Goal: Task Accomplishment & Management: Complete application form

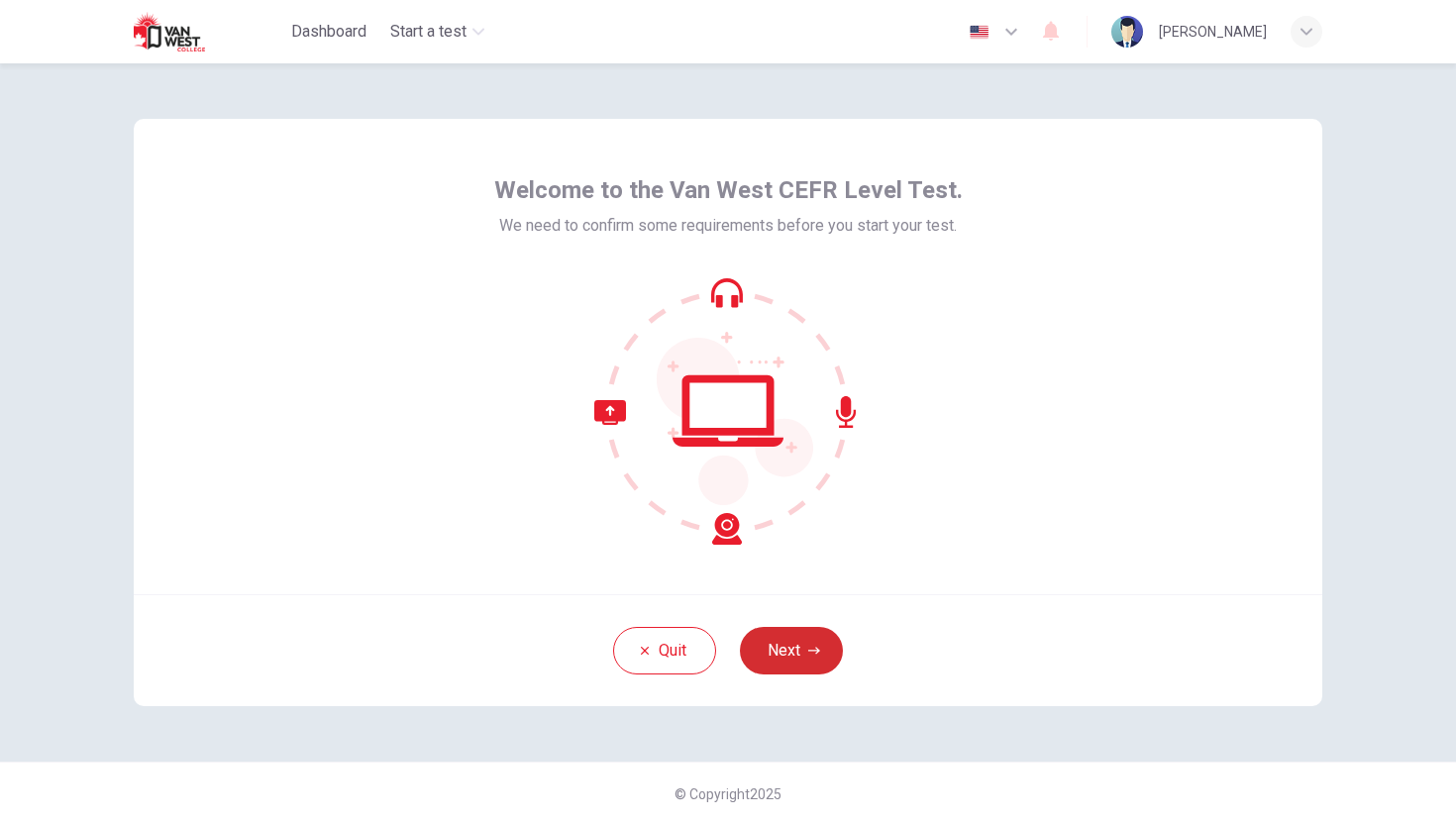
click at [822, 665] on button "Next" at bounding box center [790, 651] width 103 height 48
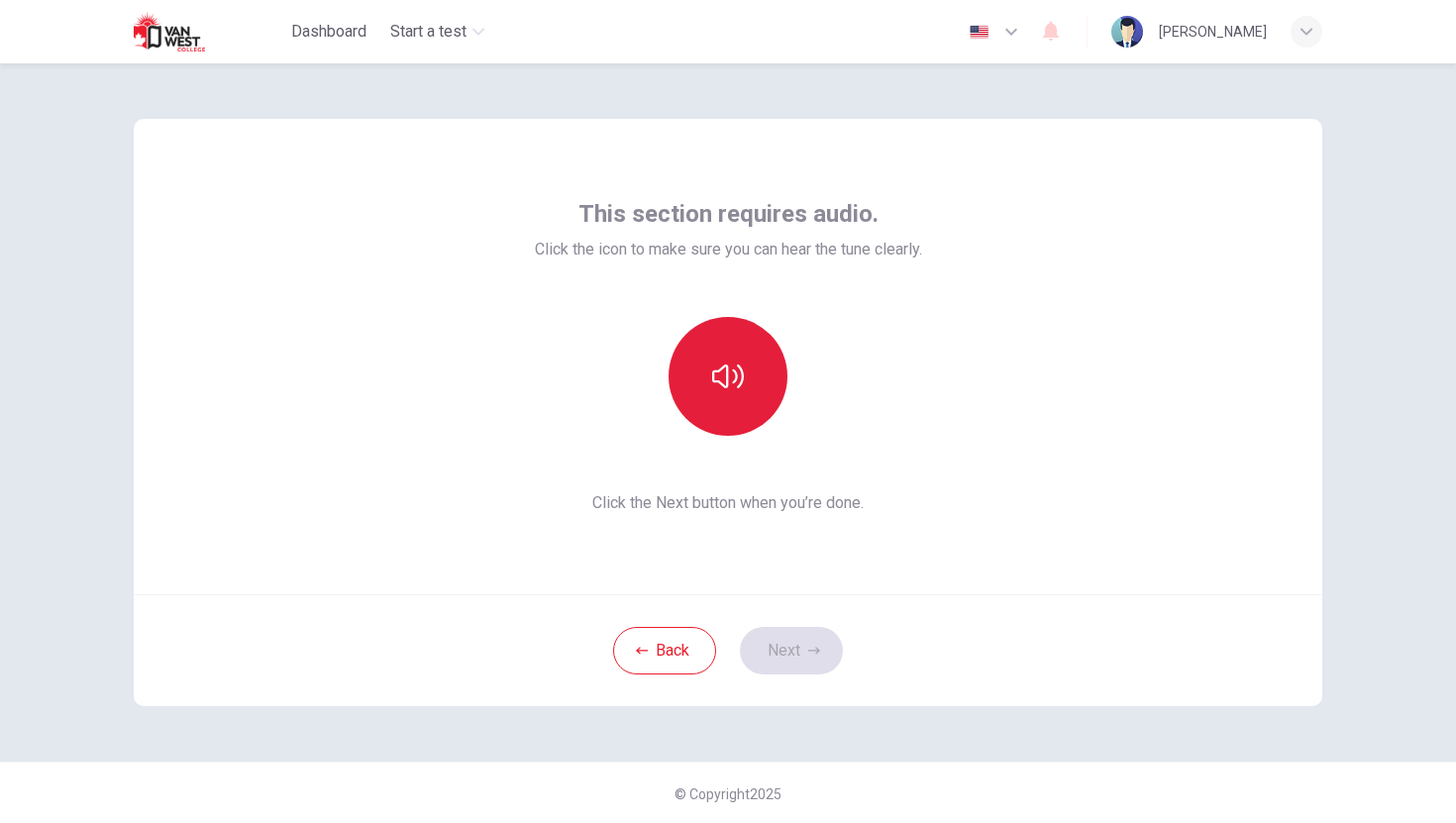
click at [717, 430] on button "button" at bounding box center [728, 376] width 119 height 119
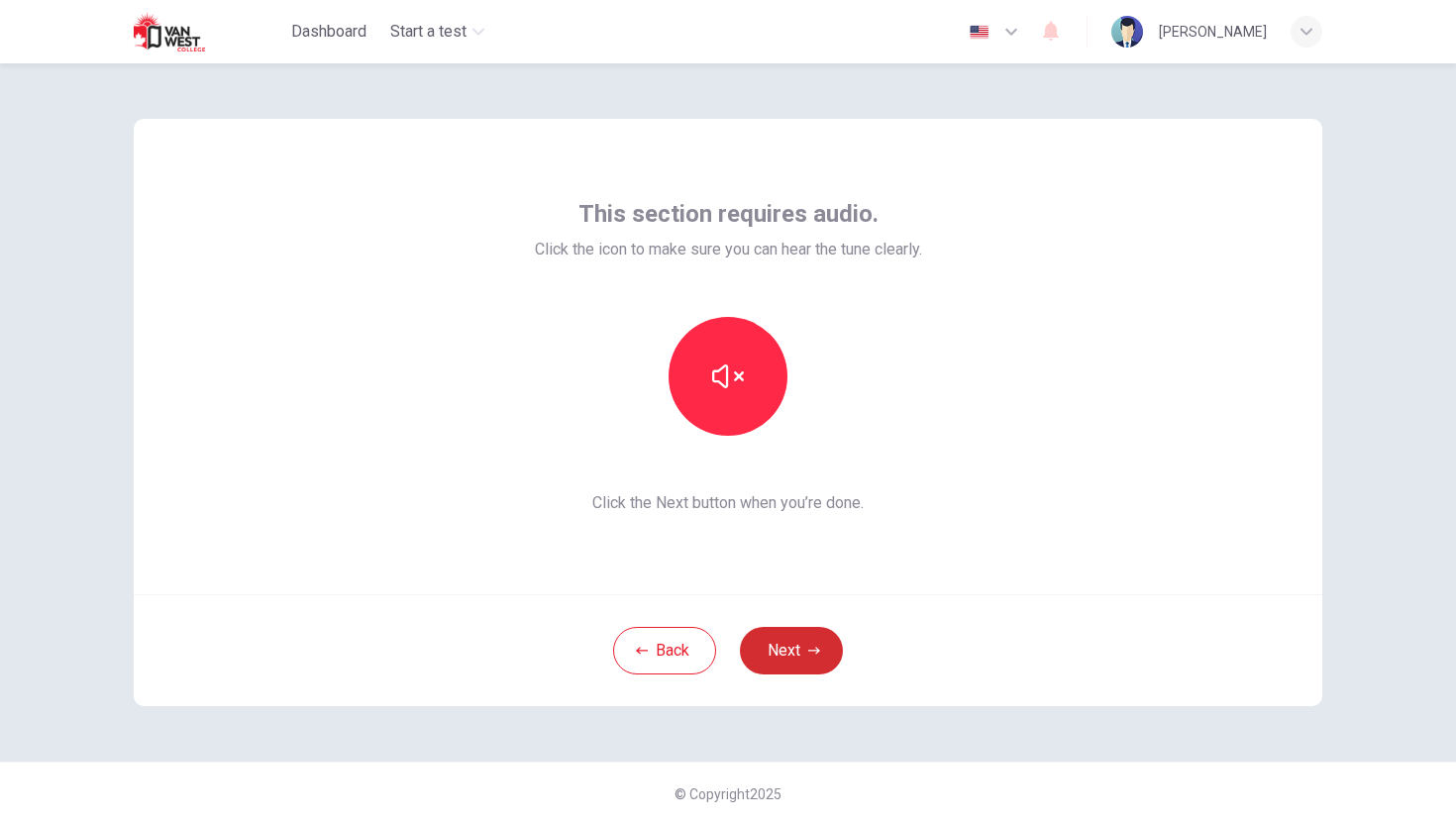
click at [801, 668] on button "Next" at bounding box center [790, 651] width 103 height 48
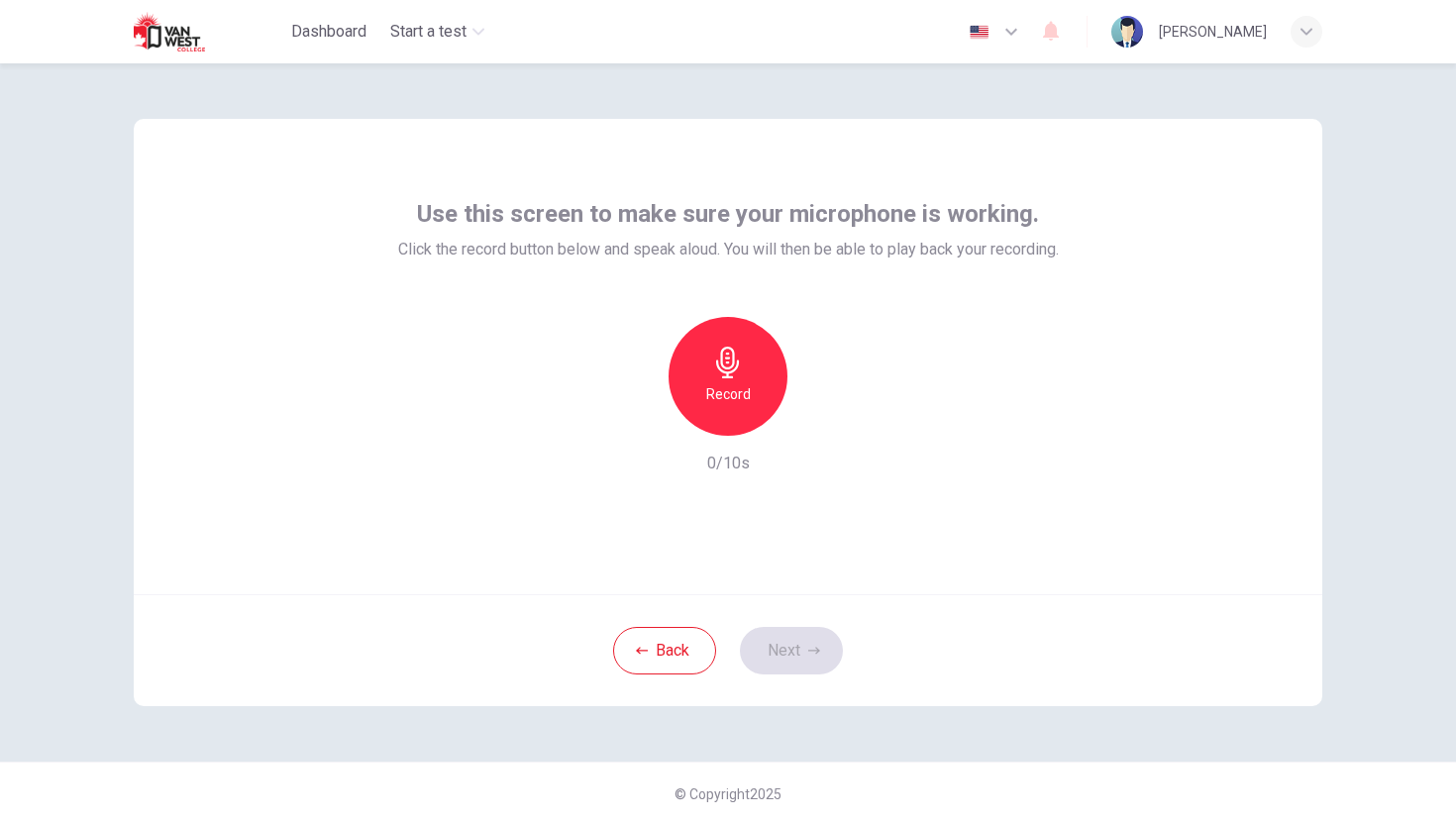
click at [719, 344] on div "Record" at bounding box center [728, 376] width 119 height 119
click at [730, 384] on h6 "Stop" at bounding box center [728, 395] width 30 height 24
click at [734, 379] on div "Record" at bounding box center [728, 376] width 119 height 119
click at [823, 424] on icon "button" at bounding box center [819, 419] width 20 height 20
click at [823, 424] on icon "button" at bounding box center [819, 419] width 14 height 15
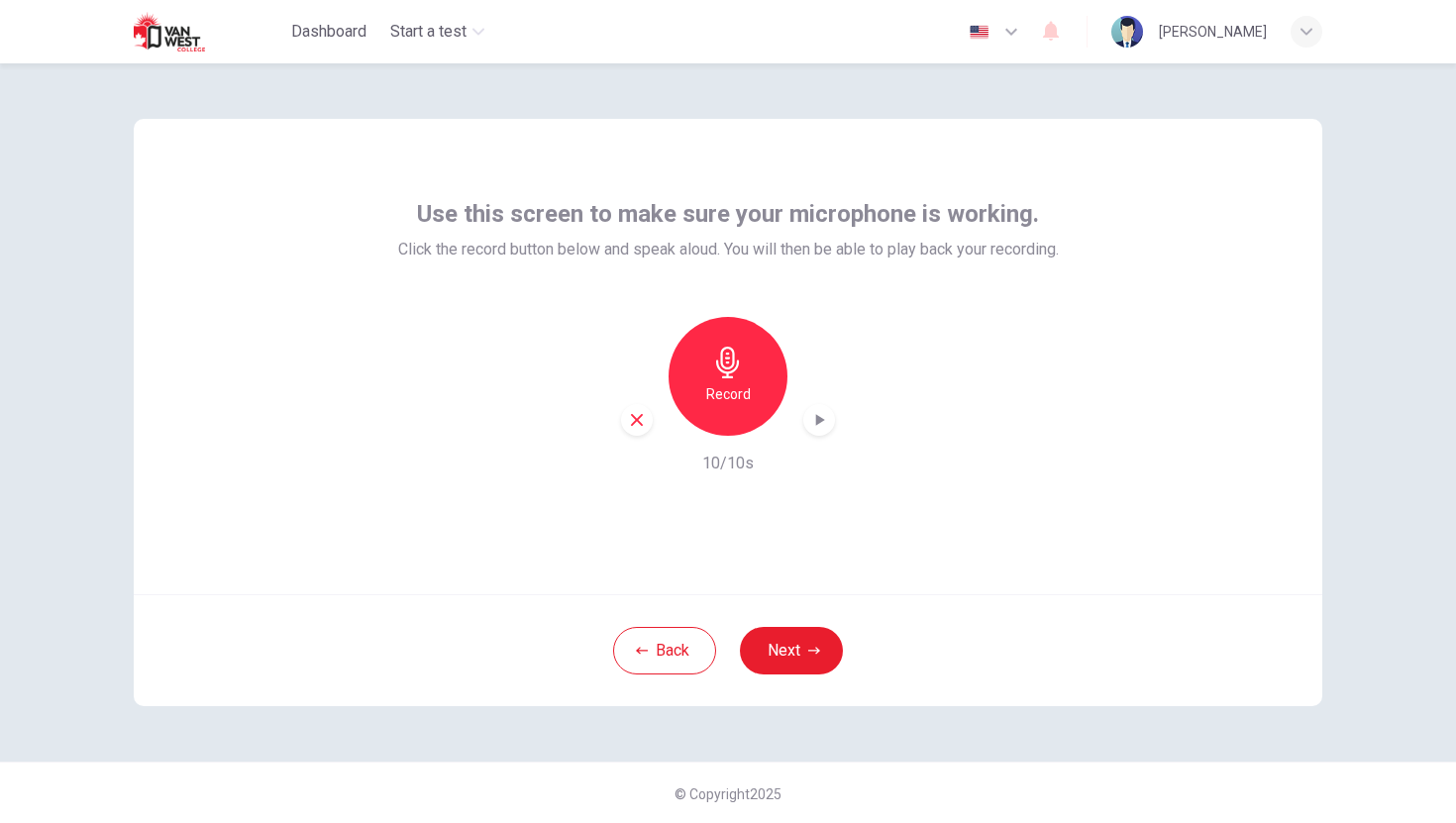
click at [823, 412] on icon "button" at bounding box center [819, 419] width 20 height 20
click at [733, 412] on div "Record" at bounding box center [728, 376] width 119 height 119
click at [733, 412] on div "Stop" at bounding box center [728, 376] width 119 height 119
click at [733, 412] on div "Record" at bounding box center [728, 376] width 119 height 119
click at [823, 417] on icon "button" at bounding box center [819, 419] width 20 height 20
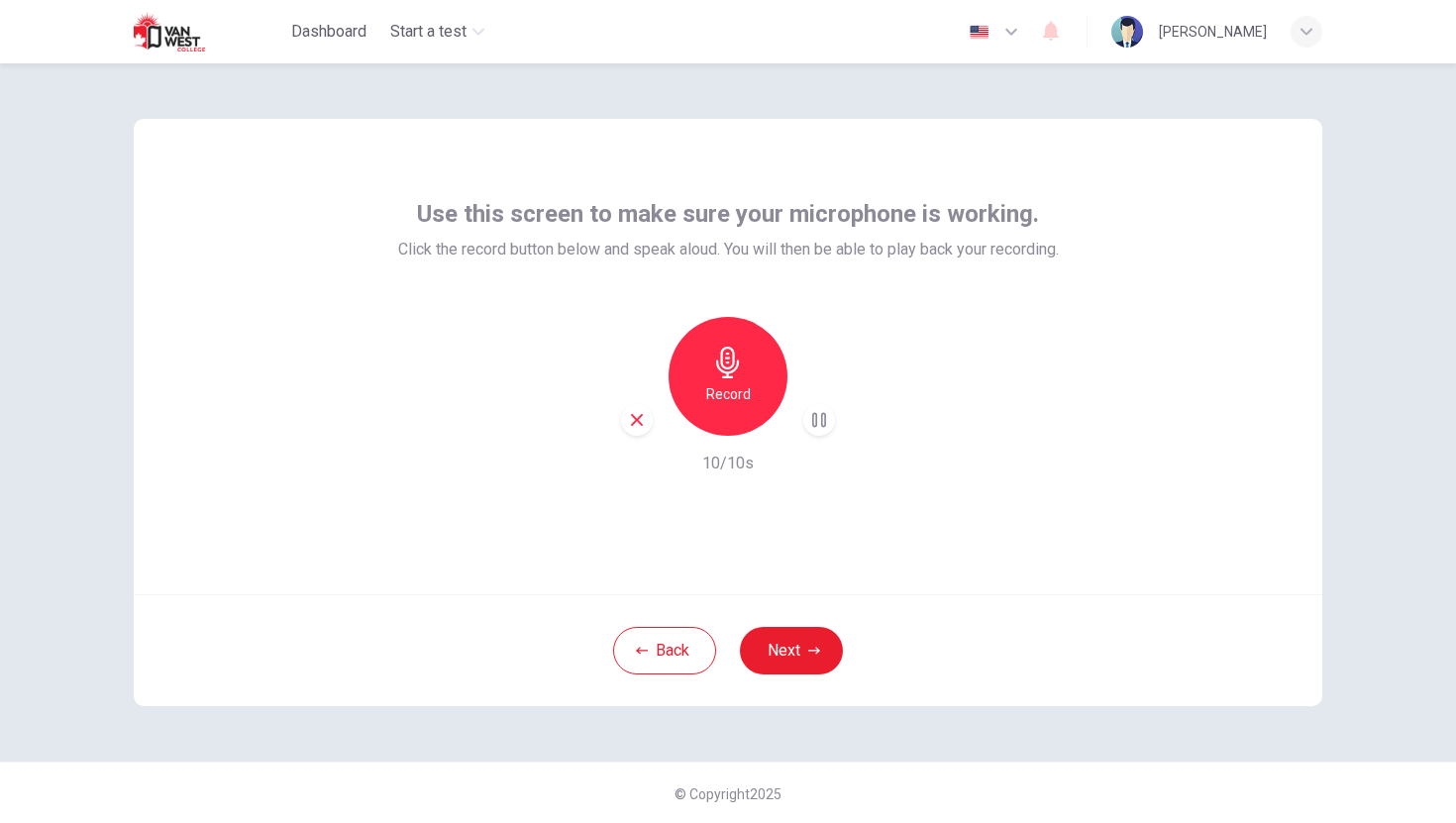
click at [823, 417] on icon "button" at bounding box center [819, 419] width 20 height 20
click at [652, 421] on div "button" at bounding box center [637, 419] width 32 height 32
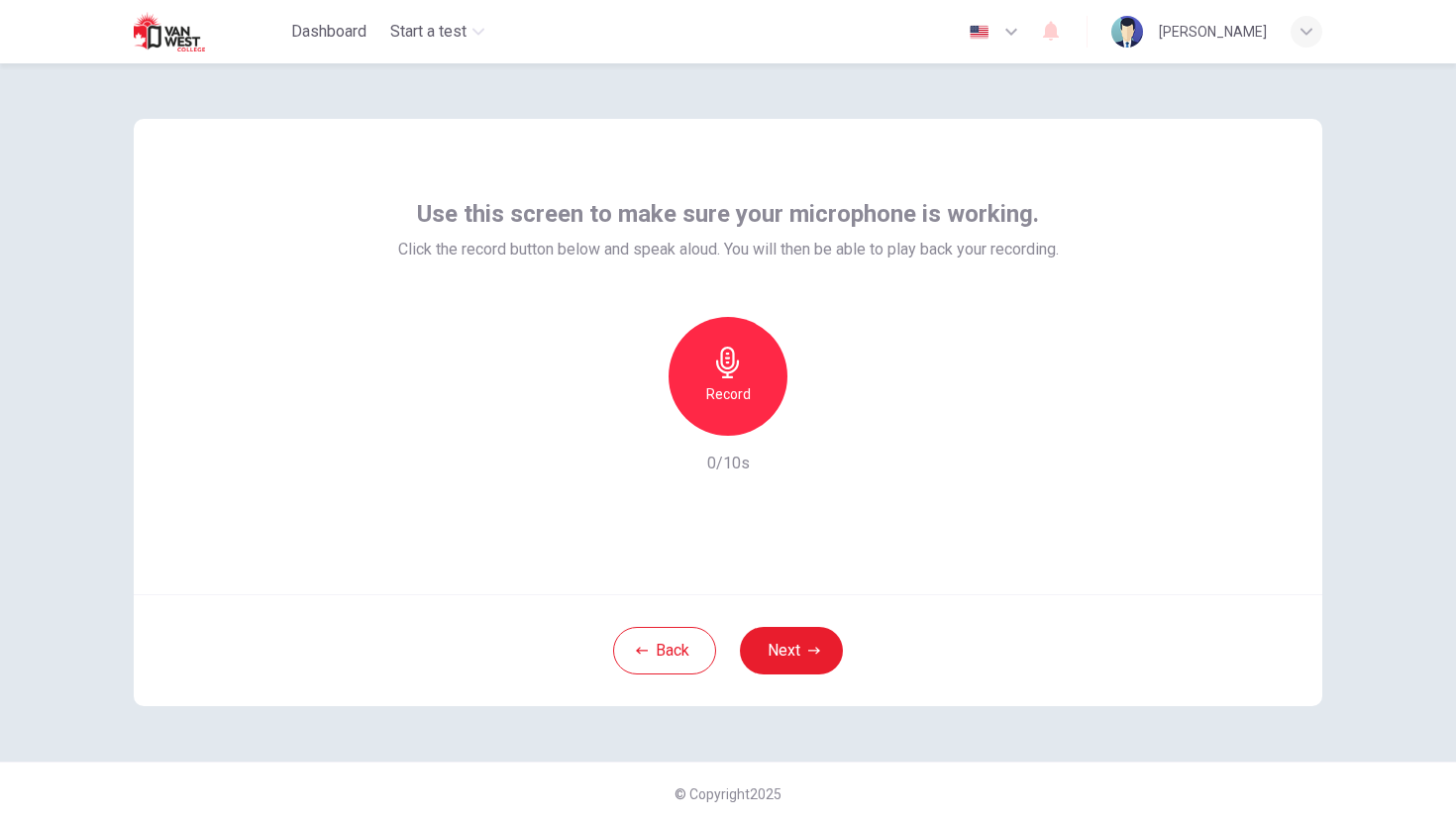
click at [712, 383] on h6 "Record" at bounding box center [728, 395] width 45 height 24
click at [819, 413] on icon "button" at bounding box center [819, 419] width 20 height 20
click at [787, 648] on button "Next" at bounding box center [790, 651] width 103 height 48
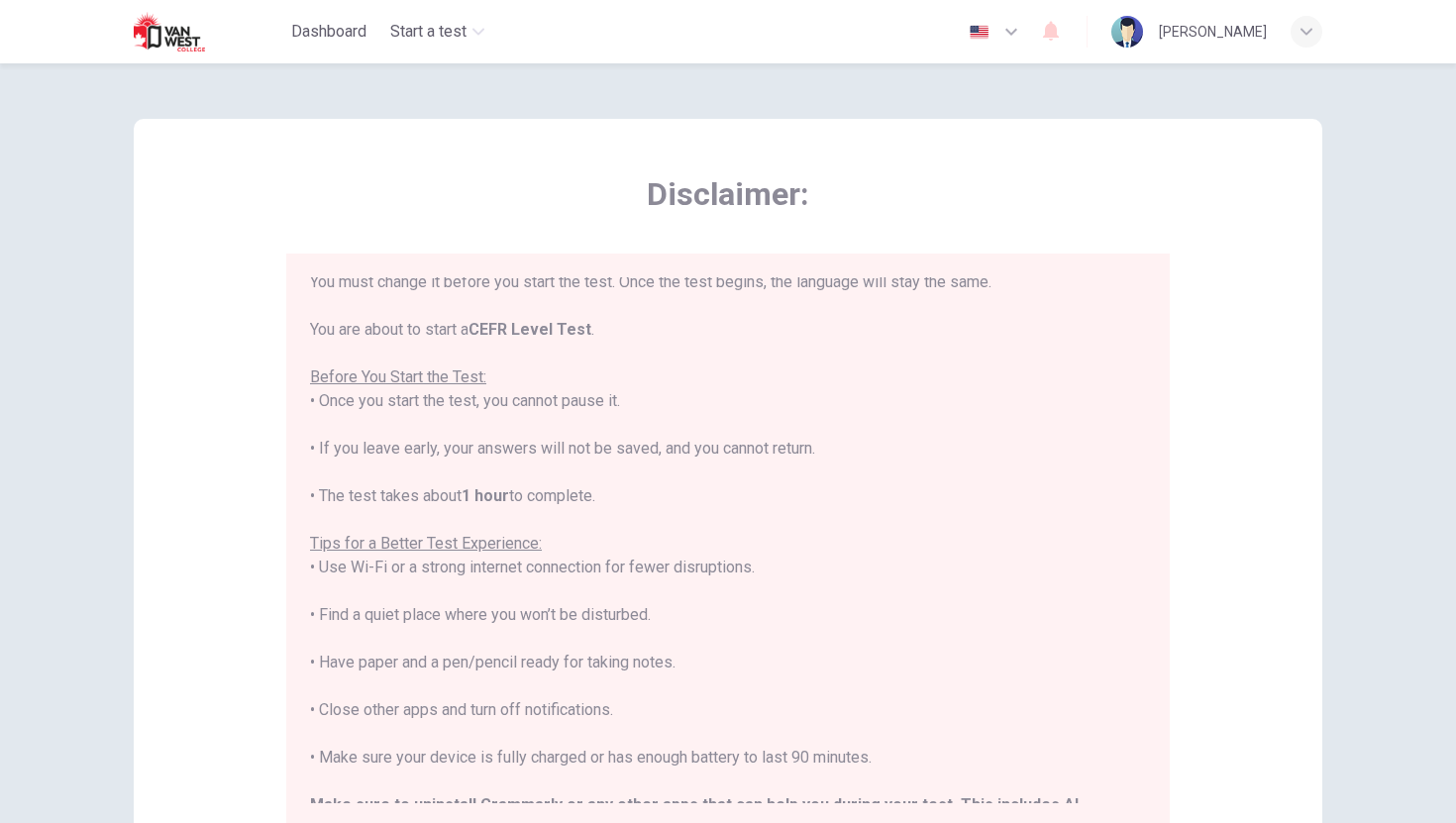
scroll to position [98, 0]
click at [792, 513] on div "****IMPORTANT: You cannot change the language during the test.**** Please choos…" at bounding box center [728, 535] width 836 height 712
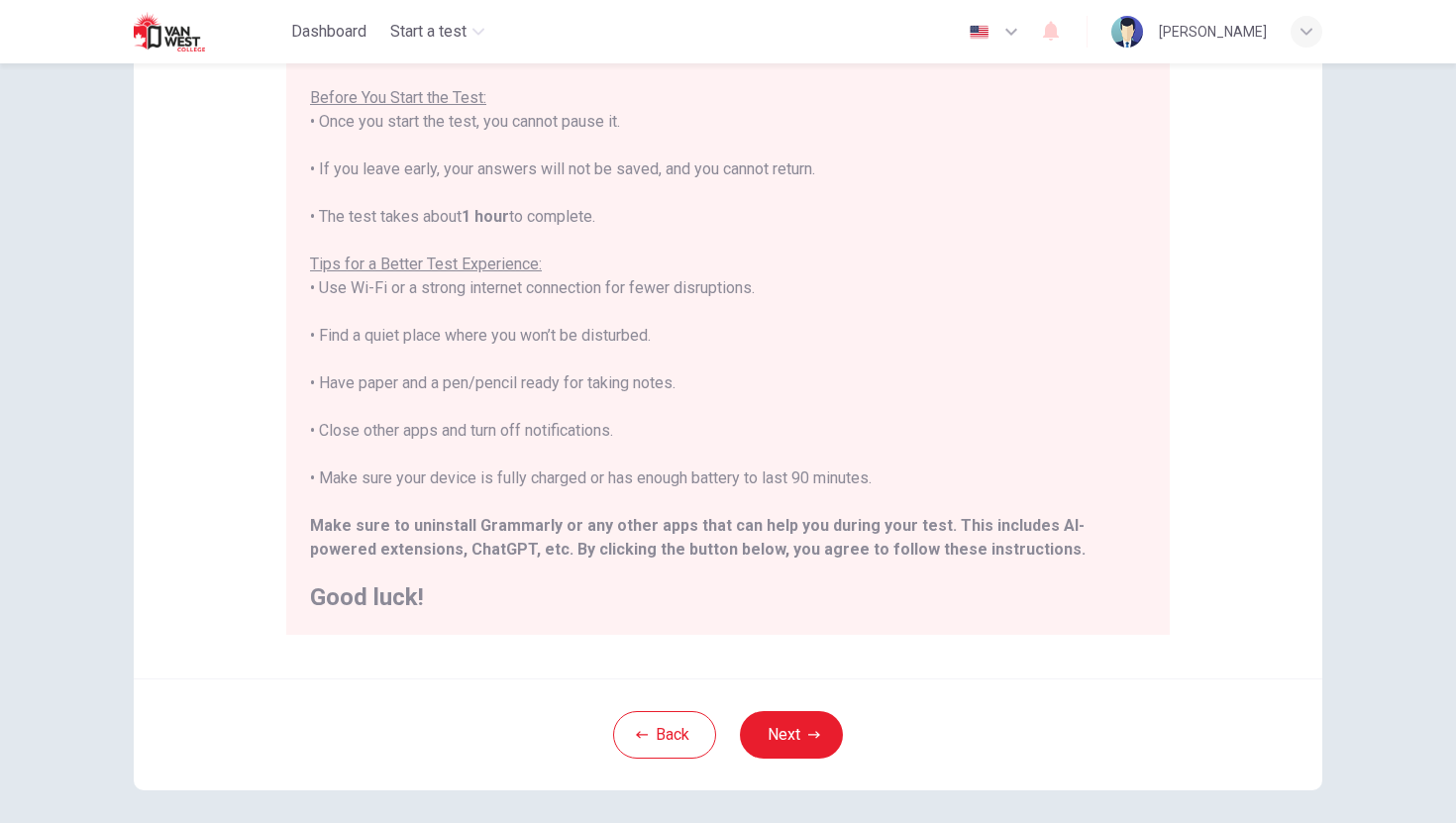
scroll to position [194, 0]
click at [830, 713] on button "Next" at bounding box center [790, 732] width 103 height 48
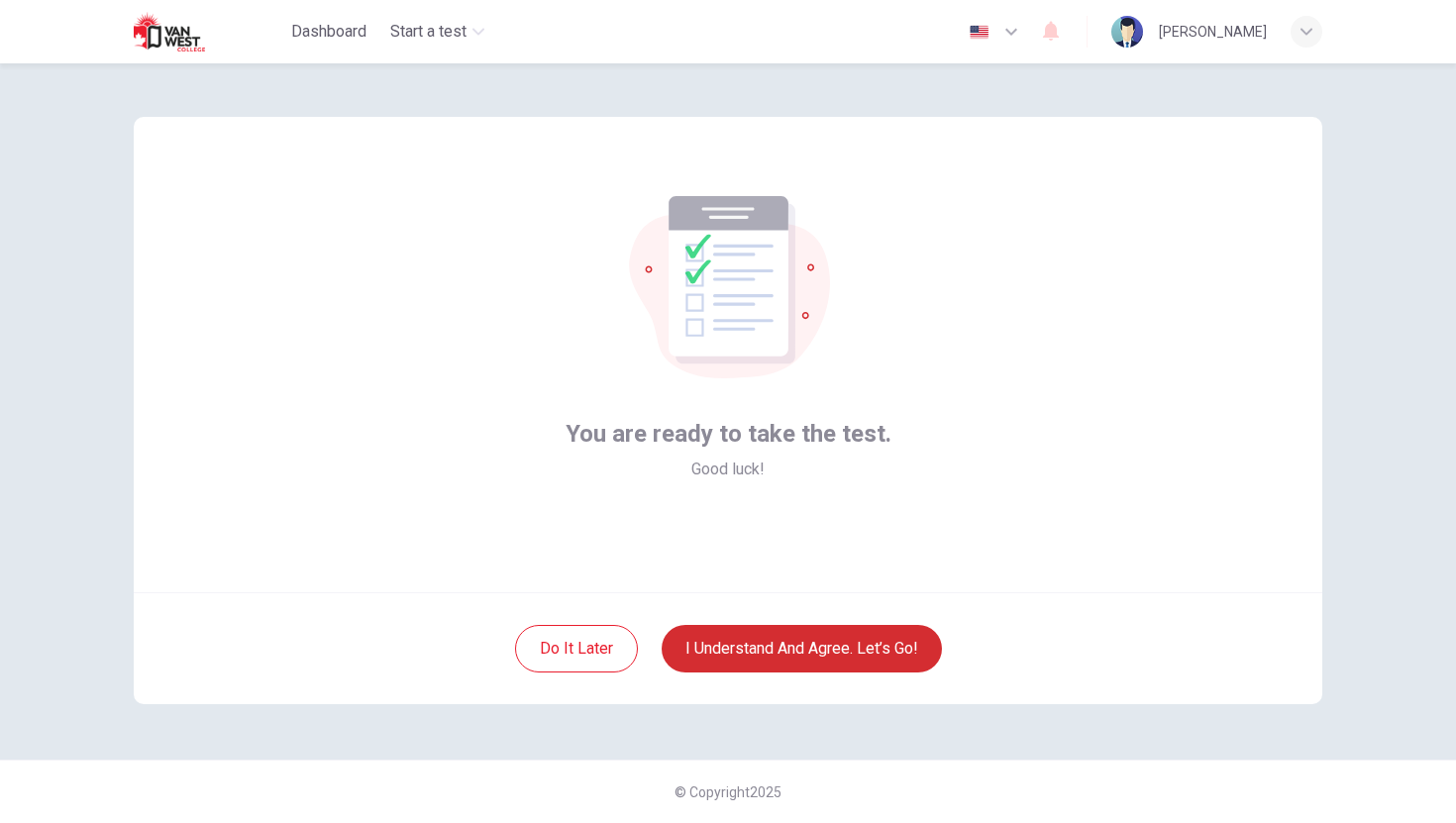
scroll to position [2, 0]
click at [769, 660] on button "I understand and agree. Let’s go!" at bounding box center [801, 649] width 280 height 48
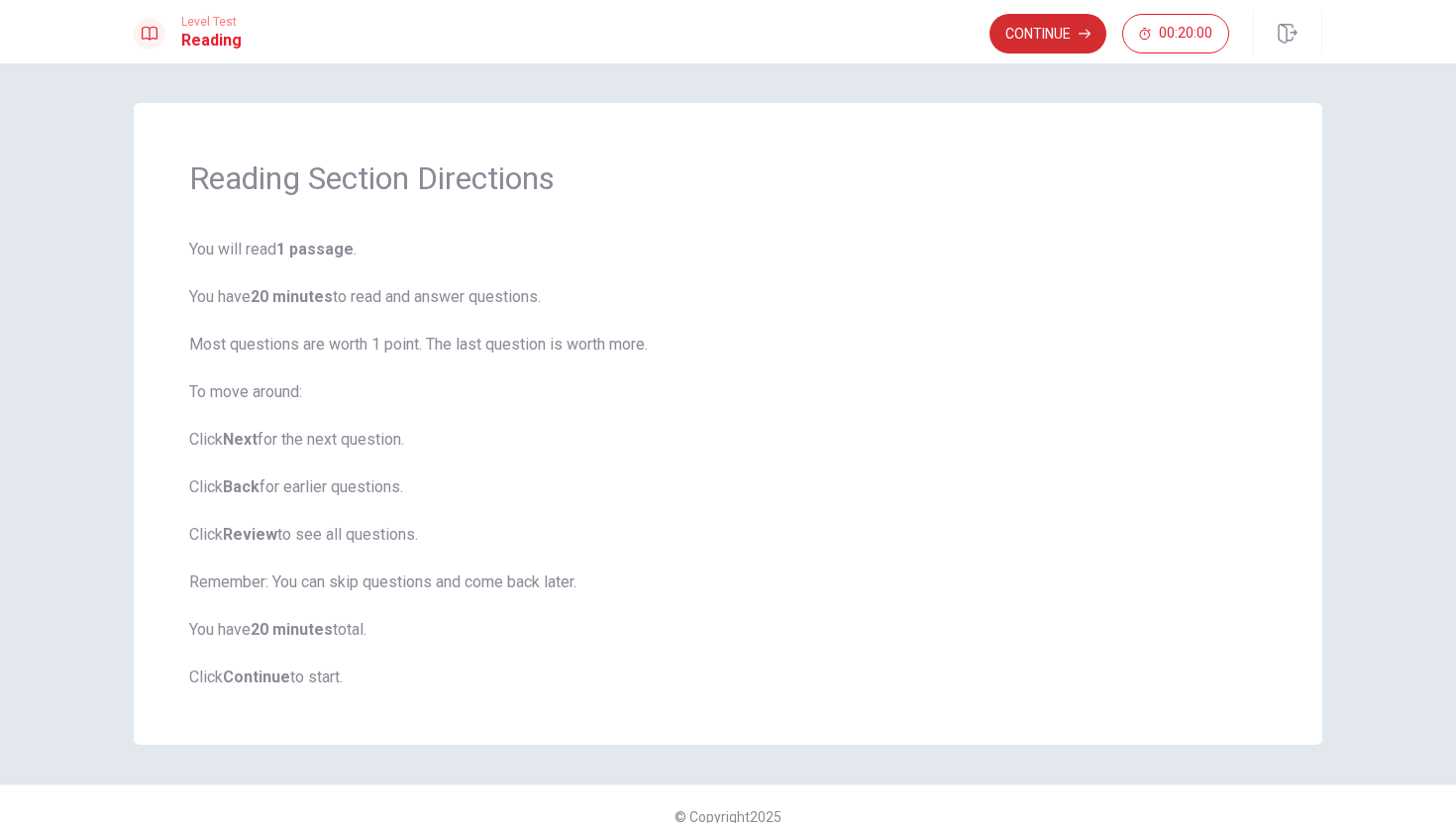
click at [1022, 35] on button "Continue" at bounding box center [1047, 34] width 117 height 40
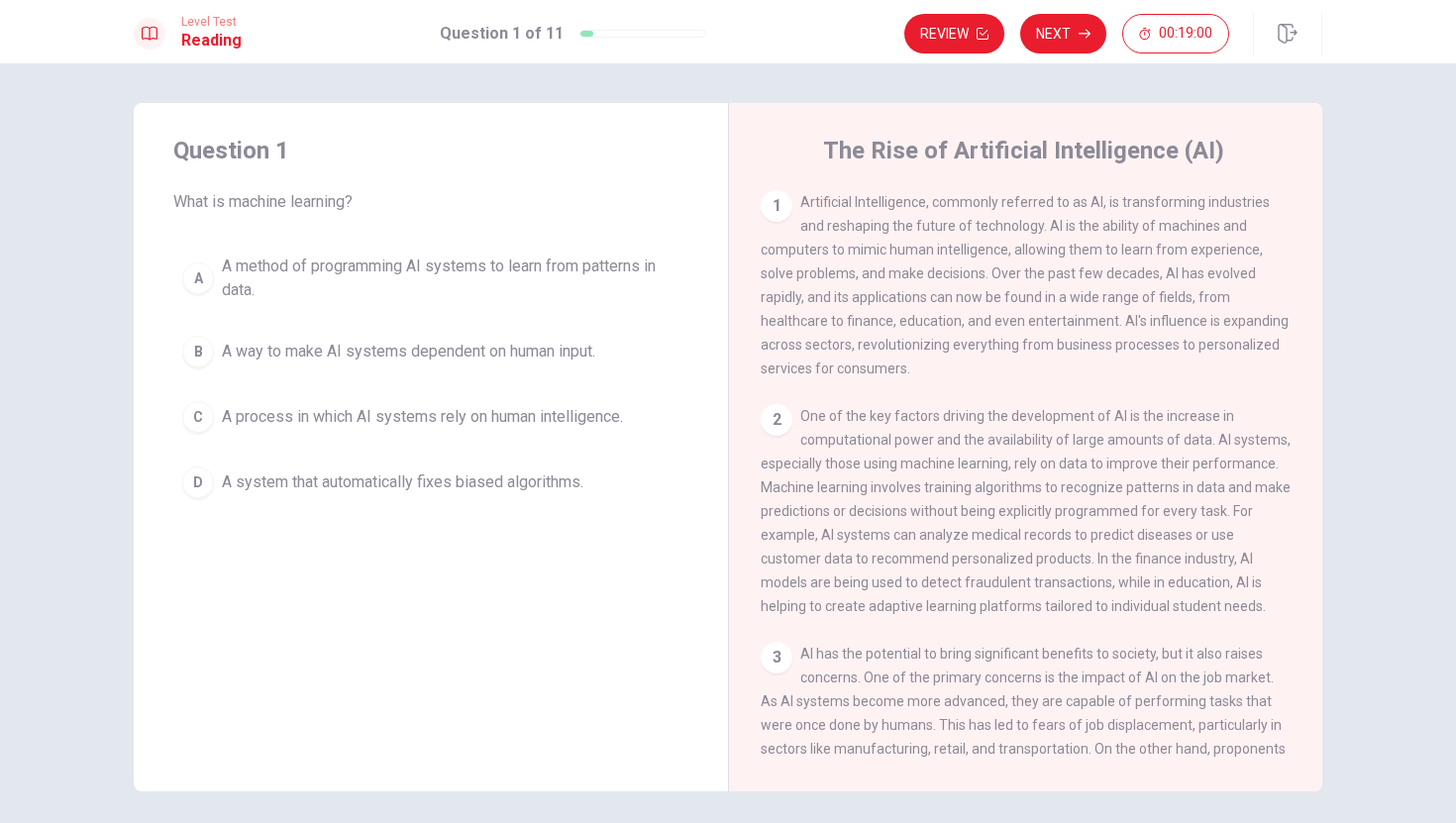
click at [852, 320] on span "Artificial Intelligence, commonly referred to as AI, is transforming industries…" at bounding box center [1024, 285] width 528 height 182
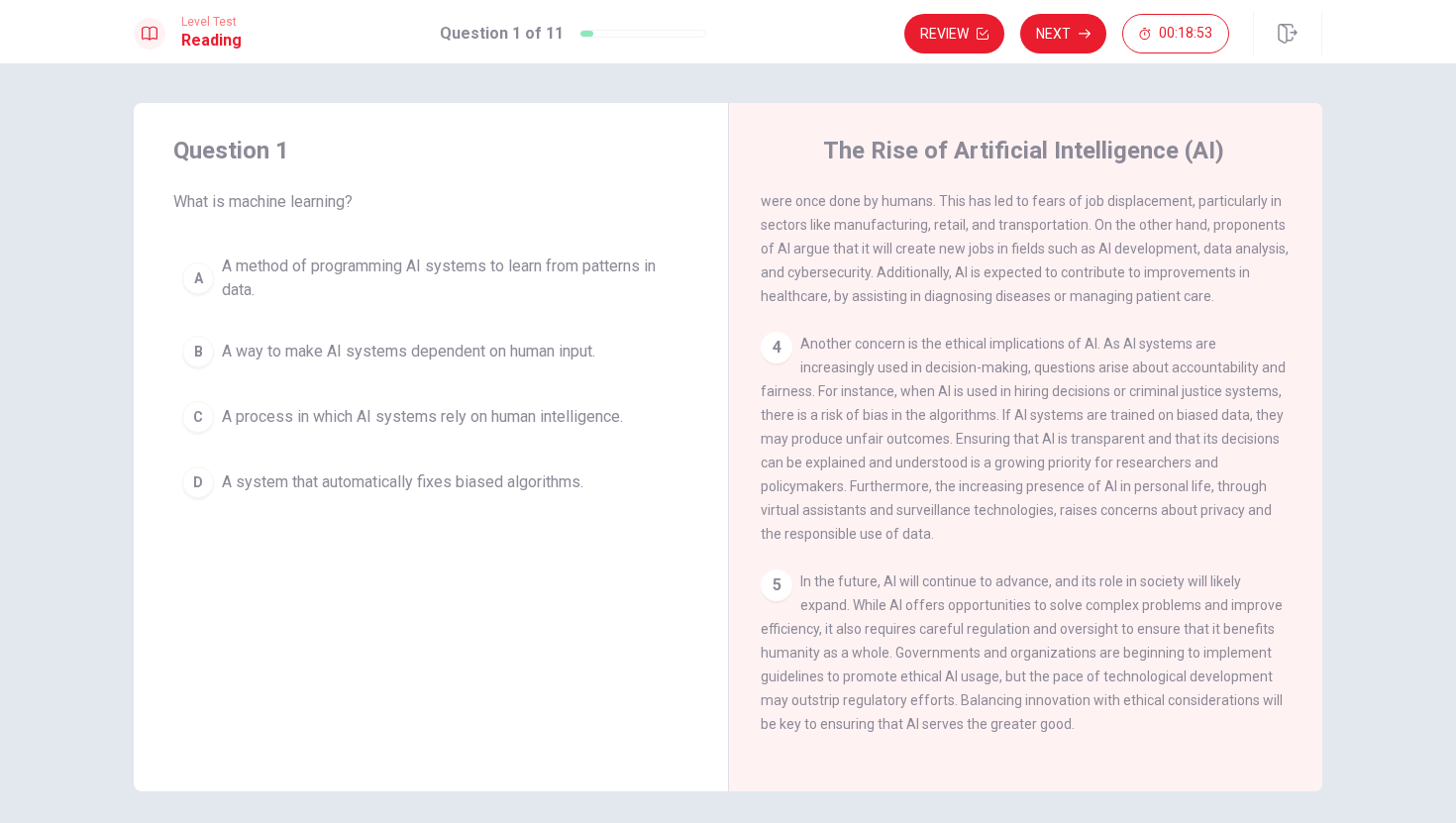
click at [880, 336] on span "Another concern is the ethical implications of AI. As AI systems are increasing…" at bounding box center [1022, 438] width 525 height 206
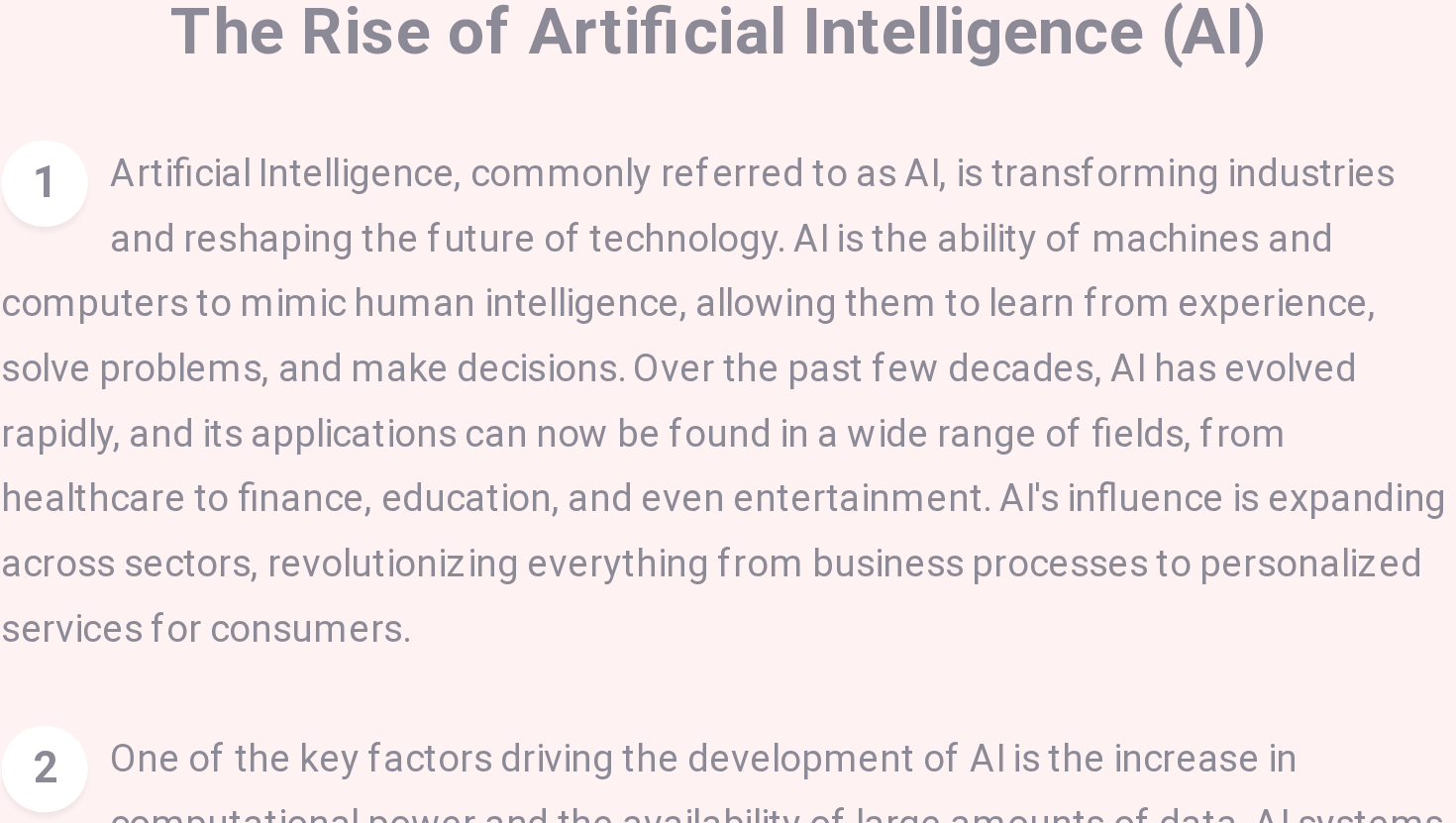
click at [1108, 280] on span "Artificial Intelligence, commonly referred to as AI, is transforming industries…" at bounding box center [1024, 285] width 528 height 182
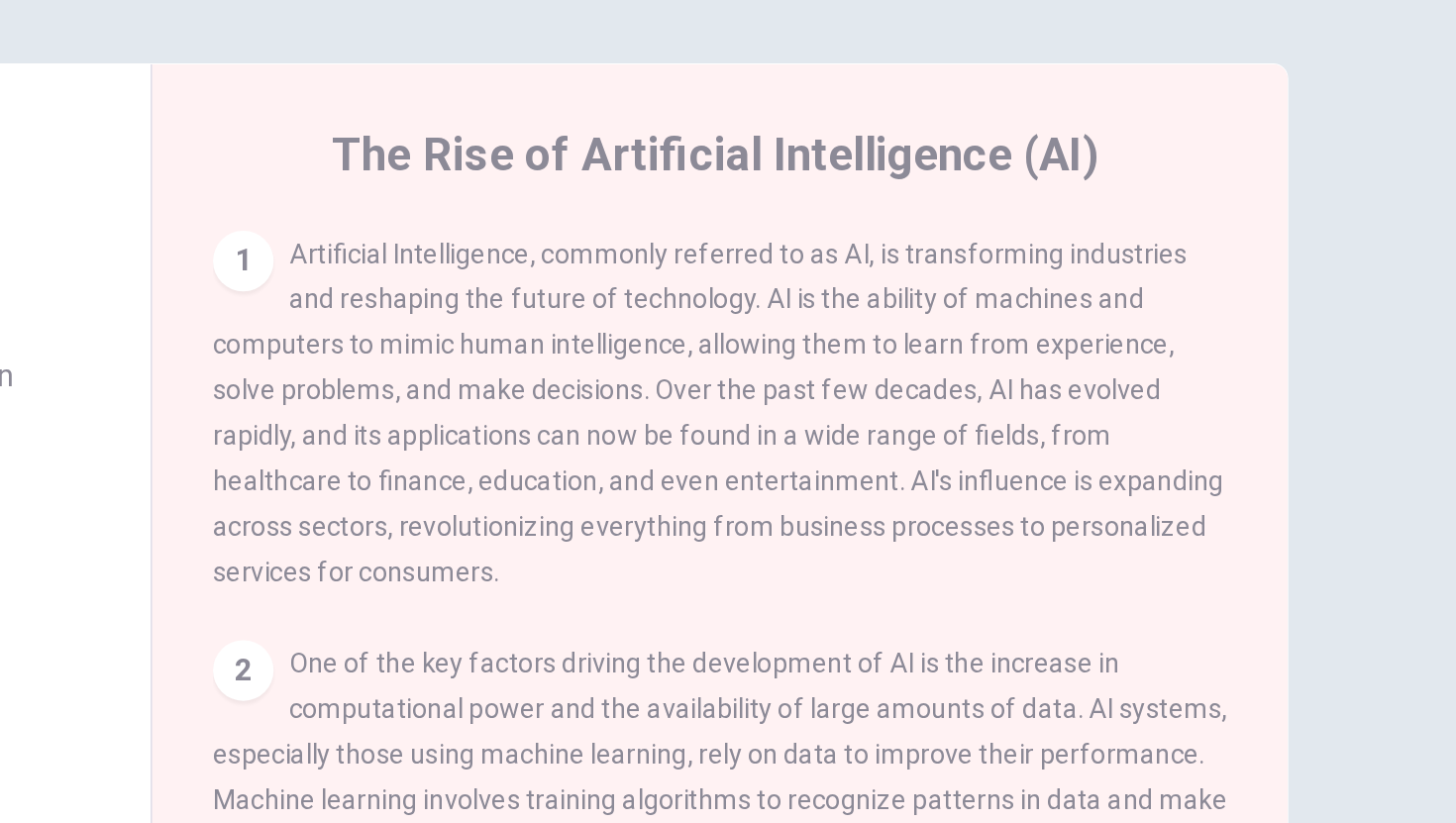
click at [1016, 302] on span "Artificial Intelligence, commonly referred to as AI, is transforming industries…" at bounding box center [1024, 285] width 528 height 182
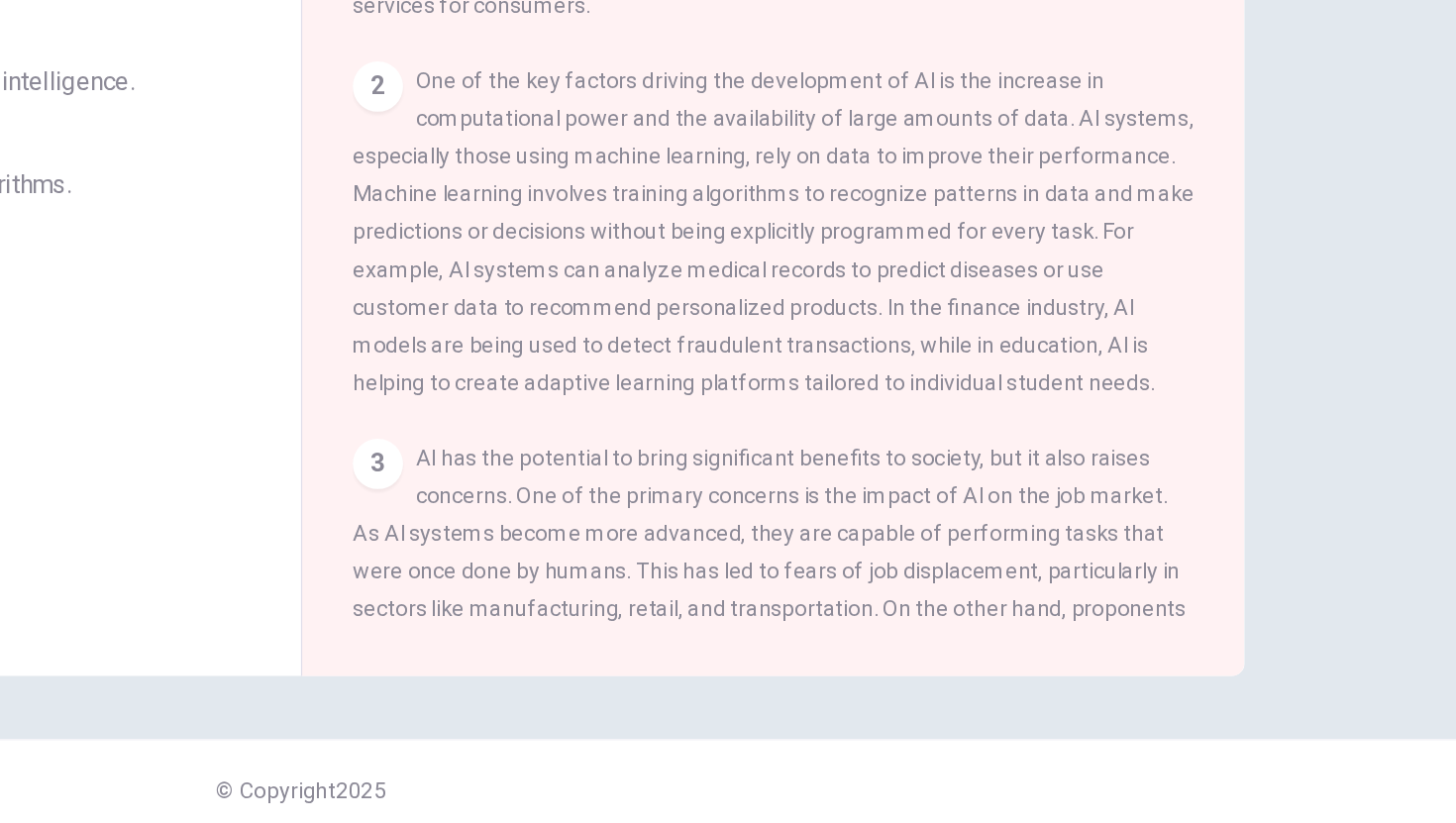
click at [1053, 436] on div "2 One of the key factors driving the development of AI is the increase in compu…" at bounding box center [1025, 439] width 531 height 214
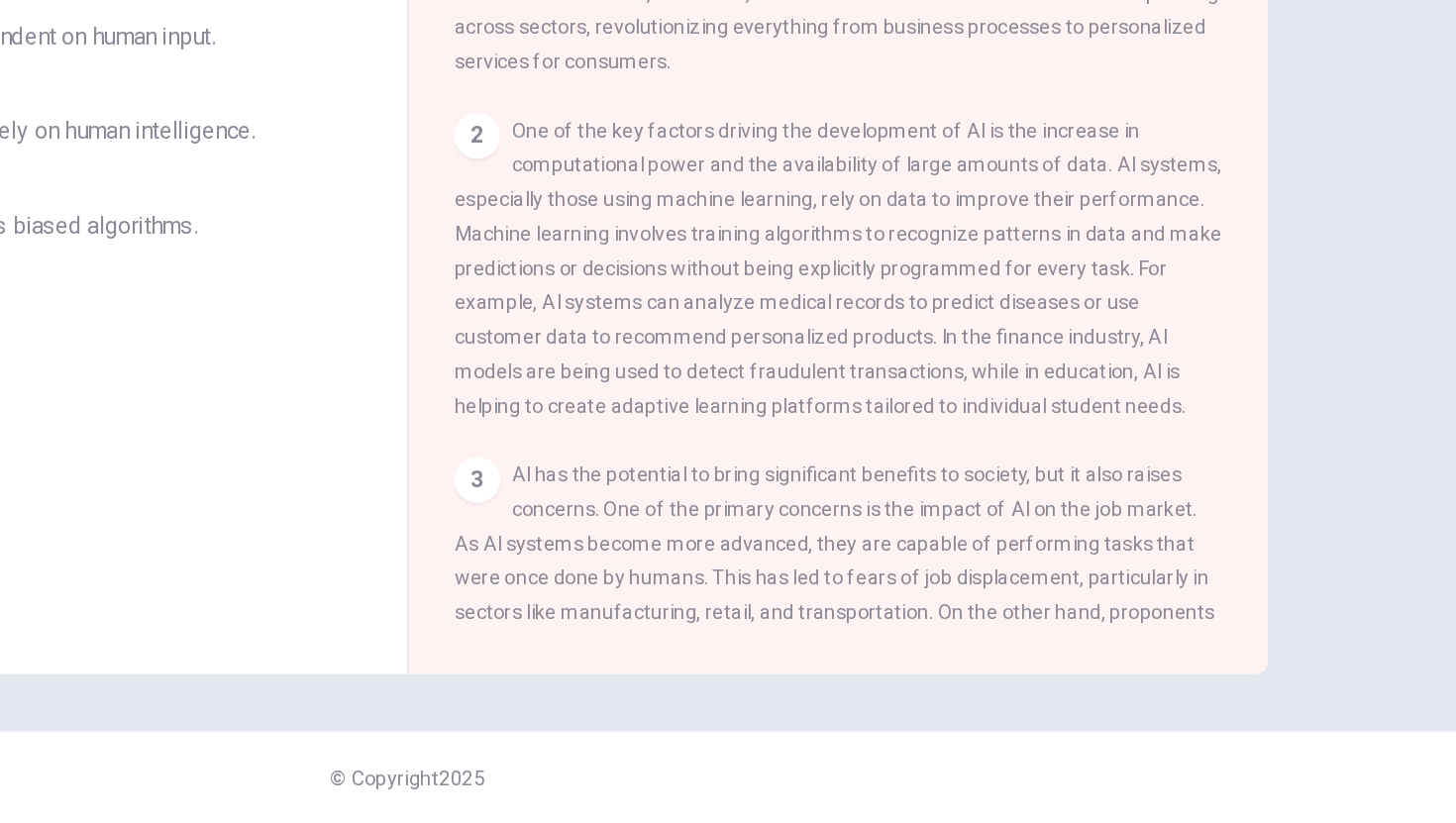
click at [446, 629] on div "Question 1 What is machine learning? A A method of programming AI systems to le…" at bounding box center [431, 376] width 594 height 688
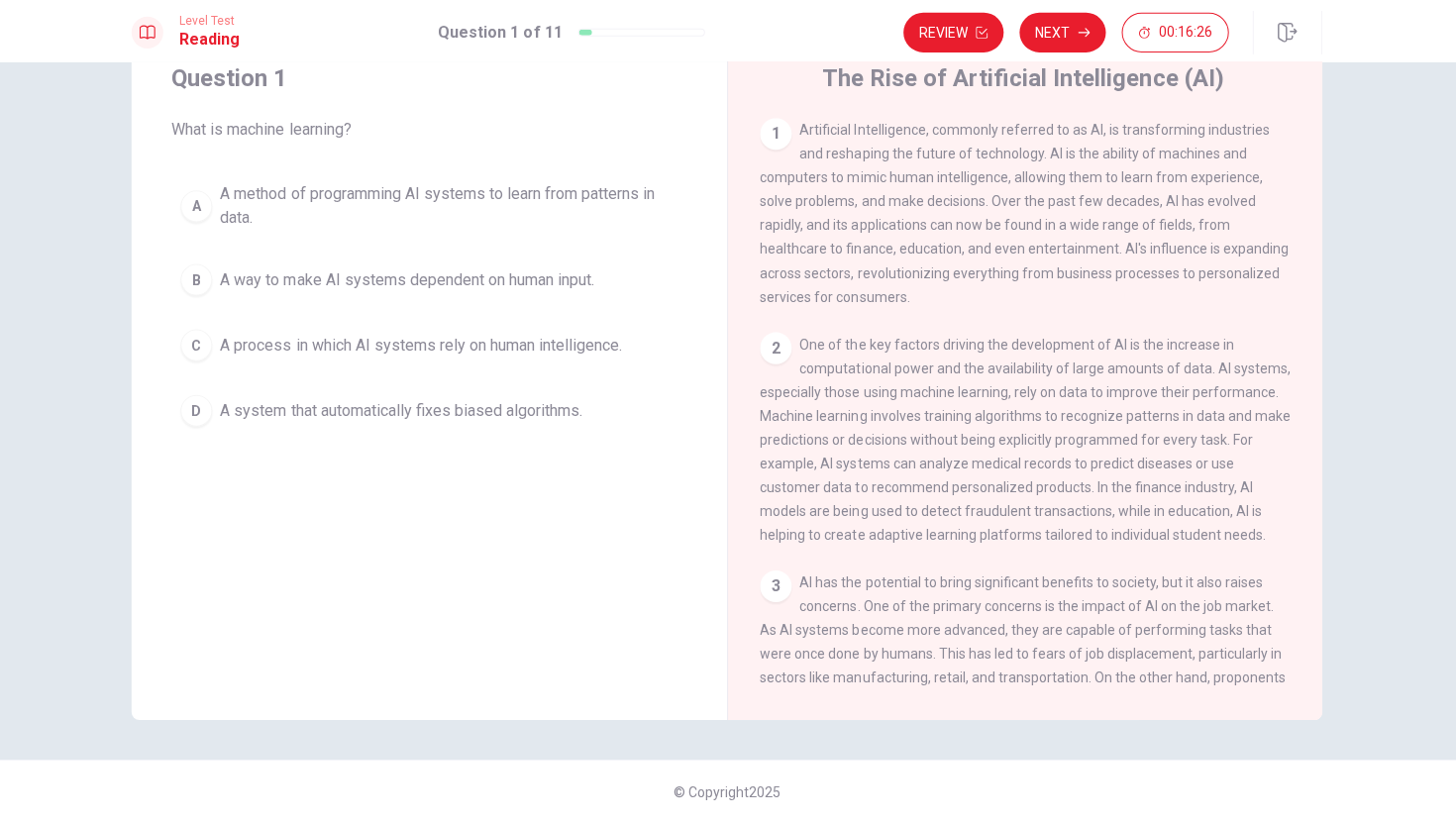
click at [484, 304] on button "B A way to make AI systems dependent on human input." at bounding box center [431, 280] width 515 height 50
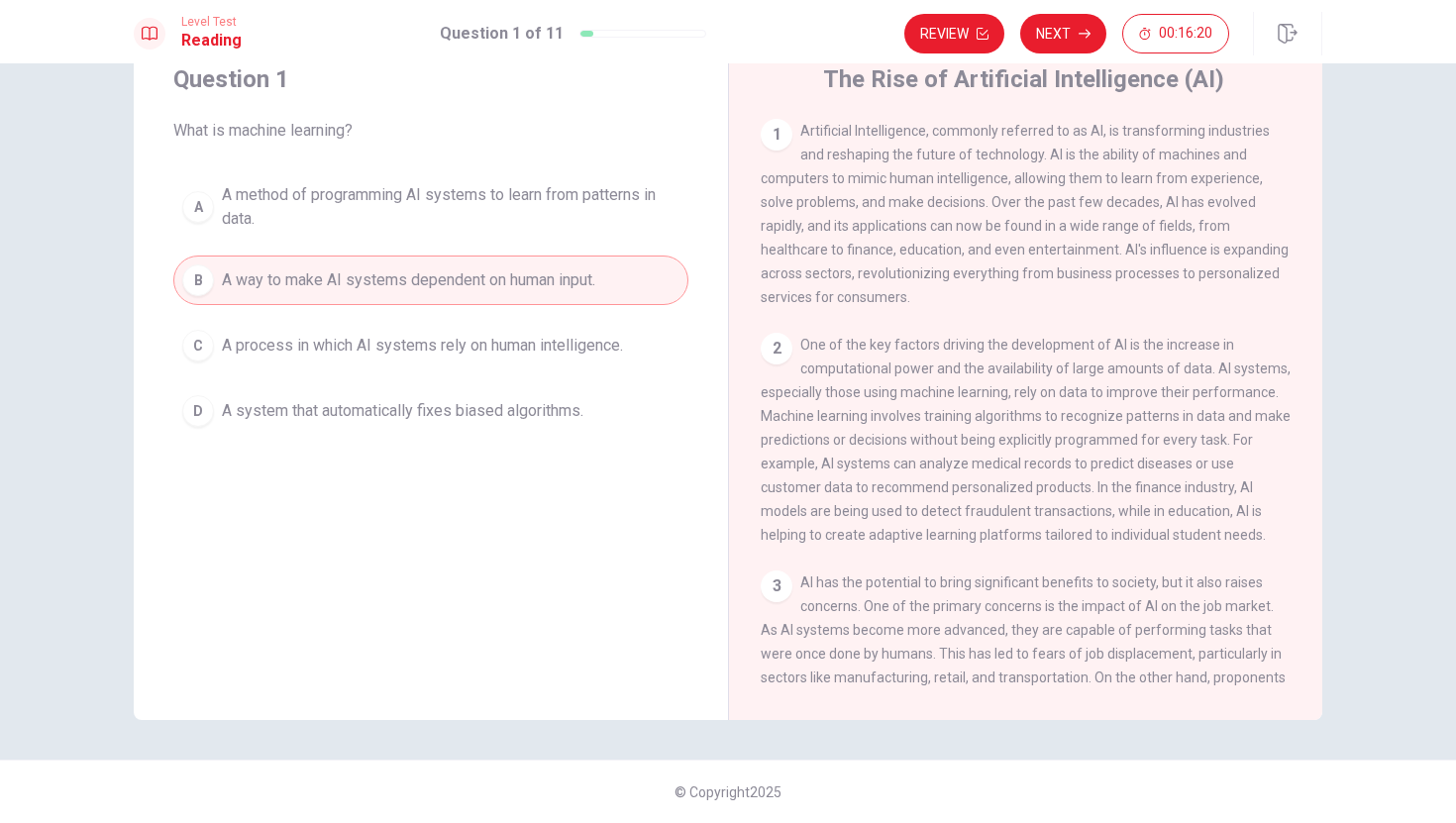
click at [430, 217] on span "A method of programming AI systems to learn from patterns in data." at bounding box center [450, 207] width 457 height 48
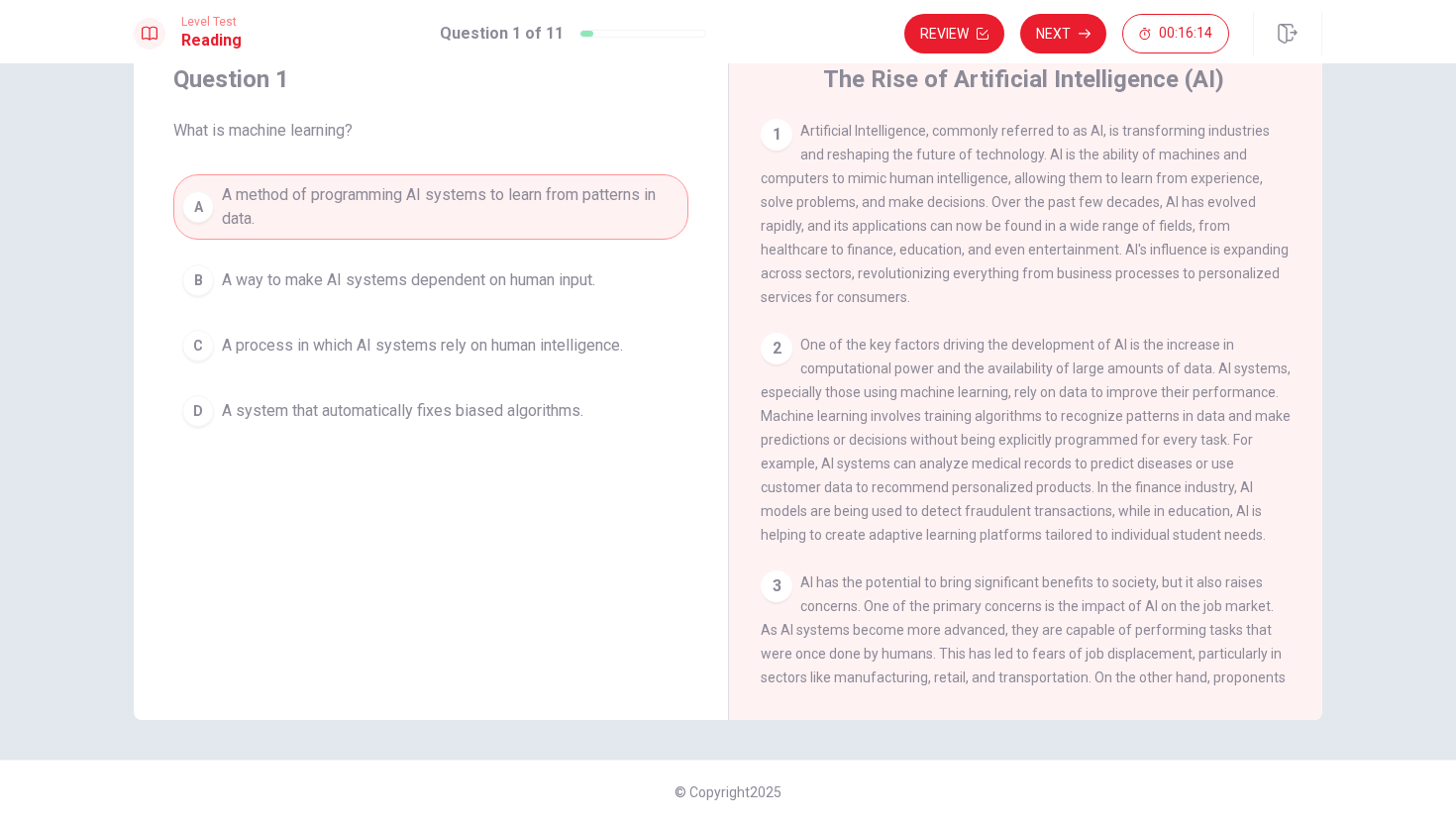
click at [372, 296] on button "B A way to make AI systems dependent on human input." at bounding box center [431, 280] width 515 height 50
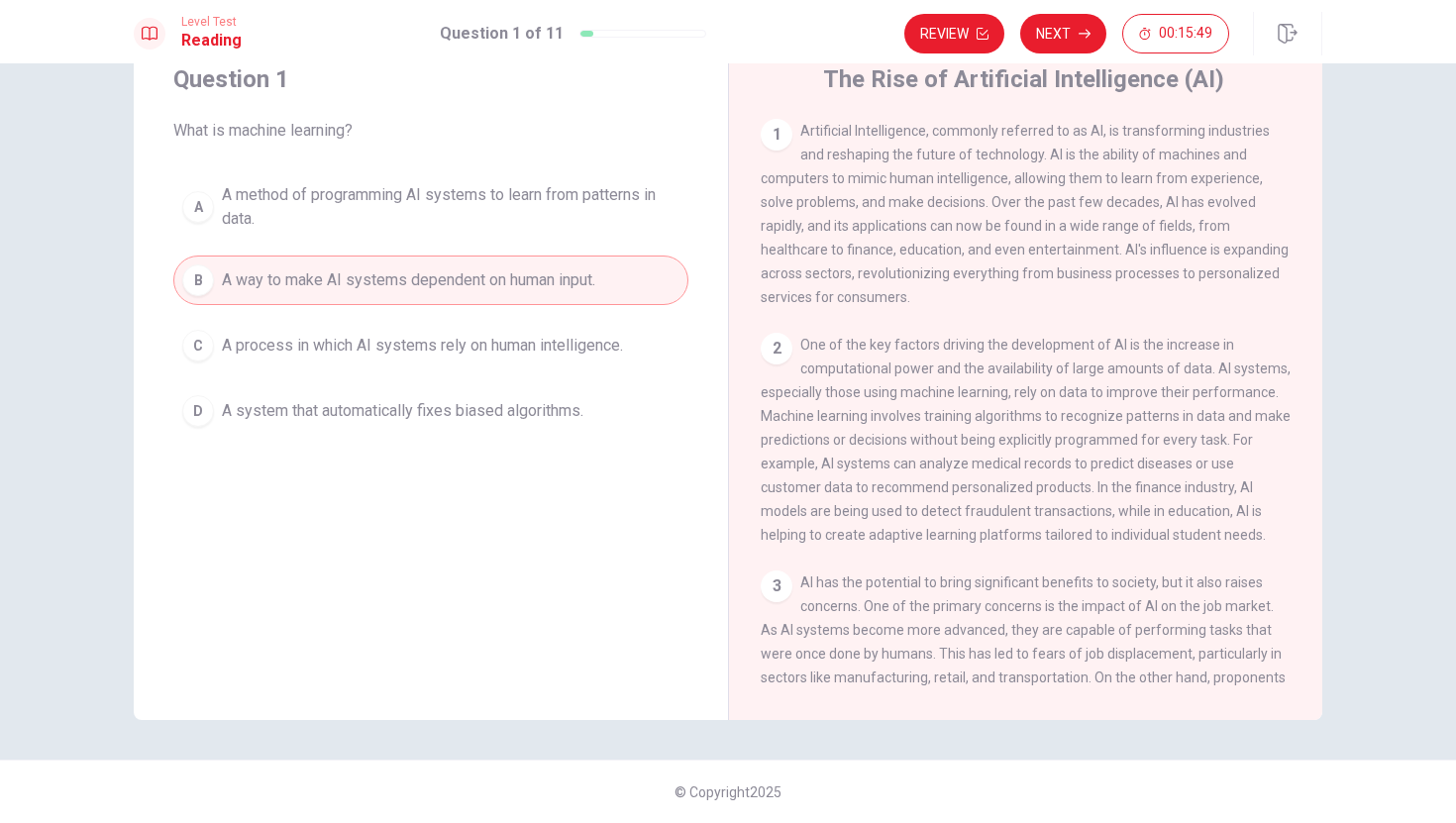
click at [376, 356] on span "A process in which AI systems rely on human intelligence." at bounding box center [423, 346] width 401 height 24
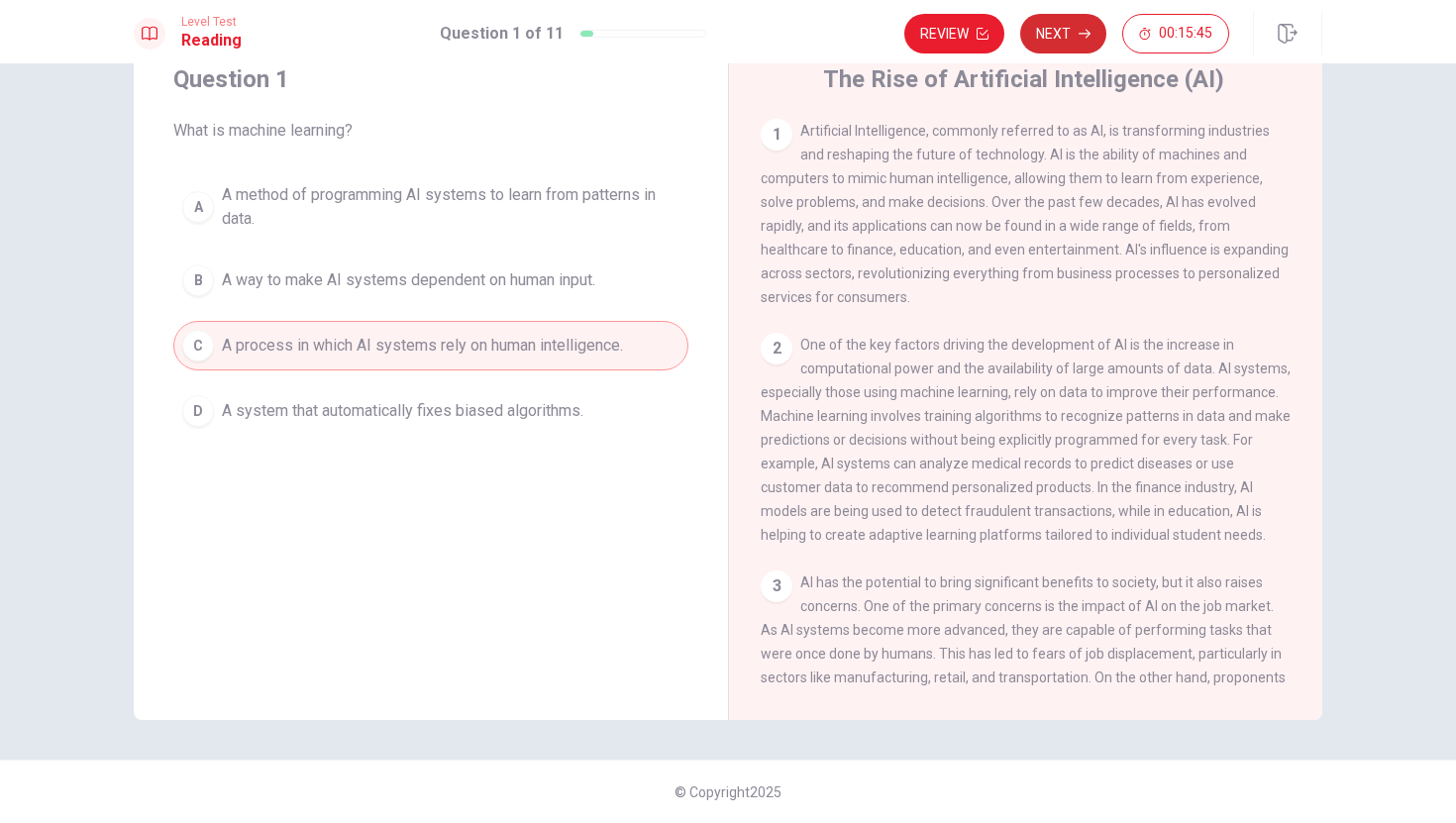
click at [1064, 42] on button "Next" at bounding box center [1063, 34] width 86 height 40
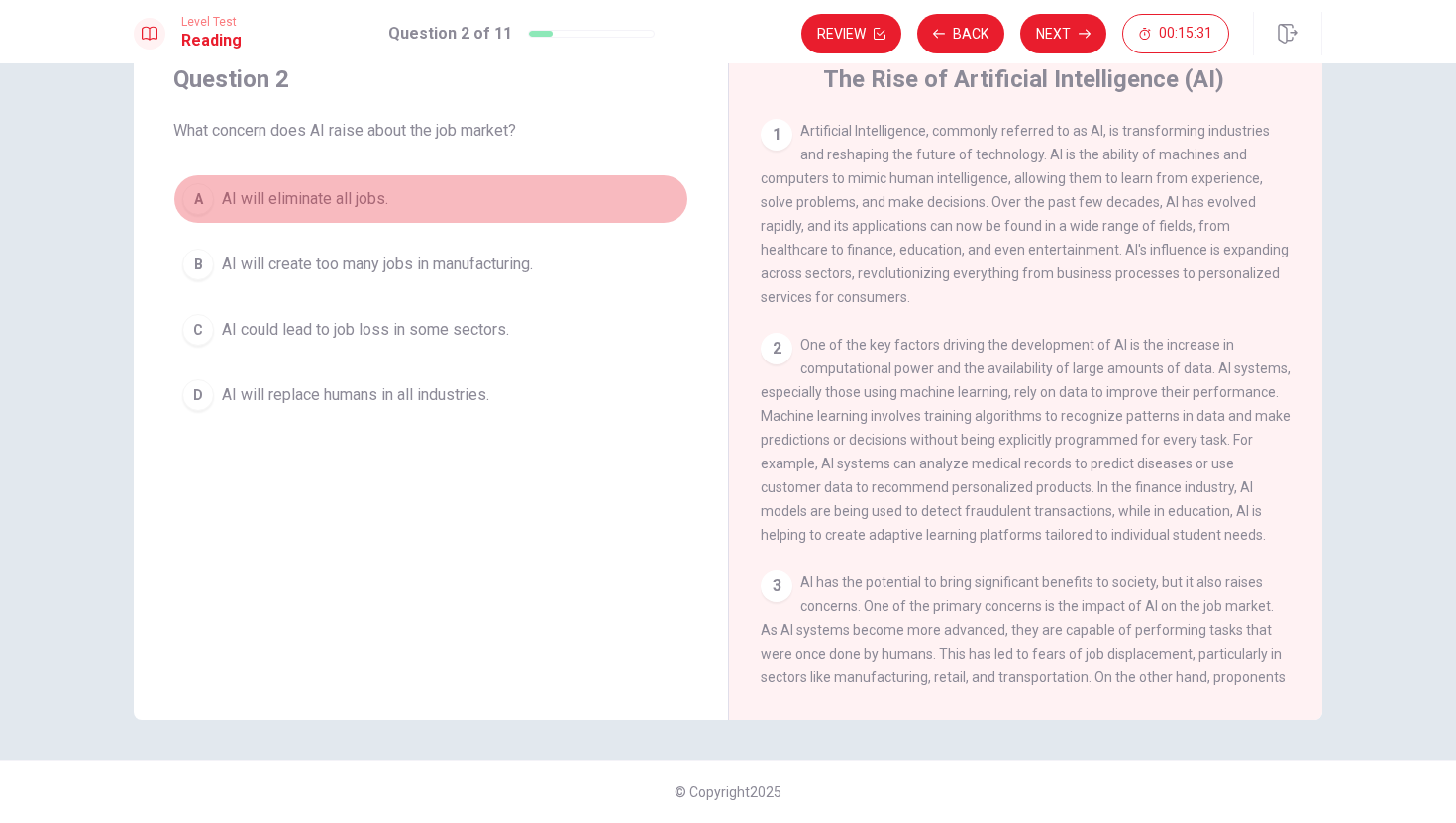
click at [361, 214] on button "A AI will eliminate all jobs." at bounding box center [431, 199] width 515 height 50
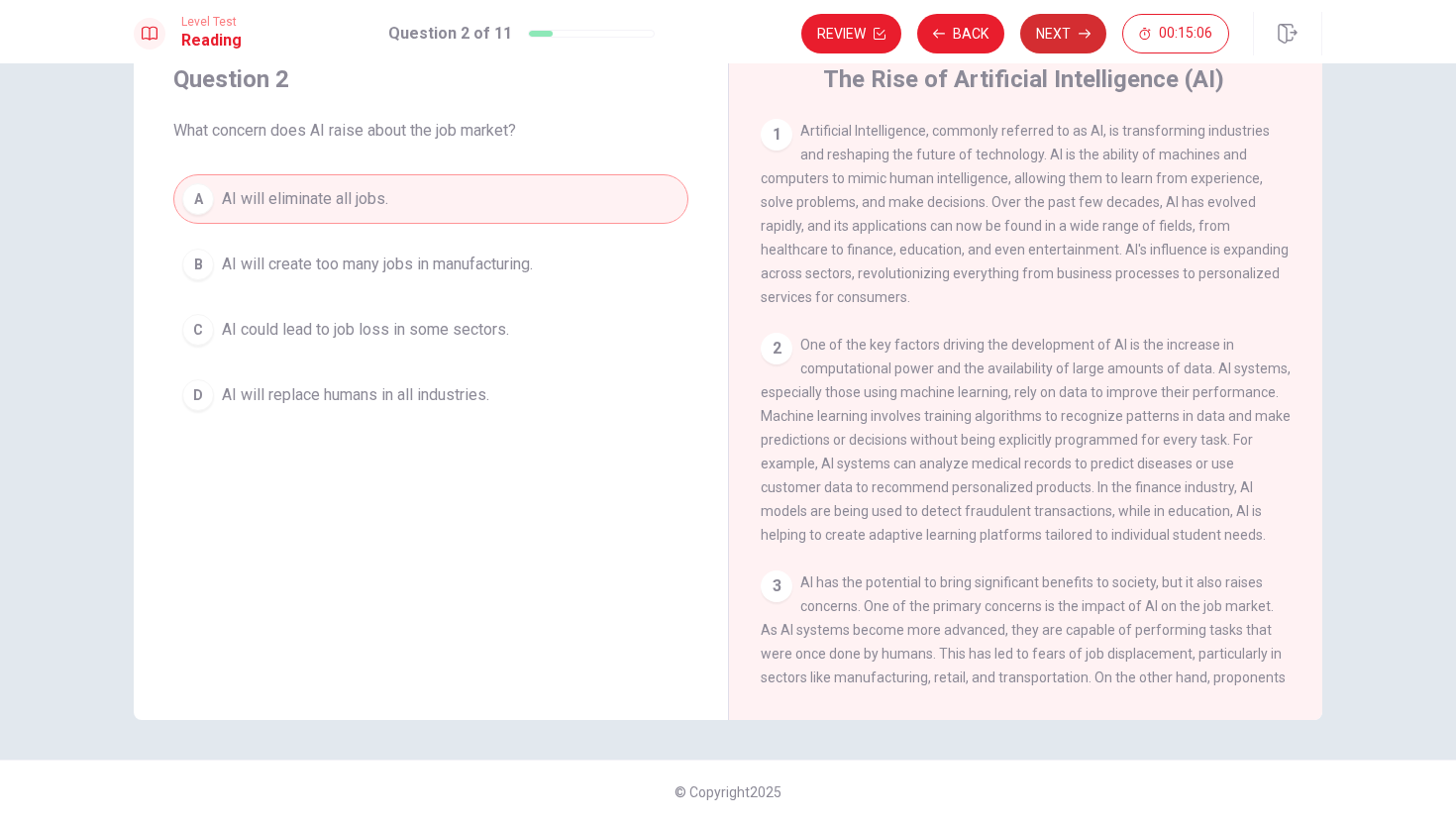
click at [1033, 22] on button "Next" at bounding box center [1063, 34] width 86 height 40
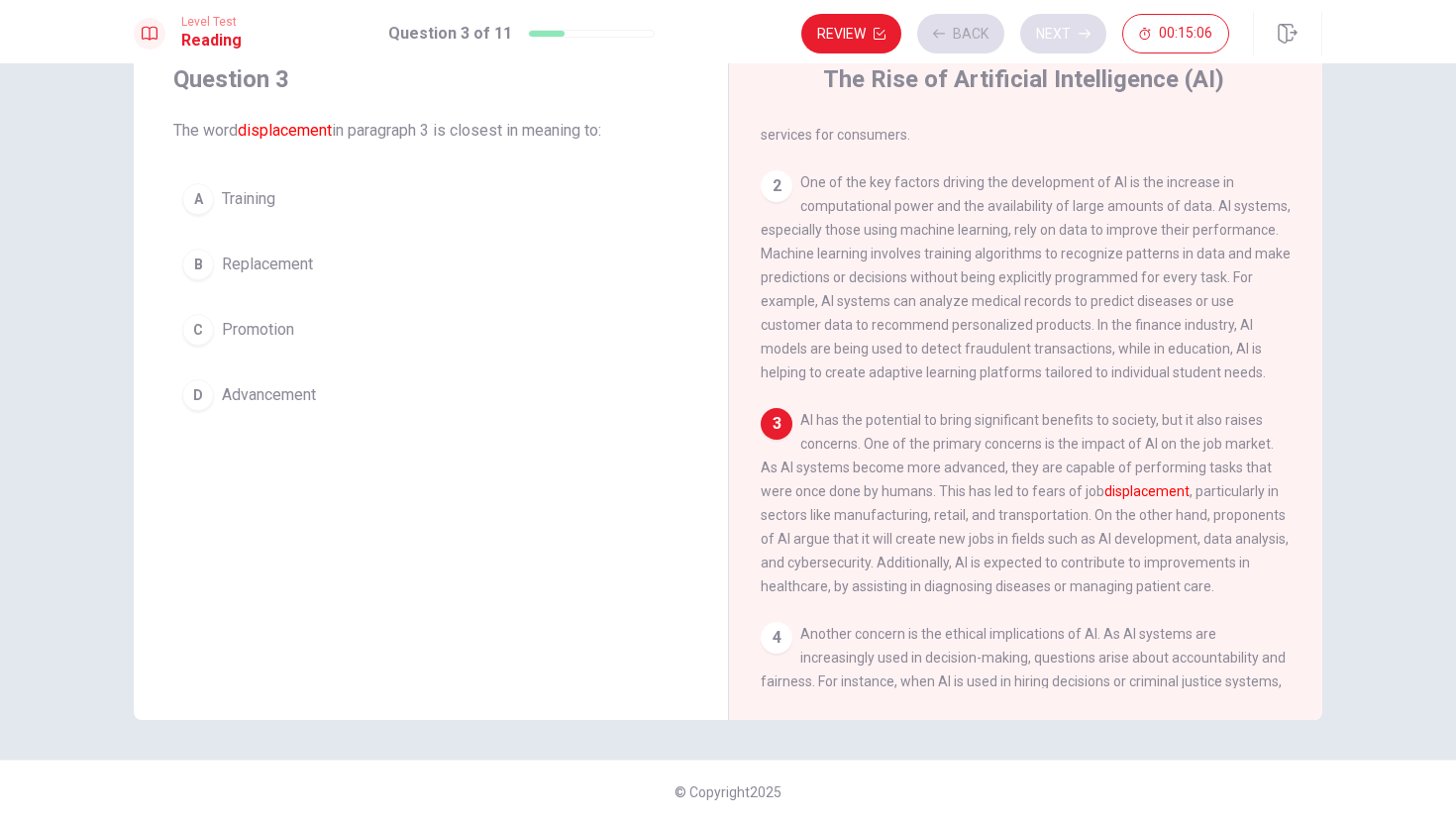
scroll to position [295, 0]
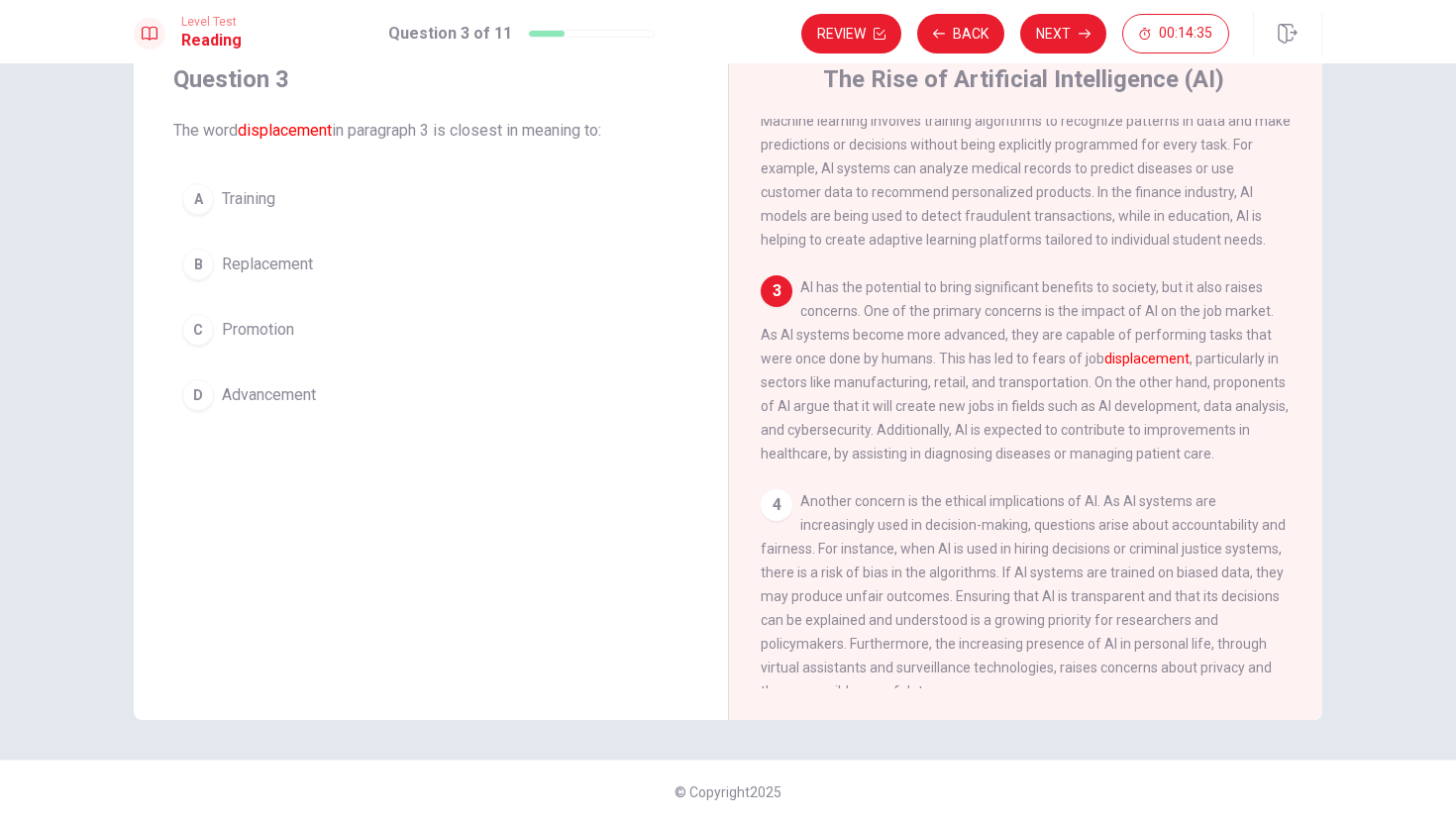
click at [273, 388] on span "Advancement" at bounding box center [269, 396] width 94 height 24
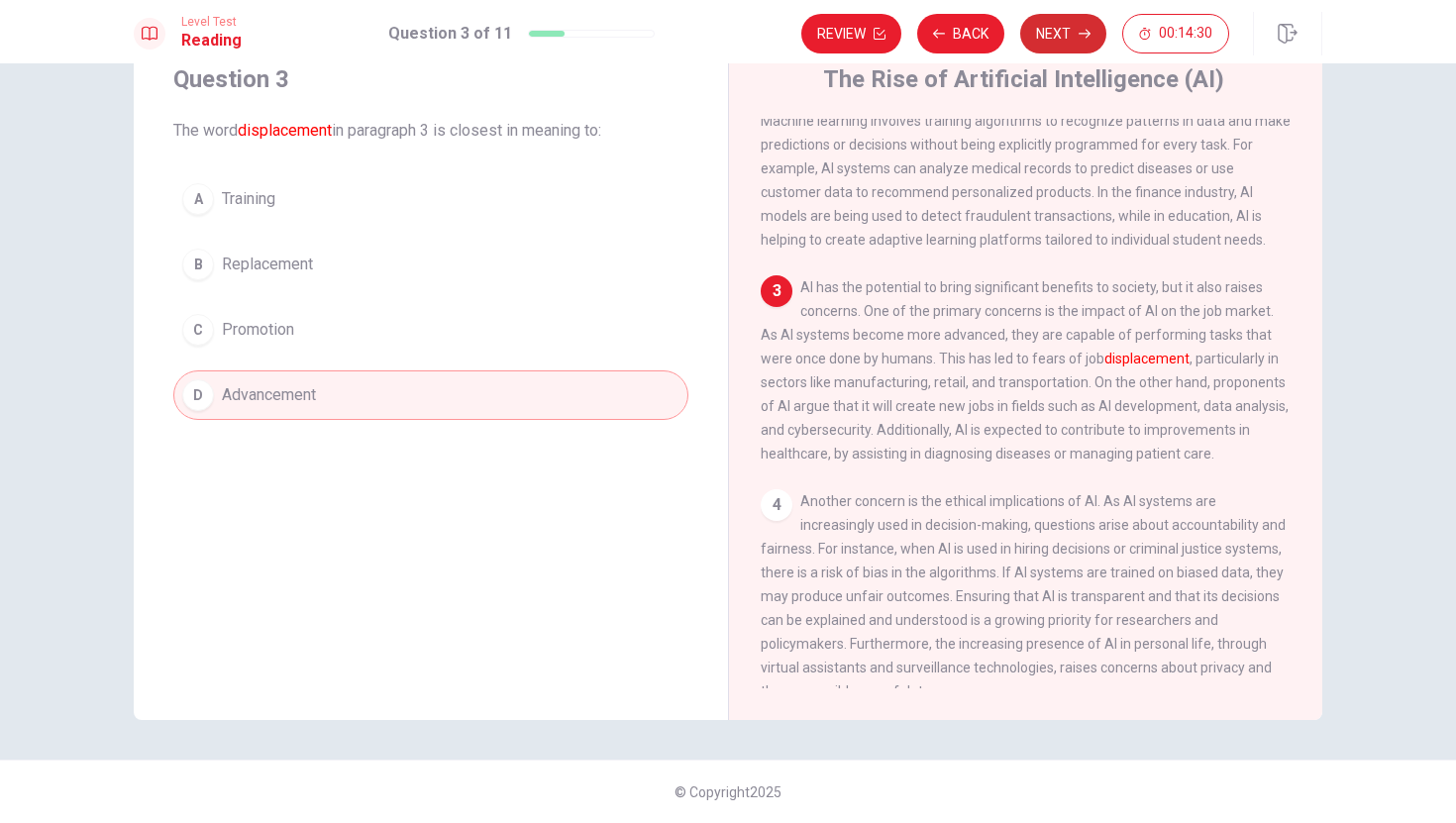
click at [1030, 38] on button "Next" at bounding box center [1063, 34] width 86 height 40
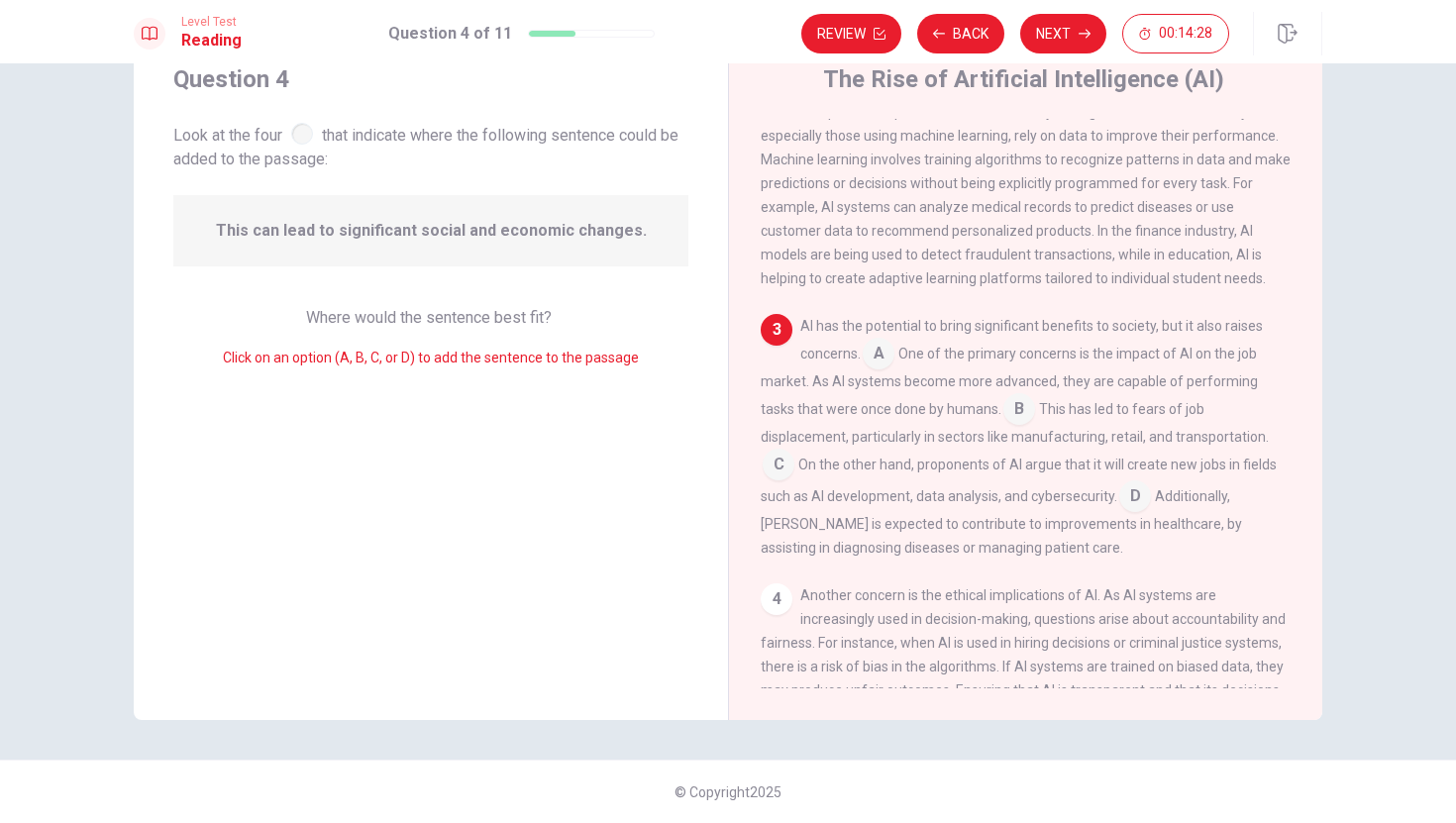
scroll to position [252, 0]
click at [959, 32] on button "Back" at bounding box center [960, 34] width 87 height 40
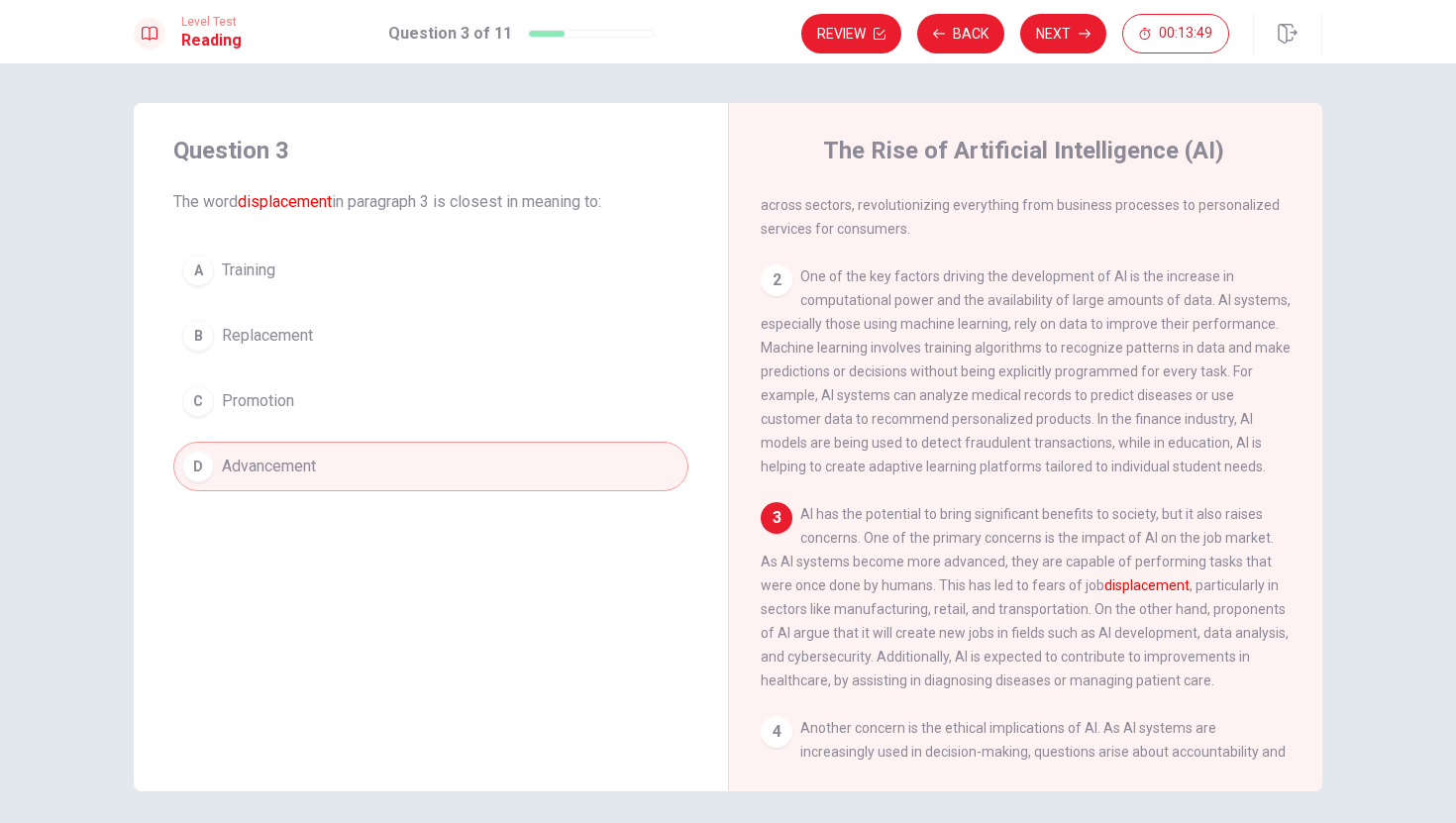
scroll to position [145, 0]
click at [1038, 43] on button "Next" at bounding box center [1063, 34] width 86 height 40
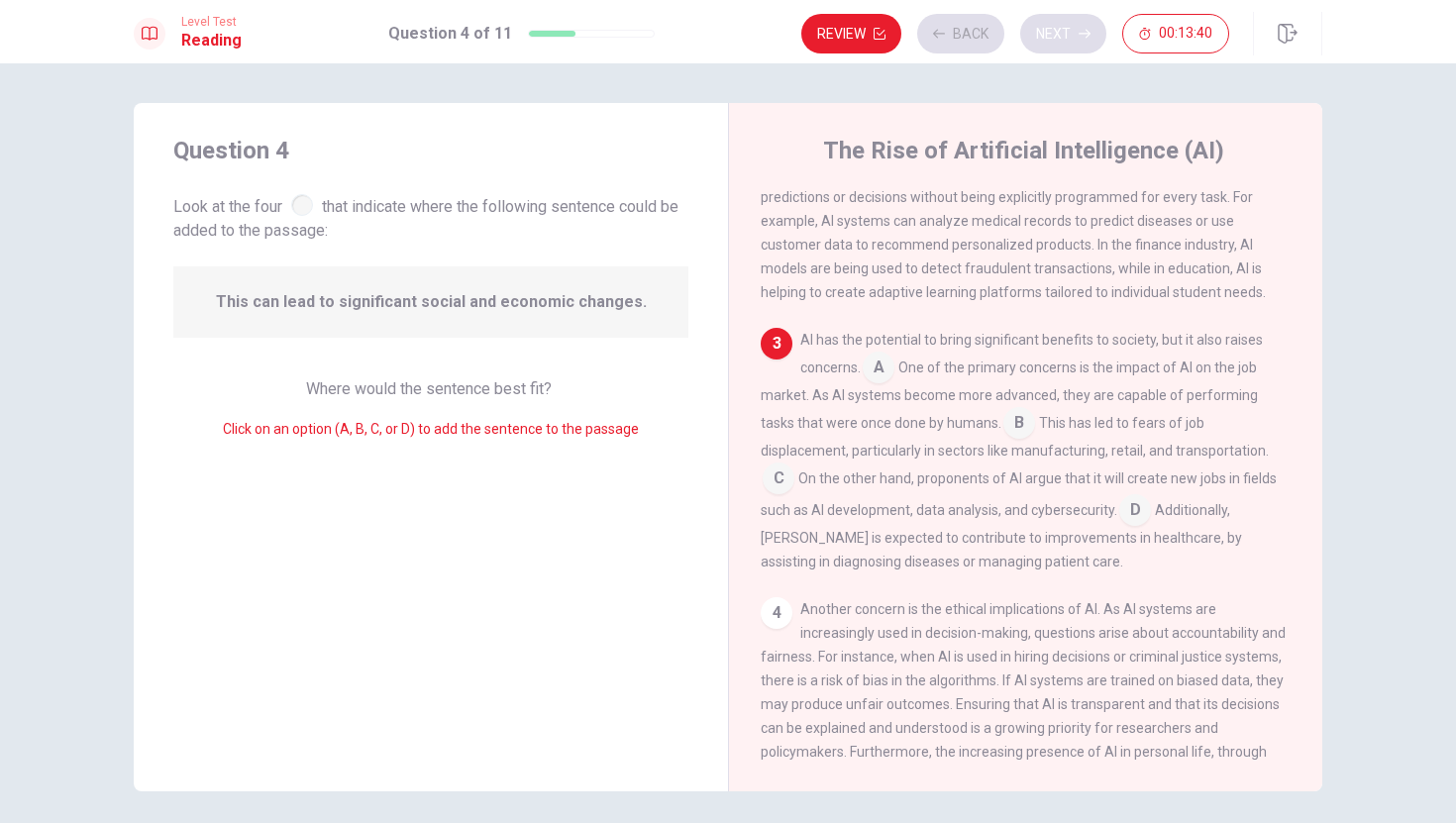
scroll to position [343, 0]
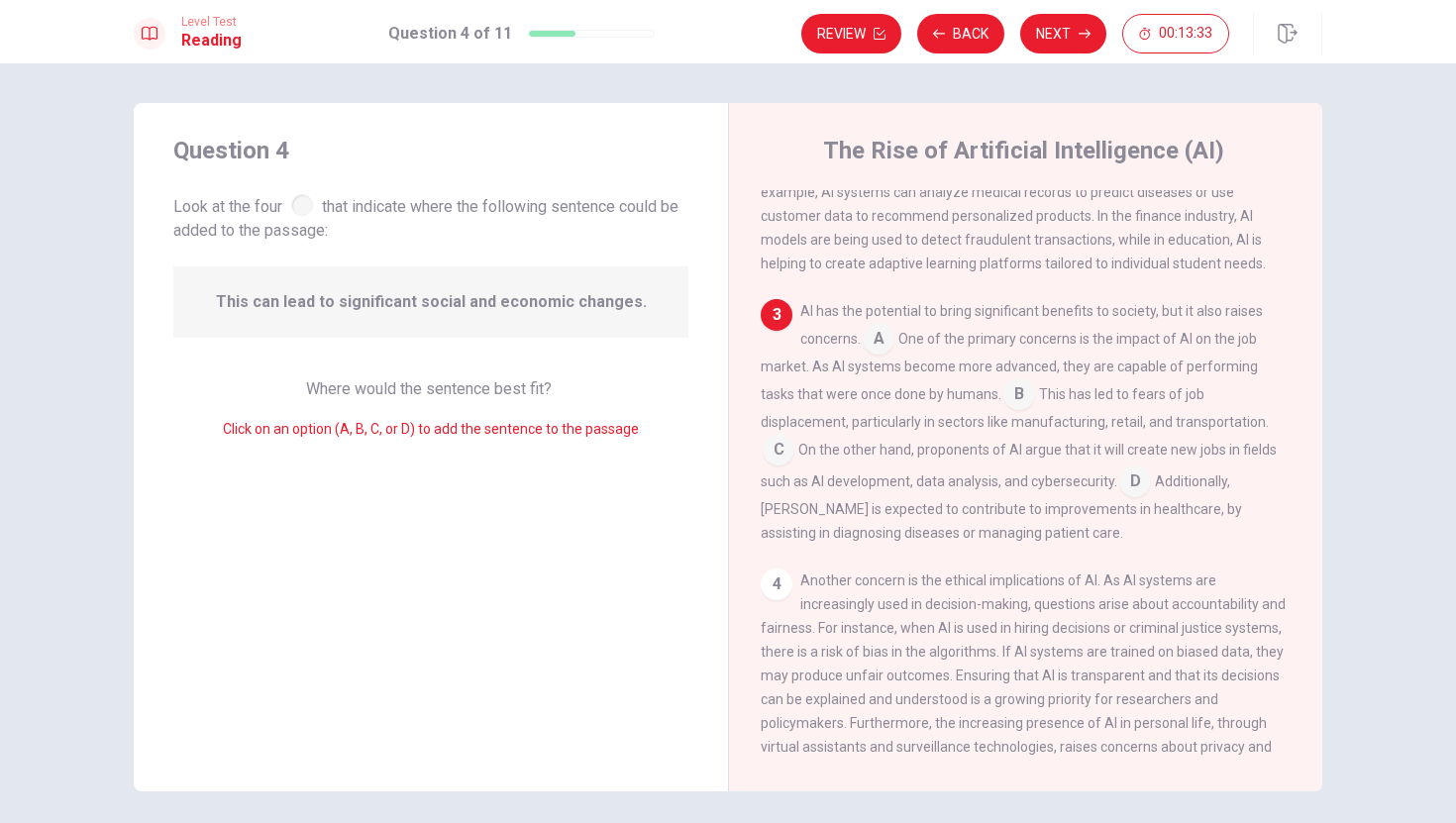
click at [877, 350] on input at bounding box center [879, 341] width 32 height 32
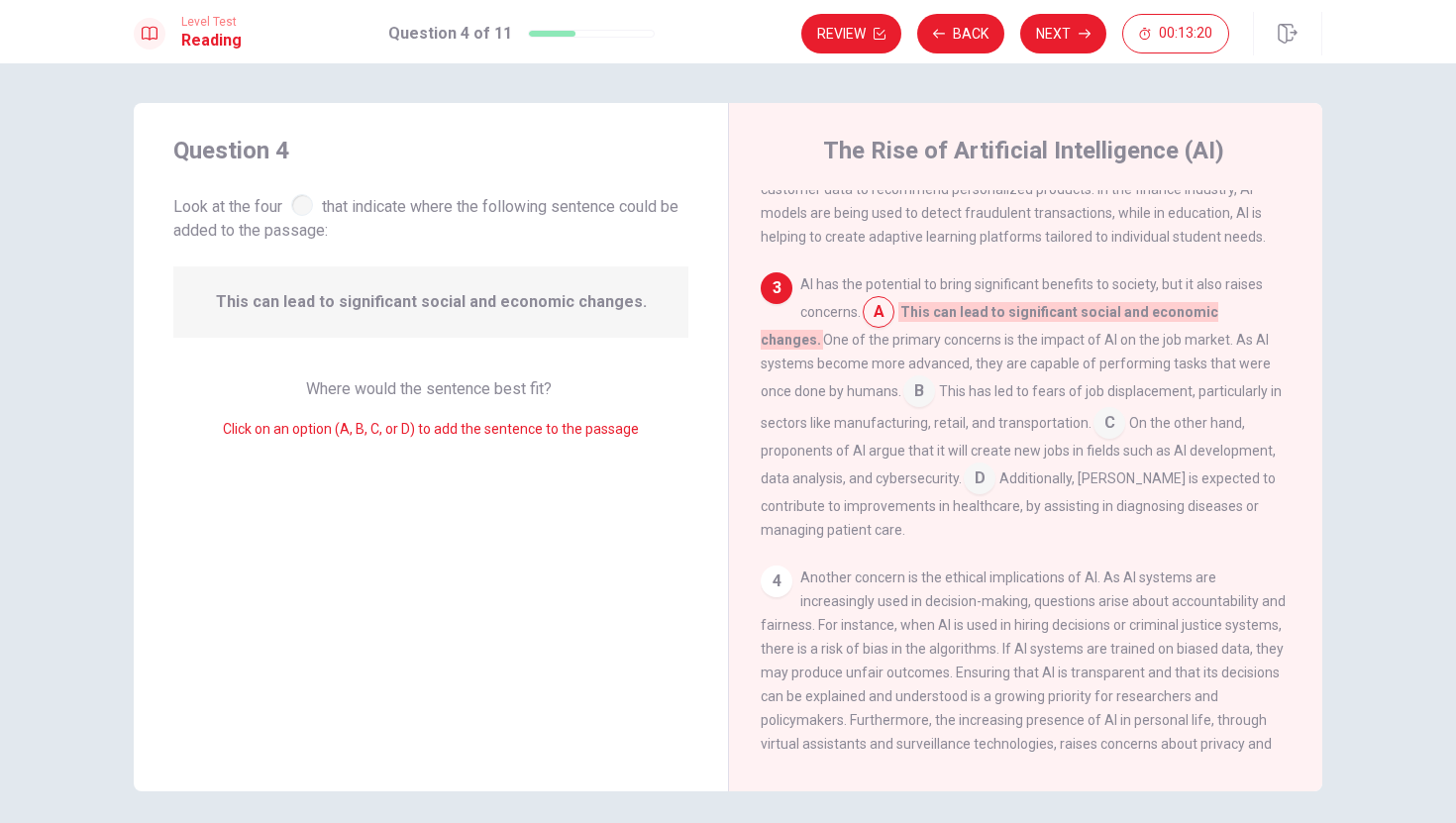
scroll to position [372, 0]
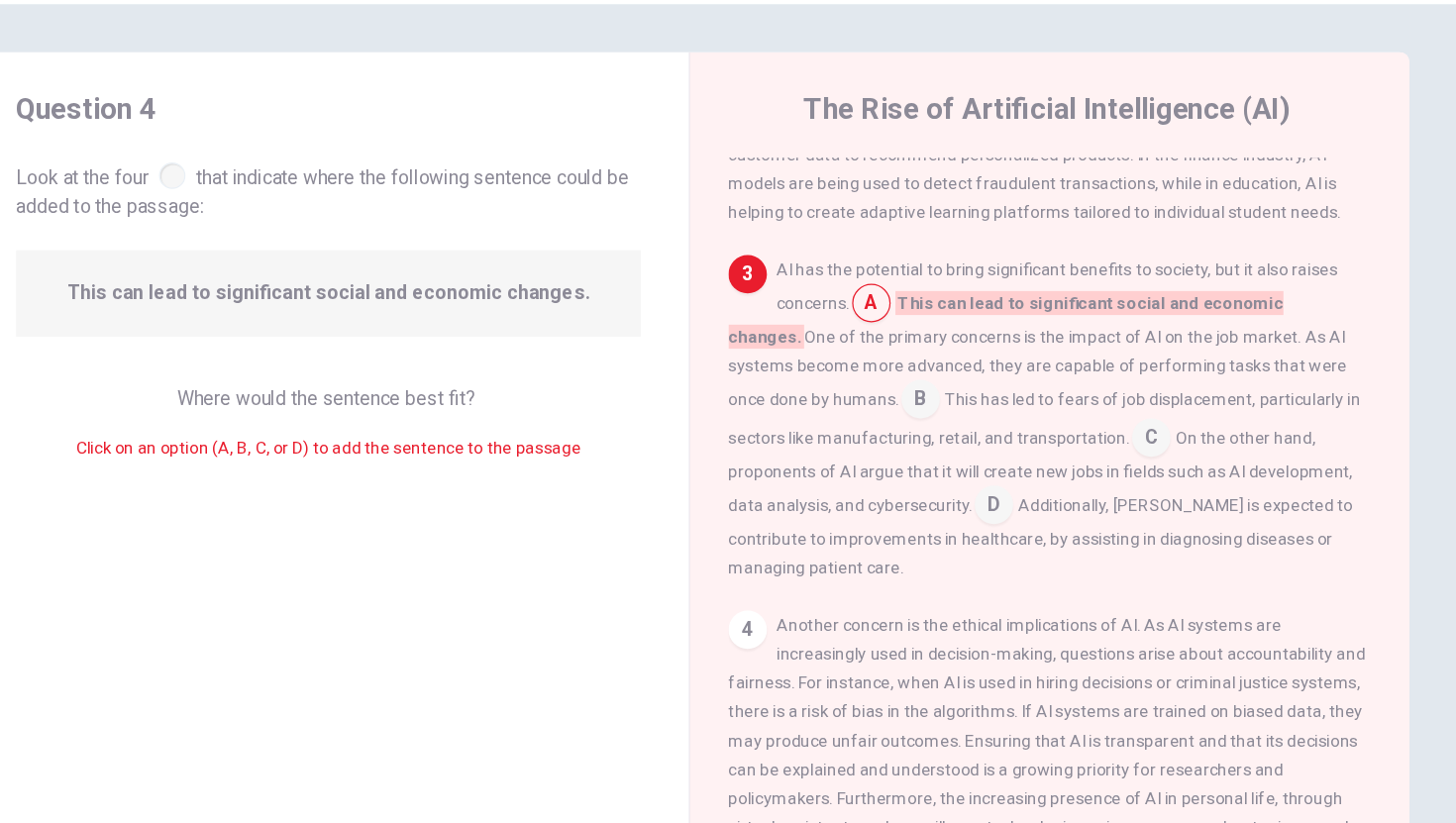
click at [903, 407] on input at bounding box center [919, 392] width 32 height 32
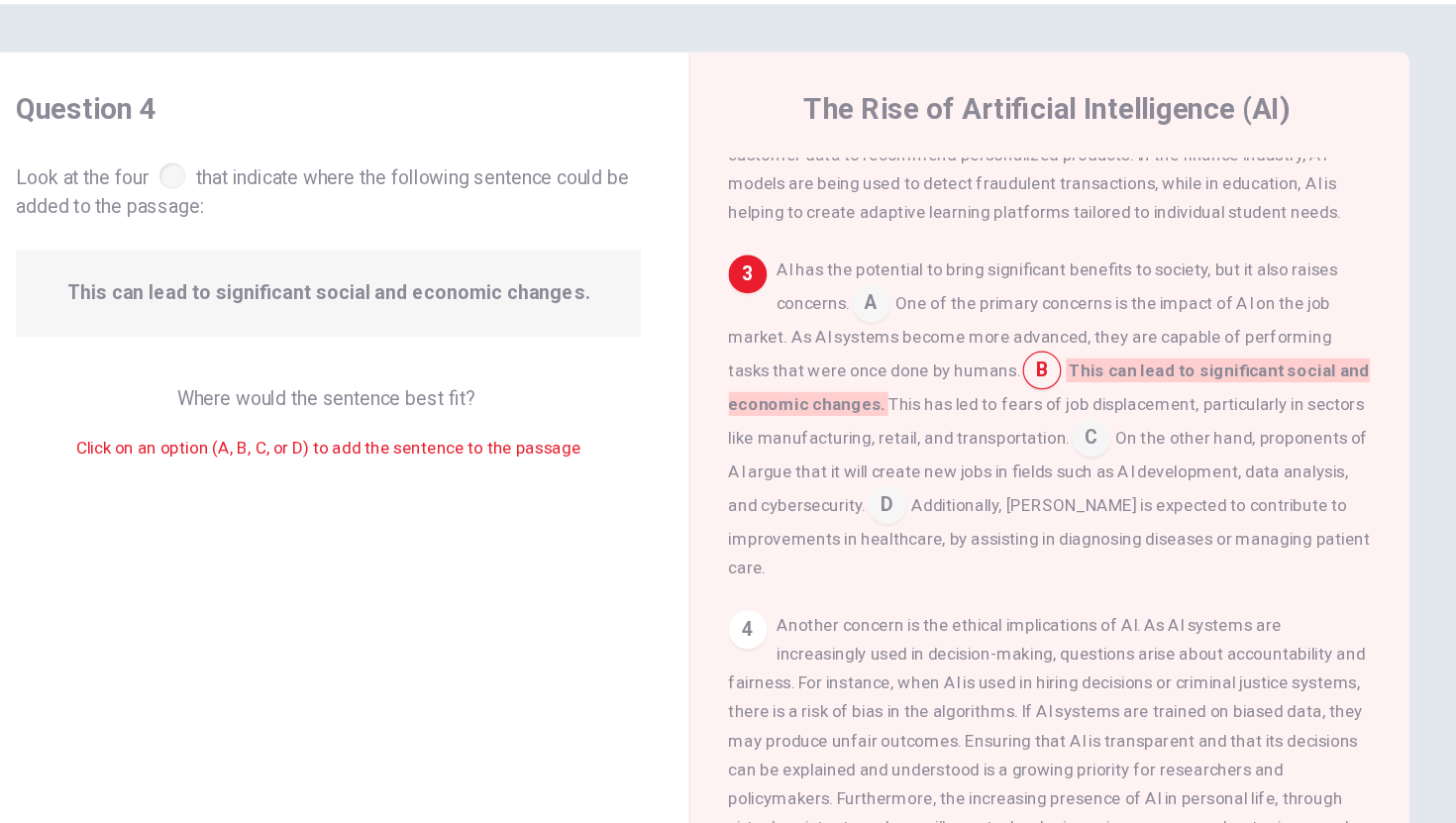
click at [1047, 435] on input at bounding box center [1059, 422] width 32 height 32
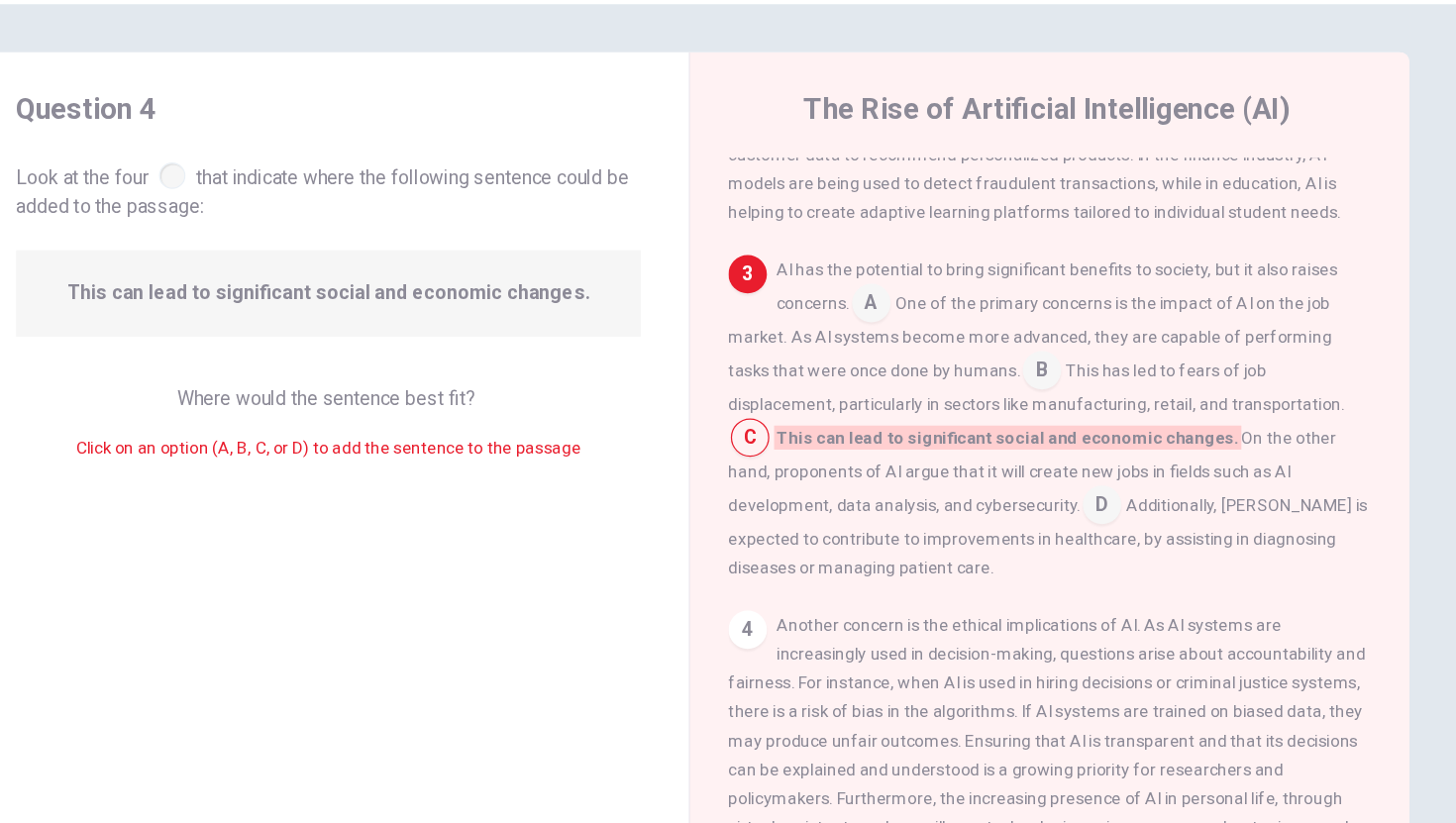
click at [883, 498] on div "AI has the potential to bring significant benefits to society, but it also rais…" at bounding box center [1025, 405] width 531 height 269
click at [1052, 494] on input at bounding box center [1068, 478] width 32 height 32
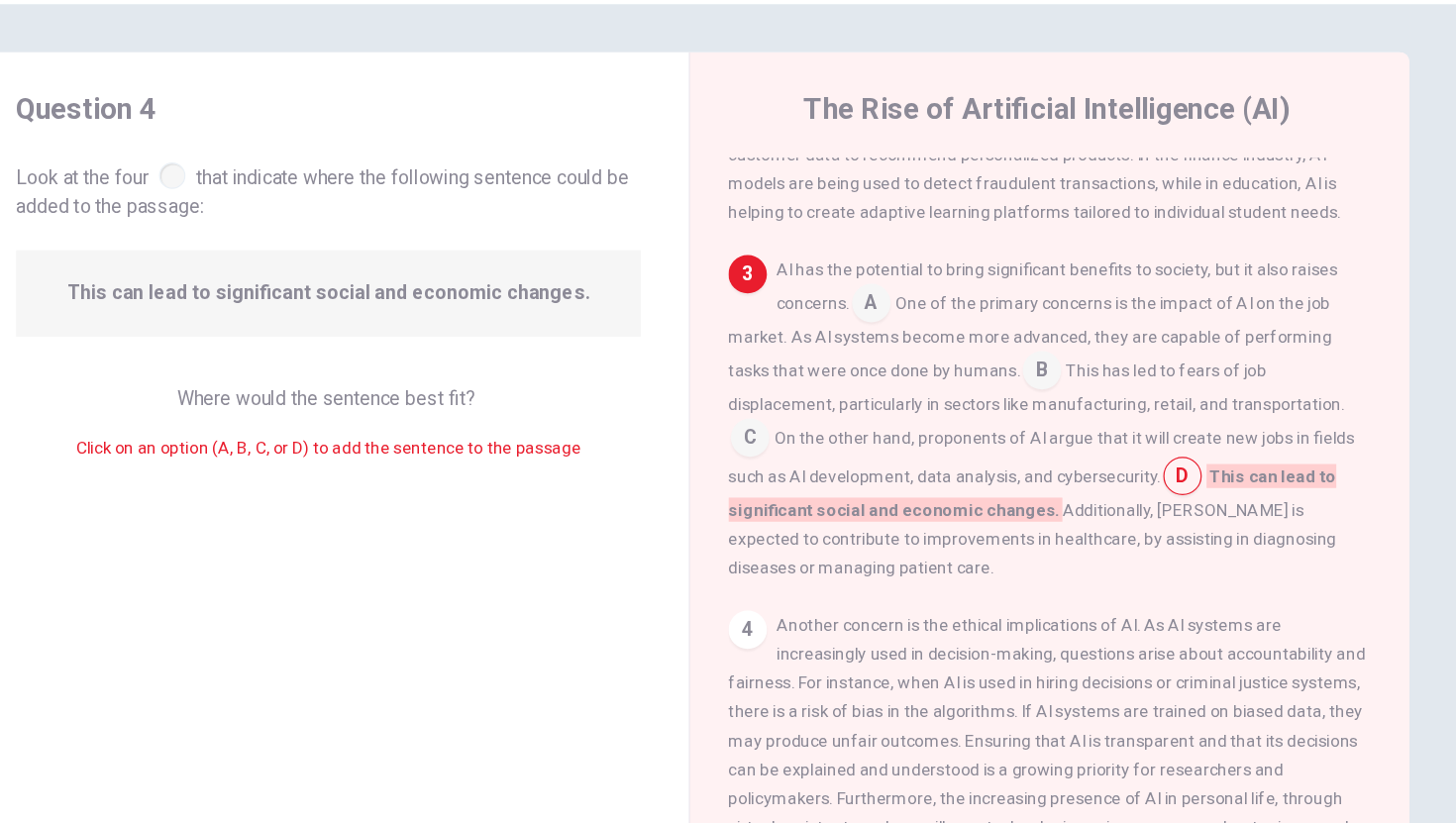
click at [770, 595] on div "4" at bounding box center [776, 579] width 32 height 32
click at [1004, 384] on input at bounding box center [1019, 368] width 32 height 32
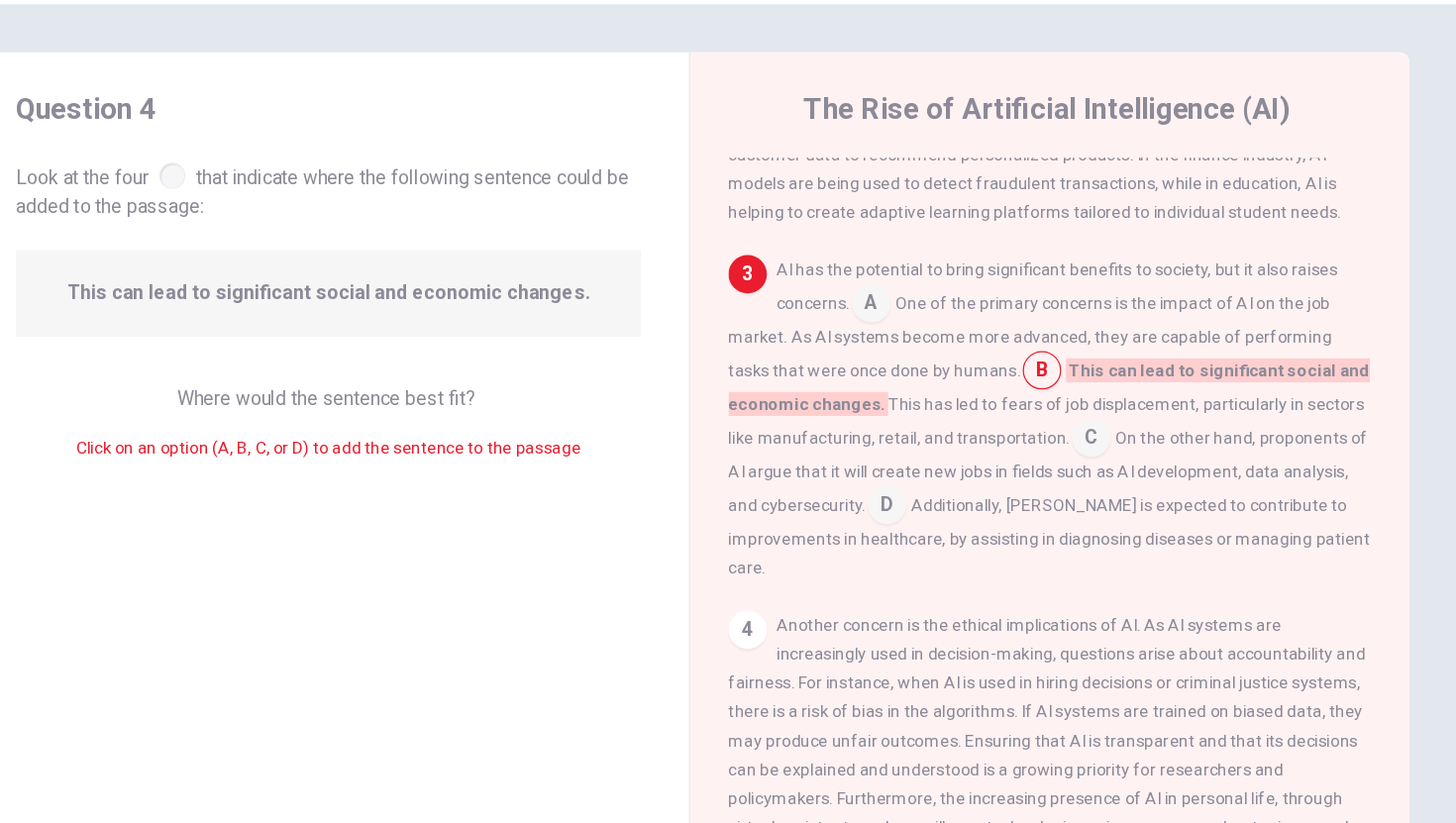
click at [878, 328] on input at bounding box center [879, 312] width 32 height 32
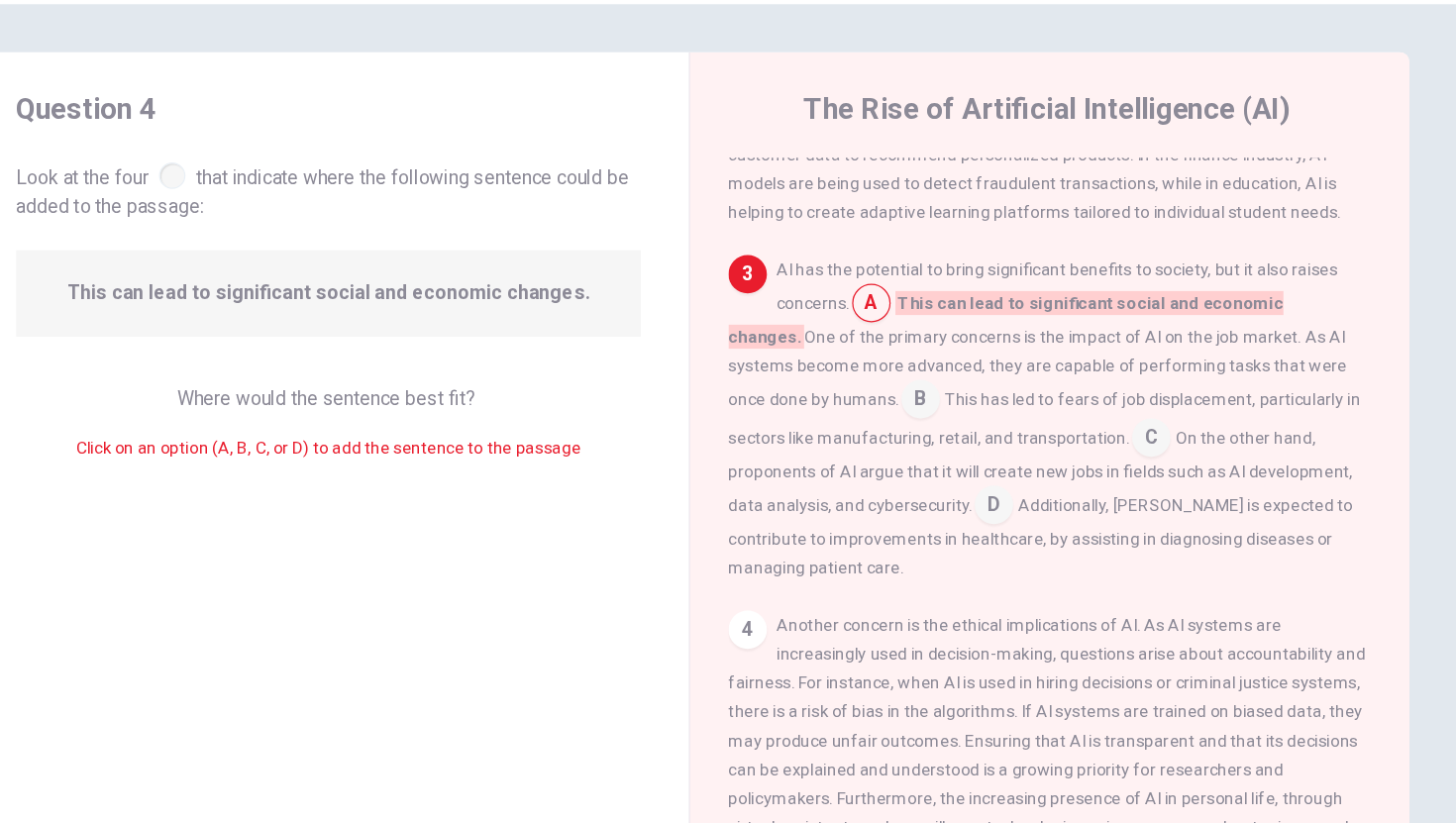
click at [903, 407] on input at bounding box center [919, 392] width 32 height 32
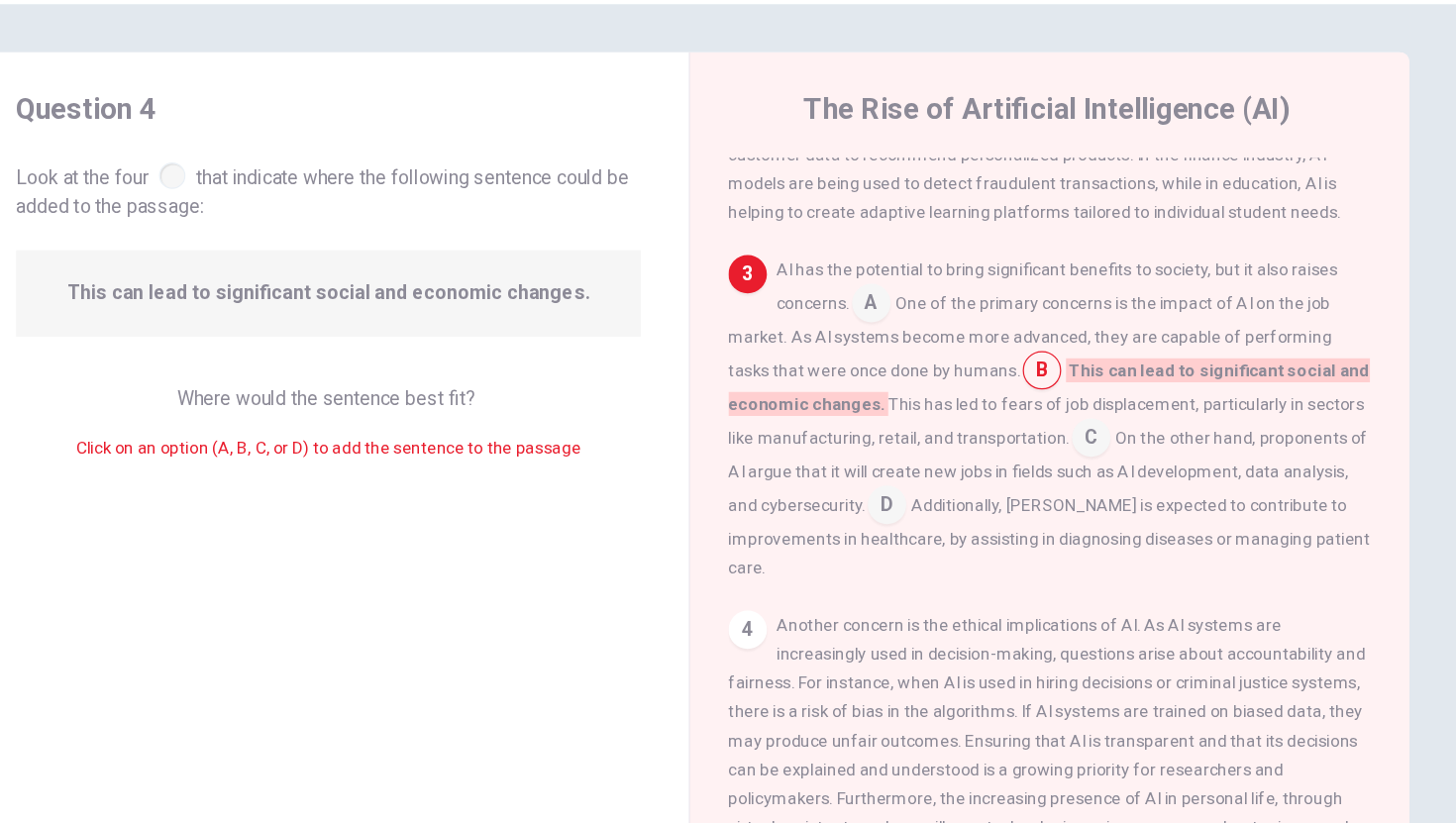
click at [887, 328] on input at bounding box center [879, 312] width 32 height 32
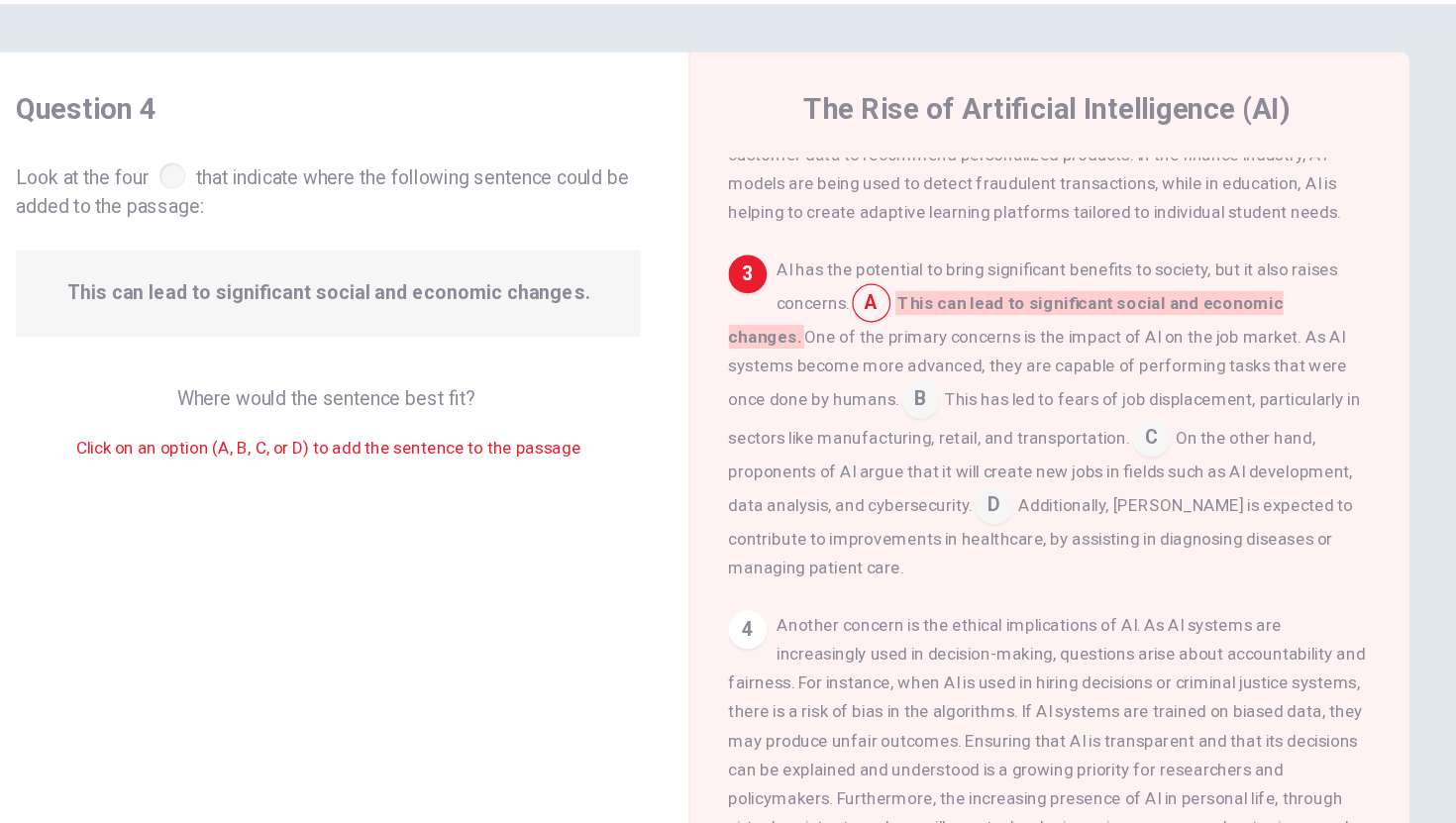
click at [903, 402] on input at bounding box center [919, 392] width 32 height 32
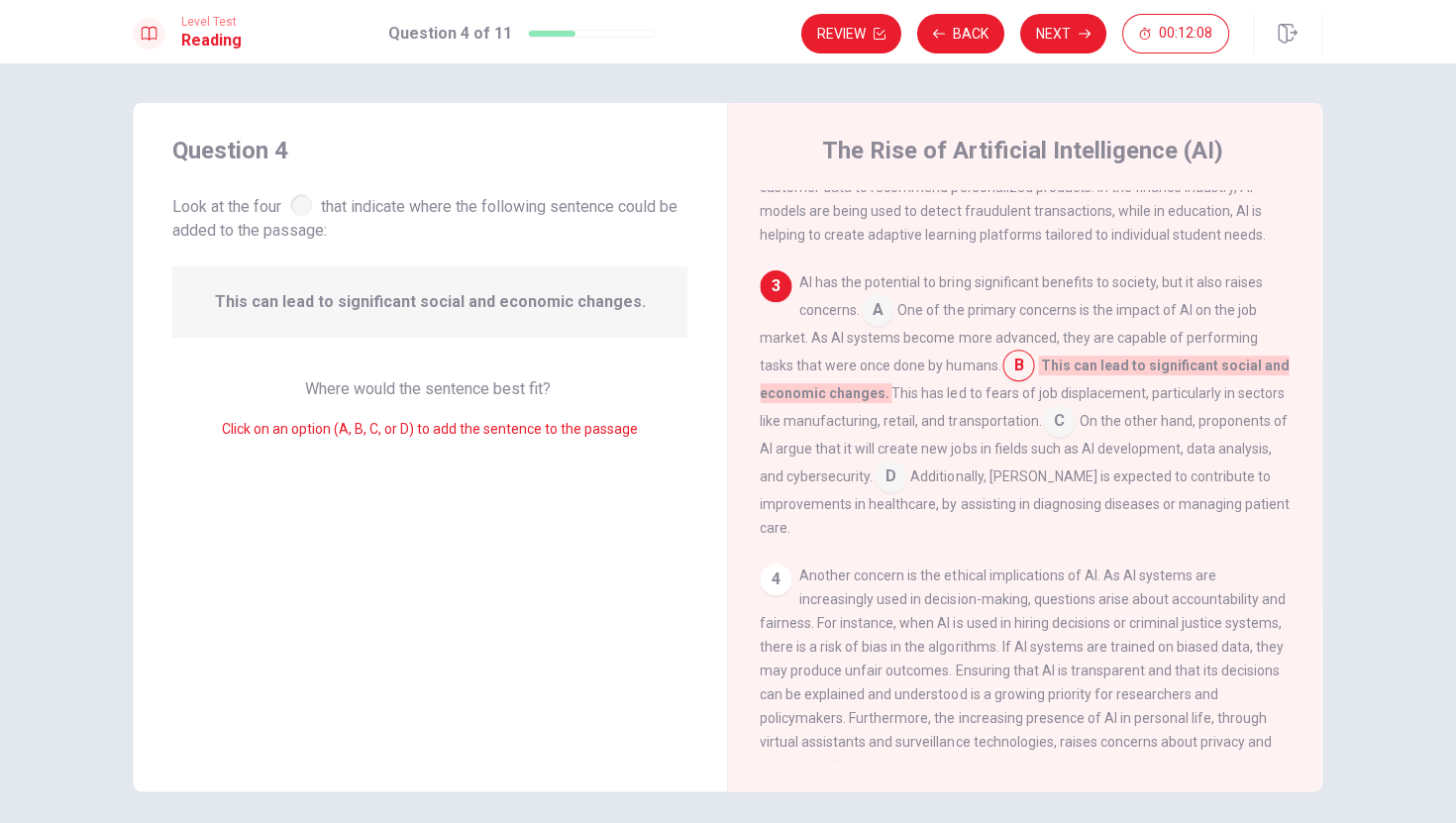
scroll to position [0, 0]
click at [1060, 50] on button "Next" at bounding box center [1063, 34] width 86 height 40
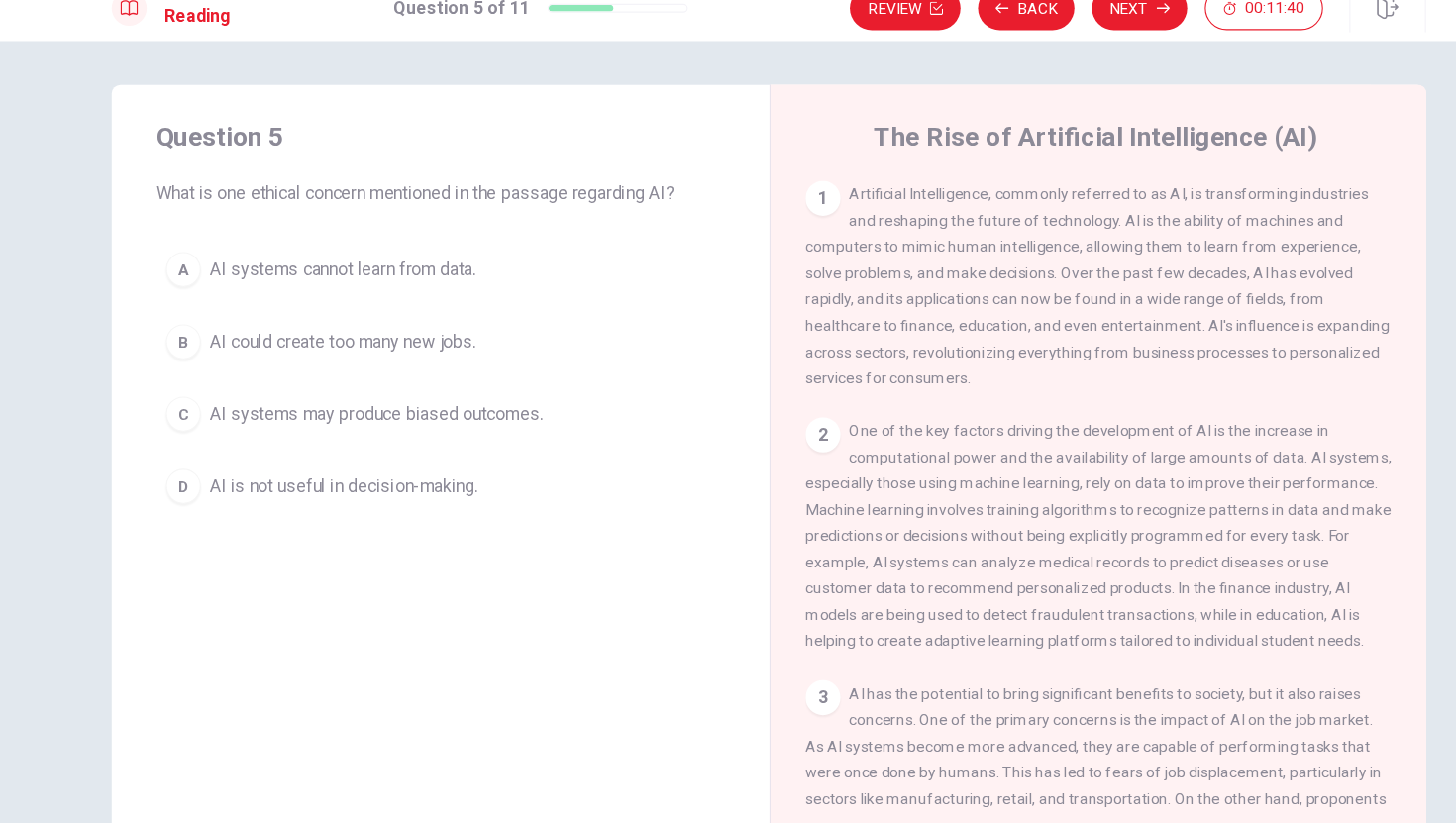
click at [274, 345] on span "AI could create too many new jobs." at bounding box center [342, 336] width 240 height 24
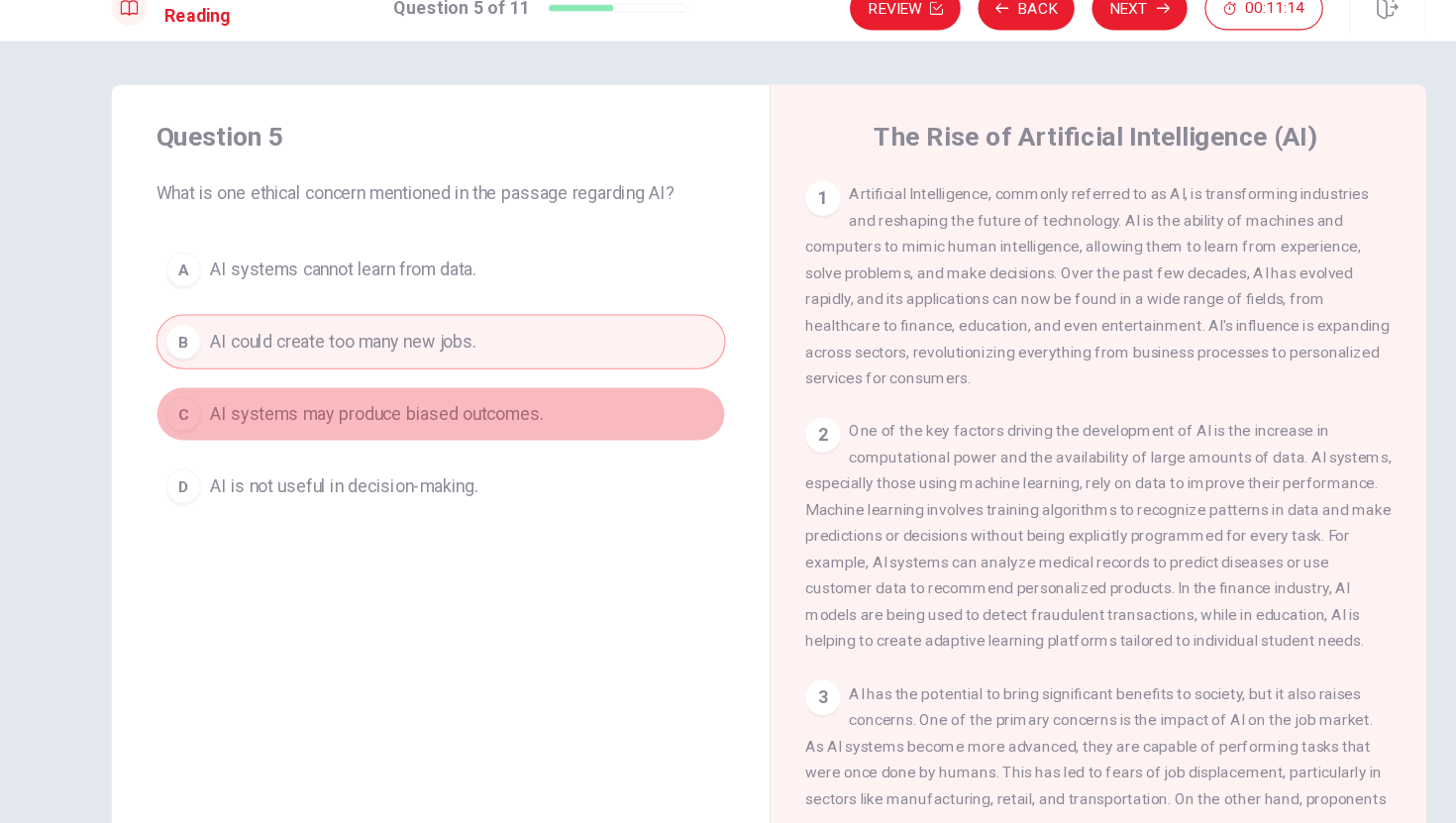
click at [499, 413] on button "C AI systems may produce biased outcomes." at bounding box center [431, 402] width 515 height 50
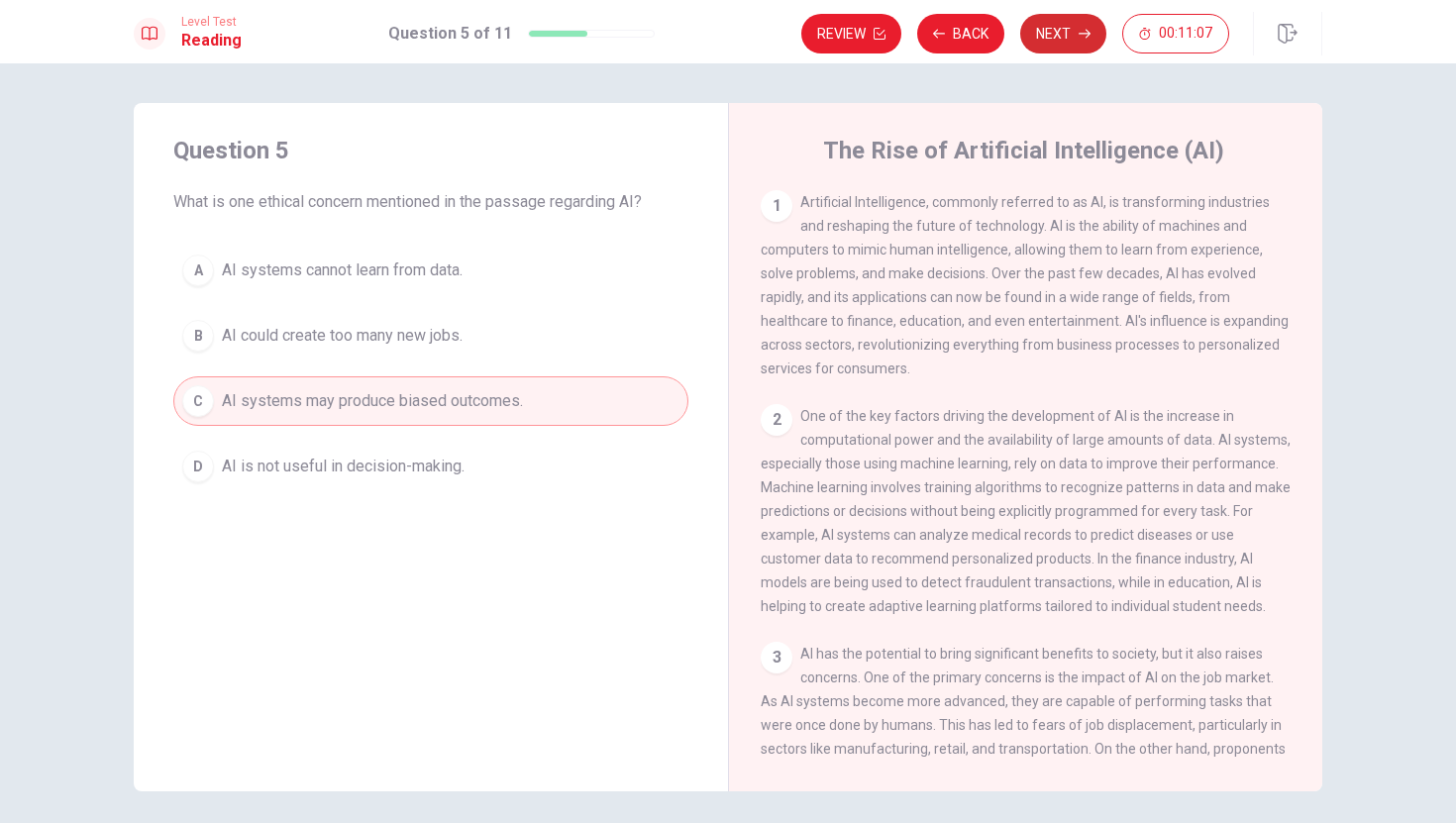
click at [1064, 41] on button "Next" at bounding box center [1063, 34] width 86 height 40
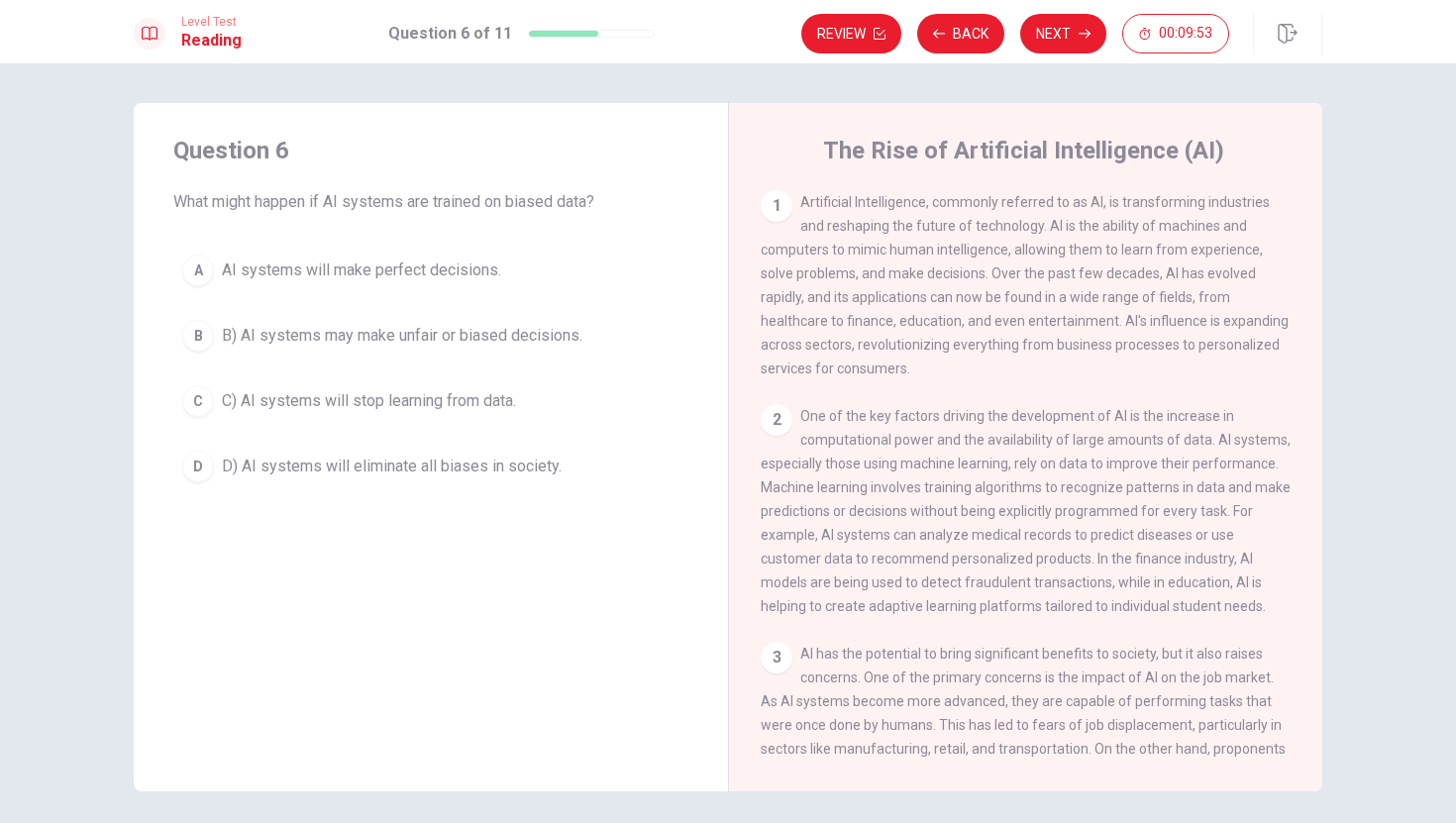
click at [451, 336] on span "B) AI systems may make unfair or biased decisions." at bounding box center [403, 336] width 361 height 24
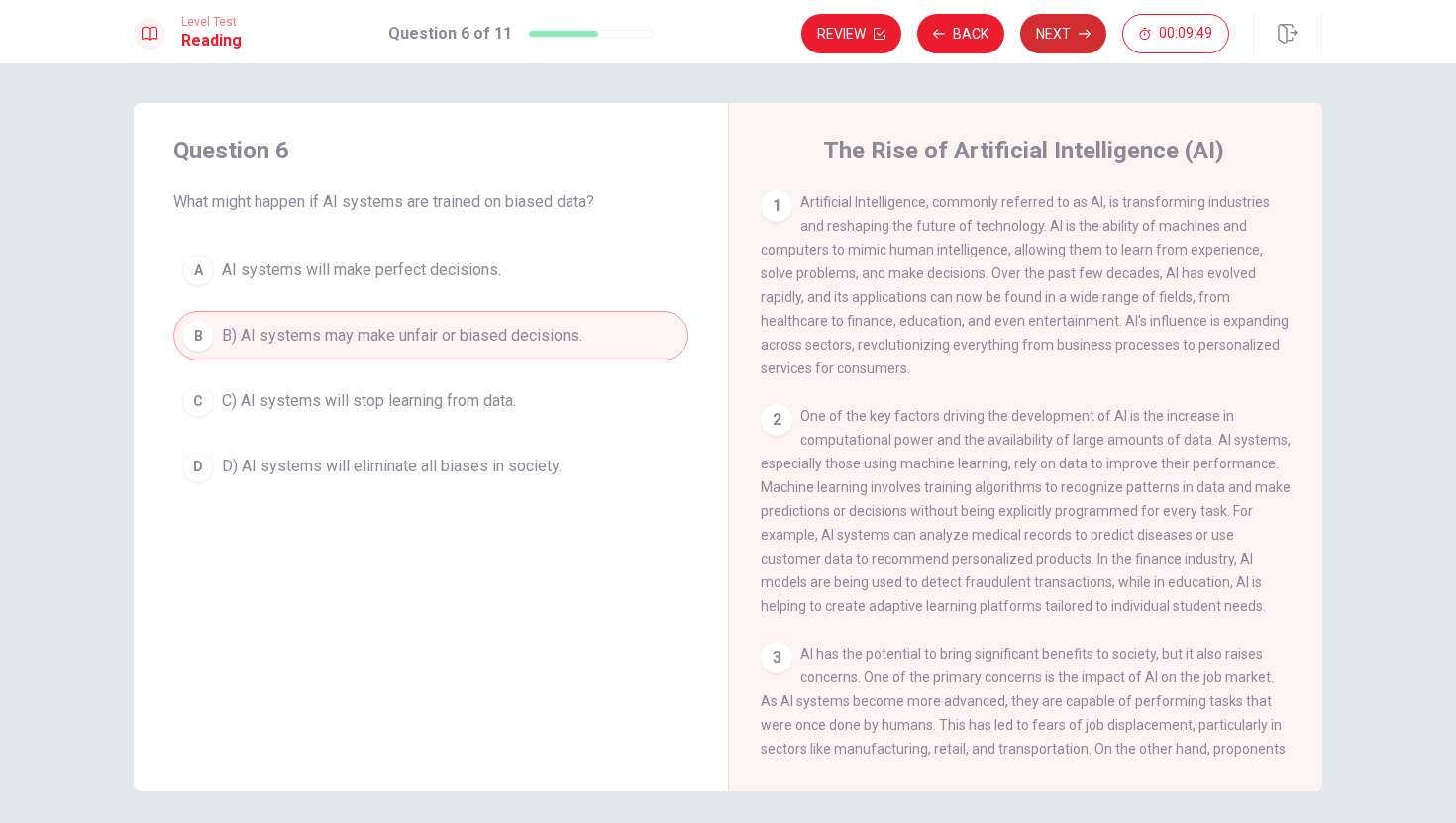
click at [1059, 34] on button "Next" at bounding box center [1063, 34] width 86 height 40
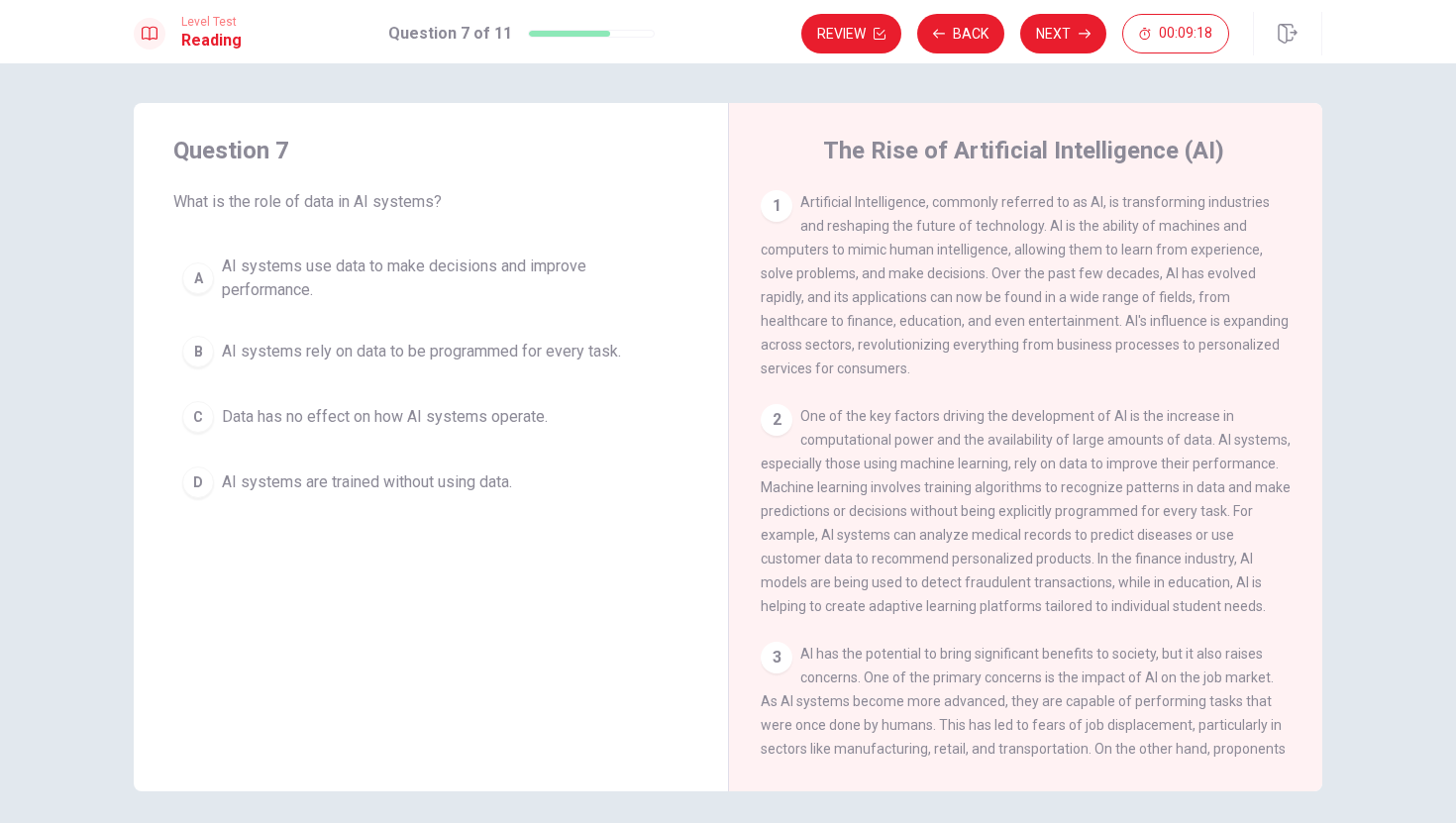
click at [350, 490] on span "AI systems are trained without using data." at bounding box center [367, 482] width 290 height 24
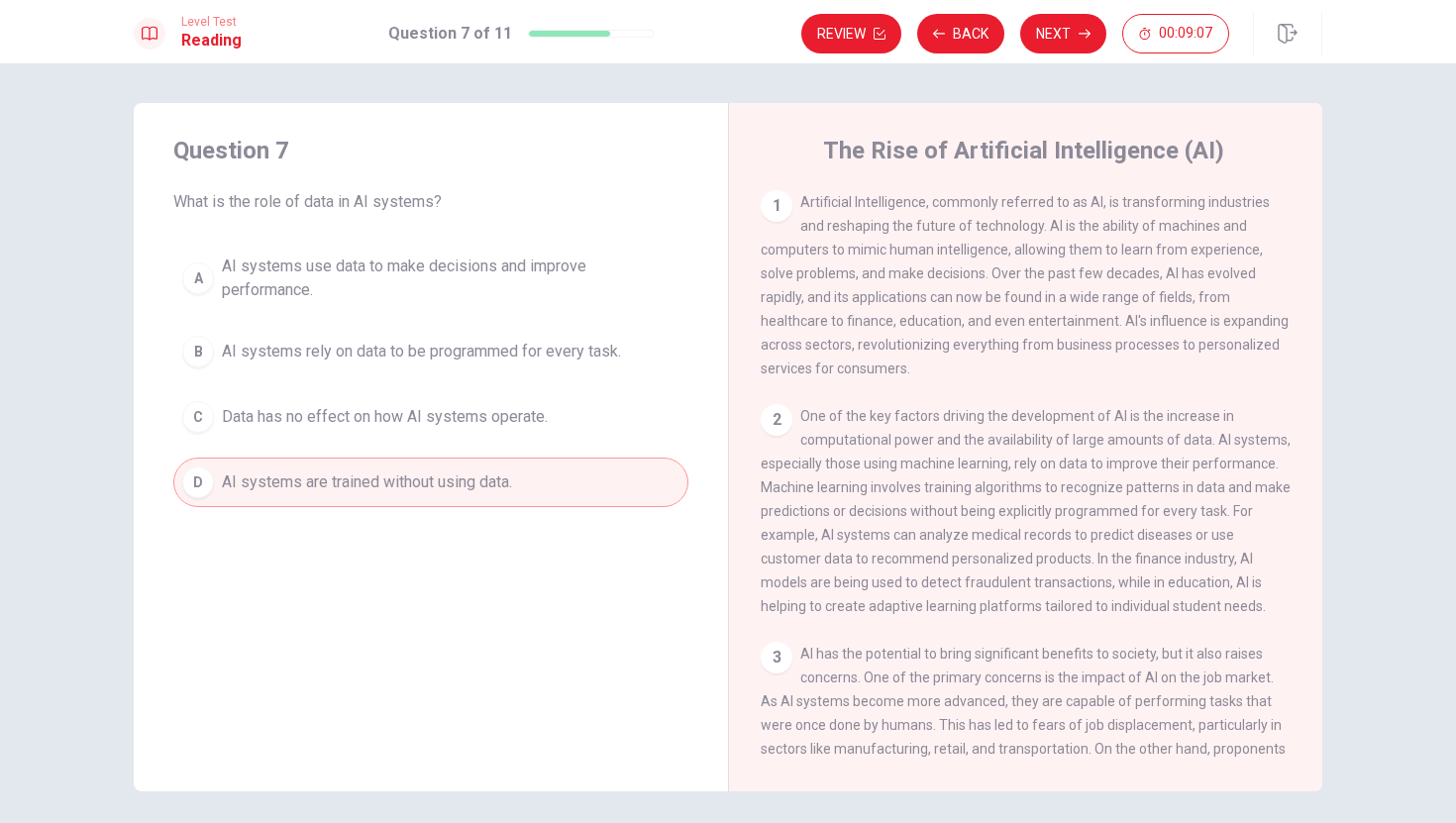
click at [1175, 267] on div "1 Artificial Intelligence, commonly referred to as AI, is transforming industri…" at bounding box center [1025, 285] width 531 height 190
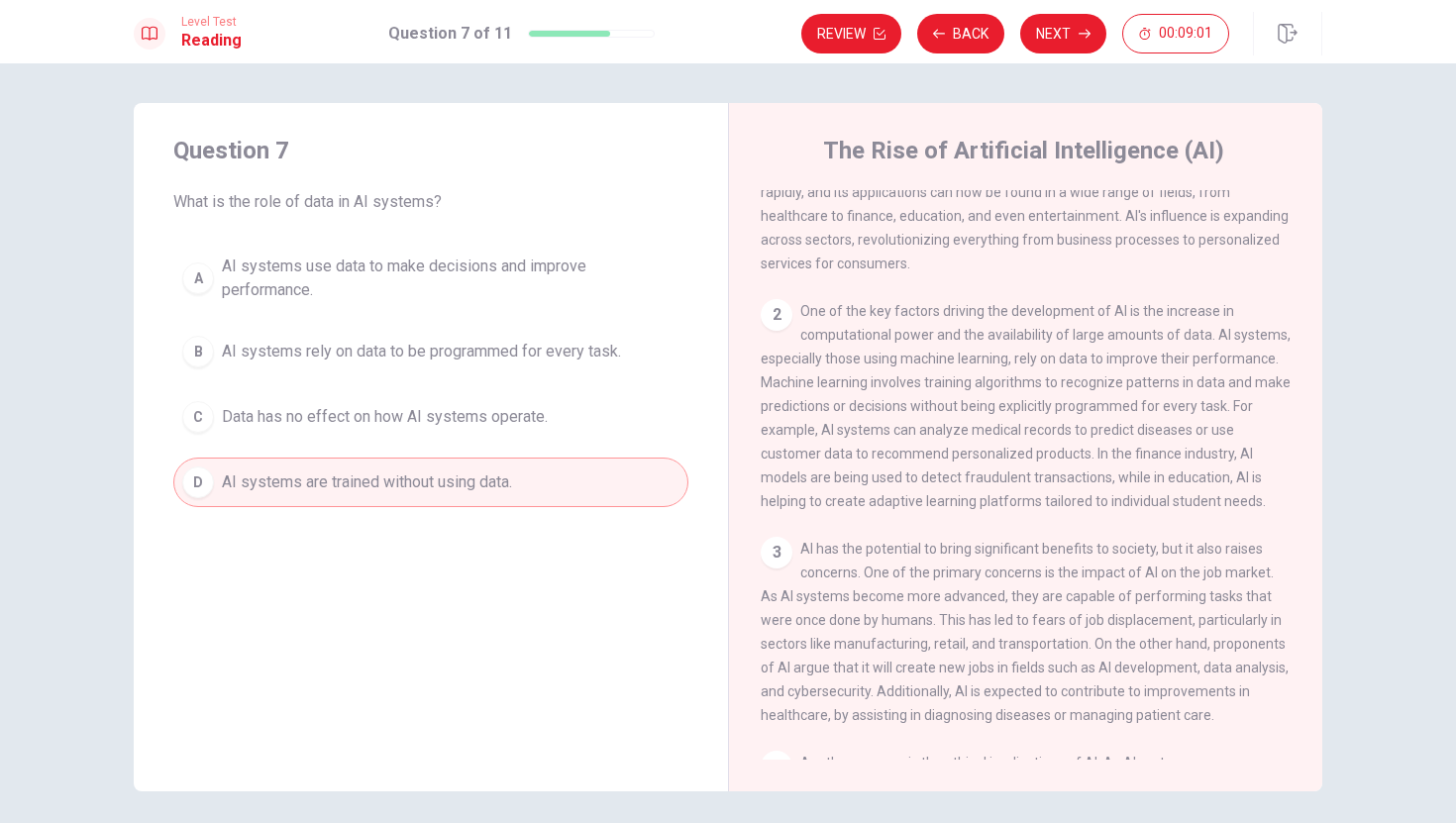
scroll to position [111, 0]
click at [552, 282] on span "AI systems use data to make decisions and improve performance." at bounding box center [450, 278] width 457 height 48
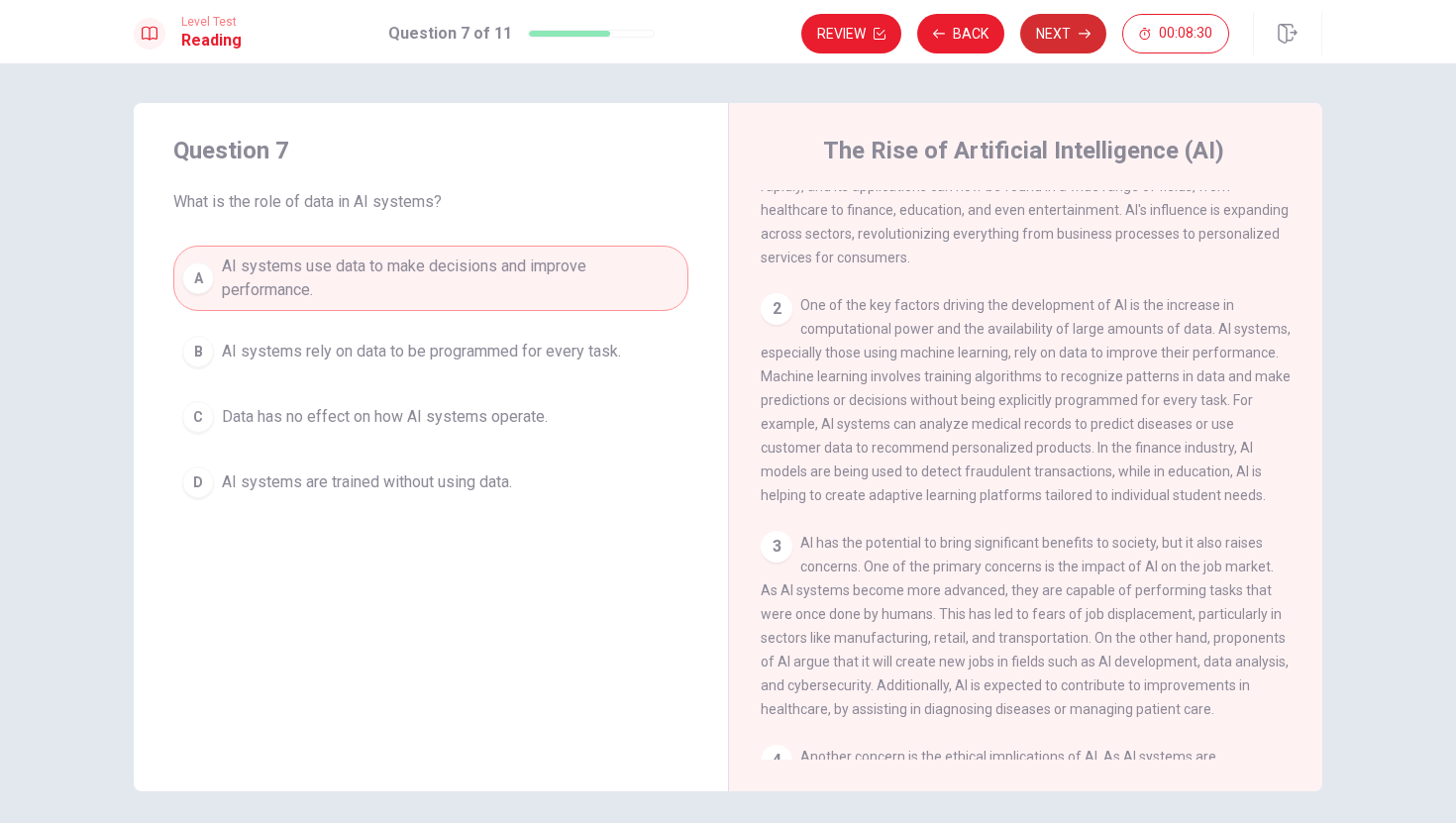
click at [1054, 37] on button "Next" at bounding box center [1063, 34] width 86 height 40
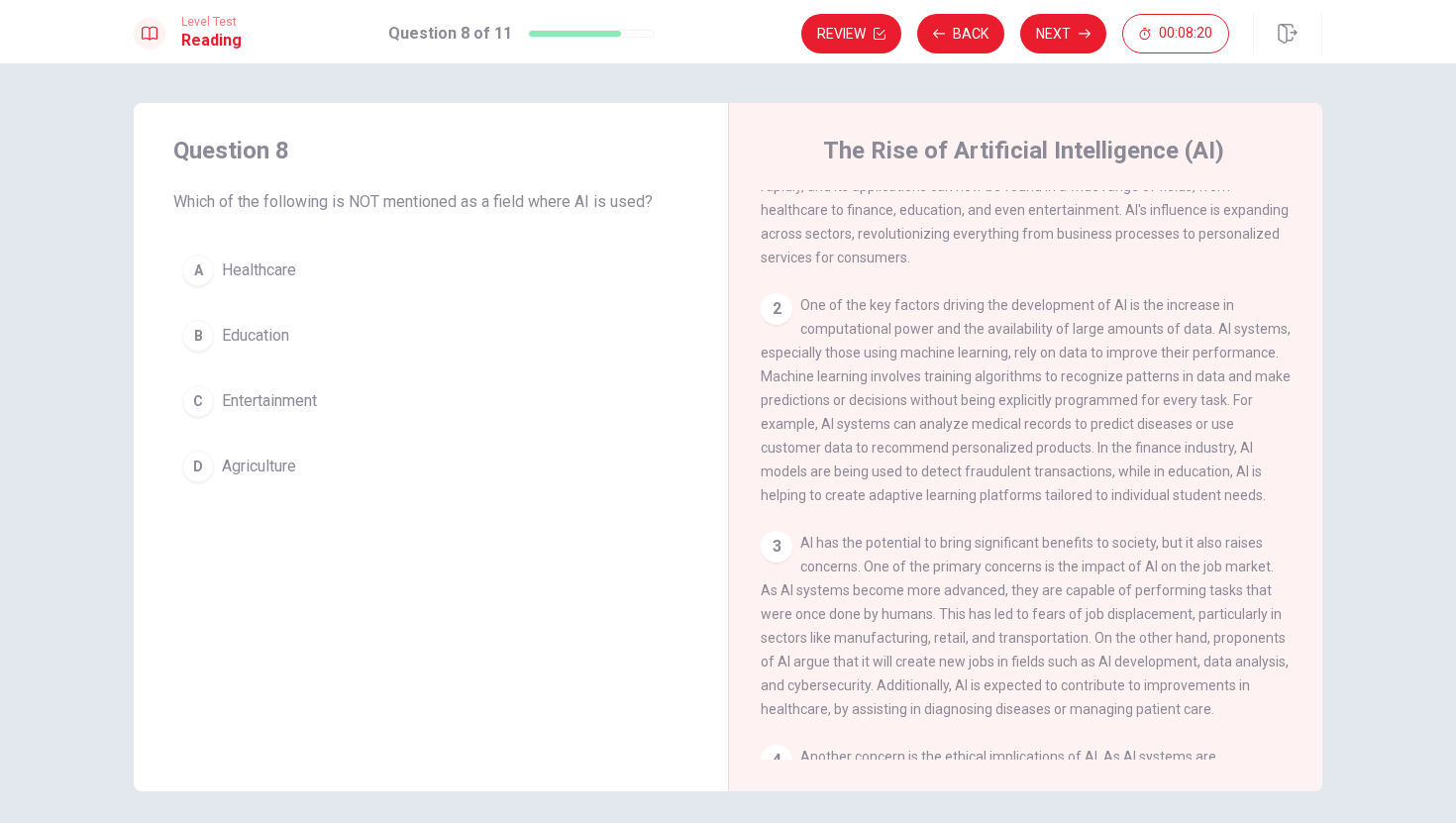
click at [305, 280] on button "A Healthcare" at bounding box center [431, 270] width 515 height 50
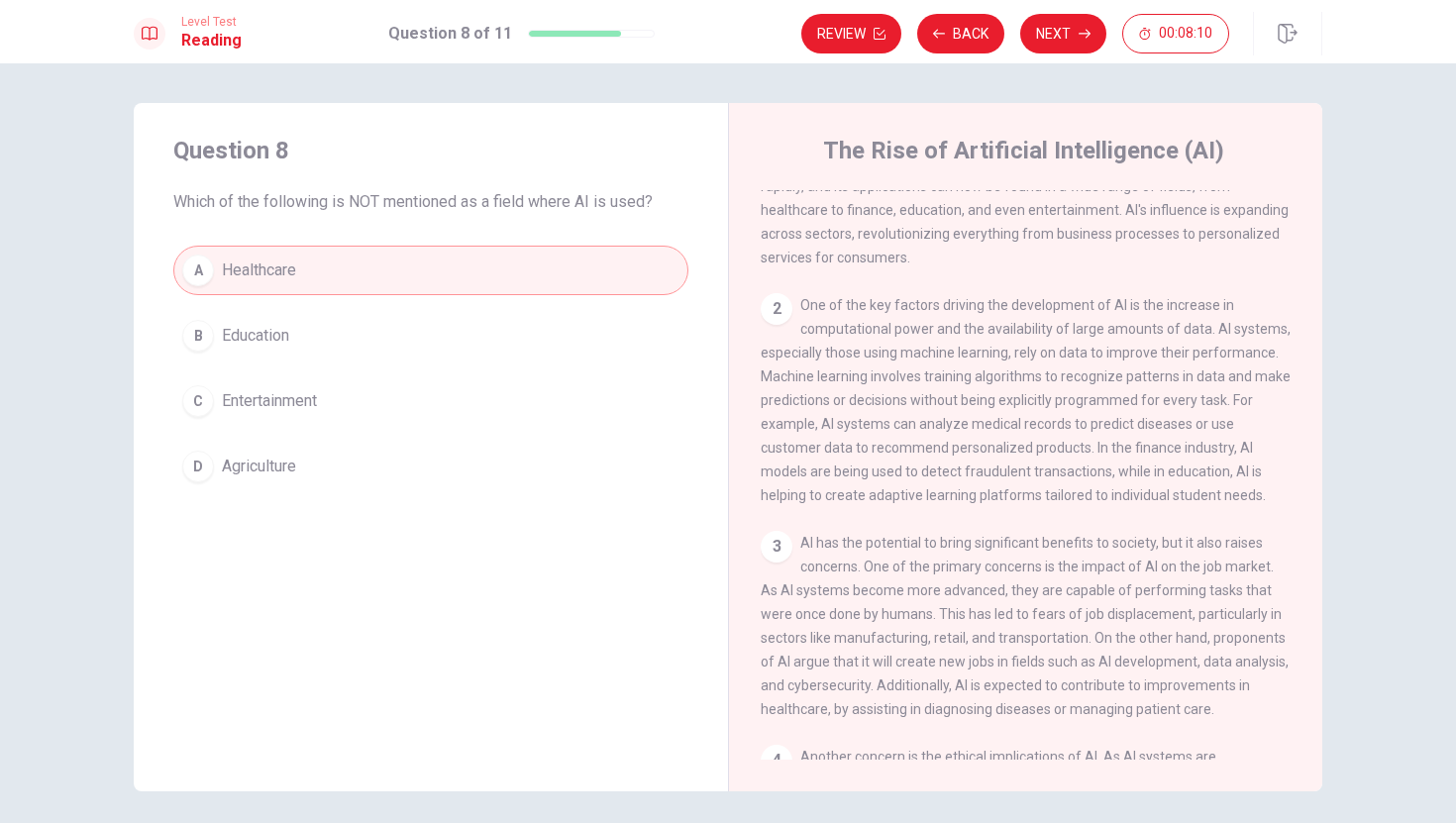
click at [303, 359] on button "B Education" at bounding box center [431, 336] width 515 height 50
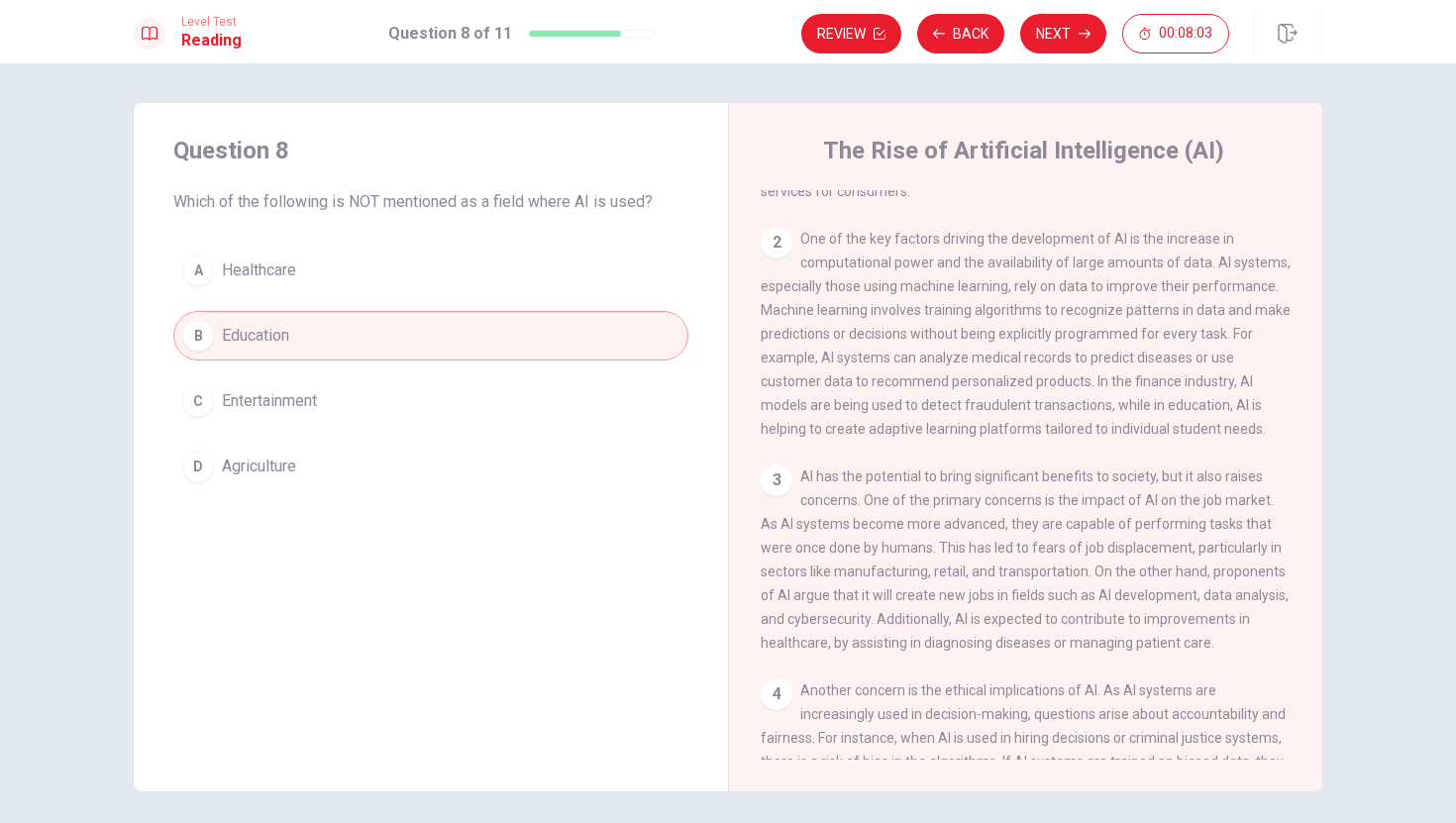
scroll to position [182, 0]
click at [968, 481] on span "AI has the potential to bring significant benefits to society, but it also rais…" at bounding box center [1024, 554] width 528 height 182
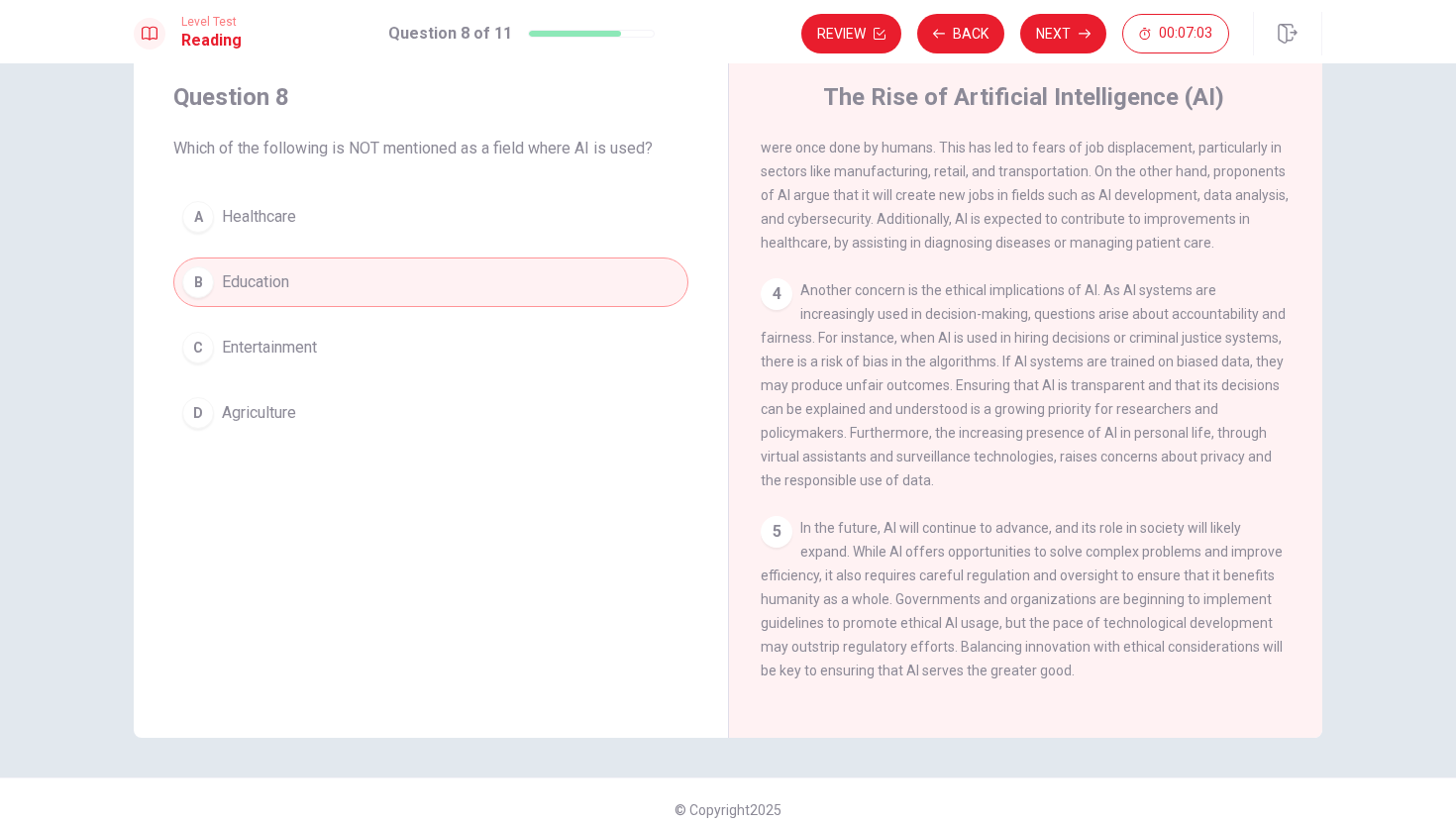
scroll to position [51, 0]
click at [896, 713] on div "Question 8 Which of the following is NOT mentioned as a field where AI is used?…" at bounding box center [728, 443] width 1456 height 759
click at [1028, 526] on span "In the future, AI will continue to advance, and its role in society will likely…" at bounding box center [1021, 602] width 522 height 158
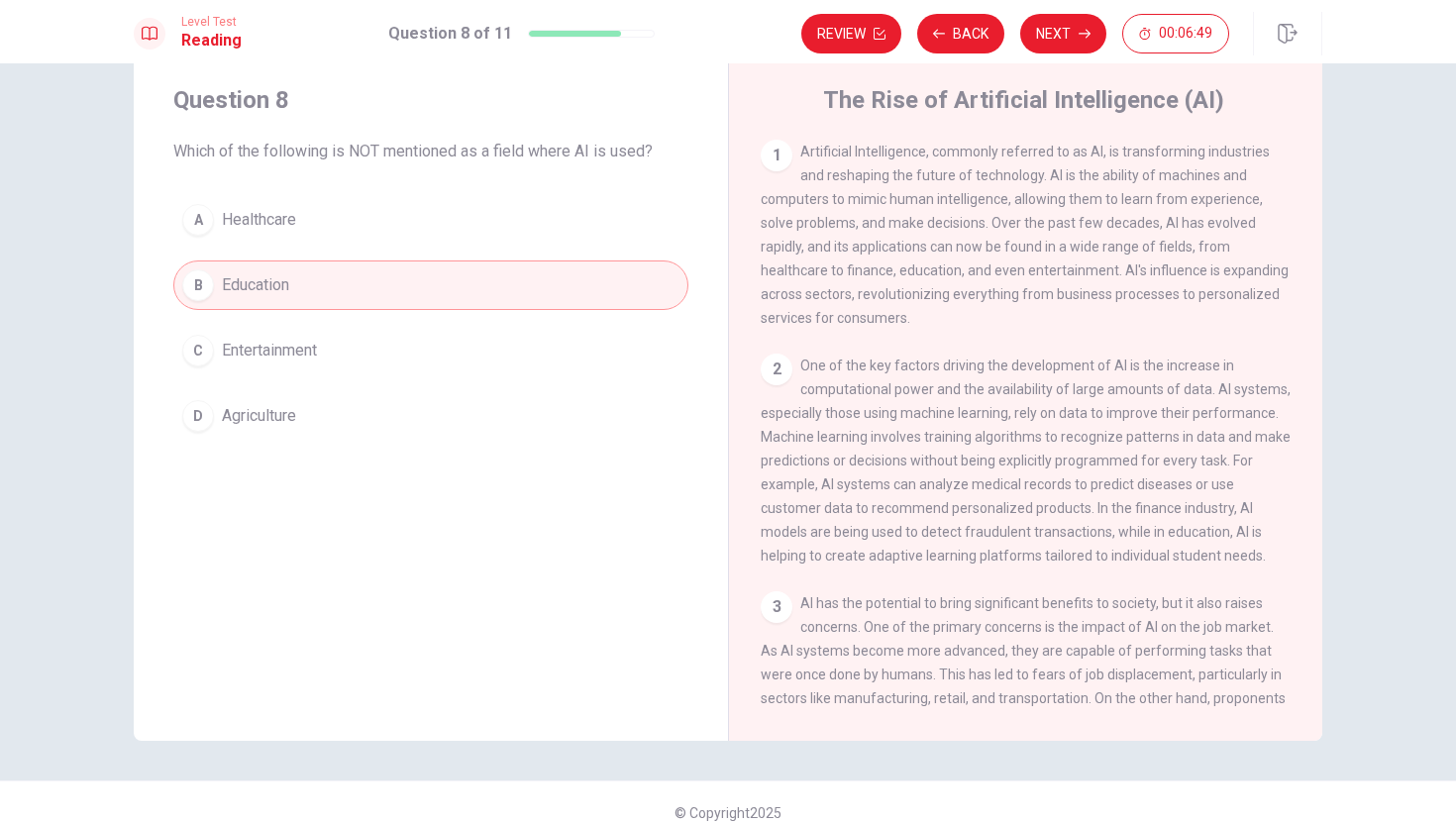
scroll to position [49, 0]
click at [1075, 348] on div "1 Artificial Intelligence, commonly referred to as AI, is transforming industri…" at bounding box center [1038, 425] width 556 height 569
click at [1051, 30] on button "Next" at bounding box center [1063, 34] width 86 height 40
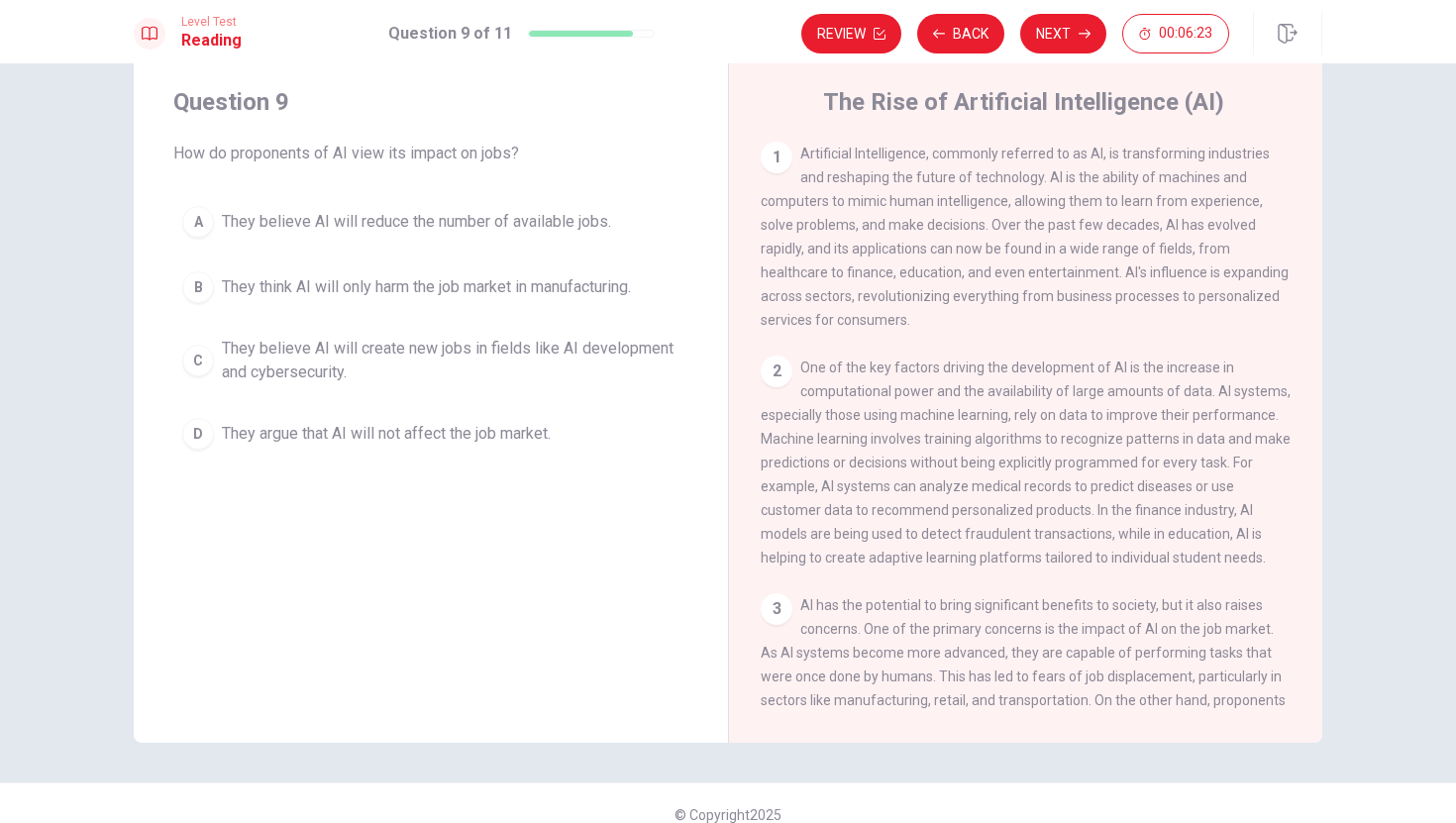
click at [363, 360] on span "They believe AI will create new jobs in fields like AI development and cybersec…" at bounding box center [450, 361] width 457 height 48
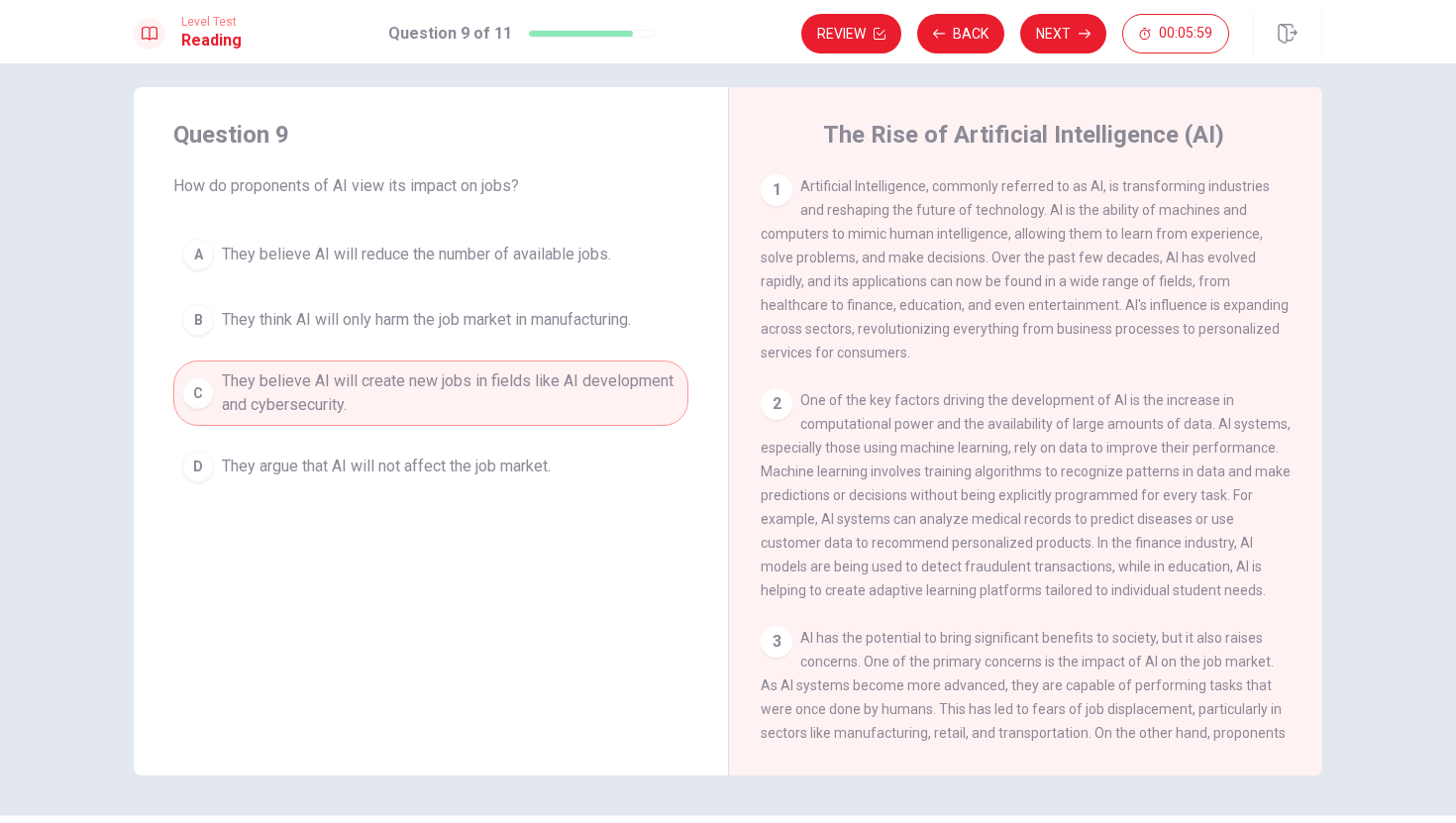
scroll to position [5, 0]
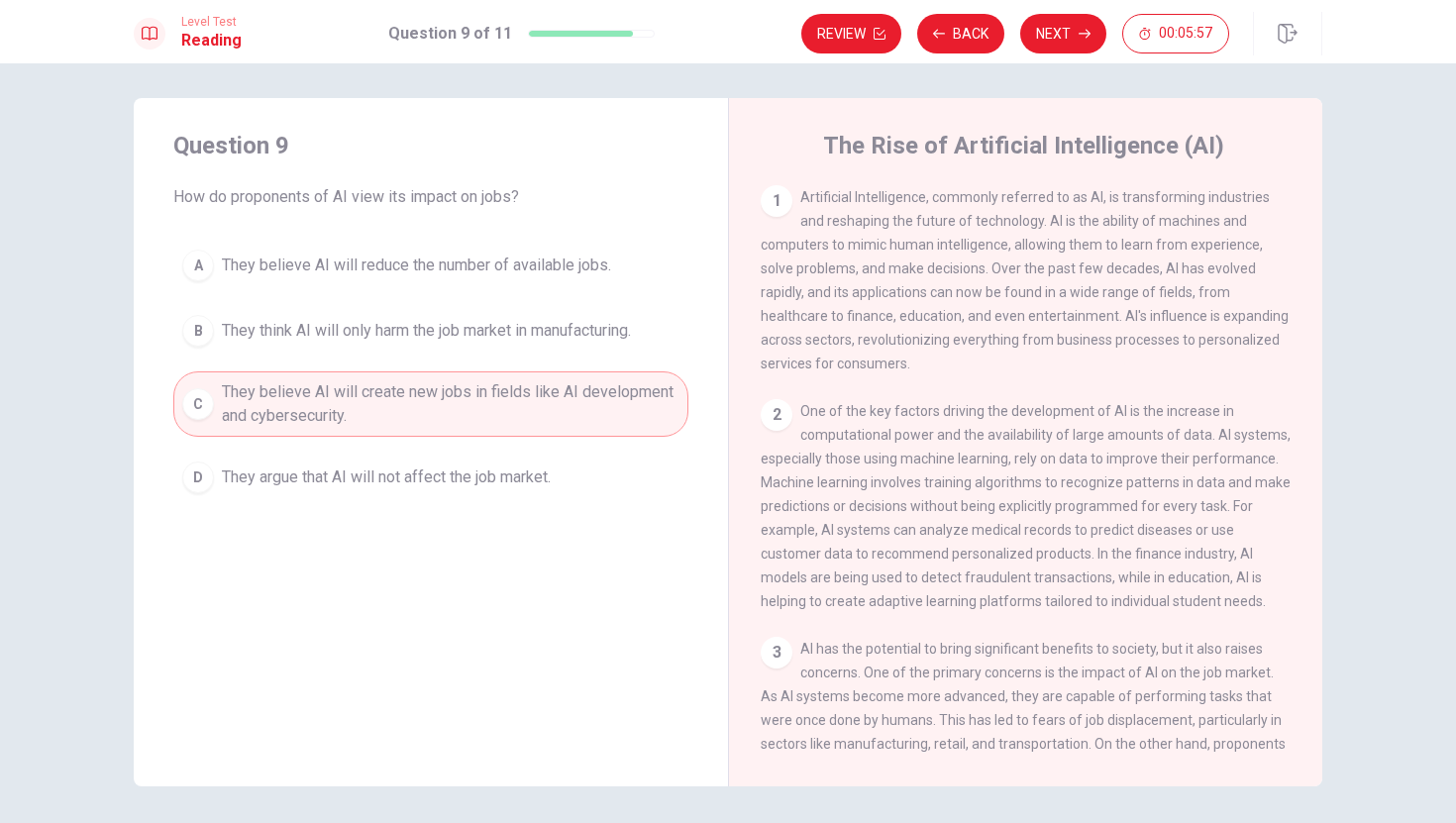
click at [881, 292] on span "Artificial Intelligence, commonly referred to as AI, is transforming industries…" at bounding box center [1024, 280] width 528 height 182
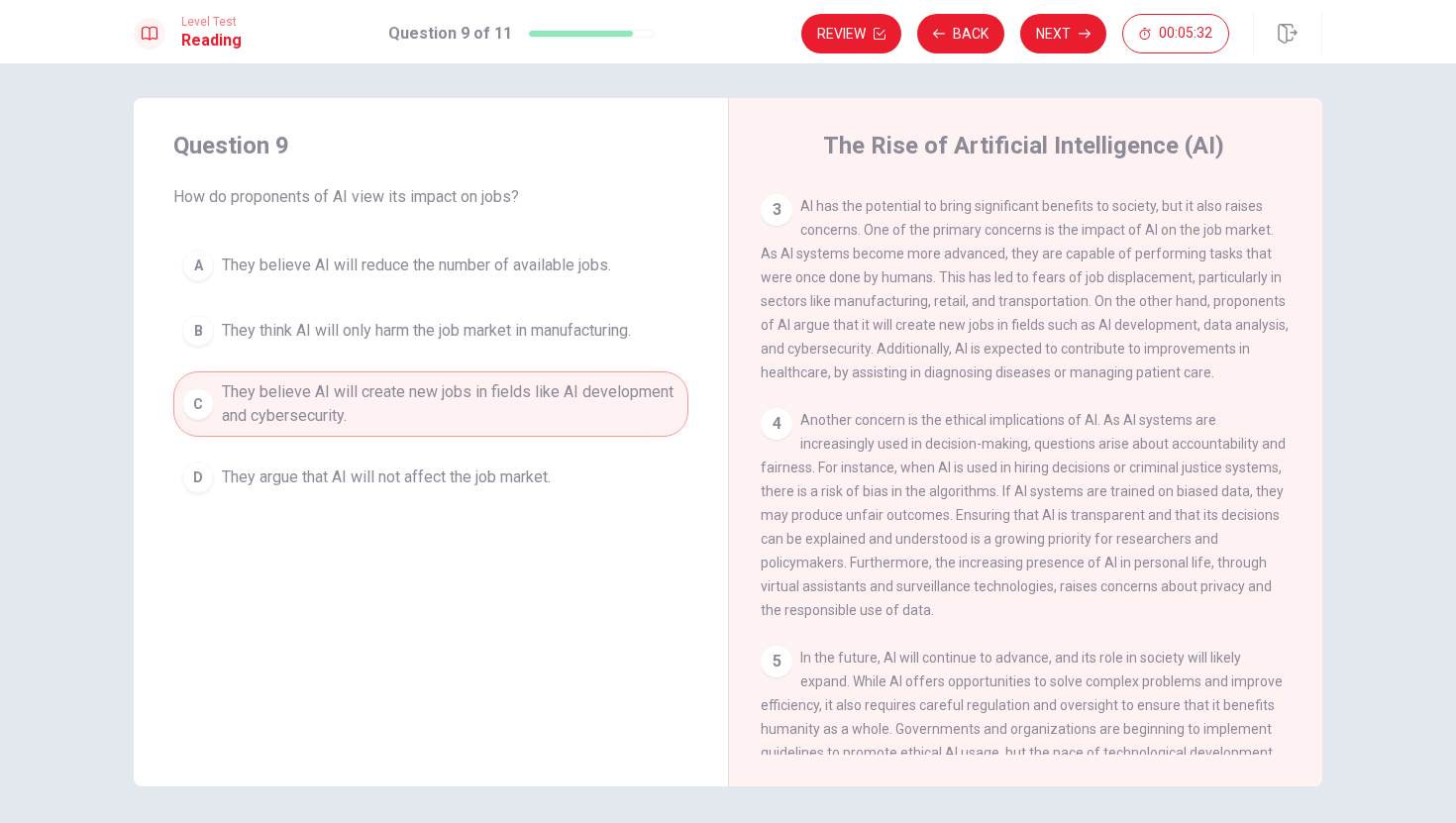
scroll to position [446, 0]
click at [1044, 40] on button "Next" at bounding box center [1063, 34] width 86 height 40
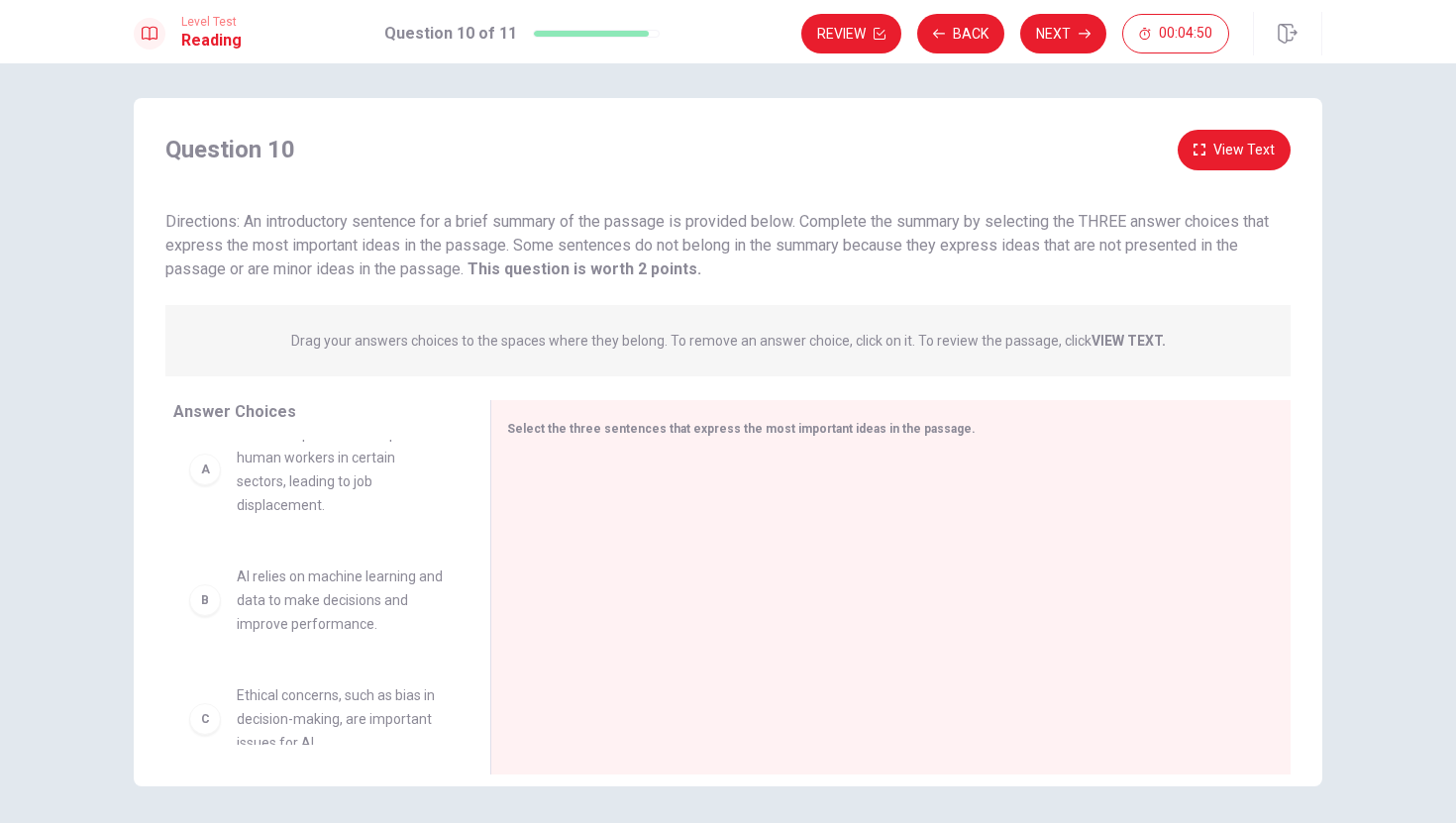
scroll to position [30, 0]
click at [614, 492] on div at bounding box center [883, 589] width 751 height 265
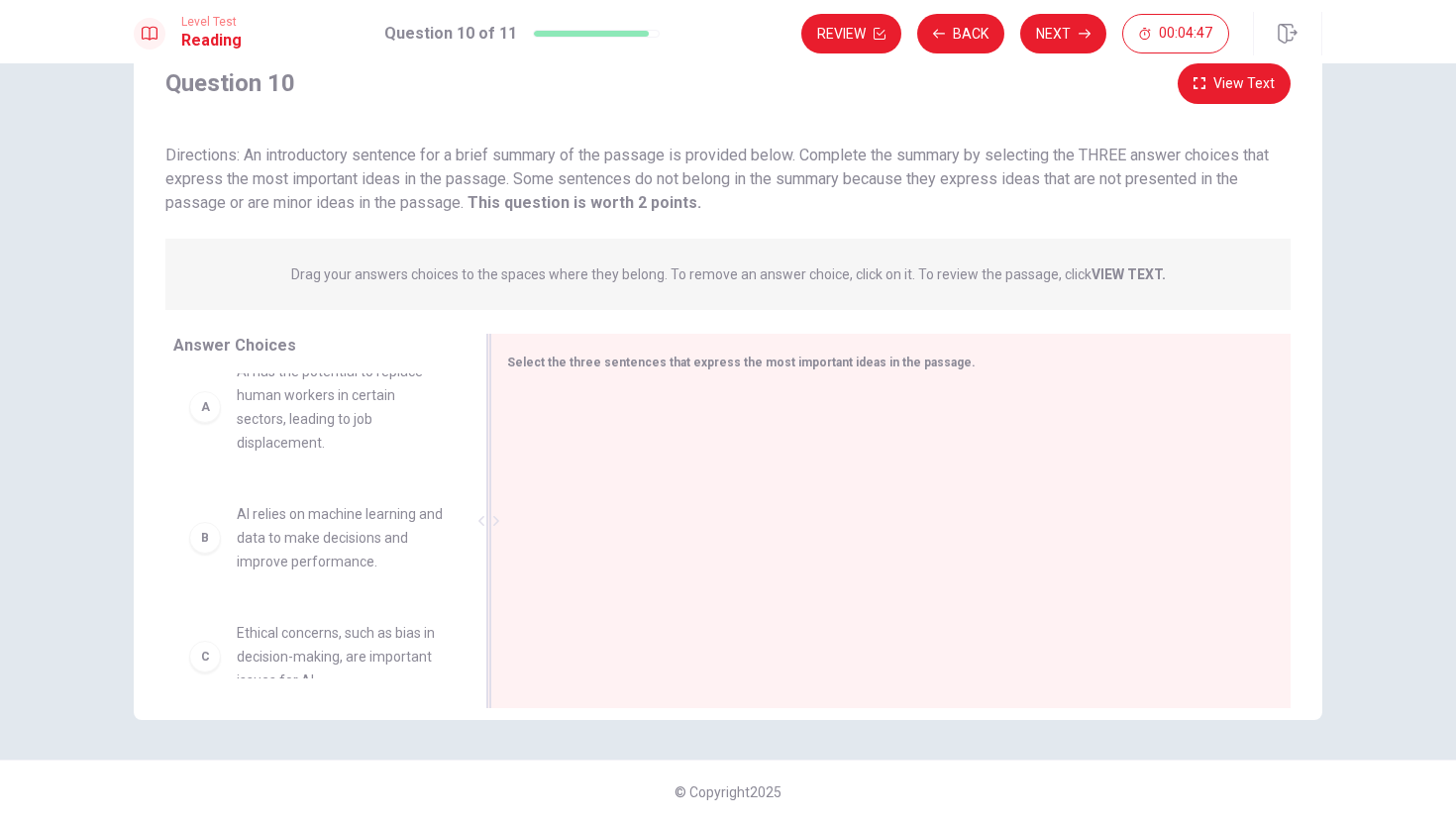
scroll to position [71, 0]
click at [575, 408] on div at bounding box center [883, 524] width 751 height 265
click at [349, 392] on span "AI has the potential to replace human workers in certain sectors, leading to jo…" at bounding box center [339, 396] width 206 height 95
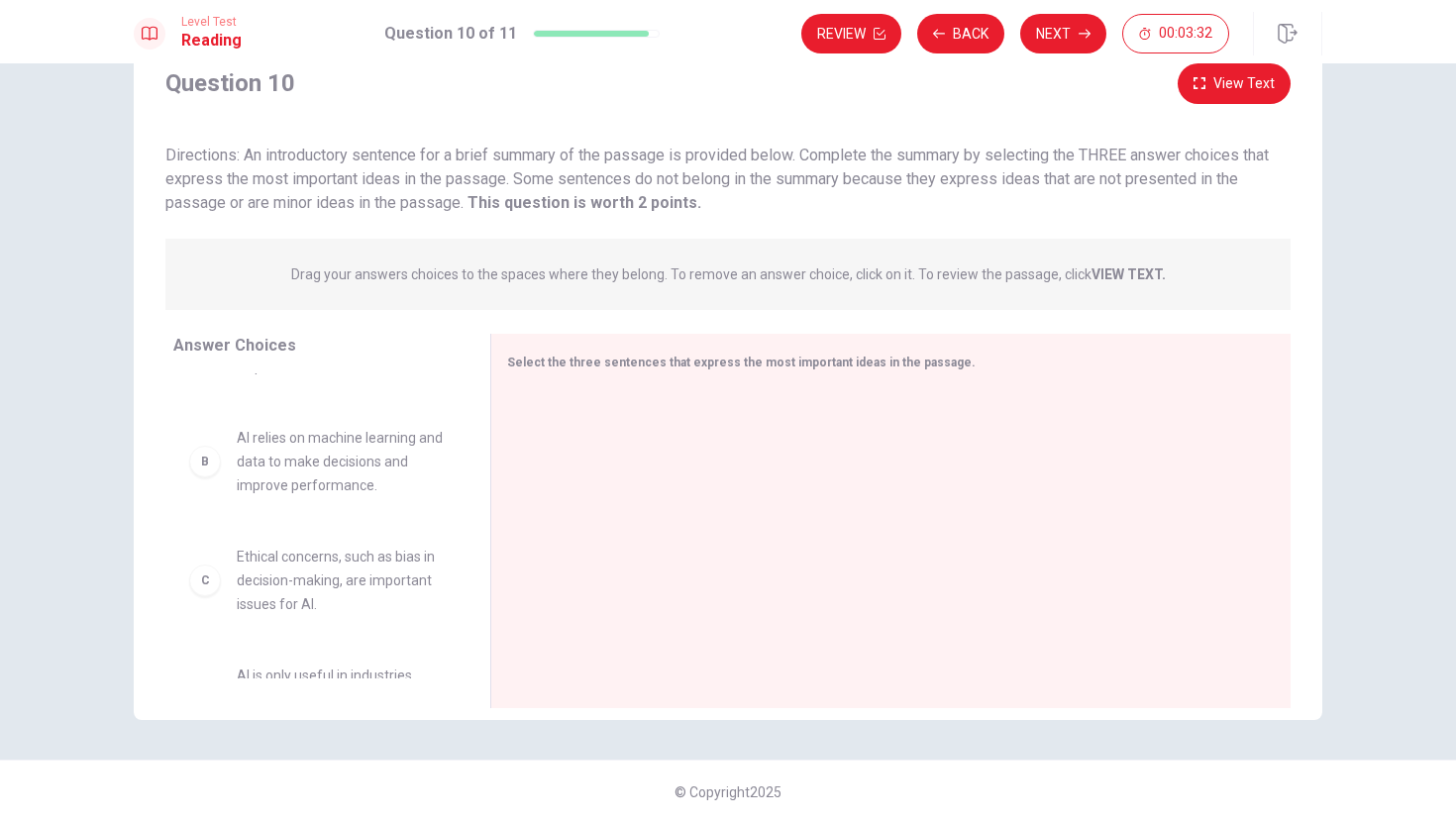
scroll to position [113, 0]
drag, startPoint x: 372, startPoint y: 479, endPoint x: 333, endPoint y: 479, distance: 39.0
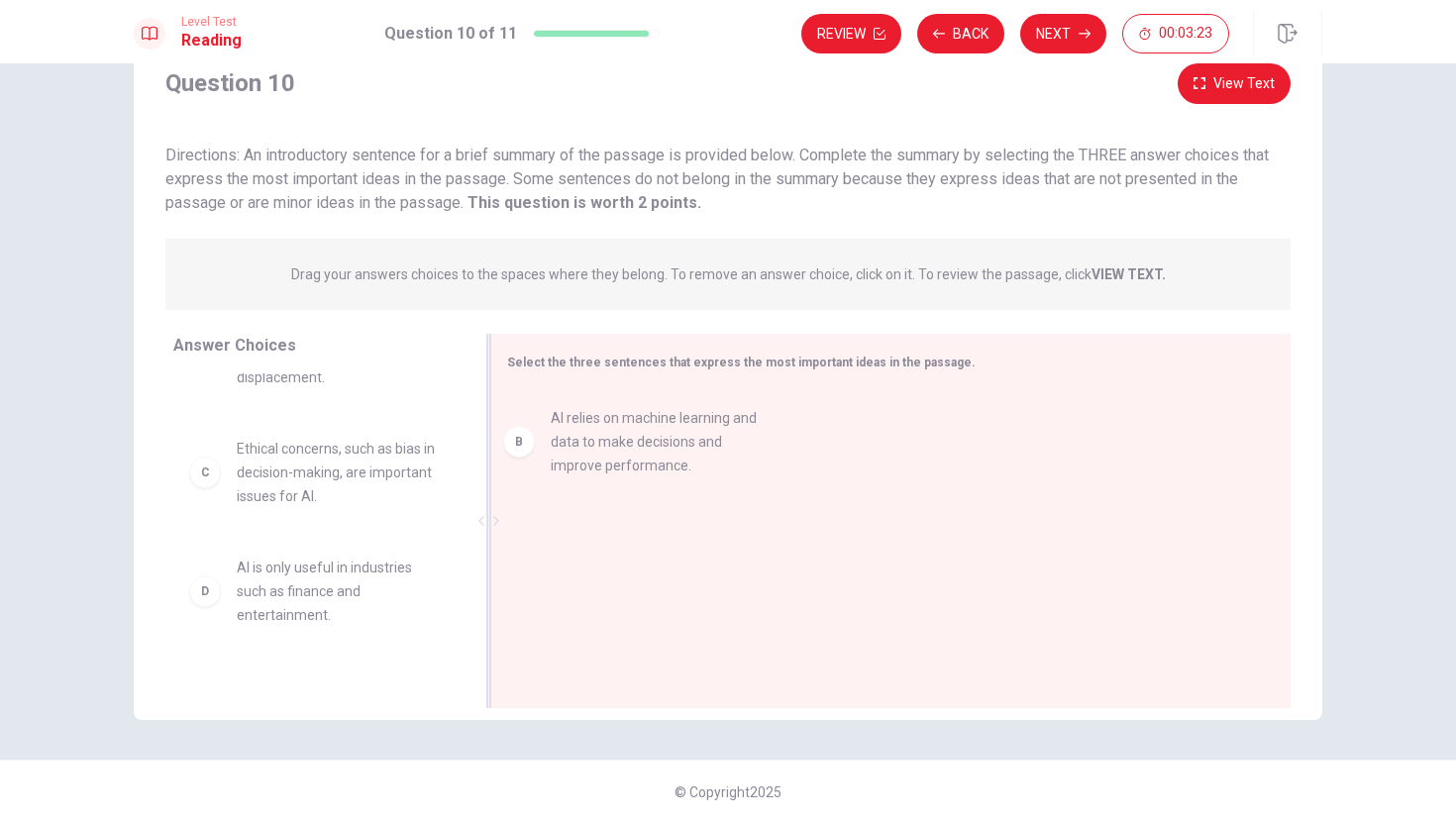
drag, startPoint x: 310, startPoint y: 479, endPoint x: 631, endPoint y: 465, distance: 321.3
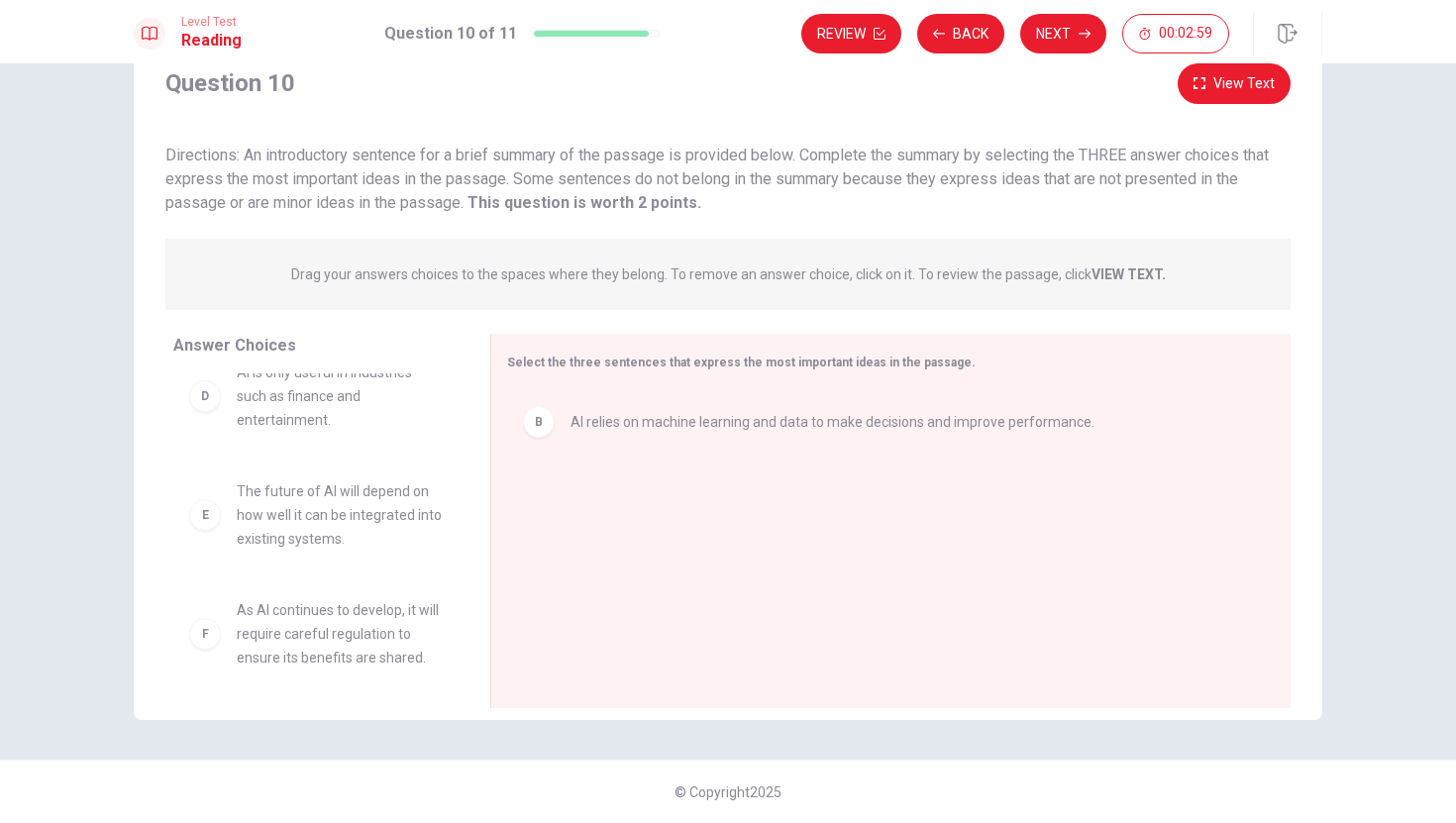
scroll to position [297, 0]
drag, startPoint x: 414, startPoint y: 519, endPoint x: 494, endPoint y: 511, distance: 80.4
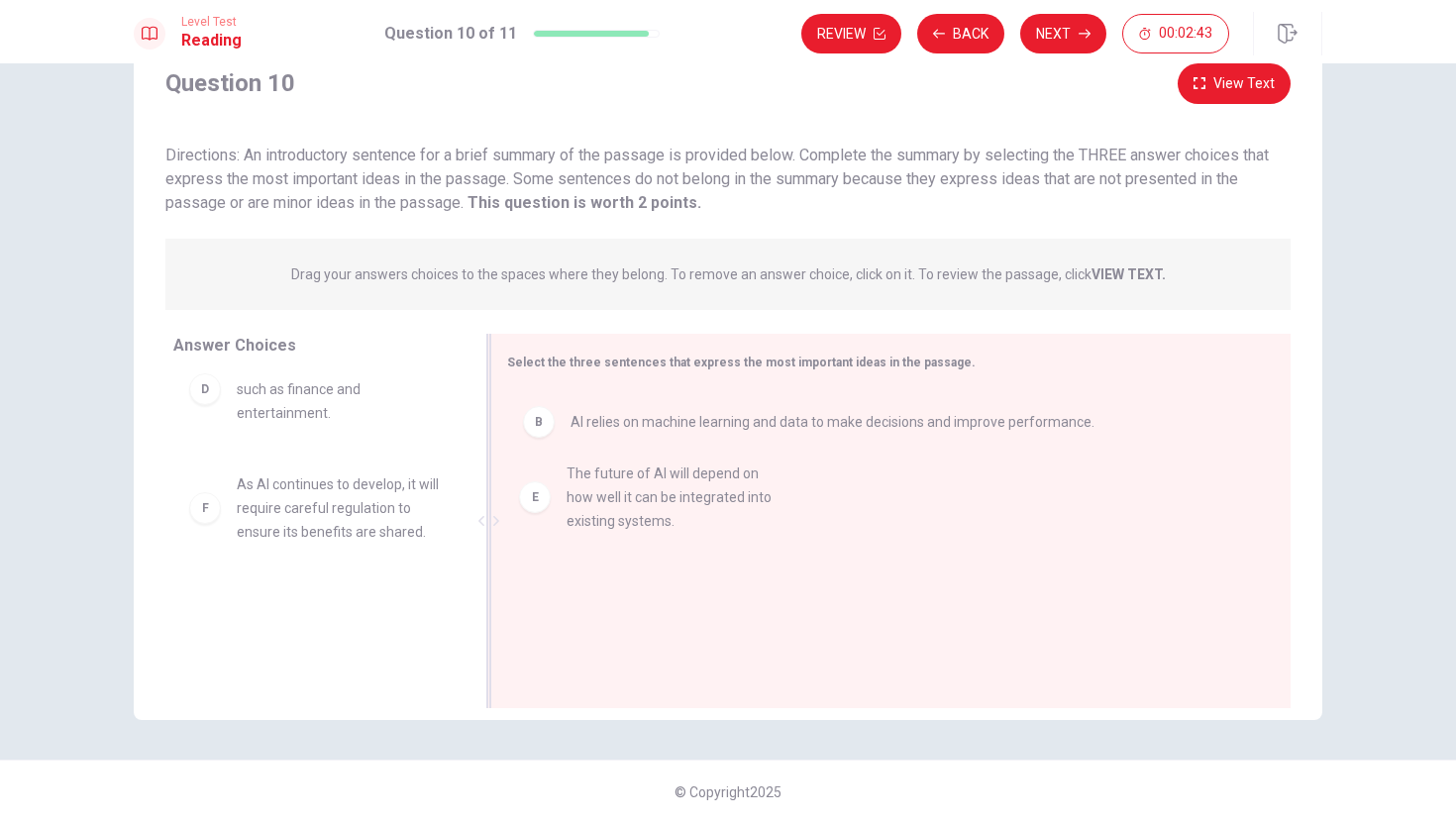
drag, startPoint x: 374, startPoint y: 531, endPoint x: 705, endPoint y: 519, distance: 331.2
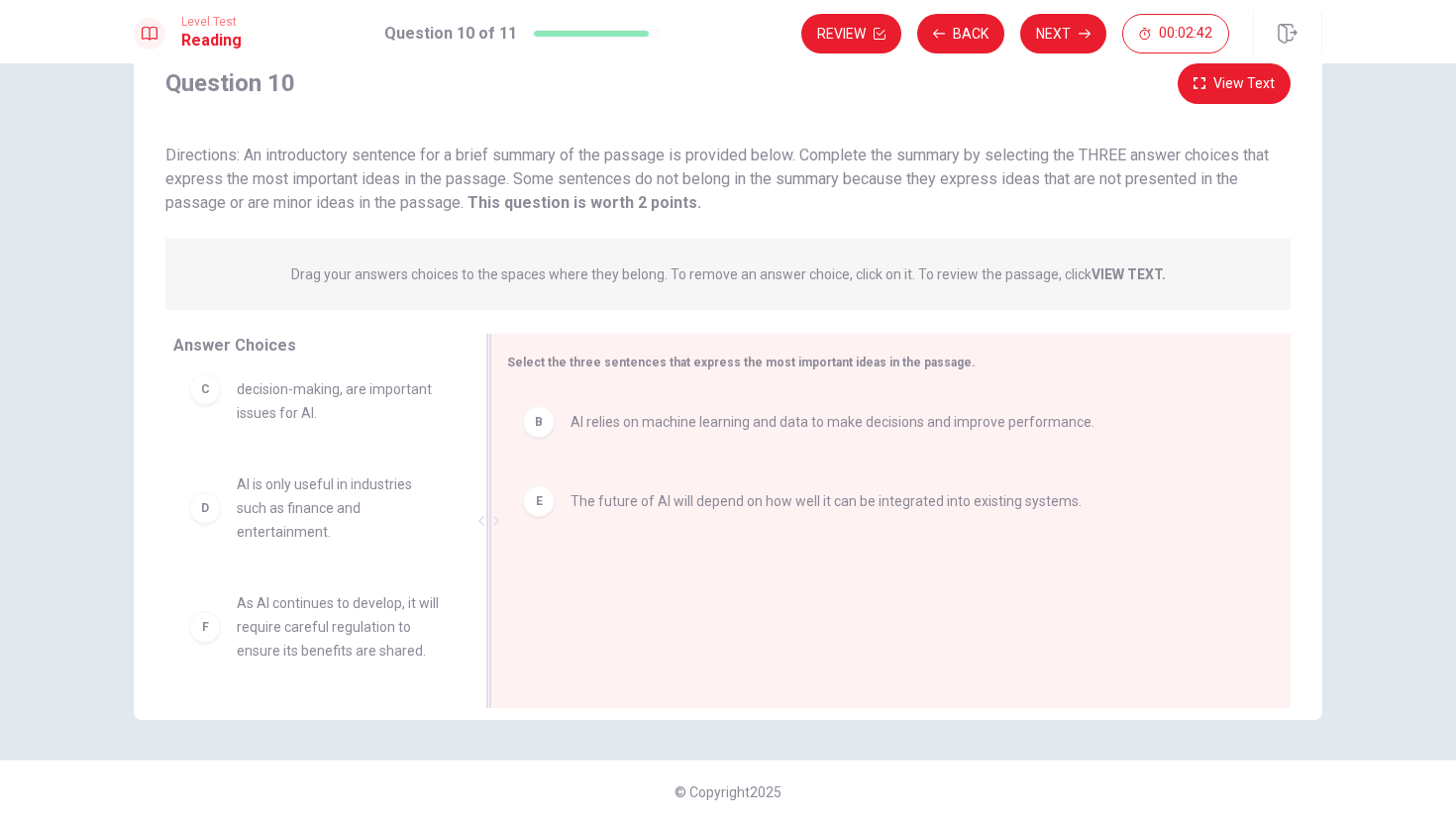
scroll to position [178, 0]
drag, startPoint x: 382, startPoint y: 414, endPoint x: 373, endPoint y: 405, distance: 12.7
drag, startPoint x: 334, startPoint y: 397, endPoint x: 294, endPoint y: 418, distance: 45.2
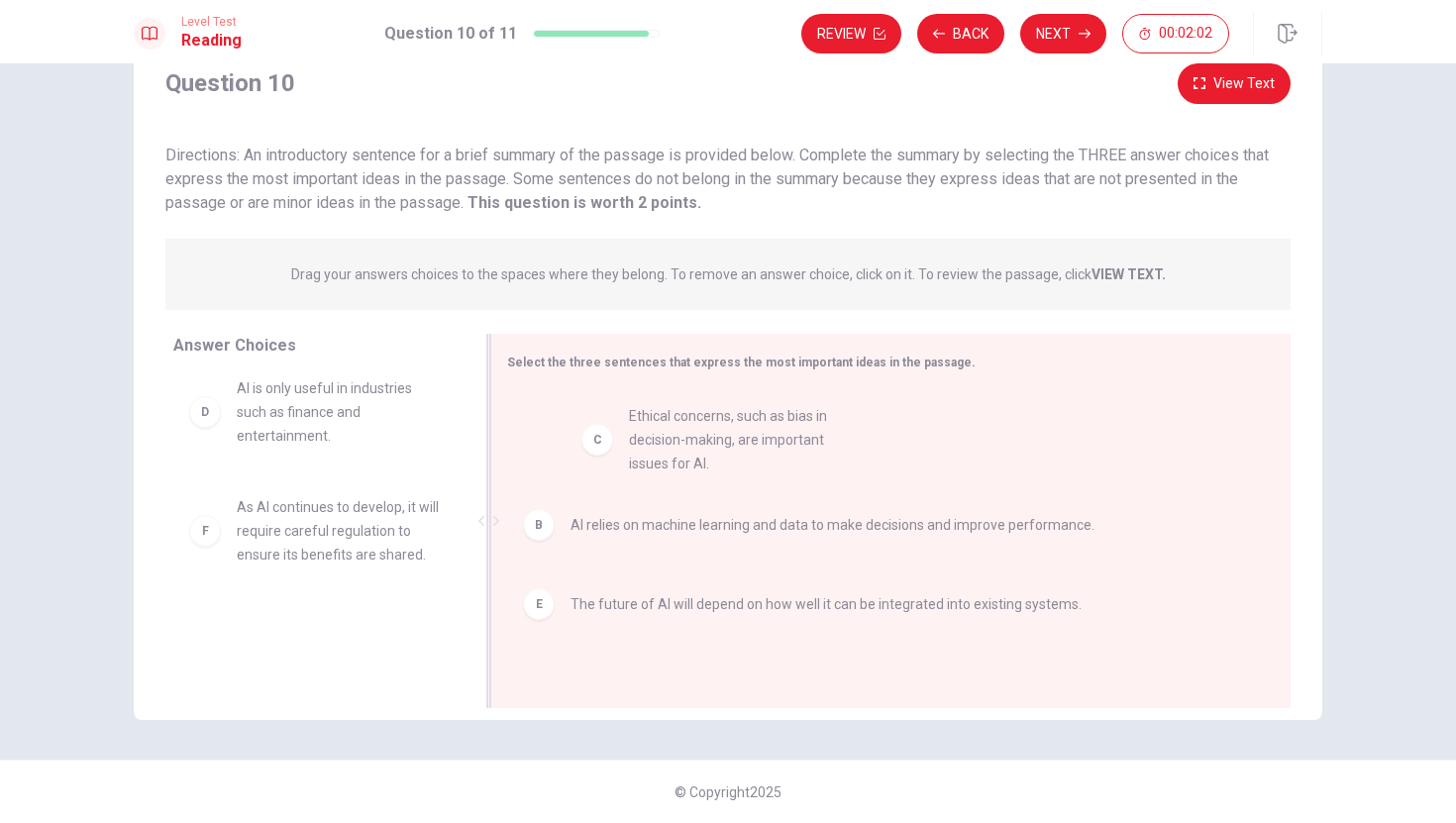
drag, startPoint x: 291, startPoint y: 394, endPoint x: 686, endPoint y: 441, distance: 397.8
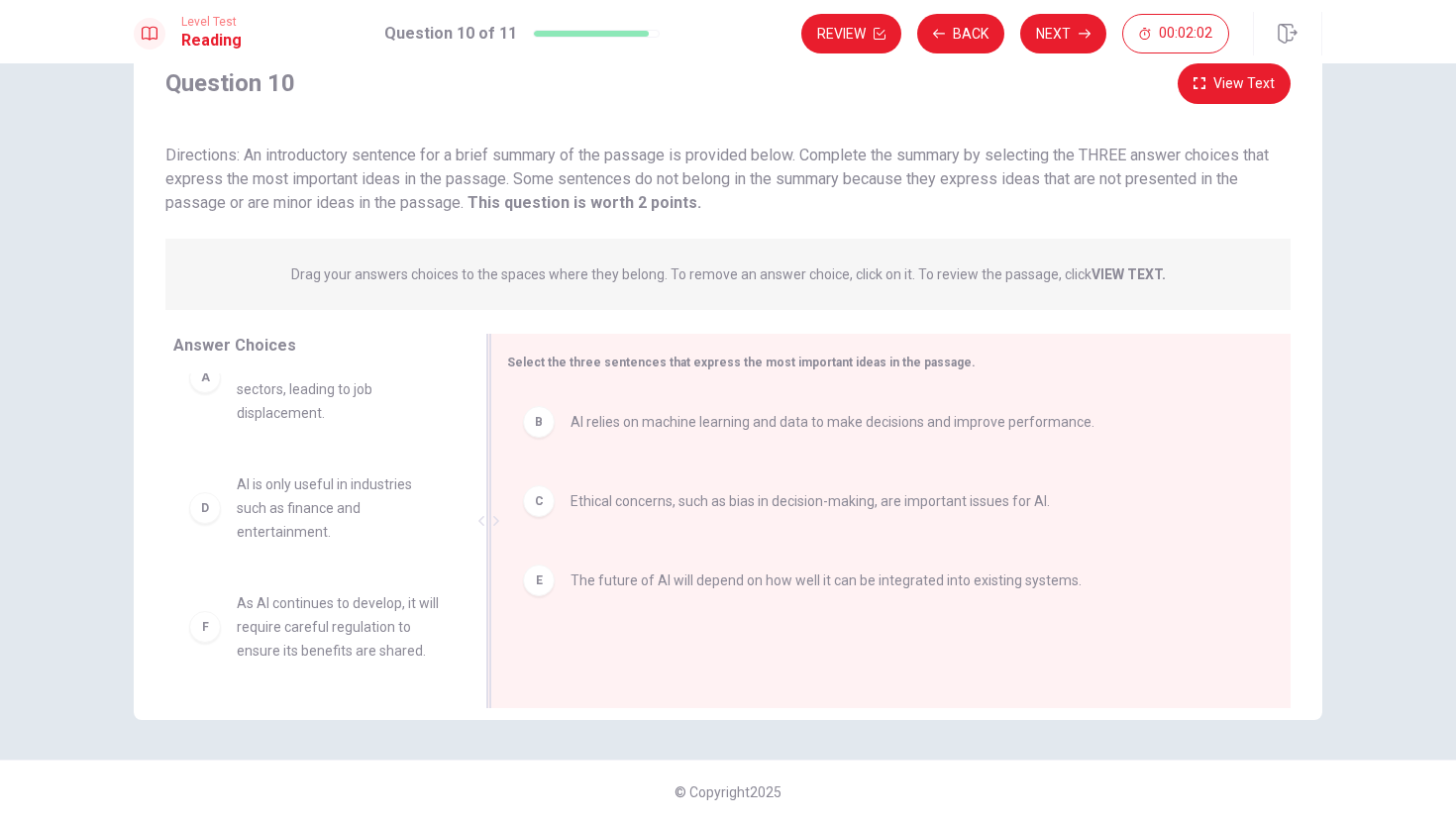
scroll to position [60, 0]
click at [1057, 40] on button "Next" at bounding box center [1063, 34] width 86 height 40
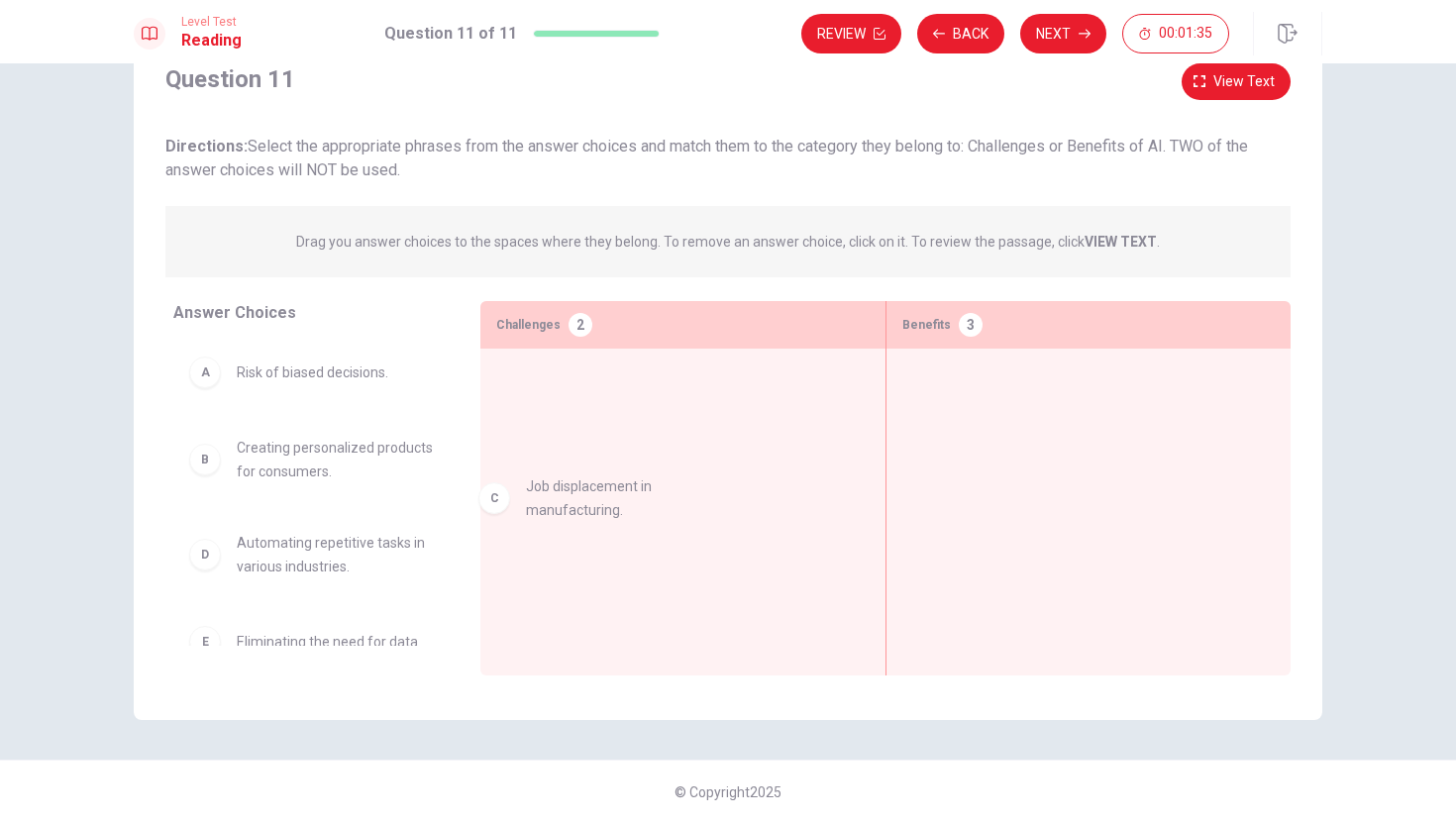
drag, startPoint x: 311, startPoint y: 561, endPoint x: 605, endPoint y: 505, distance: 299.3
drag, startPoint x: 604, startPoint y: 400, endPoint x: 778, endPoint y: 375, distance: 175.8
drag, startPoint x: 729, startPoint y: 400, endPoint x: 1007, endPoint y: 379, distance: 278.8
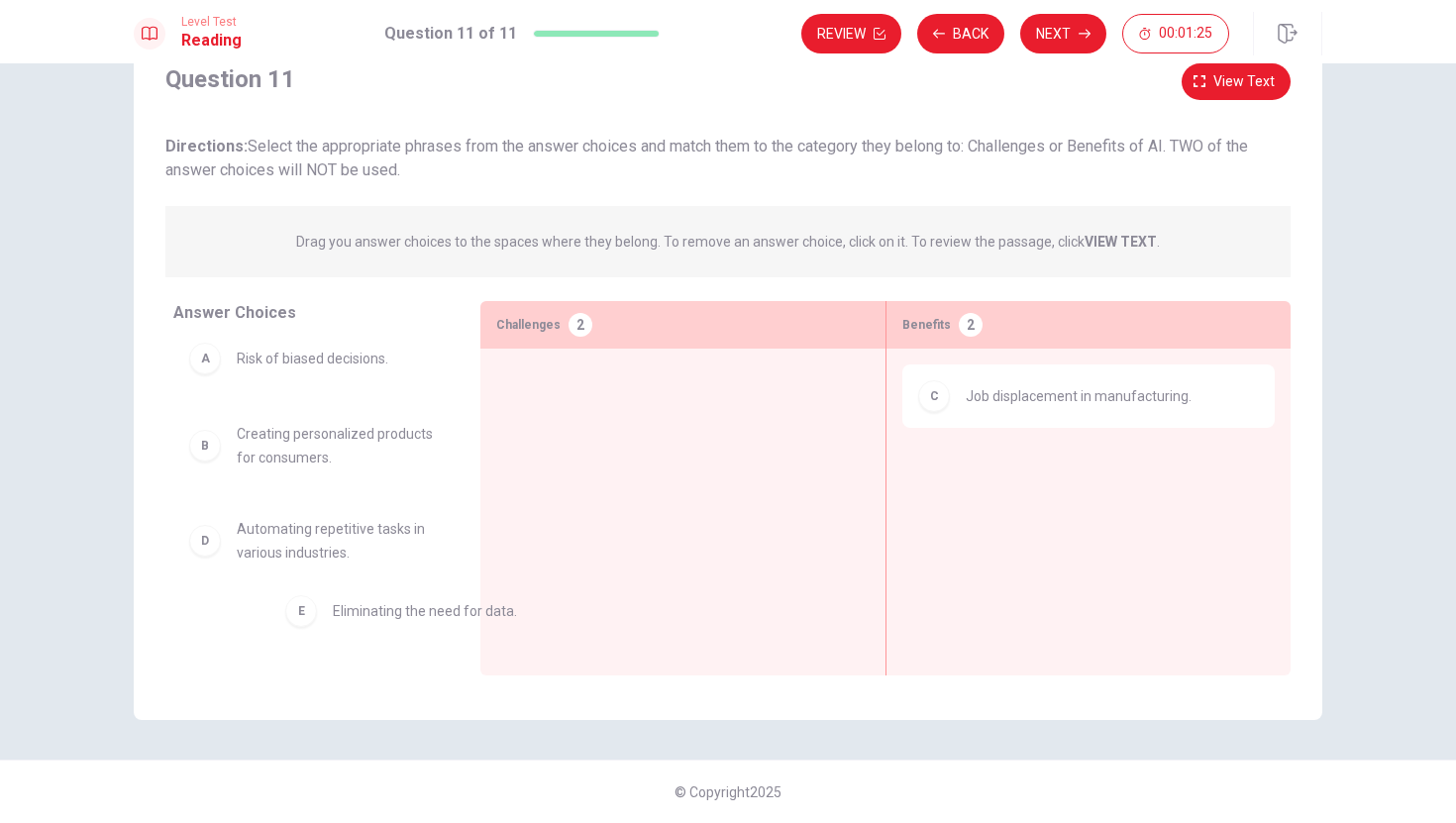
scroll to position [16, 0]
drag, startPoint x: 360, startPoint y: 642, endPoint x: 666, endPoint y: 481, distance: 345.8
drag, startPoint x: 602, startPoint y: 384, endPoint x: 929, endPoint y: 454, distance: 334.4
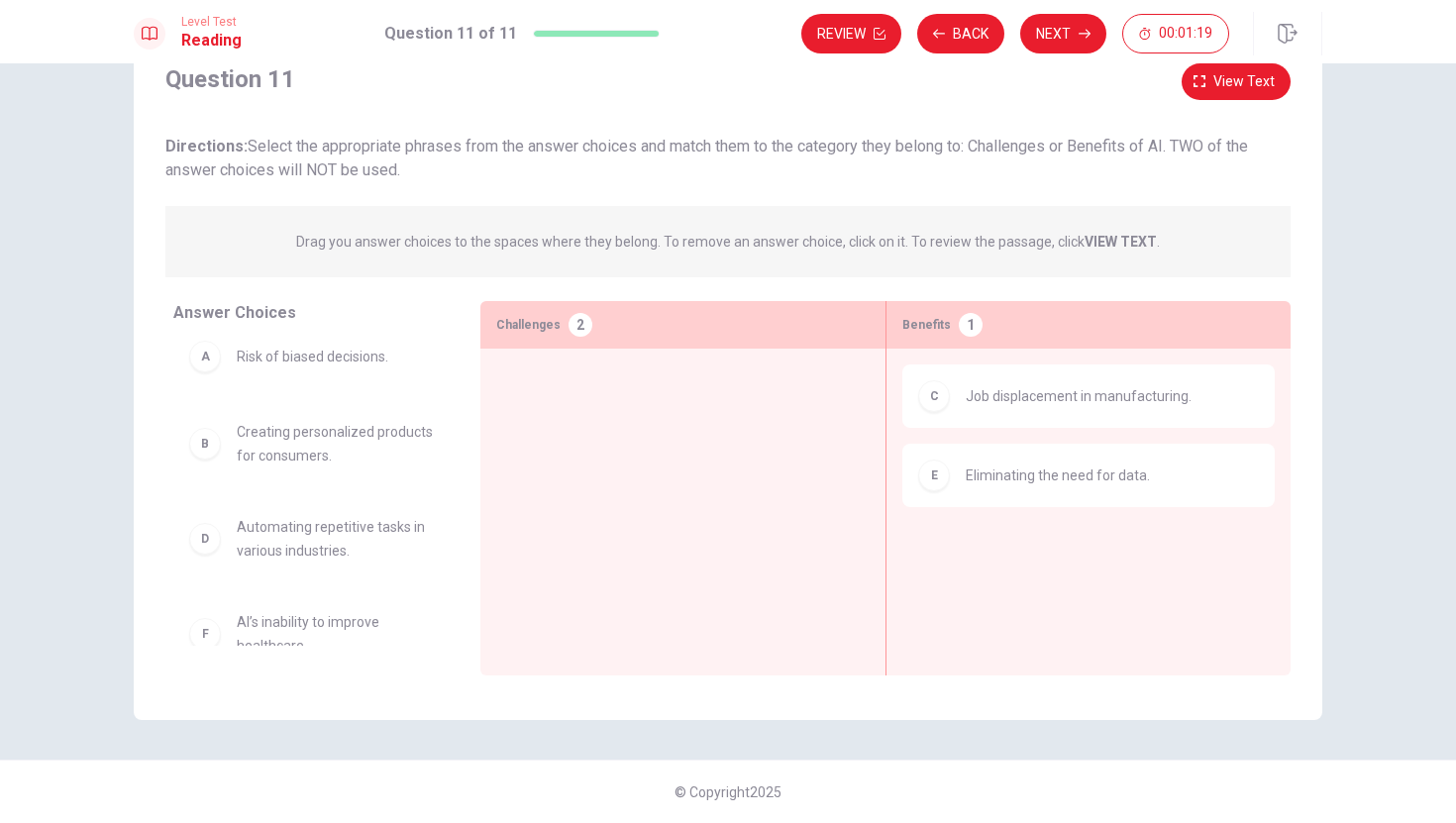
click at [329, 586] on div "A Risk of biased decisions. B Creating personalized products for consumers. D A…" at bounding box center [311, 477] width 275 height 305
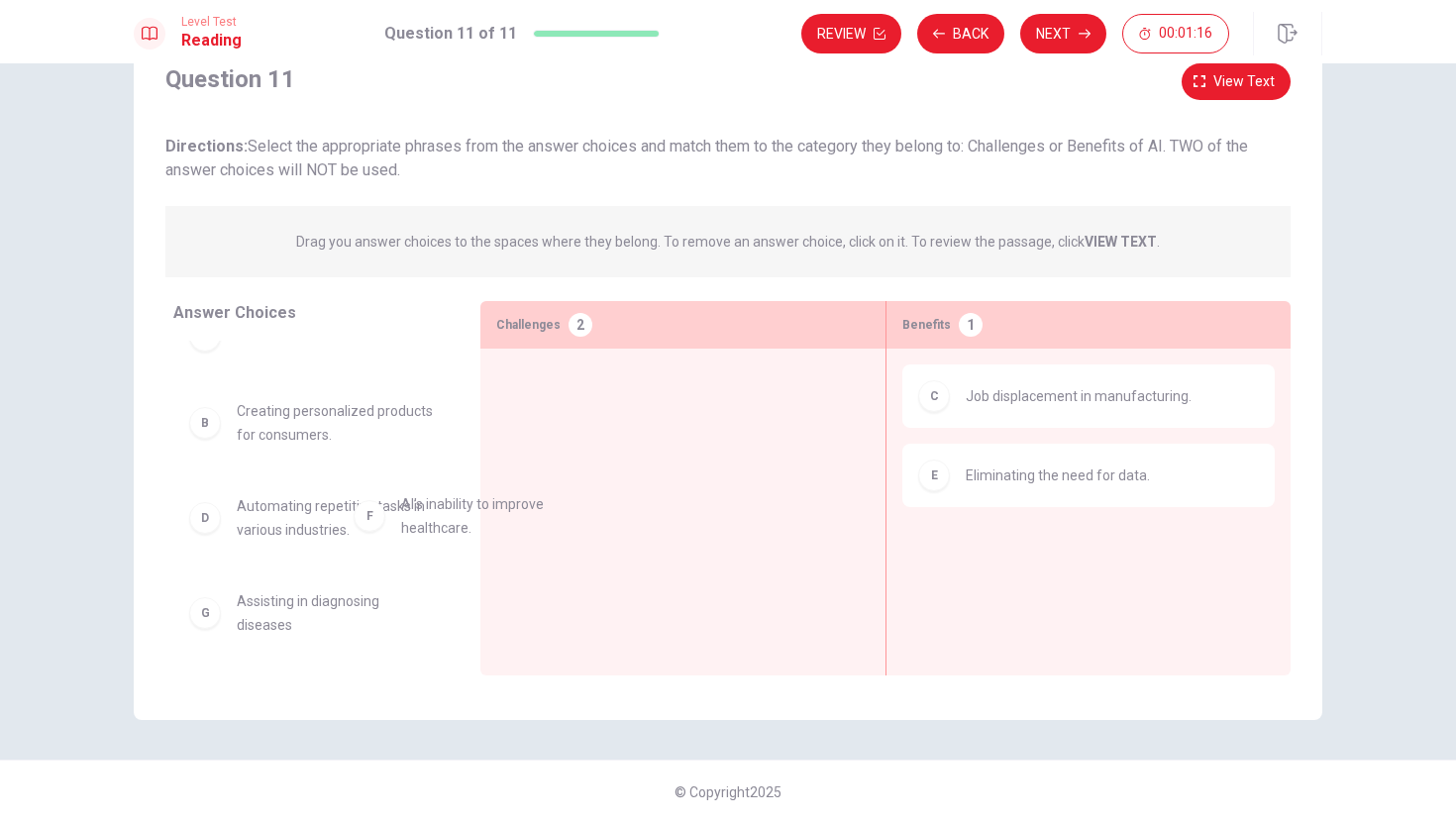
scroll to position [38, 0]
drag, startPoint x: 304, startPoint y: 643, endPoint x: 581, endPoint y: 439, distance: 344.0
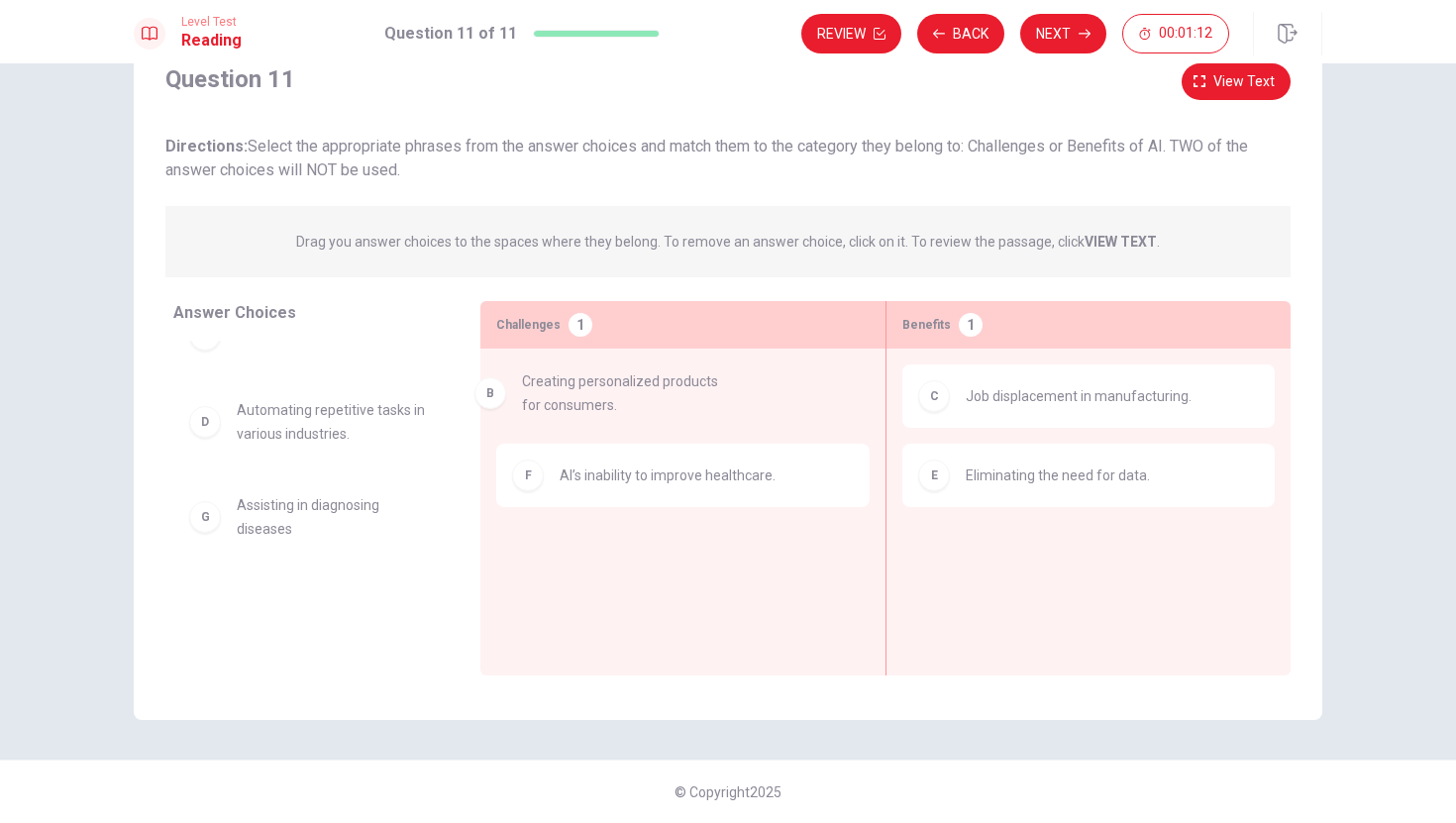
drag, startPoint x: 350, startPoint y: 426, endPoint x: 641, endPoint y: 397, distance: 292.4
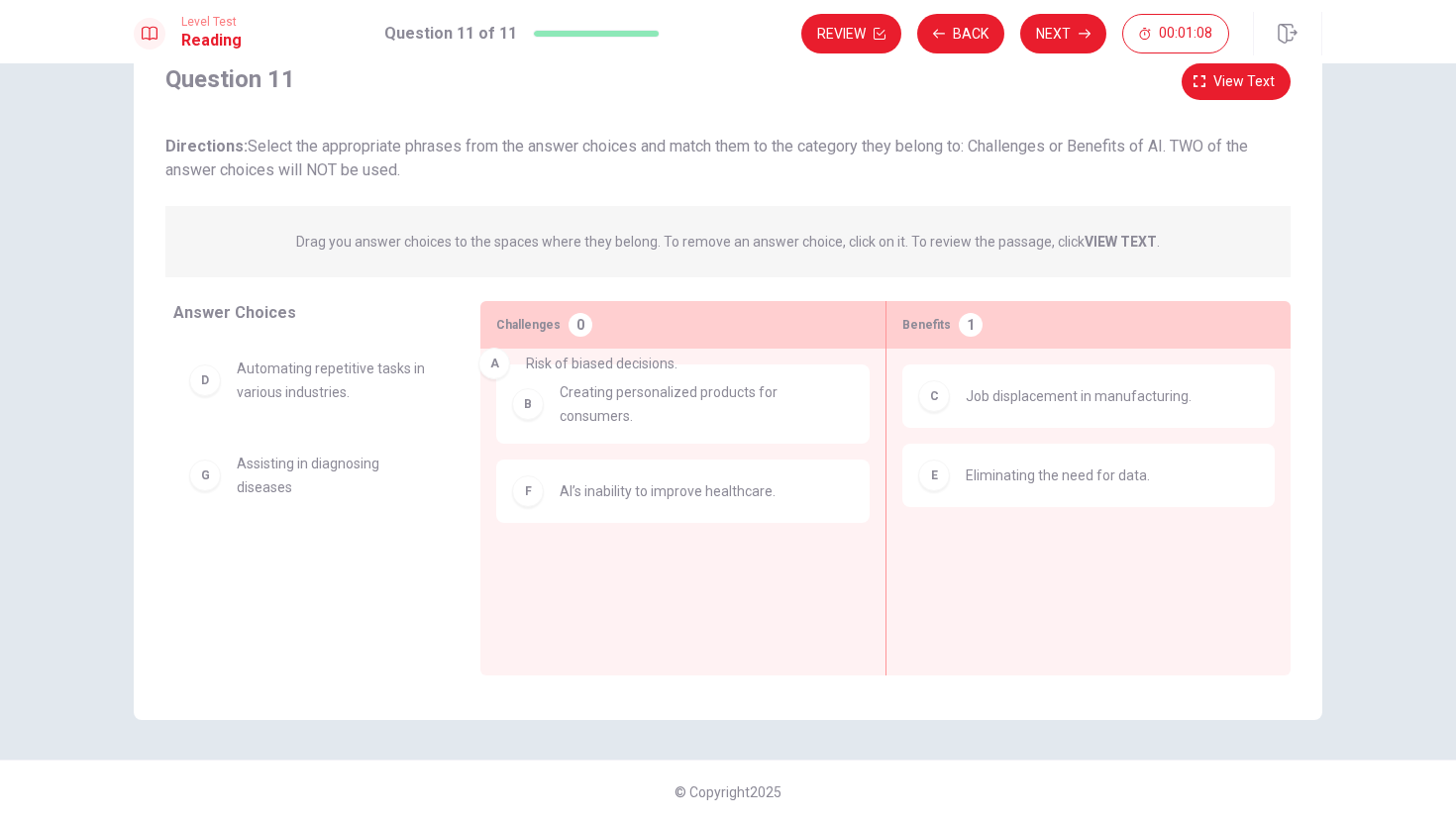
drag, startPoint x: 351, startPoint y: 373, endPoint x: 647, endPoint y: 364, distance: 296.1
drag, startPoint x: 320, startPoint y: 384, endPoint x: 641, endPoint y: 358, distance: 322.1
drag, startPoint x: 259, startPoint y: 363, endPoint x: 564, endPoint y: 397, distance: 306.9
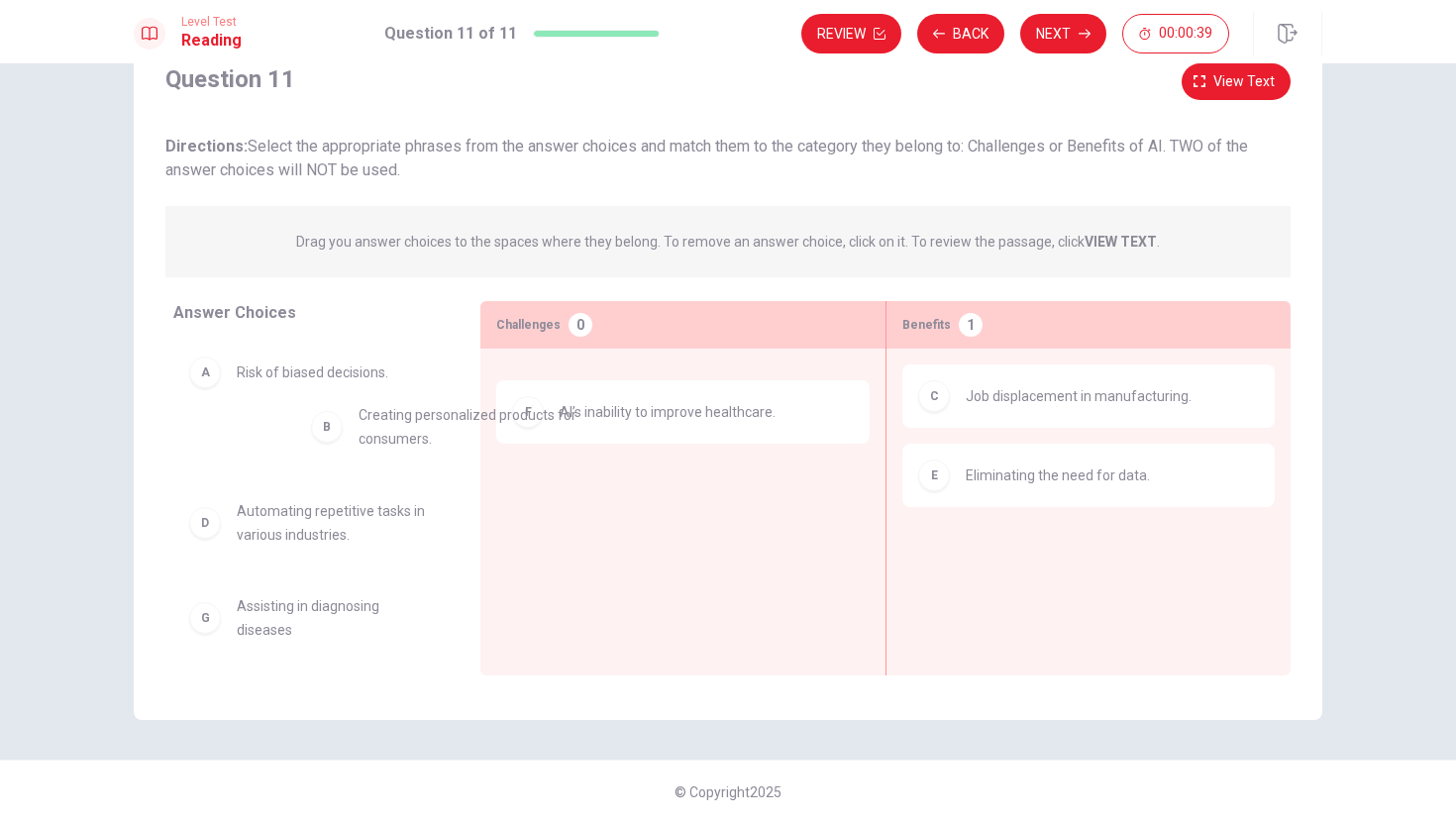
drag, startPoint x: 539, startPoint y: 393, endPoint x: 274, endPoint y: 416, distance: 266.0
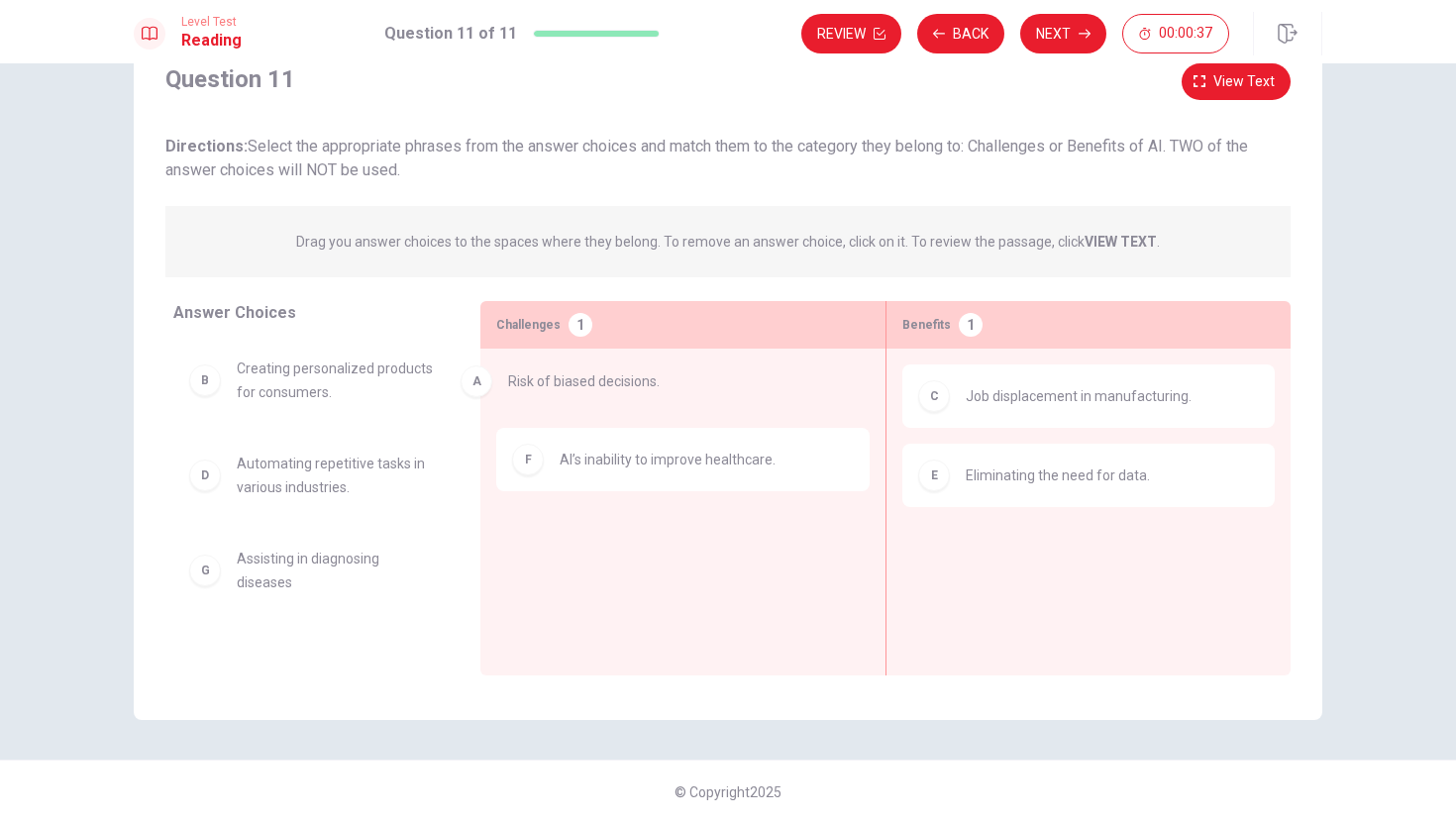
drag, startPoint x: 281, startPoint y: 367, endPoint x: 558, endPoint y: 376, distance: 277.1
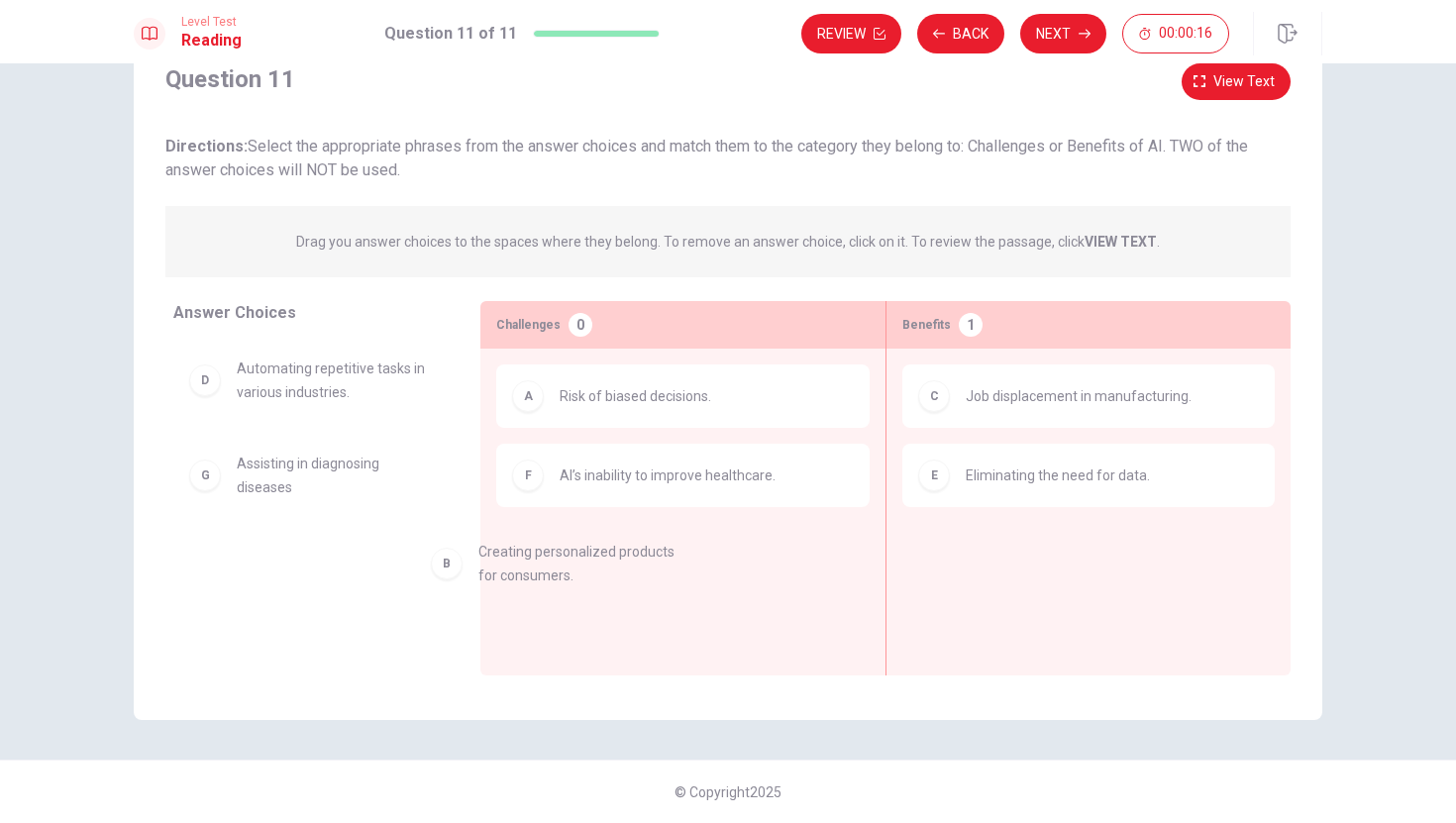
drag, startPoint x: 322, startPoint y: 383, endPoint x: 568, endPoint y: 565, distance: 306.0
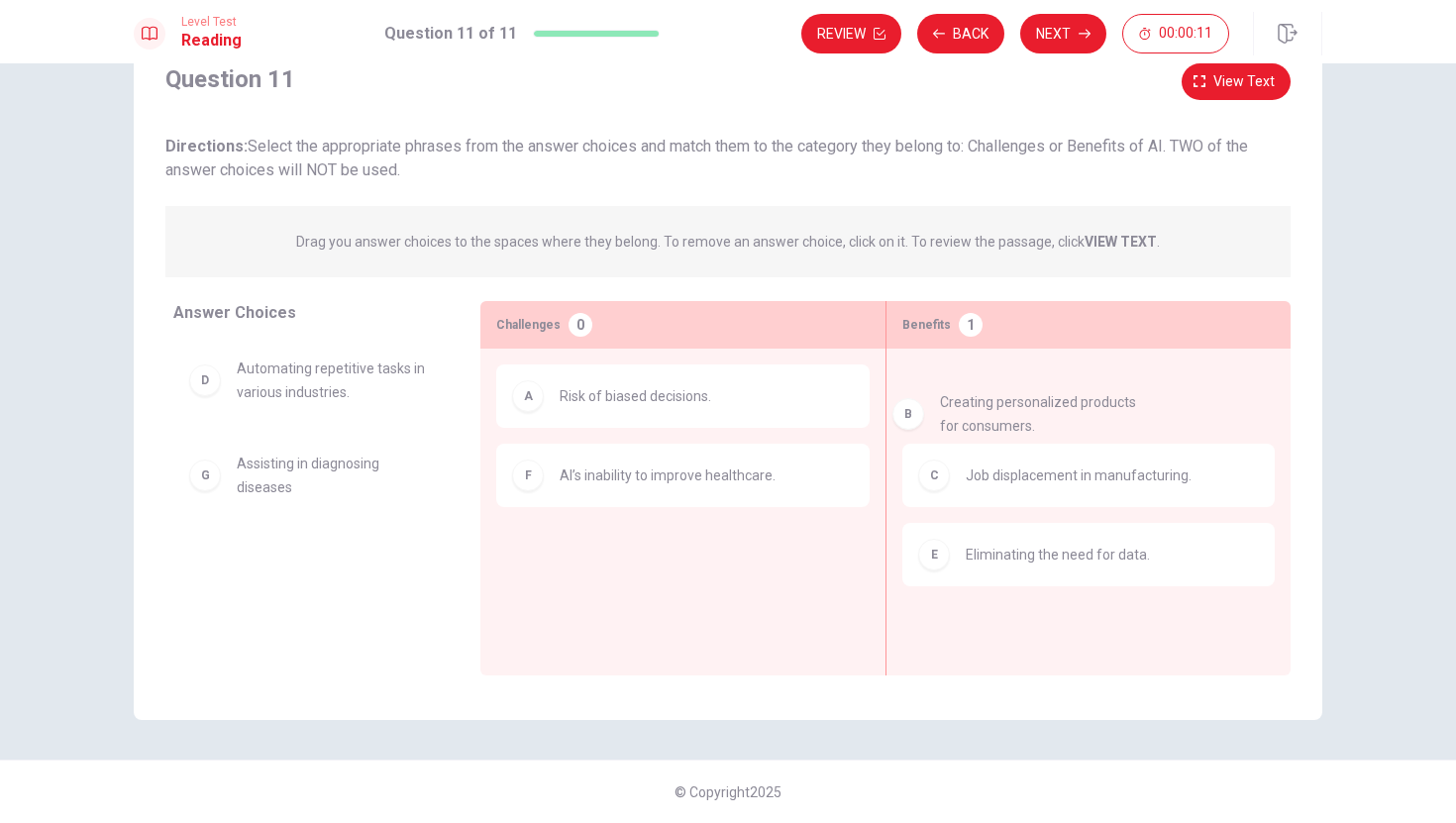
drag, startPoint x: 234, startPoint y: 393, endPoint x: 942, endPoint y: 425, distance: 708.7
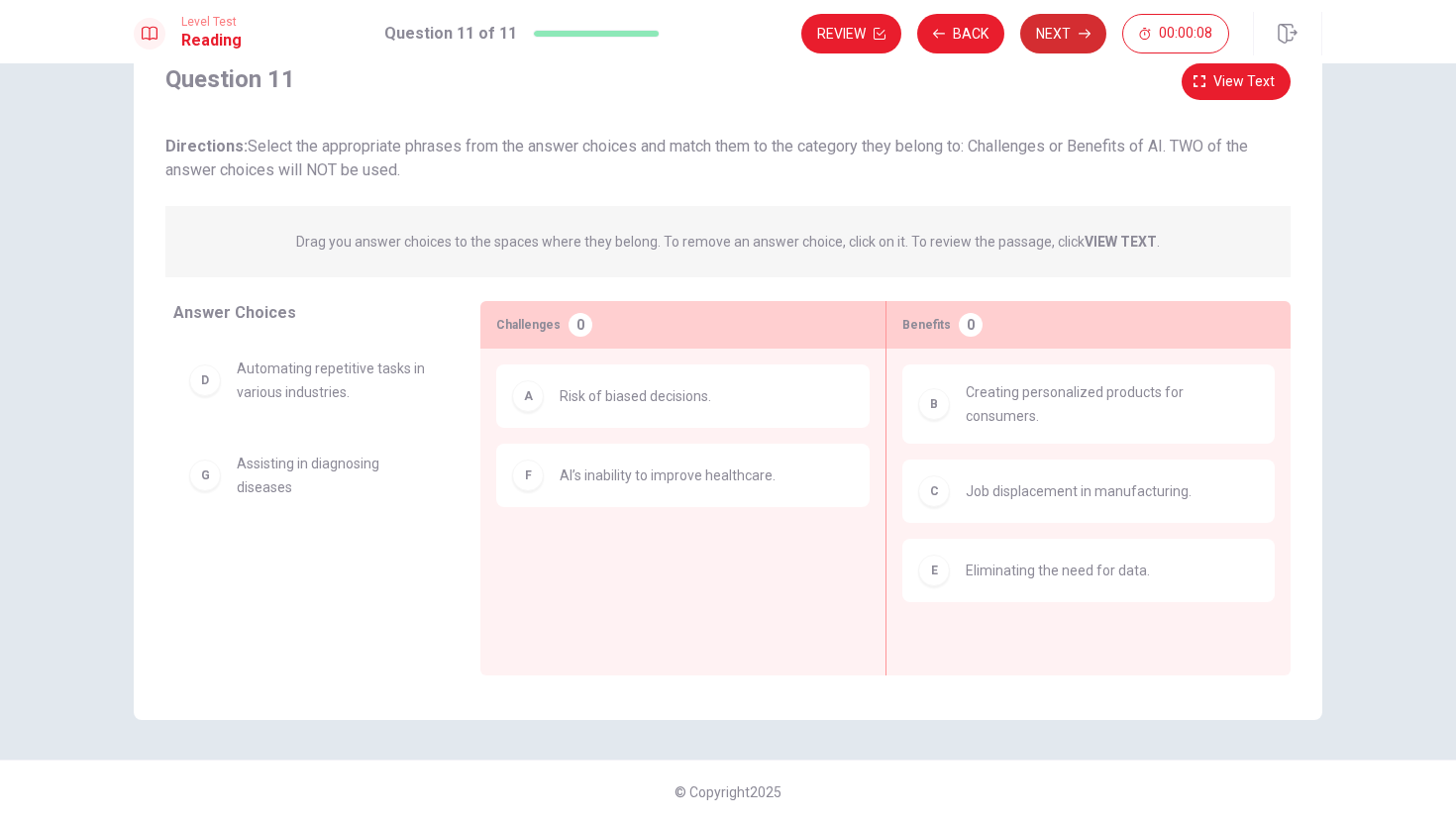
click at [1033, 21] on button "Next" at bounding box center [1063, 34] width 86 height 40
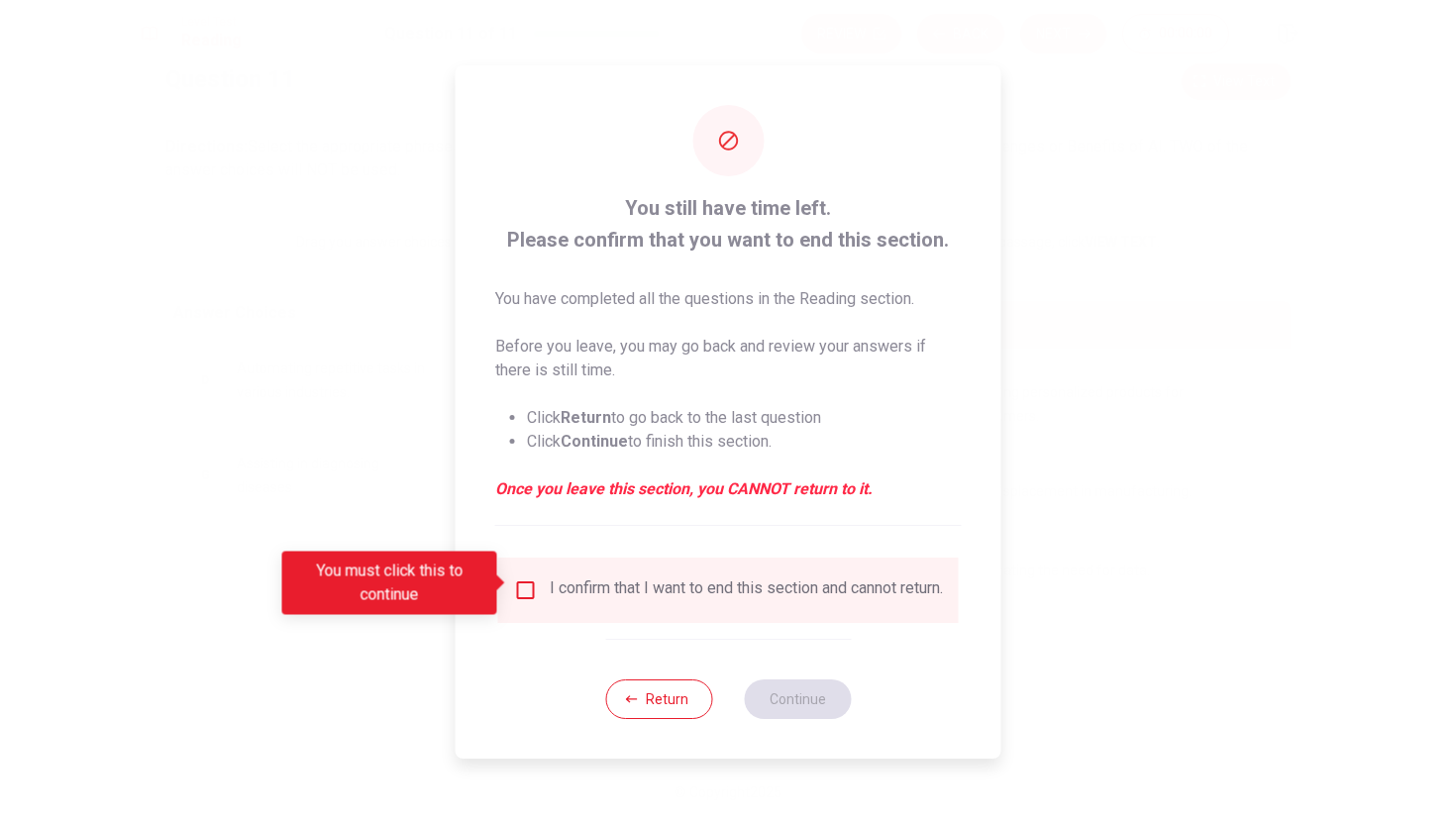
click at [786, 379] on span "You have completed all the questions in the Reading section. Before you leave, …" at bounding box center [728, 394] width 466 height 214
click at [538, 585] on div "I confirm that I want to end this section and cannot return." at bounding box center [728, 590] width 429 height 24
click at [526, 578] on input "You must click this to continue" at bounding box center [526, 590] width 24 height 24
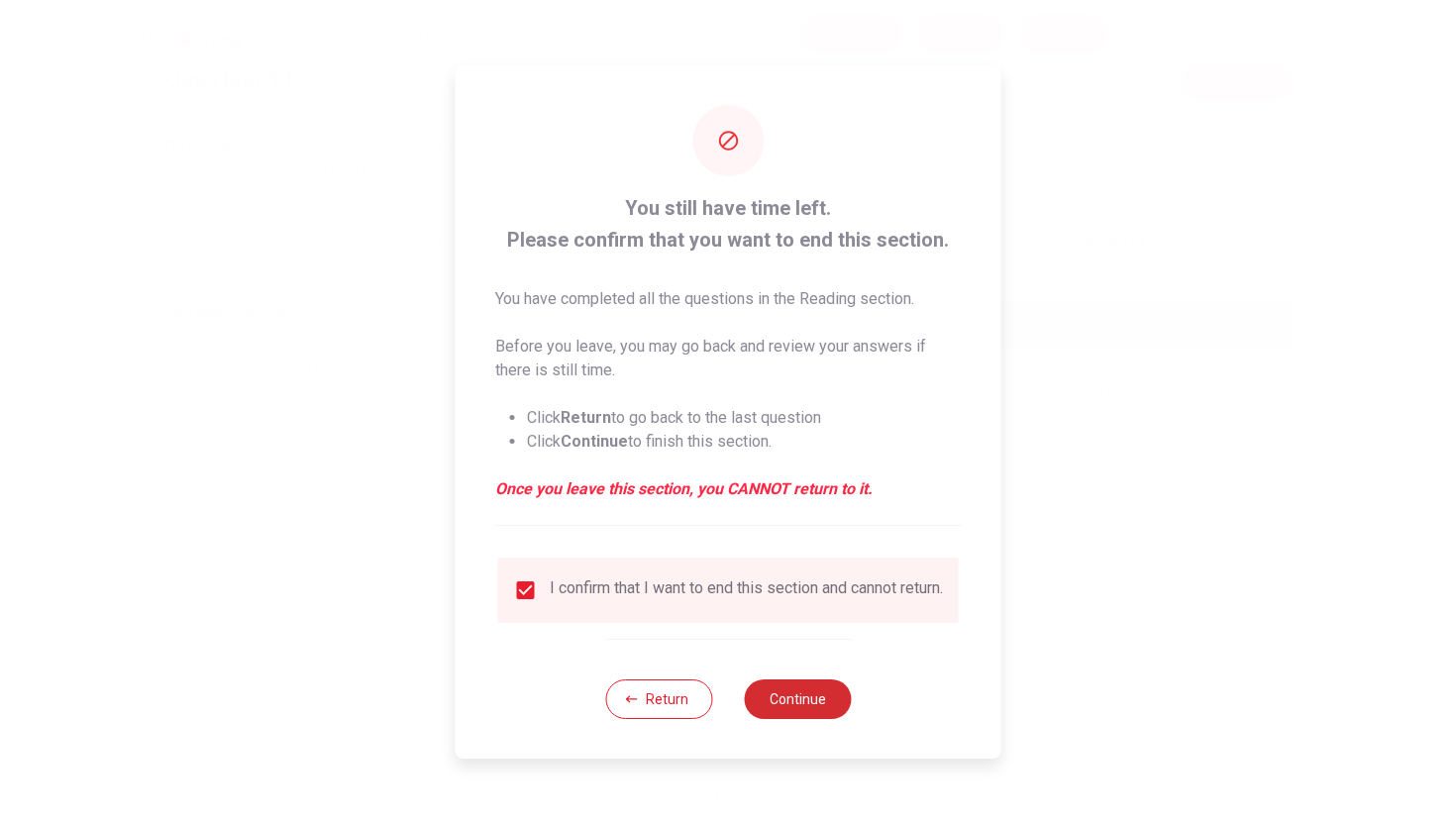
click at [823, 695] on button "Continue" at bounding box center [796, 699] width 107 height 40
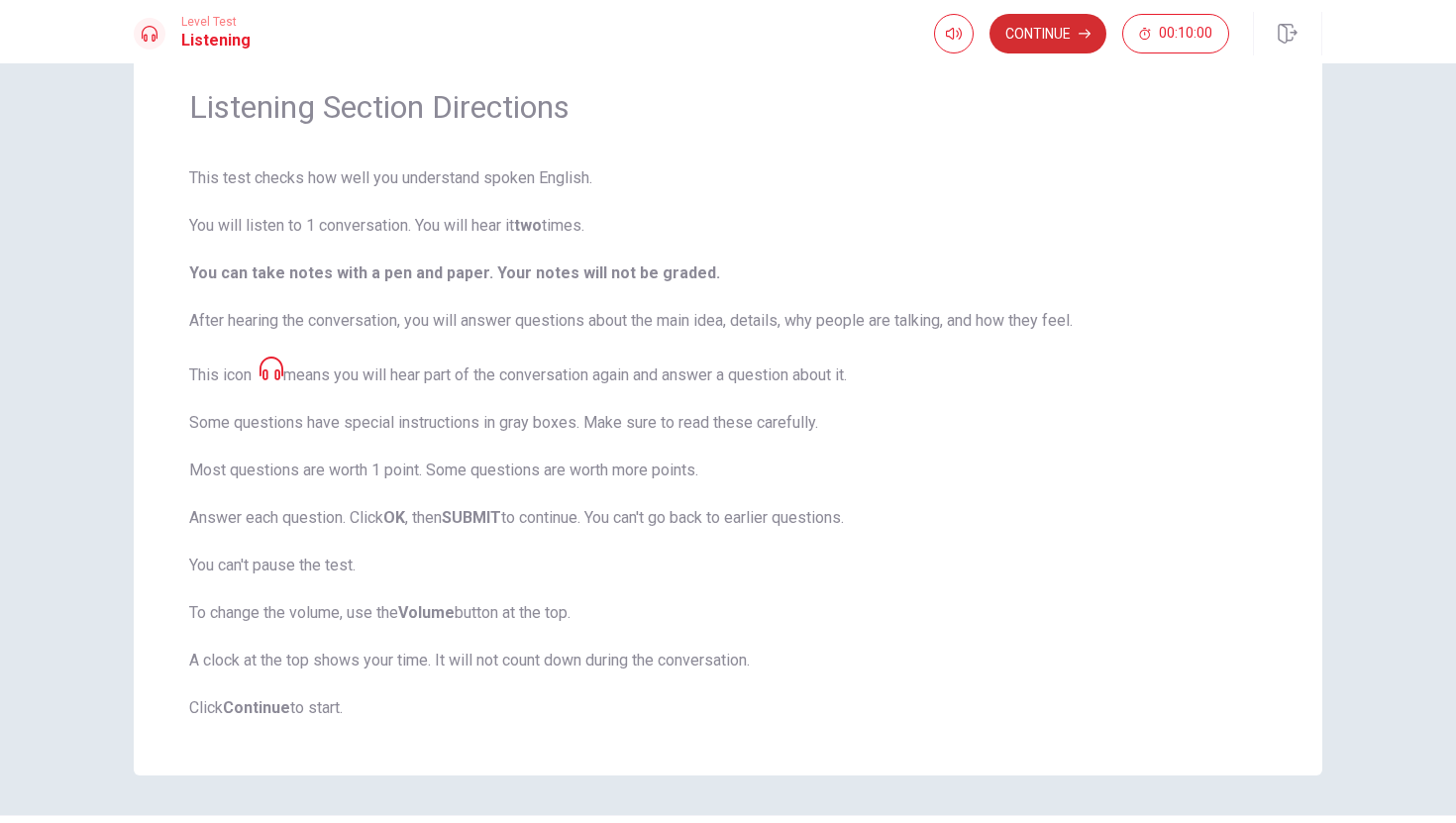
click at [1064, 40] on button "Continue" at bounding box center [1047, 34] width 117 height 40
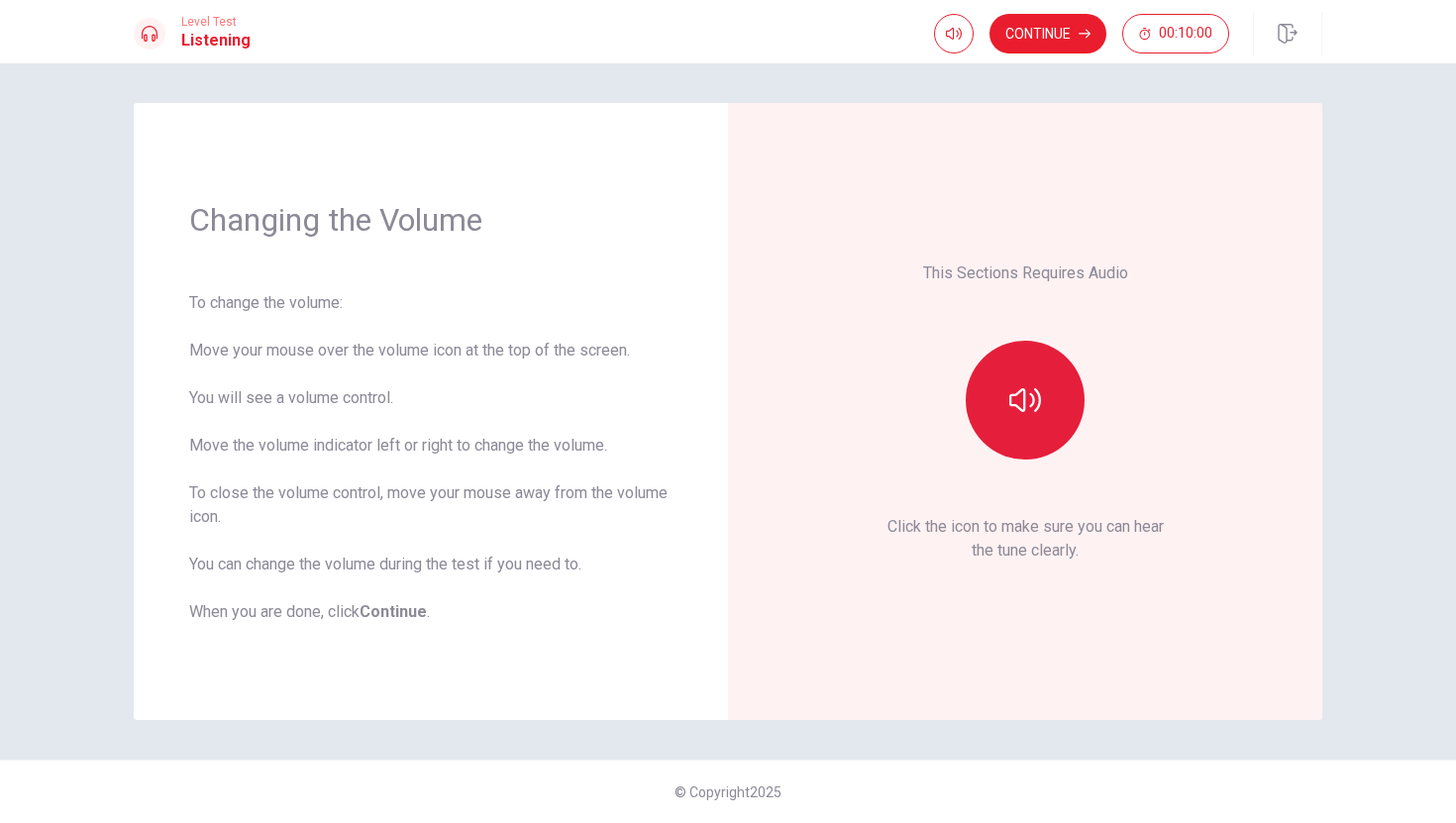
click at [1029, 390] on icon "button" at bounding box center [1025, 401] width 32 height 32
click at [1055, 38] on button "Continue" at bounding box center [1047, 34] width 117 height 40
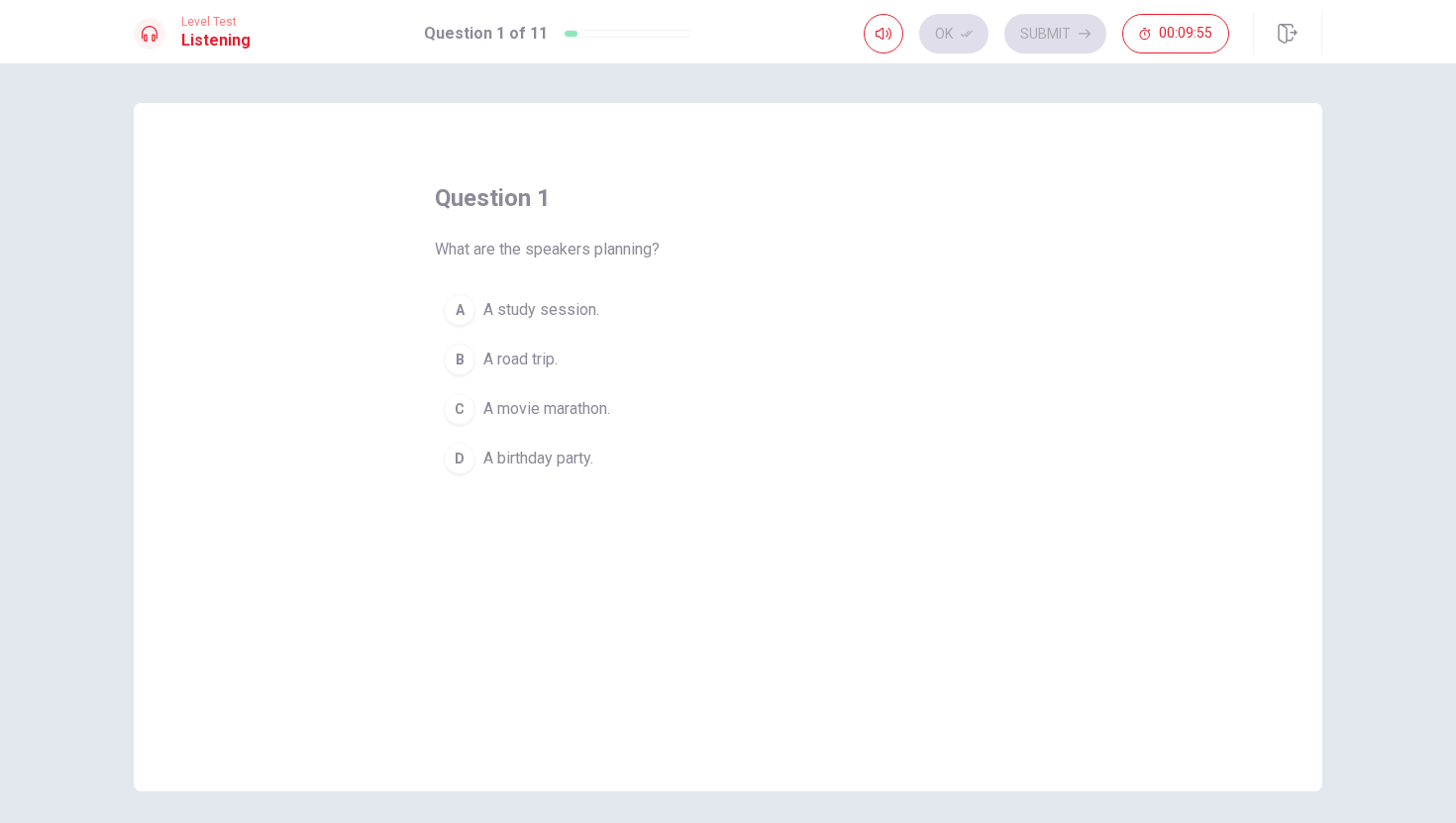
click at [548, 363] on span "A road trip." at bounding box center [520, 360] width 75 height 24
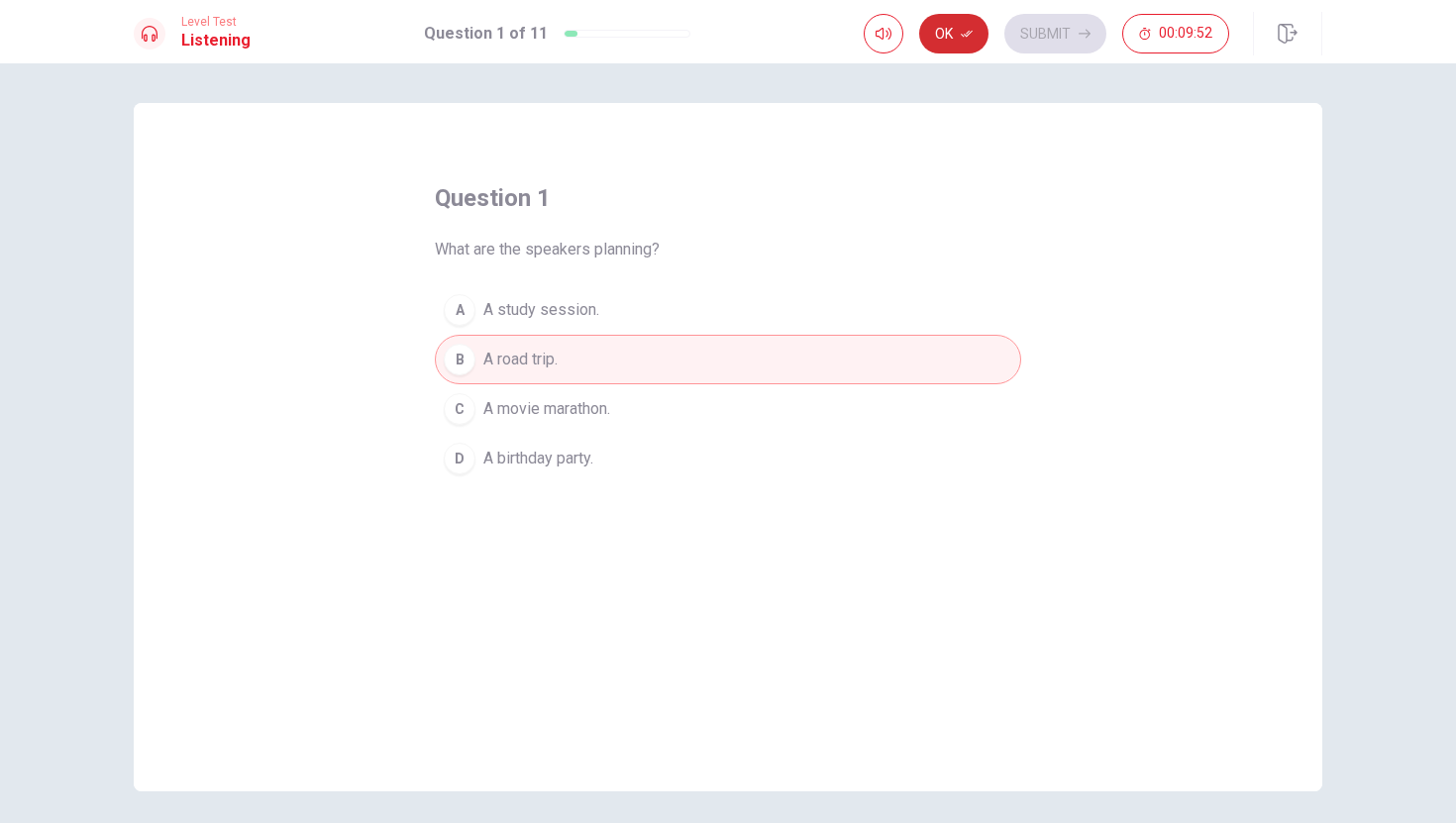
click at [955, 38] on button "Ok" at bounding box center [954, 34] width 70 height 40
click at [1061, 32] on button "Submit" at bounding box center [1055, 34] width 102 height 40
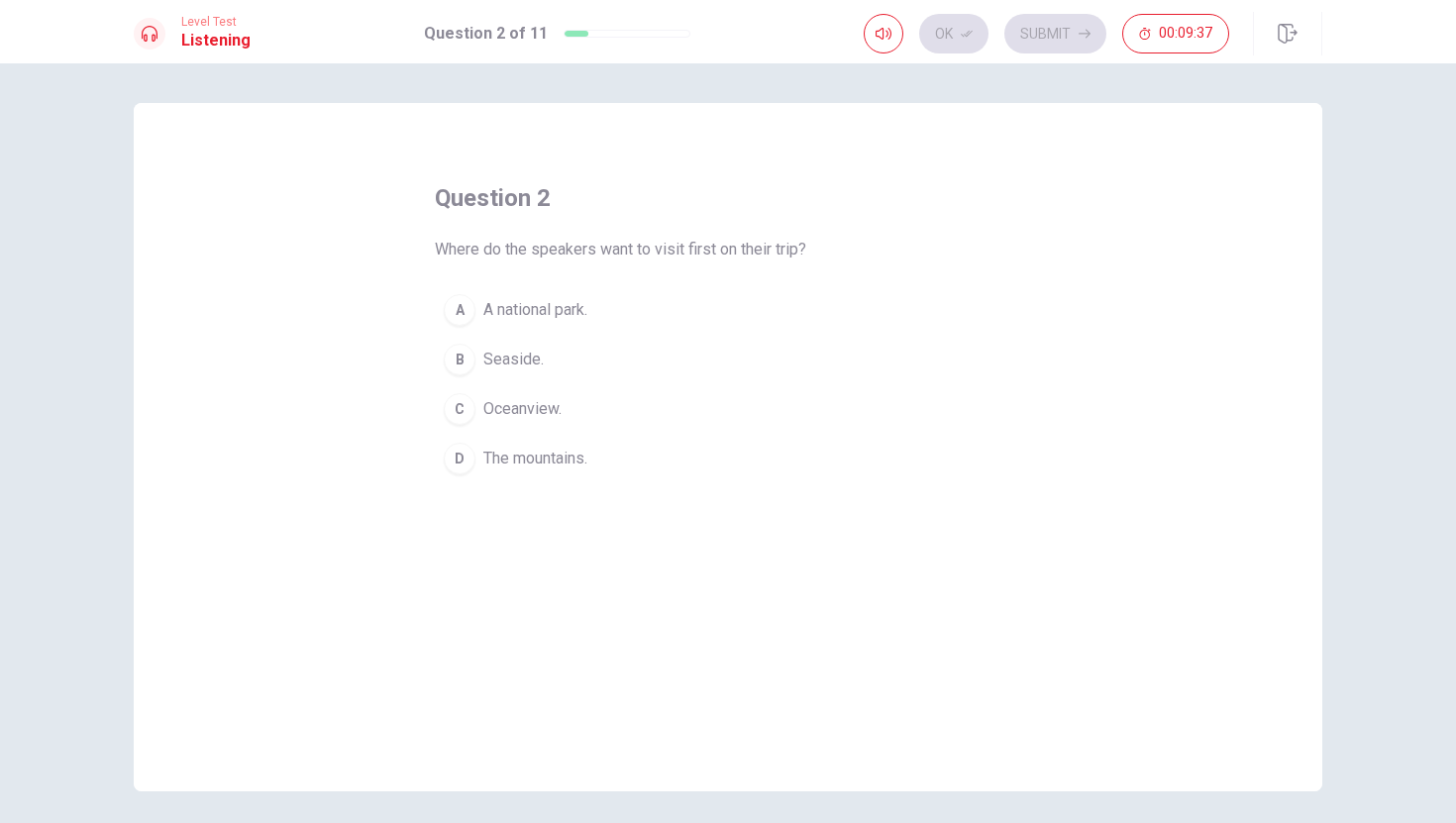
click at [551, 367] on button "B Seaside." at bounding box center [728, 360] width 586 height 50
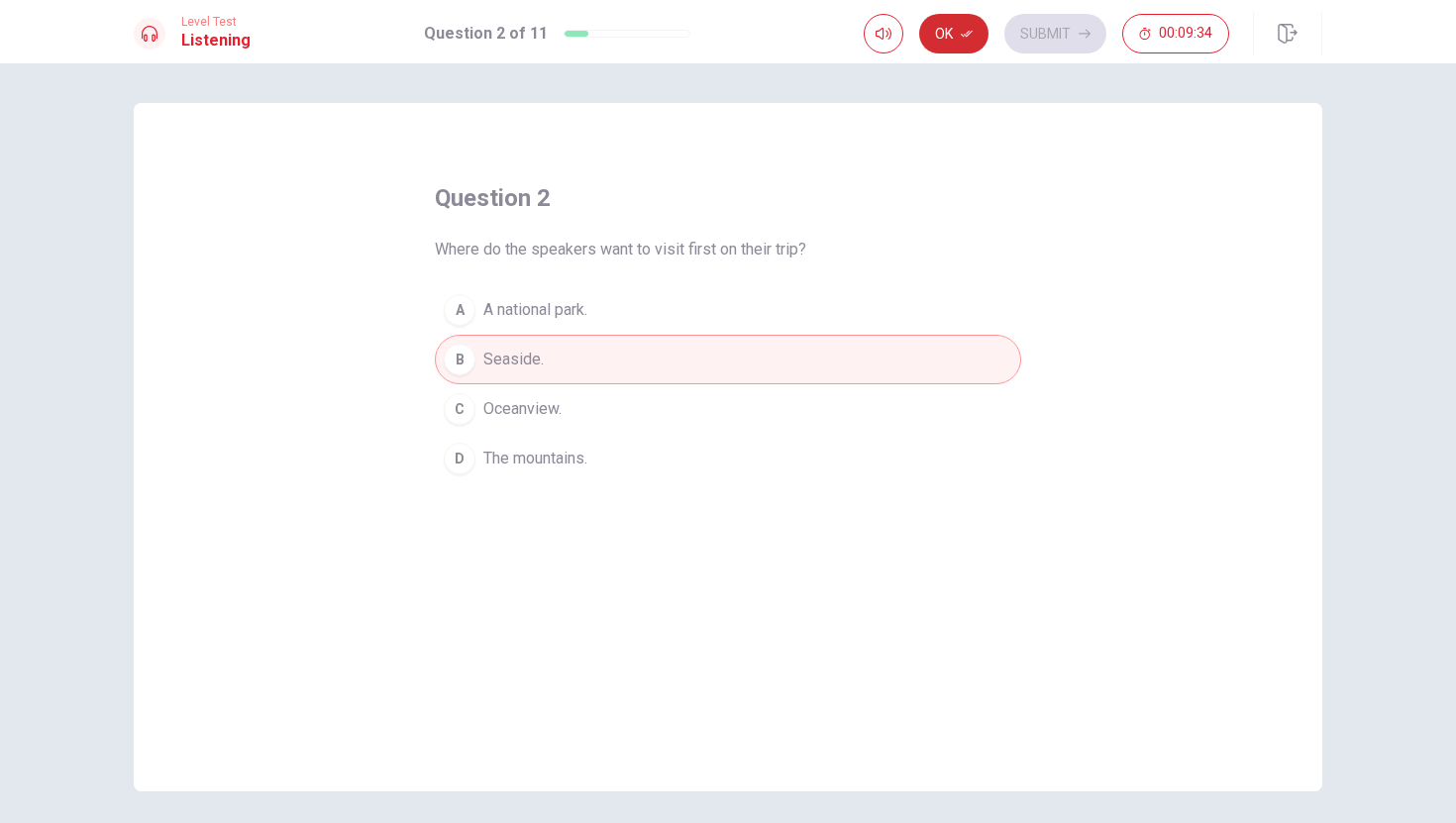
click at [961, 39] on icon "button" at bounding box center [967, 34] width 12 height 12
click at [1059, 21] on button "Submit" at bounding box center [1055, 34] width 102 height 40
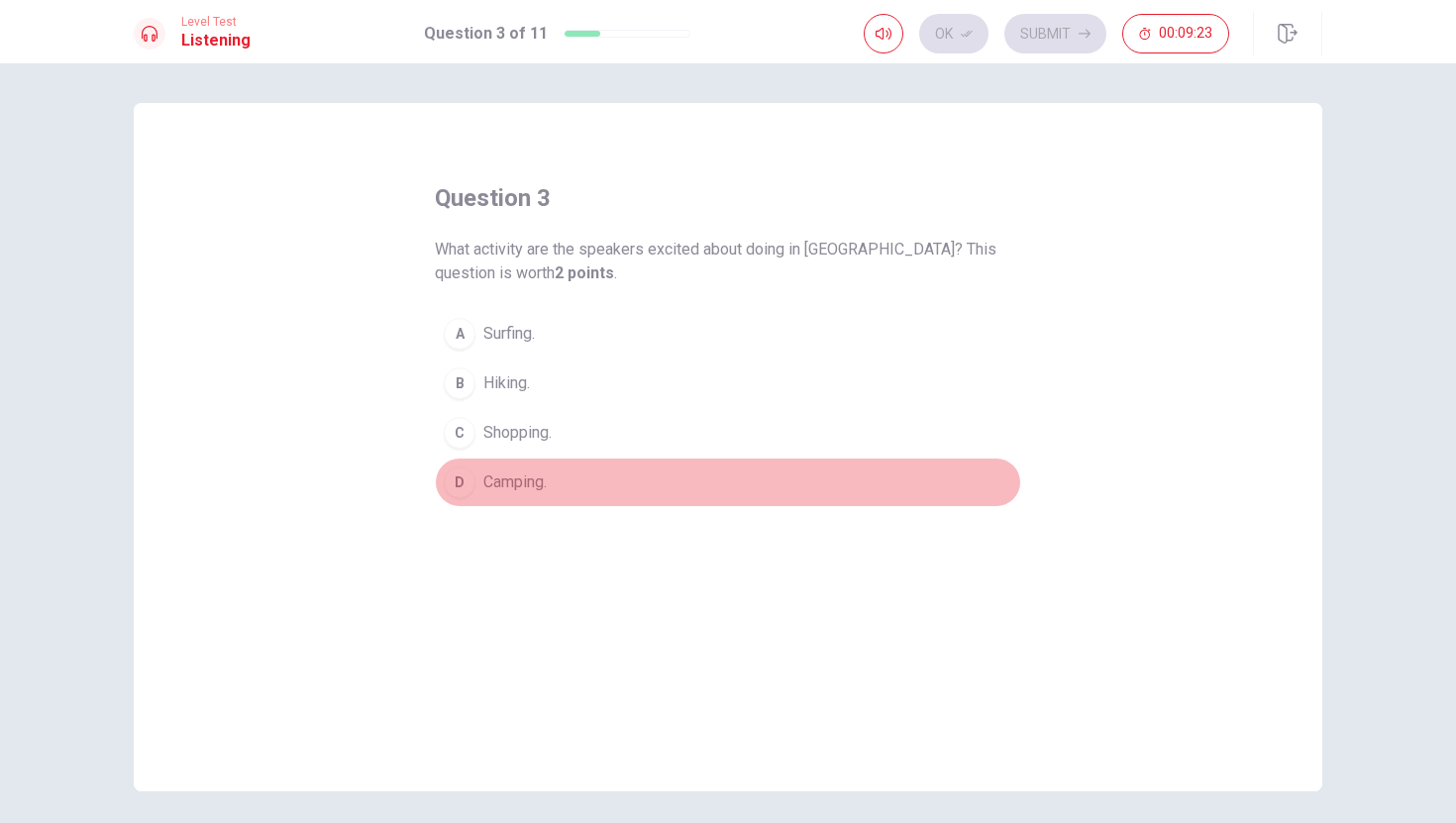
click at [512, 479] on span "Camping." at bounding box center [515, 482] width 64 height 24
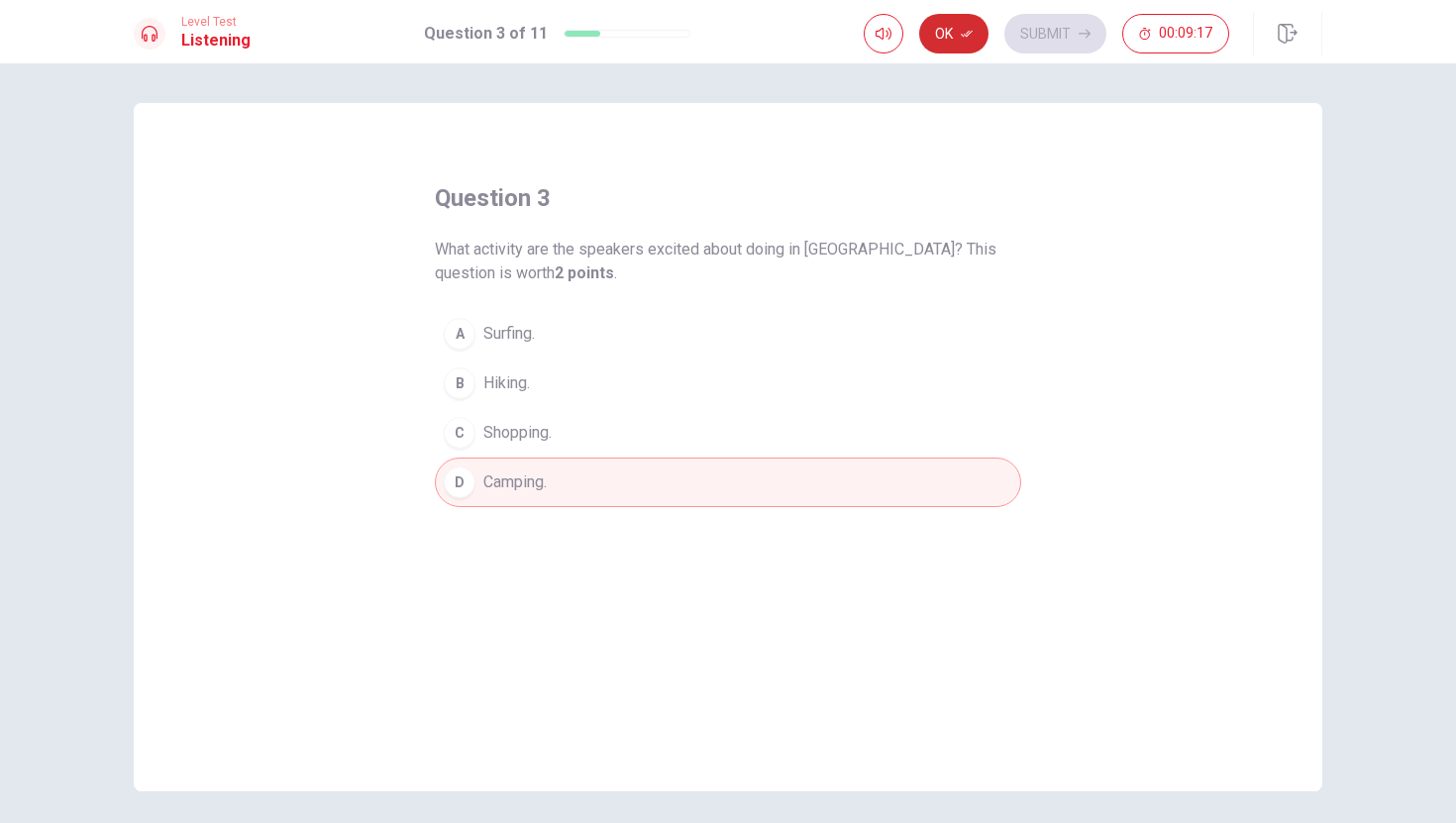
click at [974, 39] on button "Ok" at bounding box center [954, 34] width 70 height 40
click at [1046, 18] on button "Submit" at bounding box center [1055, 34] width 102 height 40
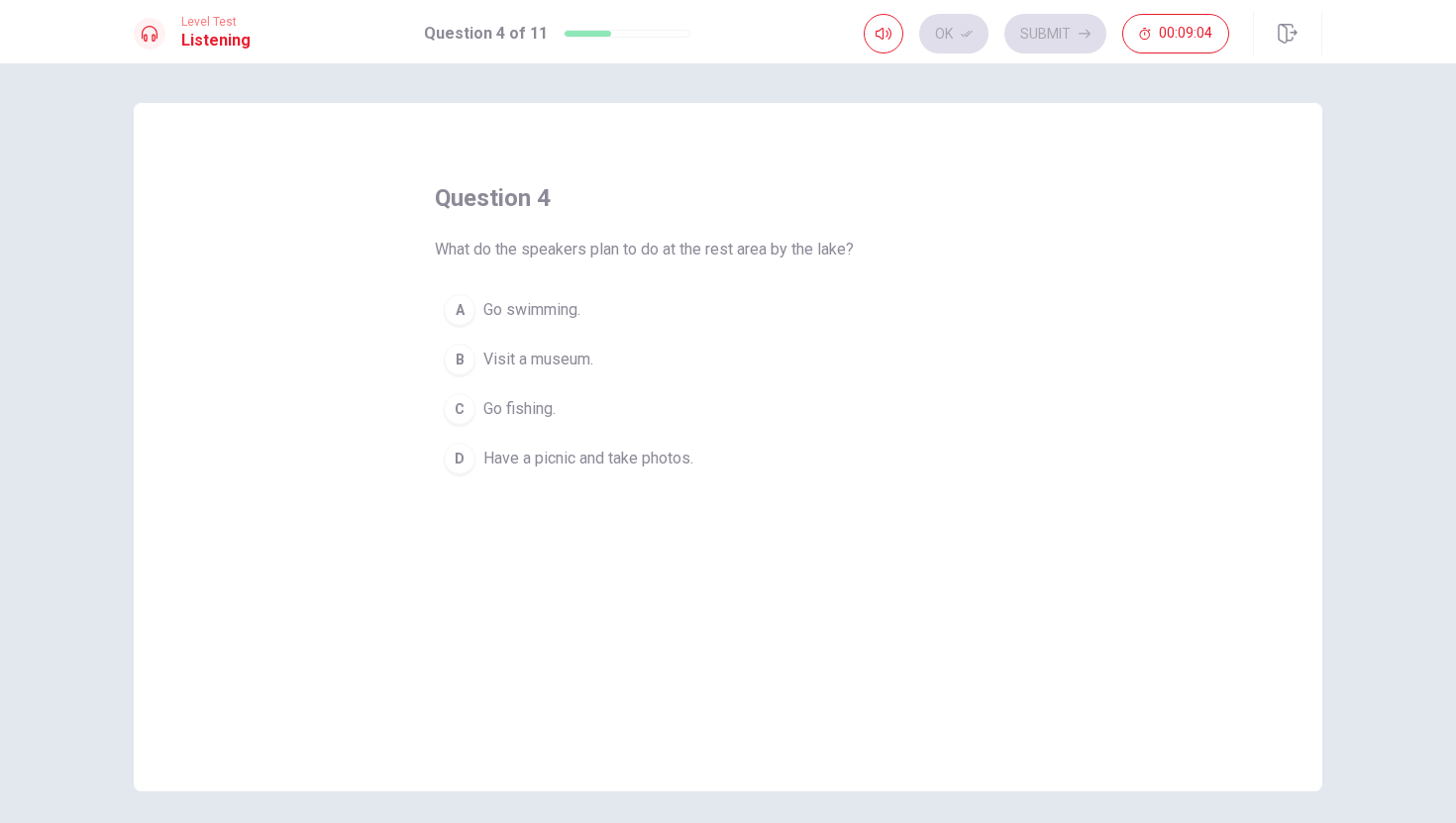
click at [594, 464] on span "Have a picnic and take photos." at bounding box center [588, 458] width 210 height 24
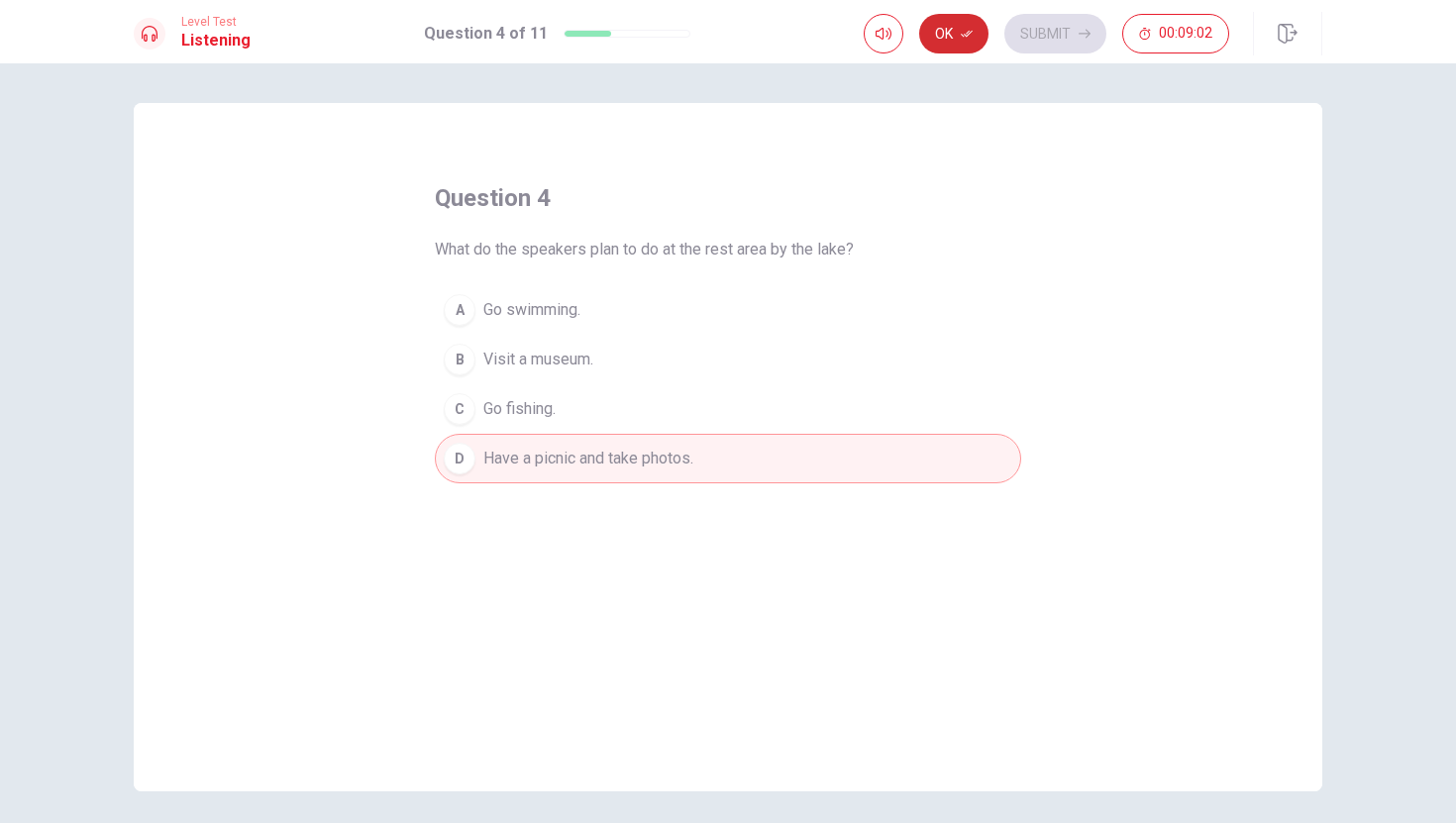
click at [977, 43] on button "Ok" at bounding box center [954, 34] width 70 height 40
click at [1036, 27] on button "Submit" at bounding box center [1055, 34] width 102 height 40
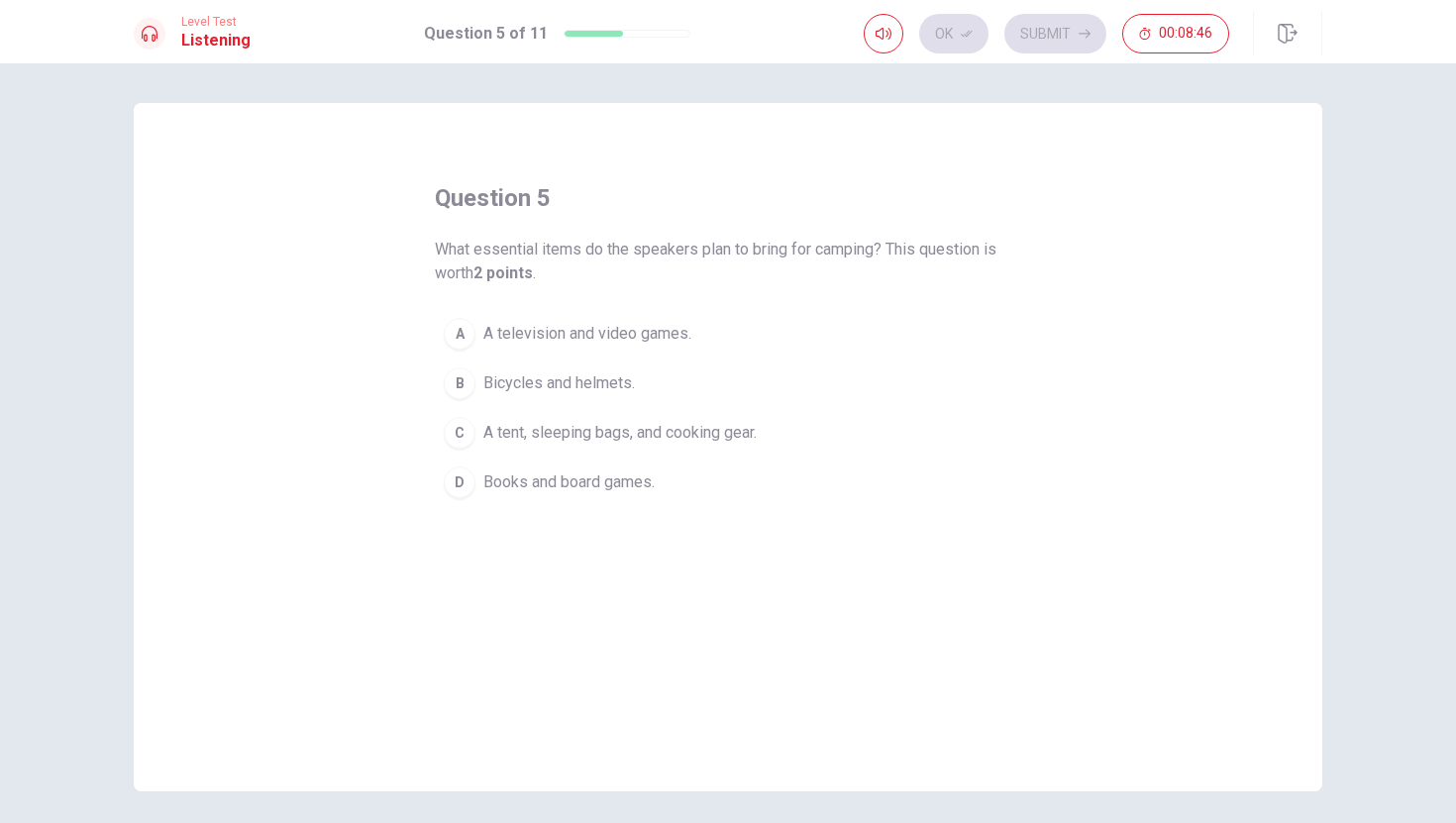
click at [538, 438] on span "A tent, sleeping bags, and cooking gear." at bounding box center [620, 432] width 273 height 24
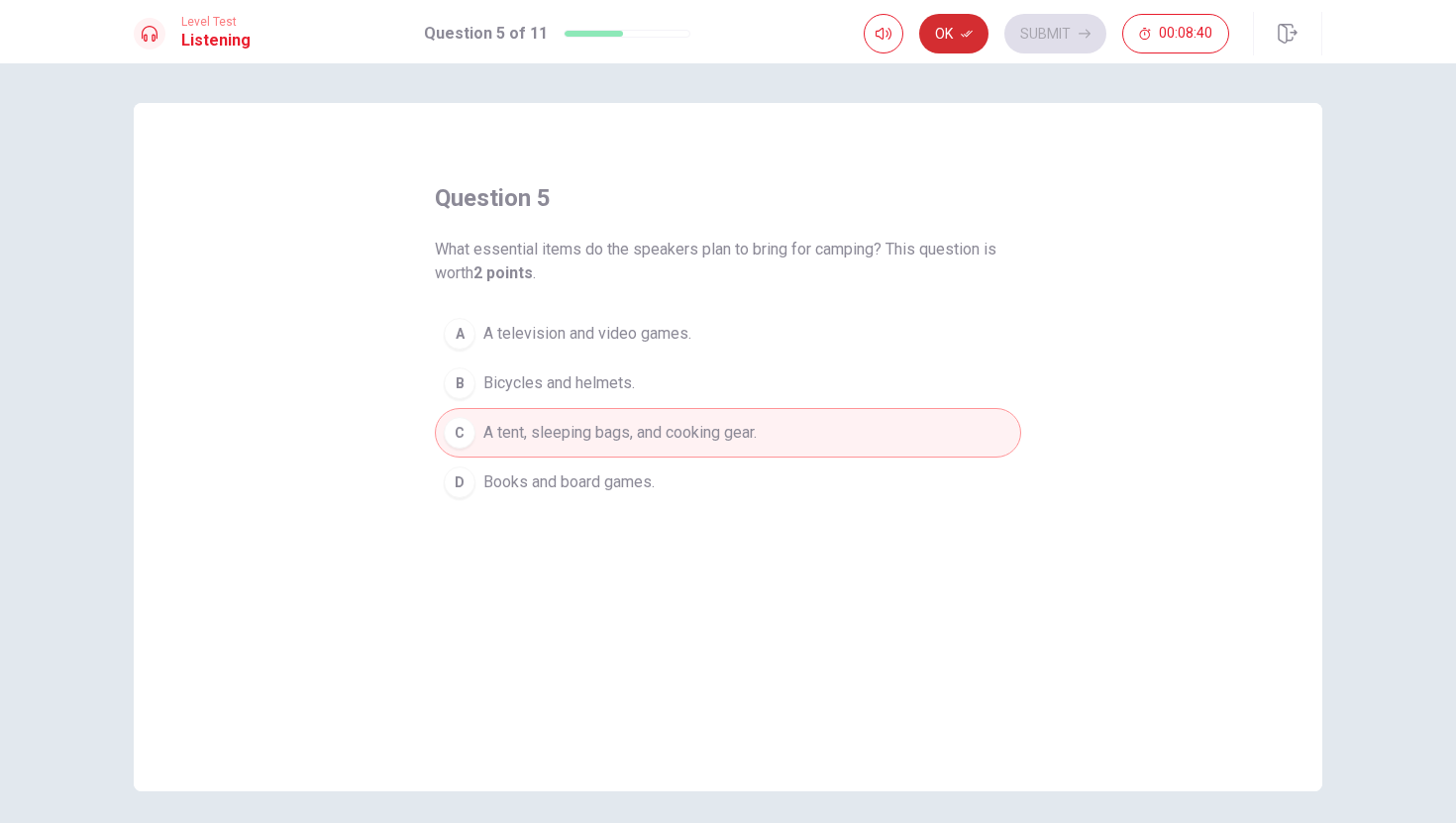
click at [976, 38] on button "Ok" at bounding box center [954, 34] width 70 height 40
click at [1062, 21] on button "Submit" at bounding box center [1055, 34] width 102 height 40
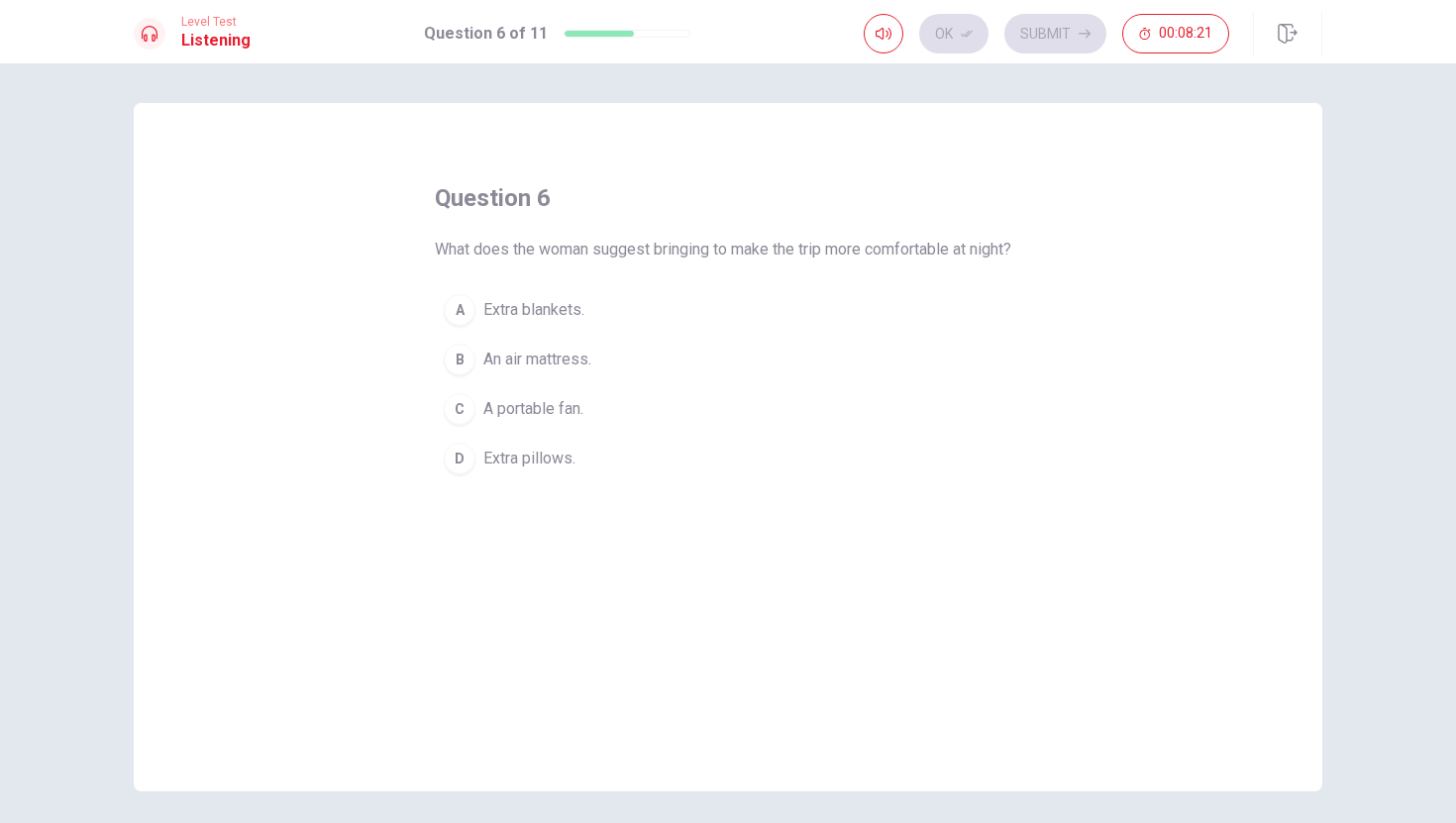
click at [590, 335] on button "A Extra blankets." at bounding box center [728, 310] width 586 height 50
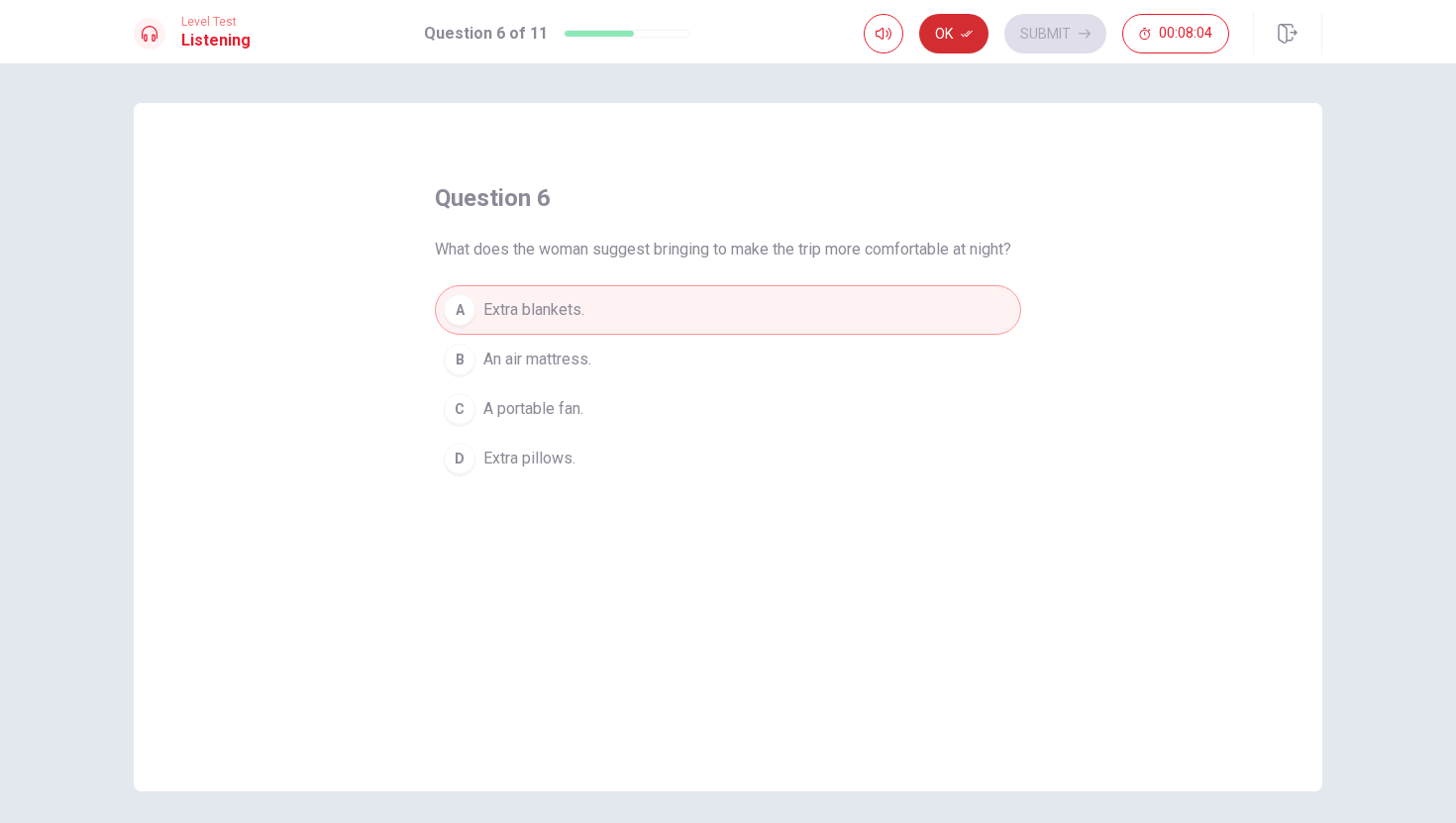
click at [978, 34] on button "Ok" at bounding box center [954, 34] width 70 height 40
click at [1043, 32] on button "Submit" at bounding box center [1055, 34] width 102 height 40
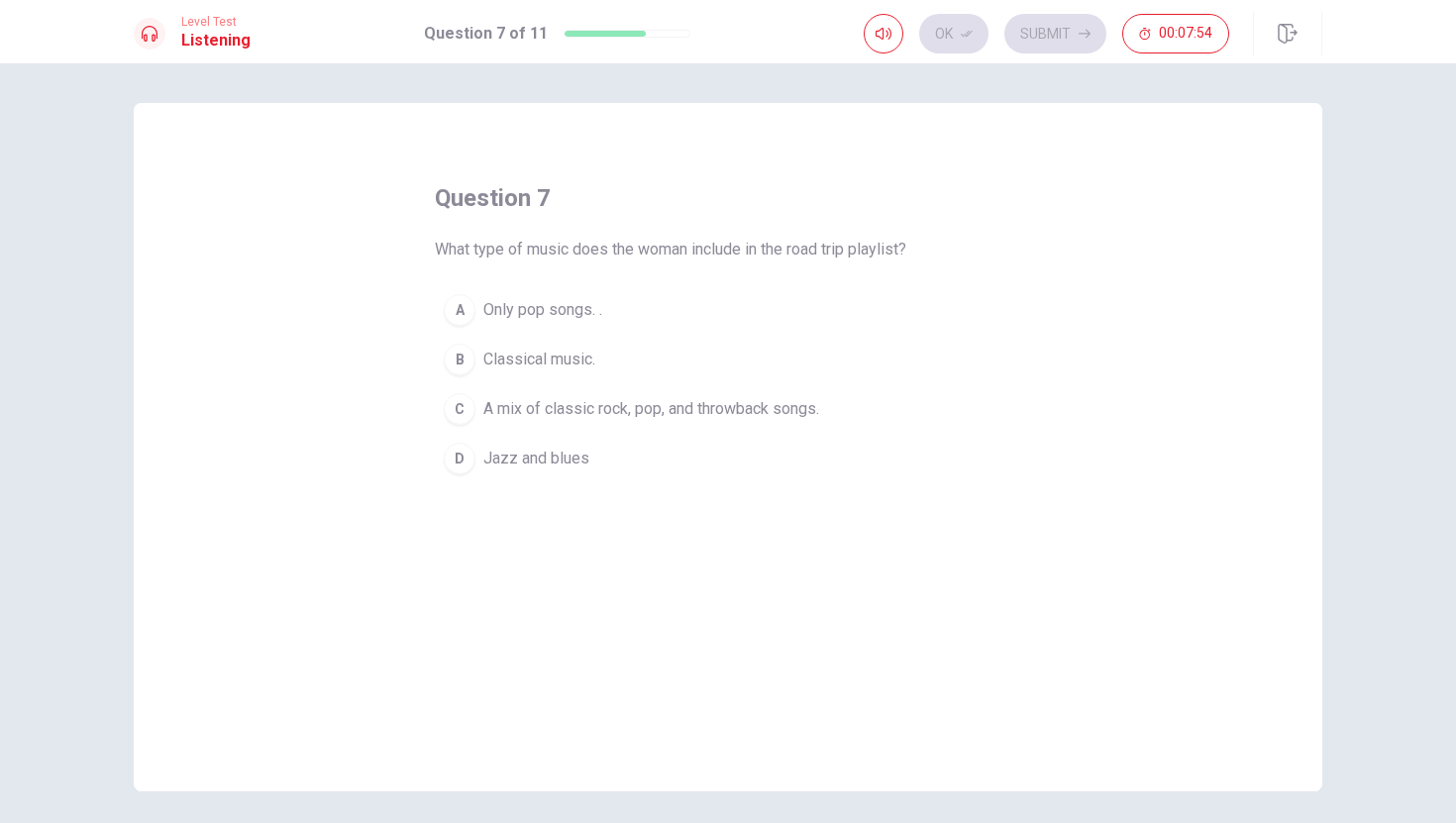
click at [605, 424] on button "C A mix of classic rock, pop, and throwback songs." at bounding box center [728, 410] width 586 height 50
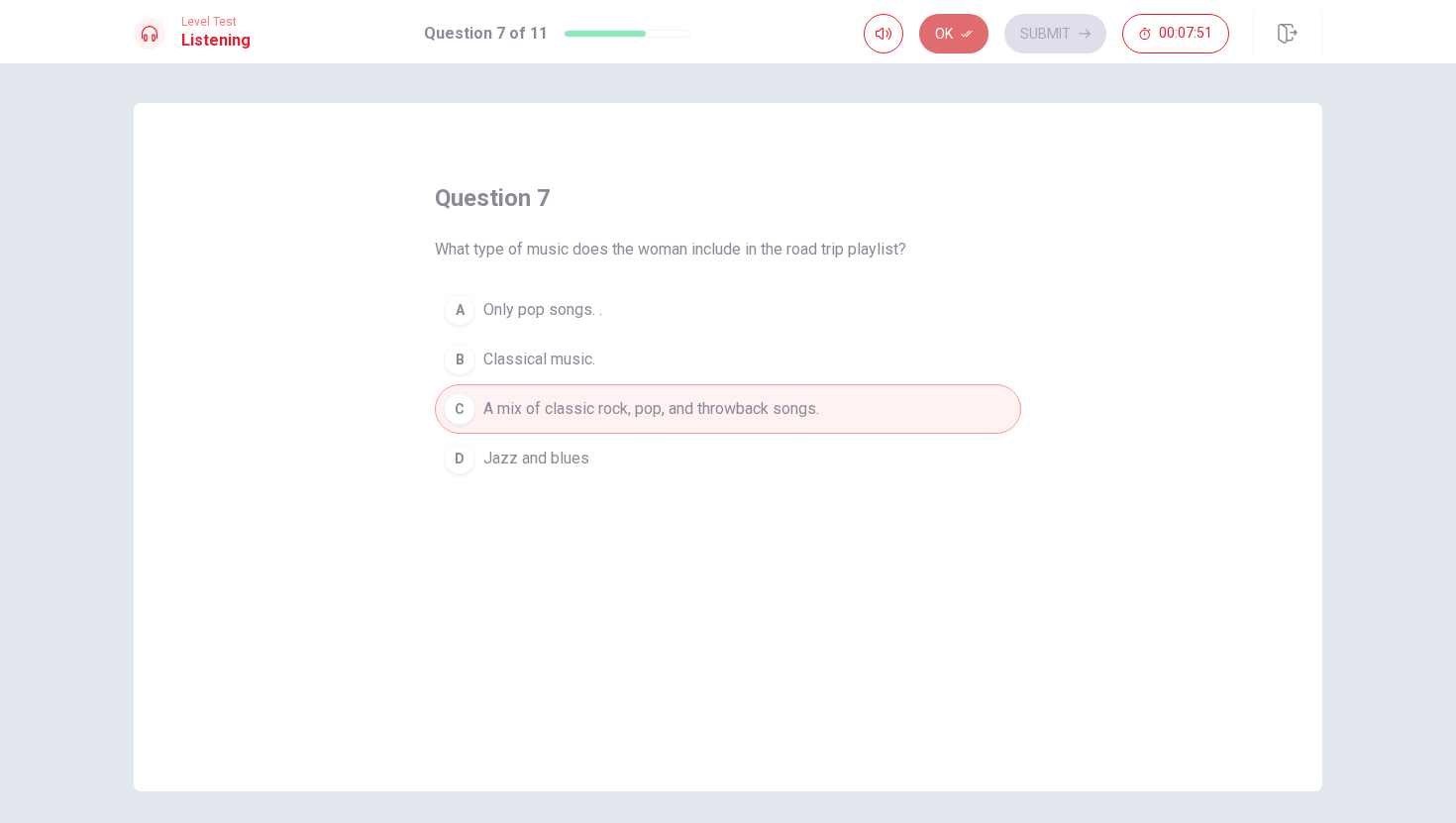
click at [975, 50] on button "Ok" at bounding box center [954, 34] width 70 height 40
click at [1053, 42] on button "Submit" at bounding box center [1055, 34] width 102 height 40
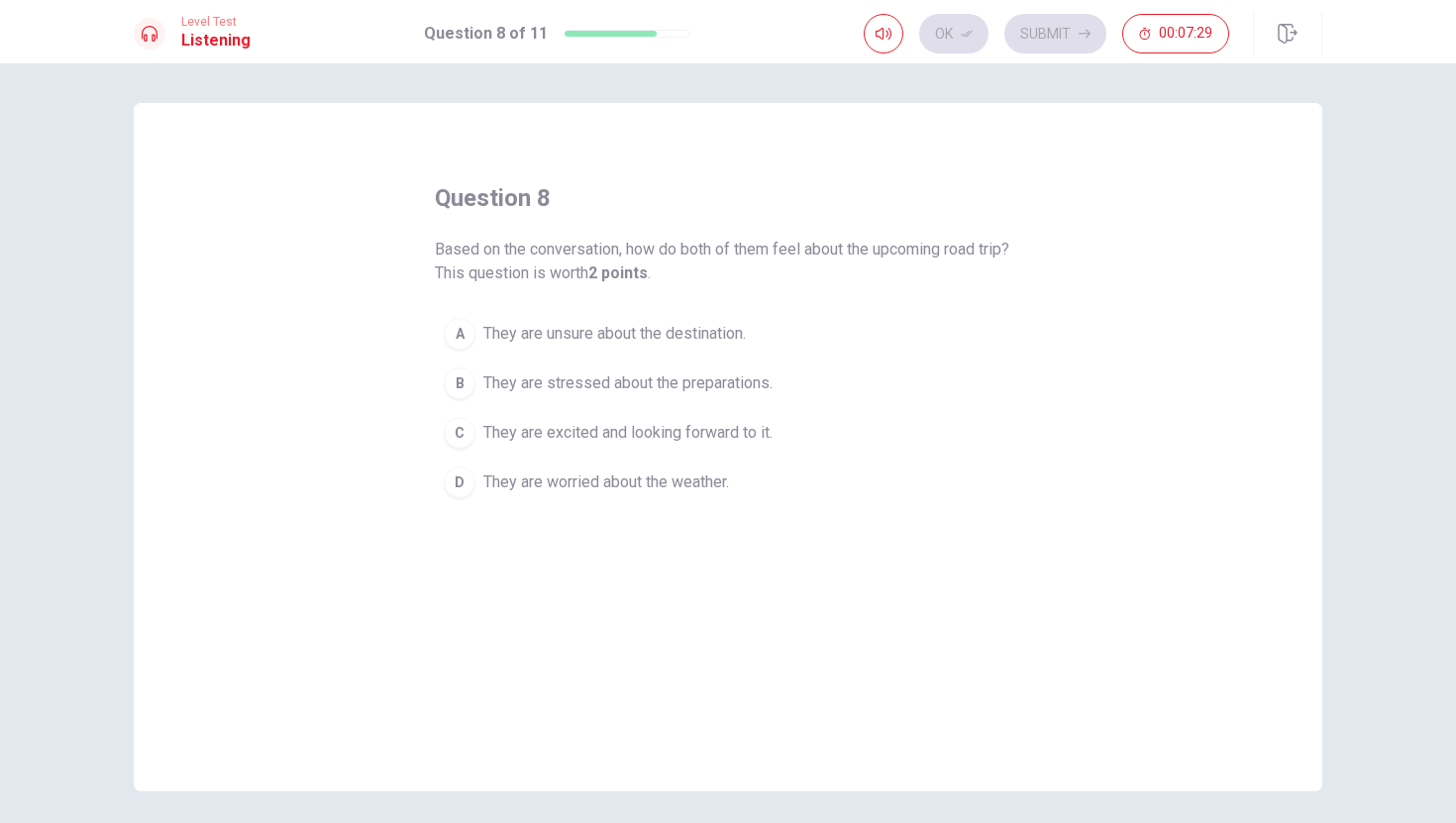
click at [602, 443] on span "They are excited and looking forward to it." at bounding box center [628, 432] width 289 height 24
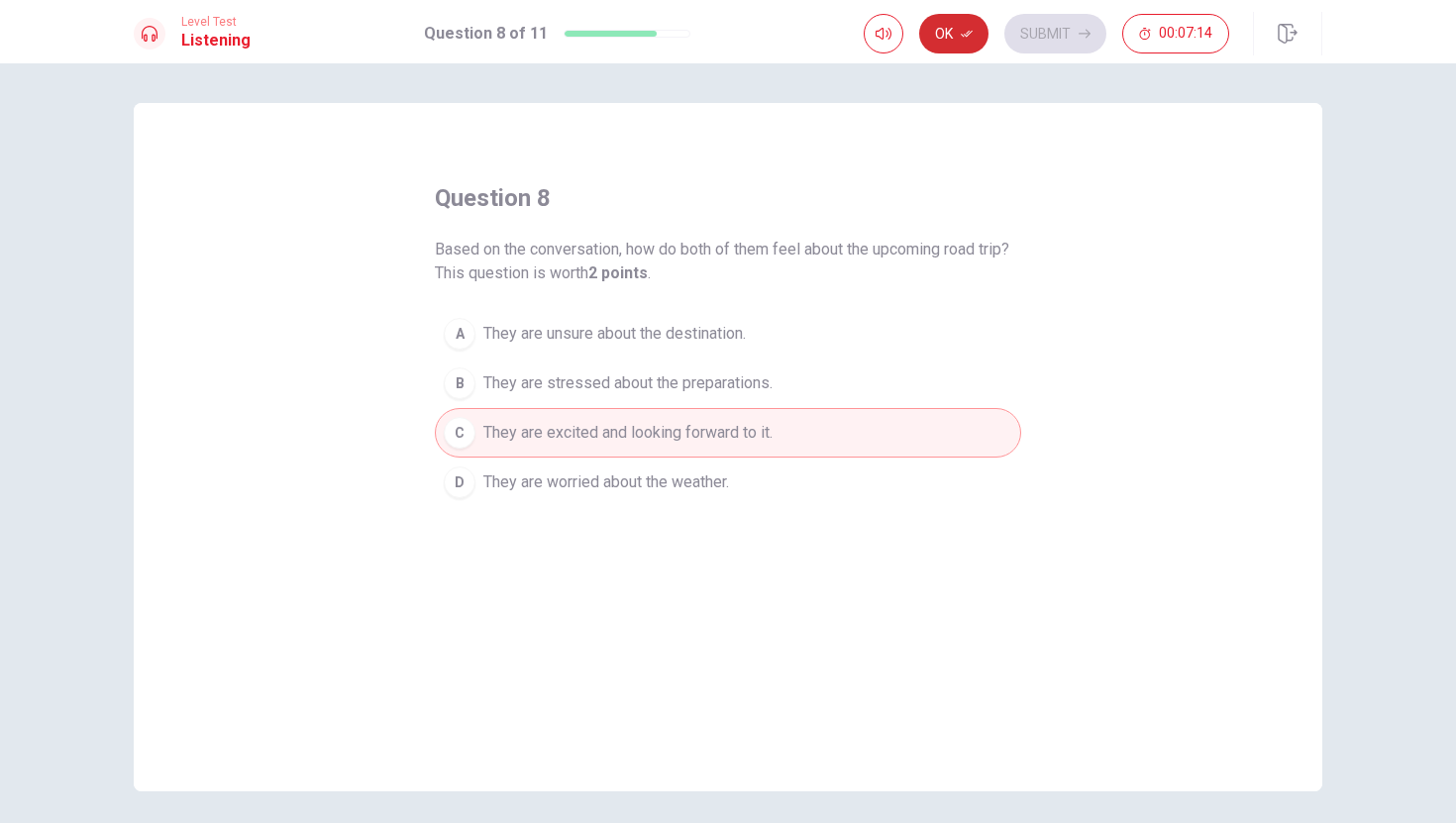
click at [977, 36] on button "Ok" at bounding box center [954, 34] width 70 height 40
click at [1037, 37] on button "Submit" at bounding box center [1055, 34] width 102 height 40
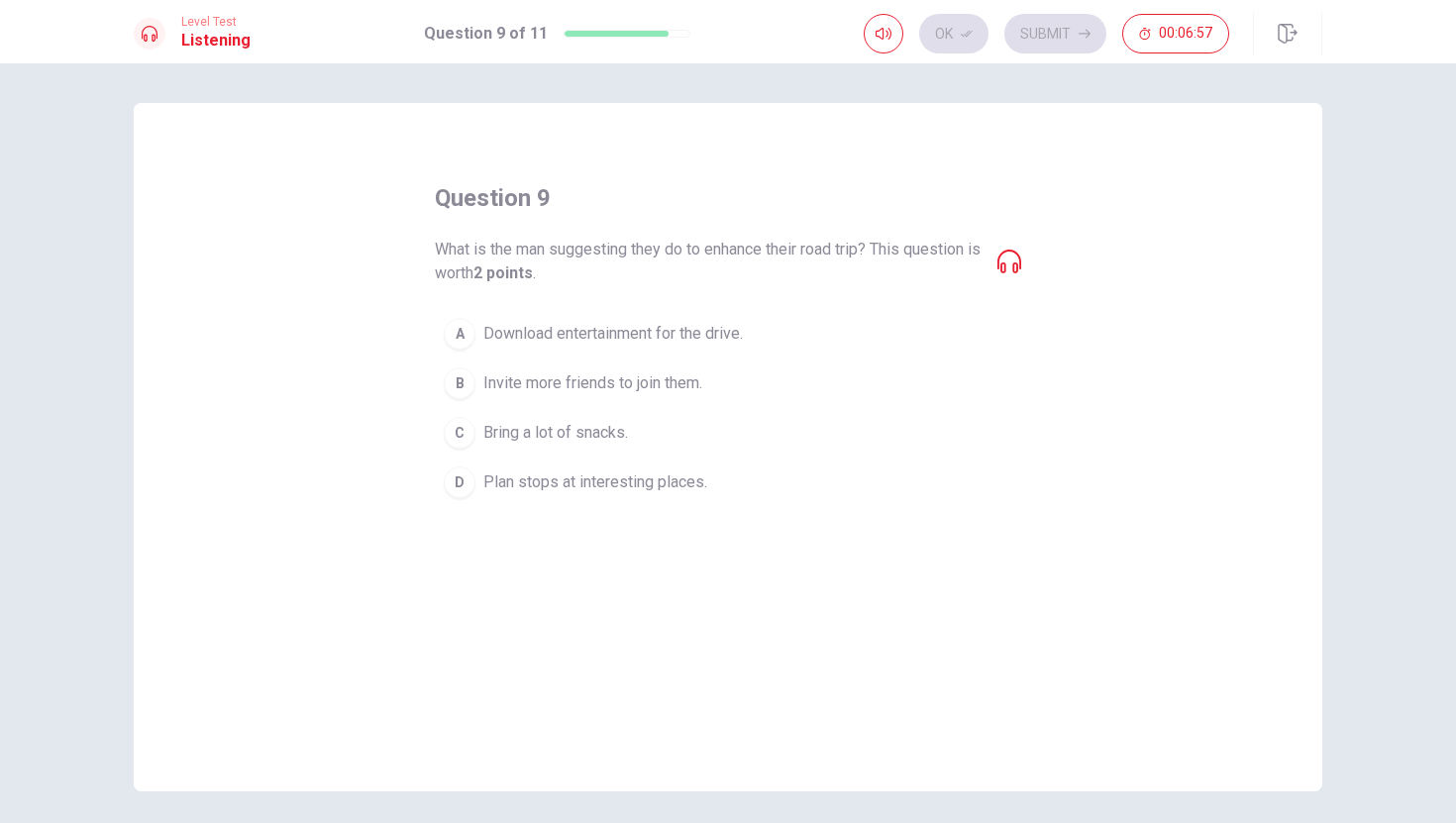
click at [636, 343] on span "Download entertainment for the drive." at bounding box center [613, 334] width 259 height 24
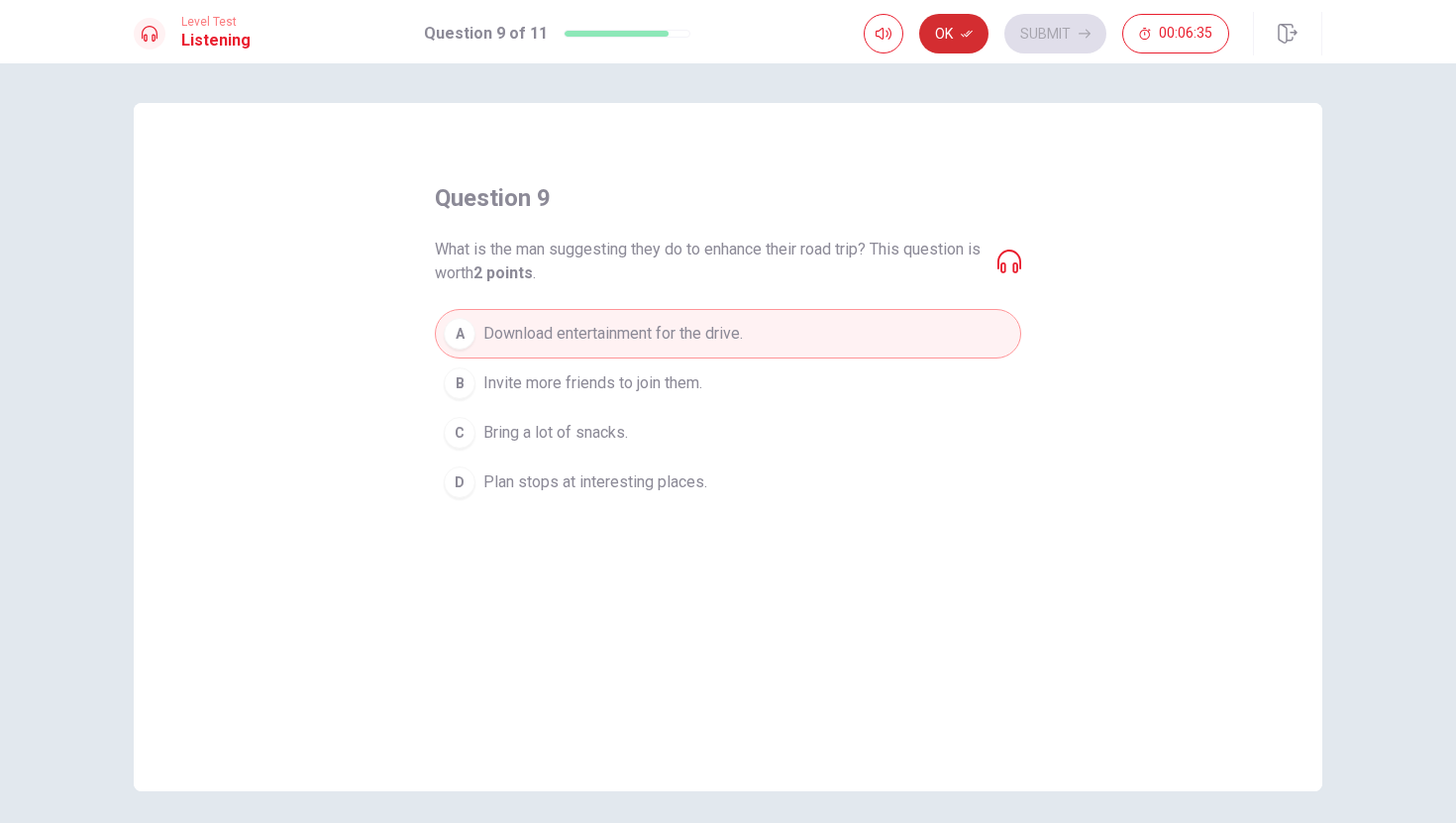
click at [963, 45] on button "Ok" at bounding box center [954, 34] width 70 height 40
click at [1020, 37] on button "Submit" at bounding box center [1055, 34] width 102 height 40
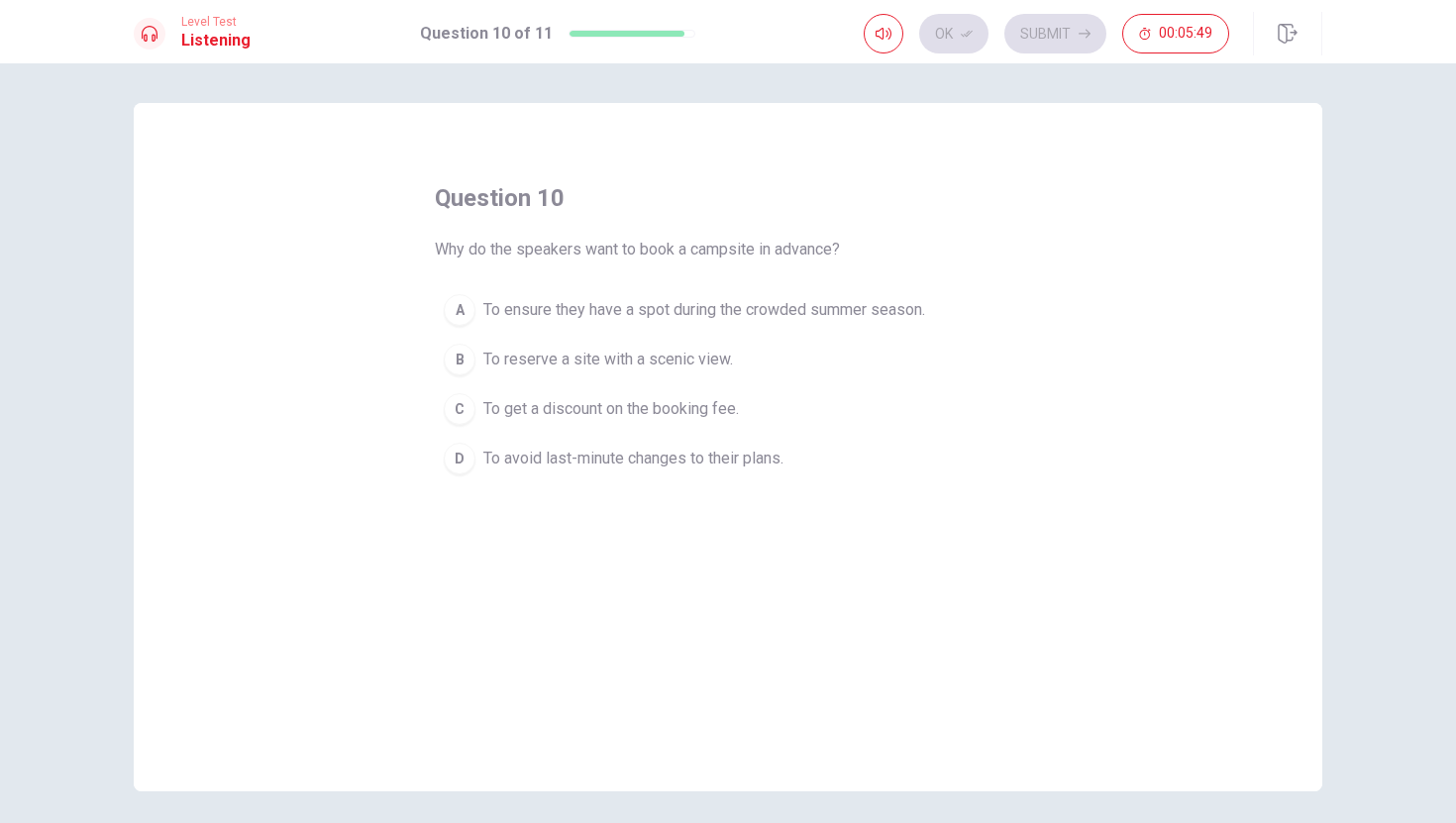
click at [643, 366] on span "To reserve a site with a scenic view." at bounding box center [608, 360] width 249 height 24
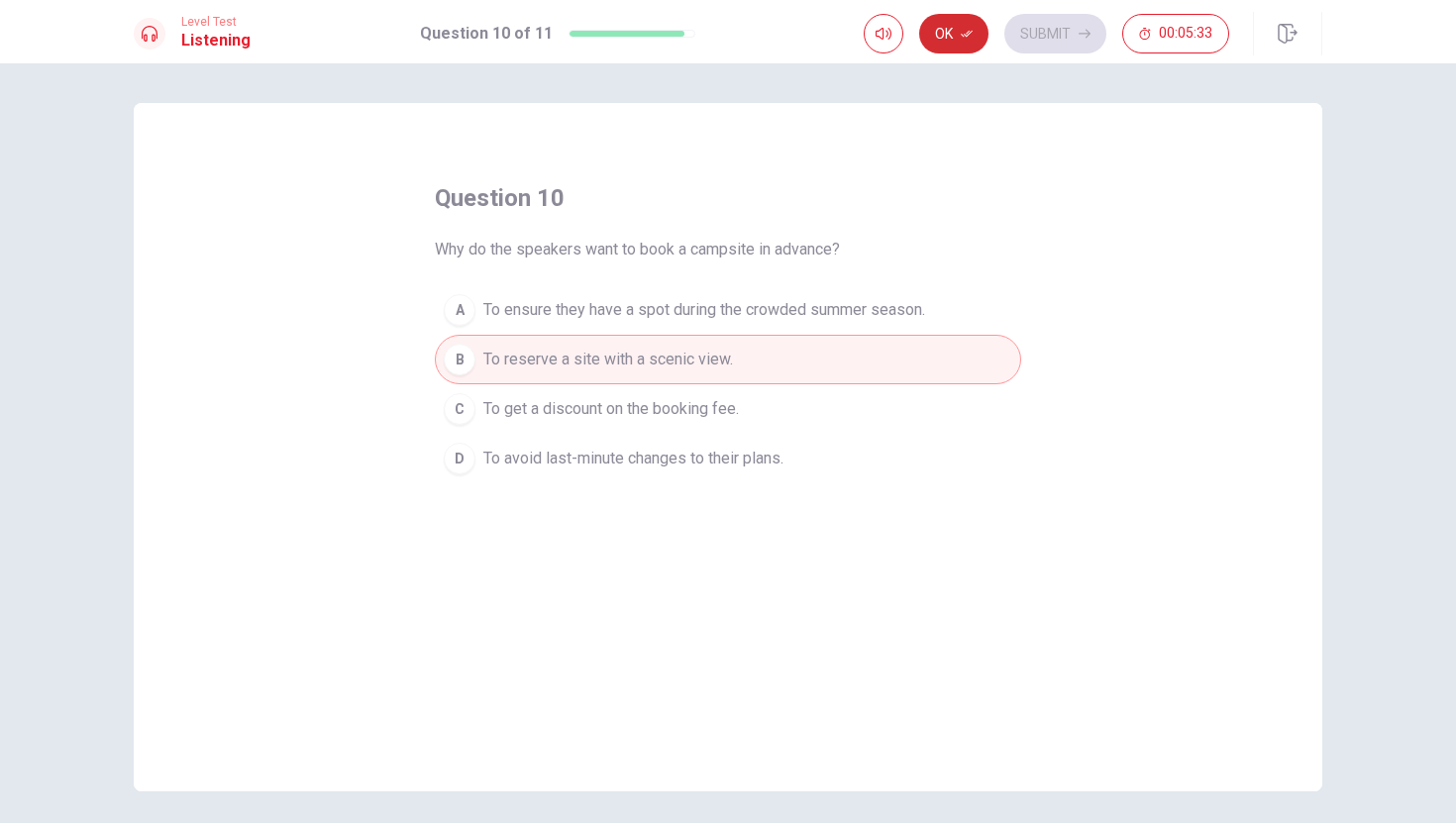
click at [975, 50] on button "Ok" at bounding box center [954, 34] width 70 height 40
click at [1068, 45] on button "Submit" at bounding box center [1055, 34] width 102 height 40
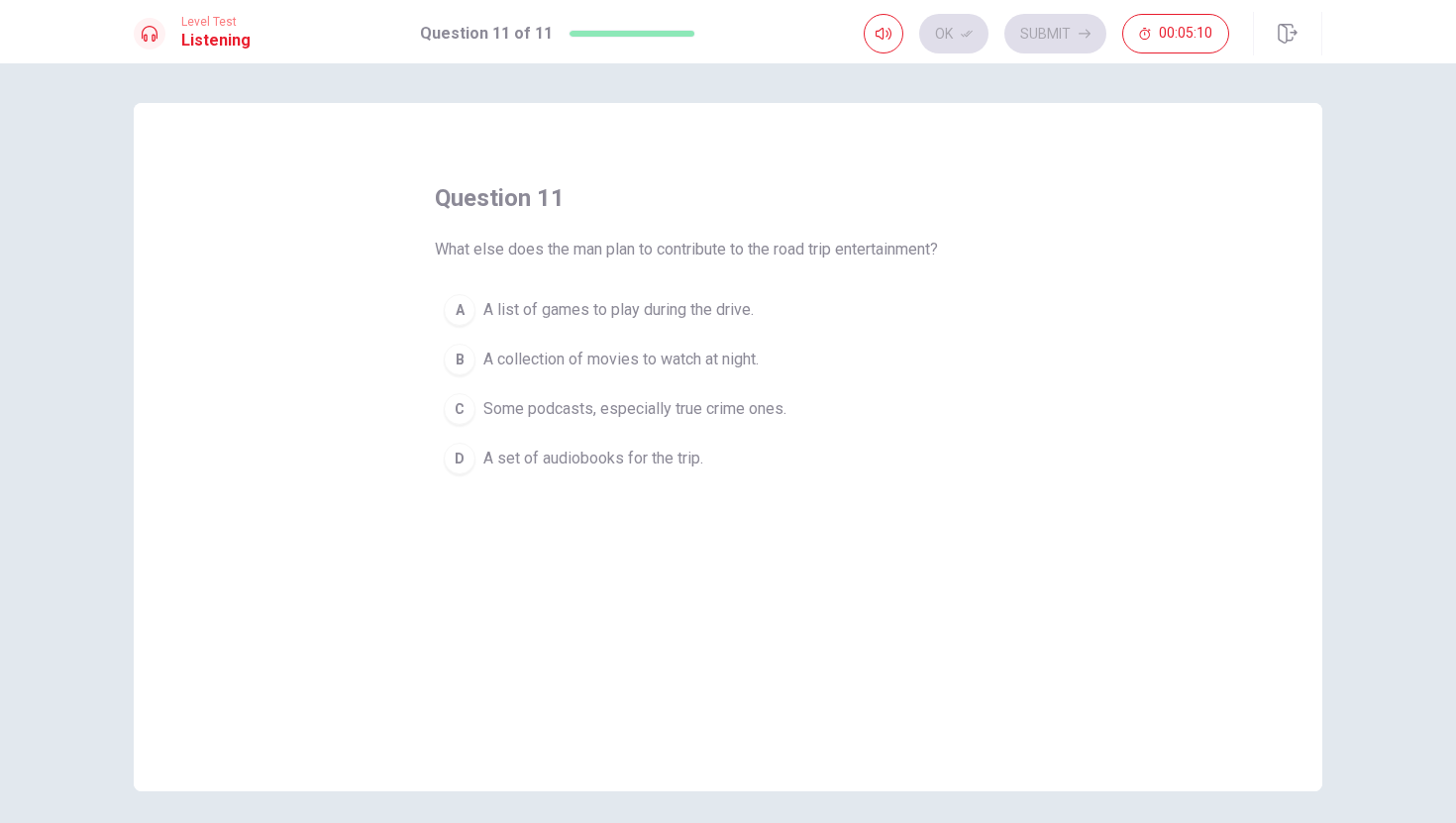
click at [549, 413] on span "Some podcasts, especially true crime ones." at bounding box center [635, 409] width 303 height 24
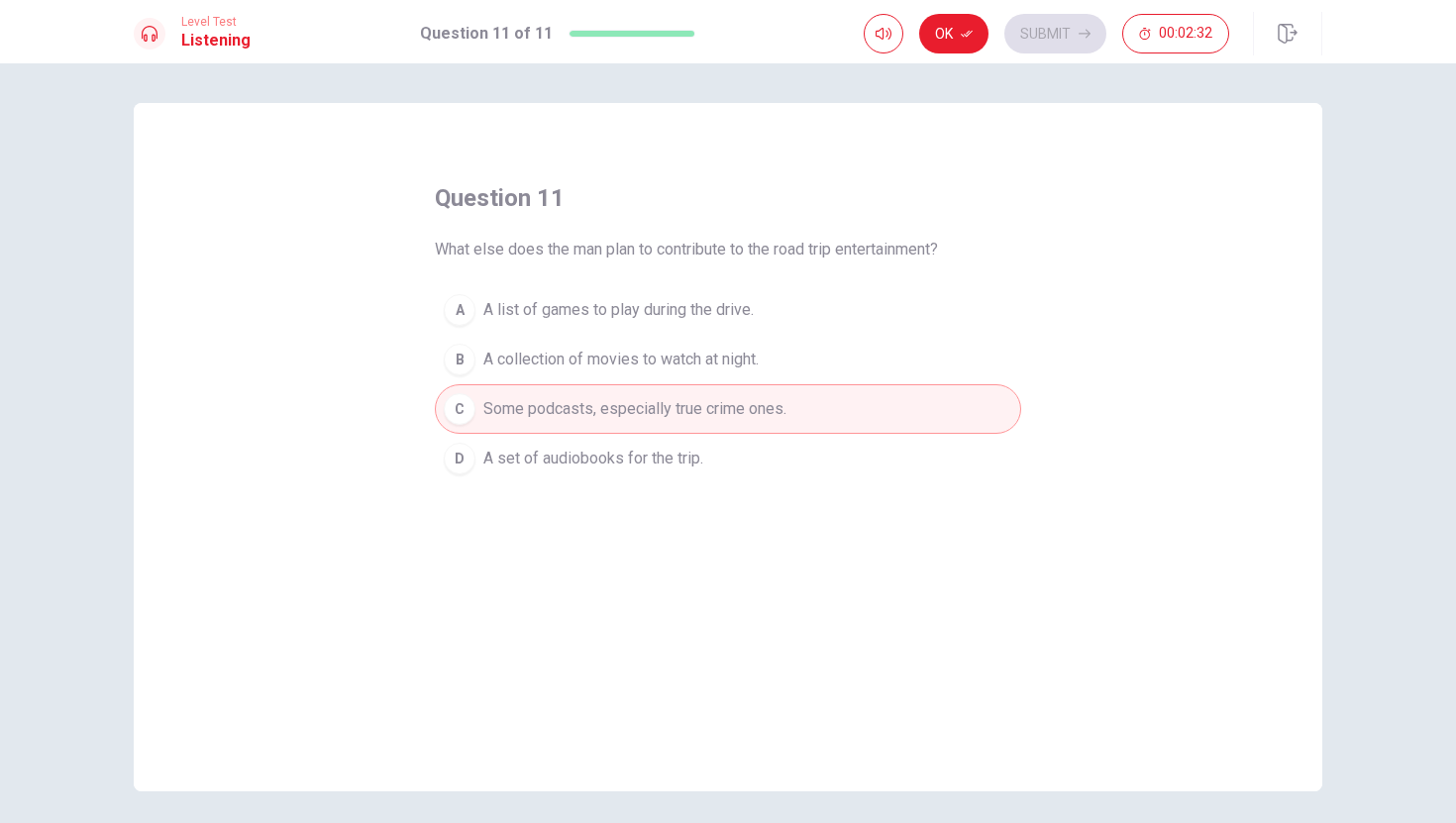
click at [830, 240] on span "What else does the man plan to contribute to the road trip entertainment?" at bounding box center [686, 249] width 503 height 24
click at [964, 43] on button "Ok" at bounding box center [954, 34] width 70 height 40
click at [1045, 45] on button "Submit" at bounding box center [1055, 34] width 102 height 40
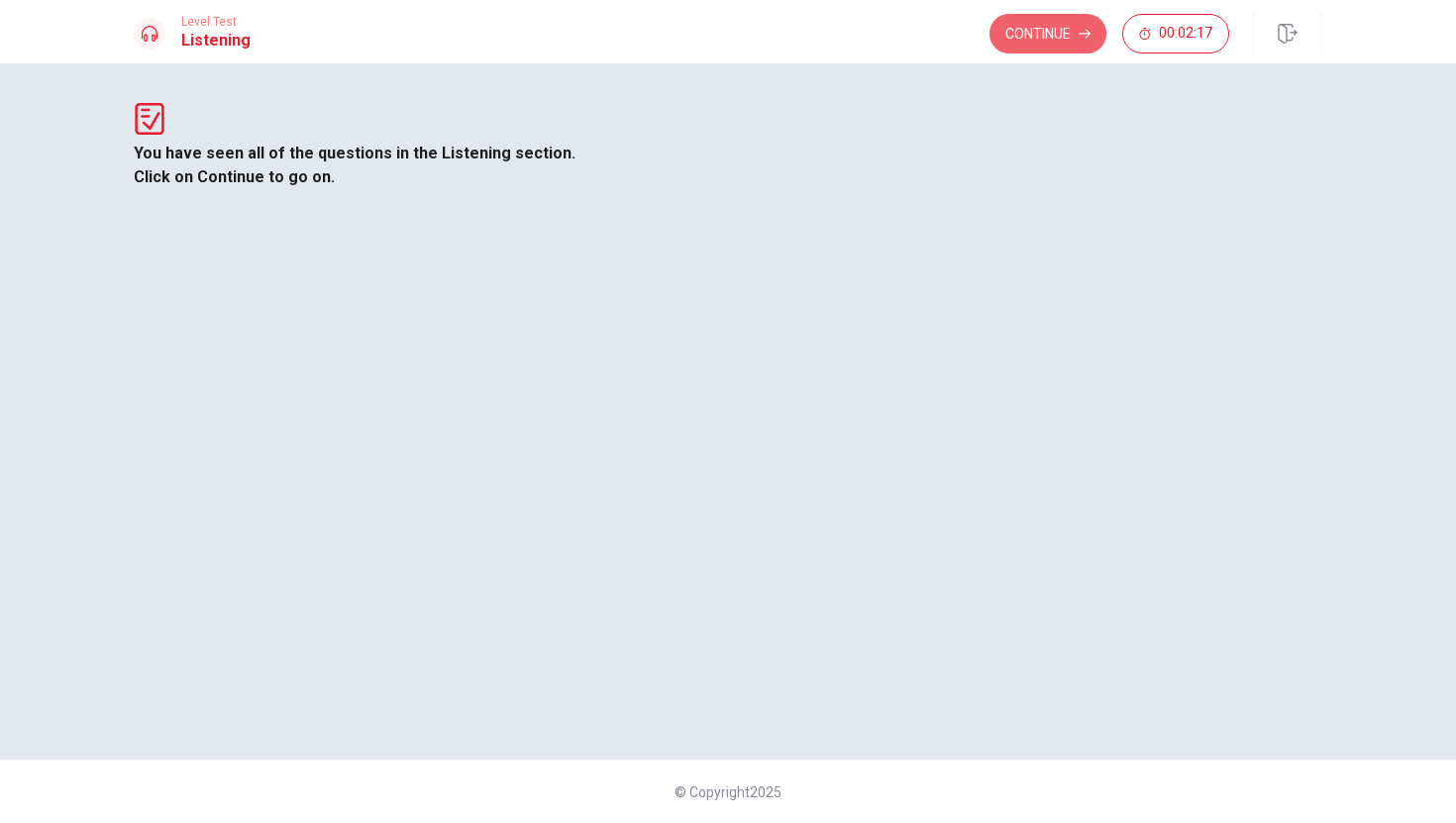
click at [1045, 45] on button "Continue" at bounding box center [1047, 34] width 117 height 40
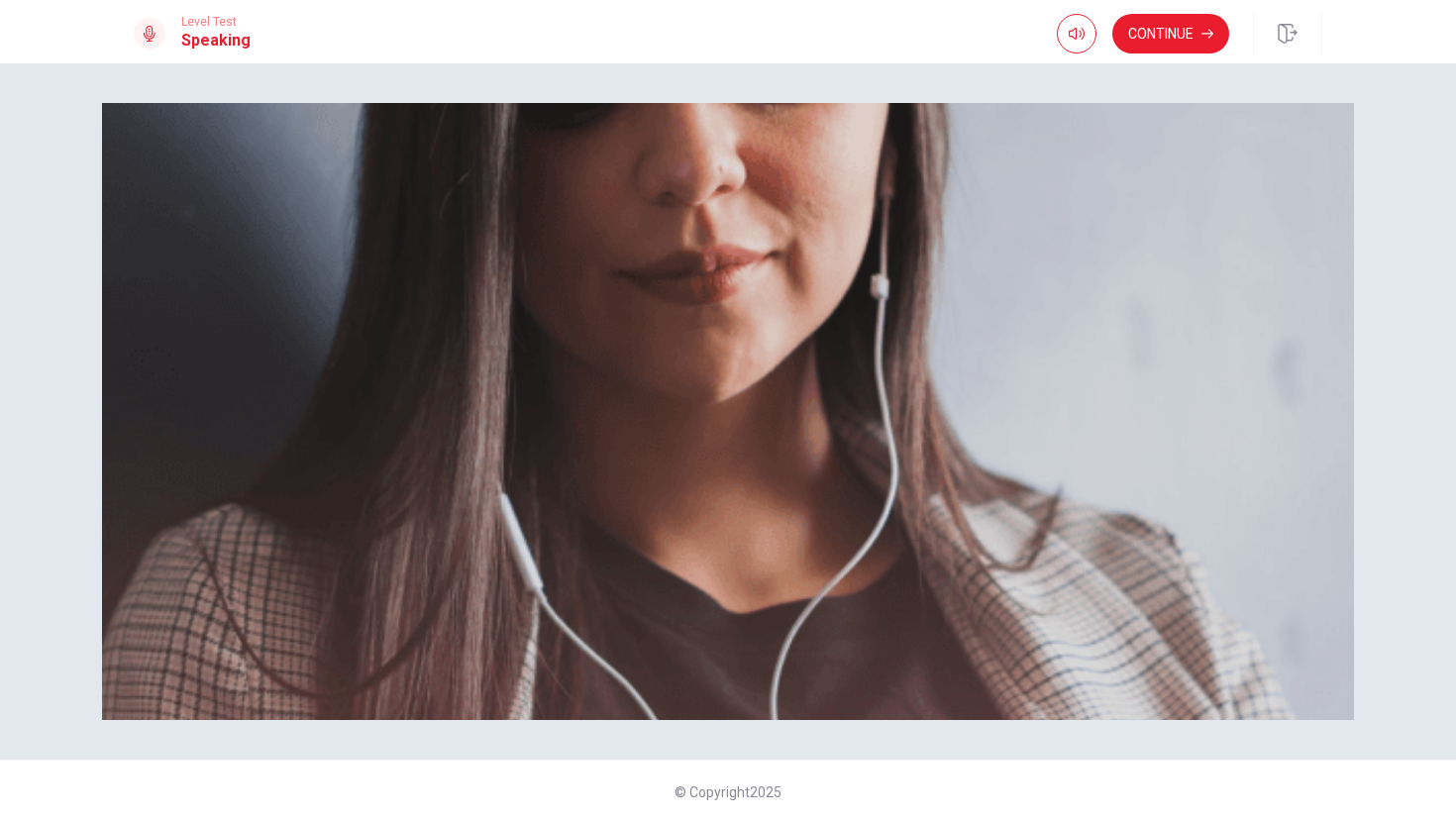
click at [521, 432] on span "There are 3 questions in this section. For each question, you will have 15 seco…" at bounding box center [469, 280] width 672 height 304
click at [1187, 39] on button "Continue" at bounding box center [1170, 34] width 117 height 40
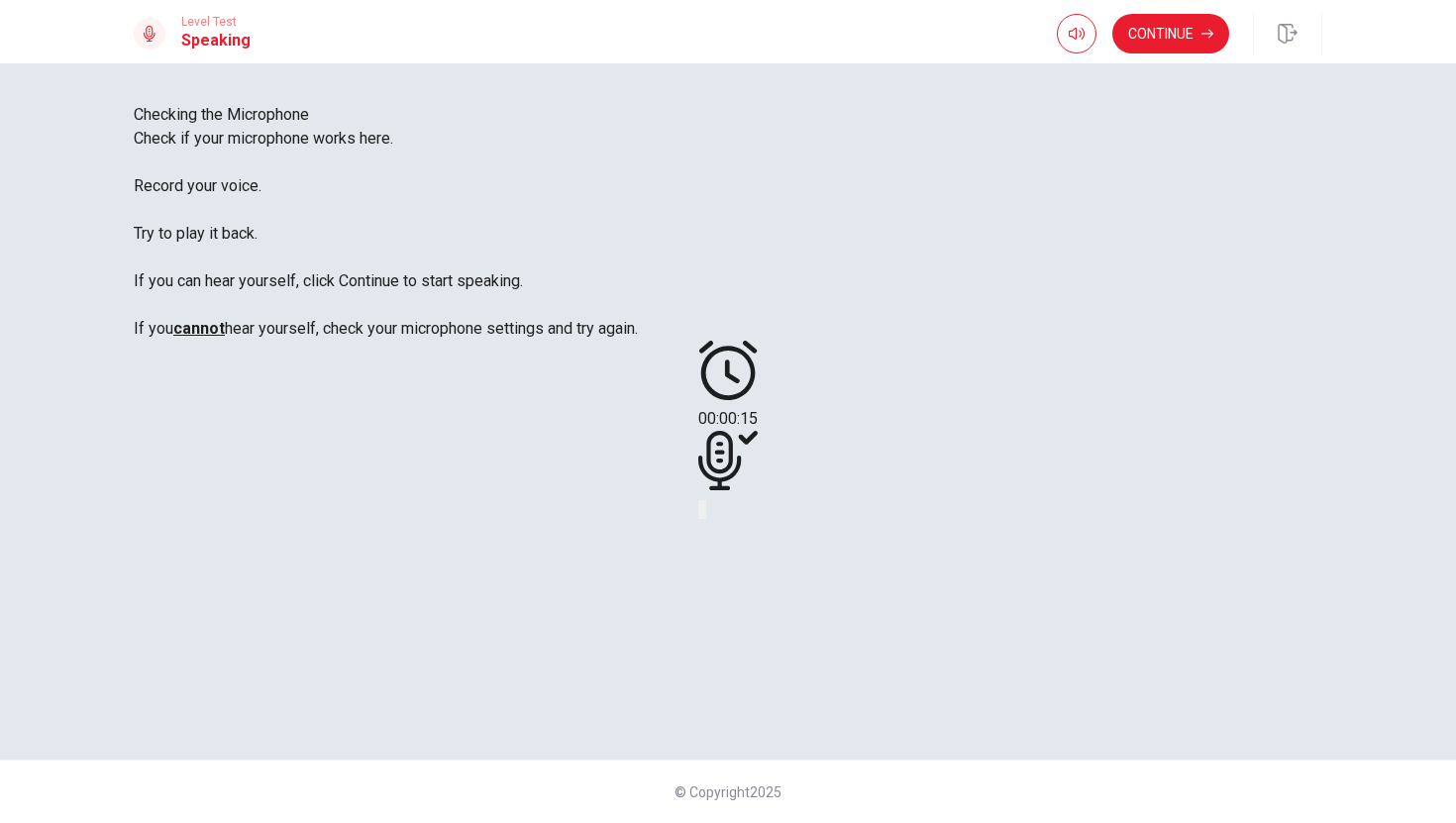
click at [757, 490] on icon at bounding box center [728, 460] width 60 height 60
click at [740, 490] on icon at bounding box center [720, 460] width 43 height 60
click at [725, 538] on icon "Play Audio" at bounding box center [716, 526] width 19 height 24
click at [701, 514] on icon "Record Again" at bounding box center [701, 514] width 0 height 0
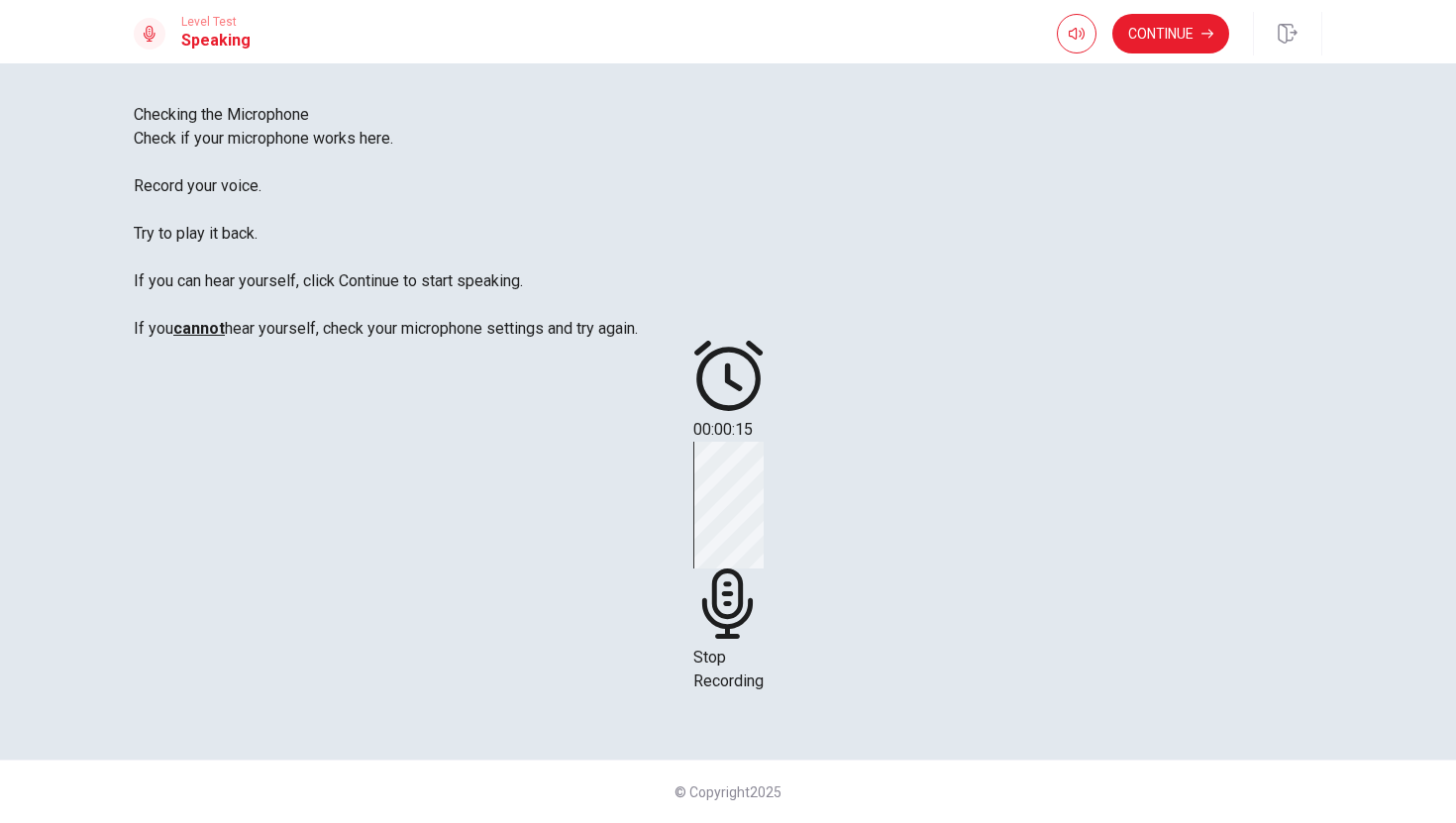
click at [763, 648] on span "Stop Recording" at bounding box center [728, 669] width 71 height 43
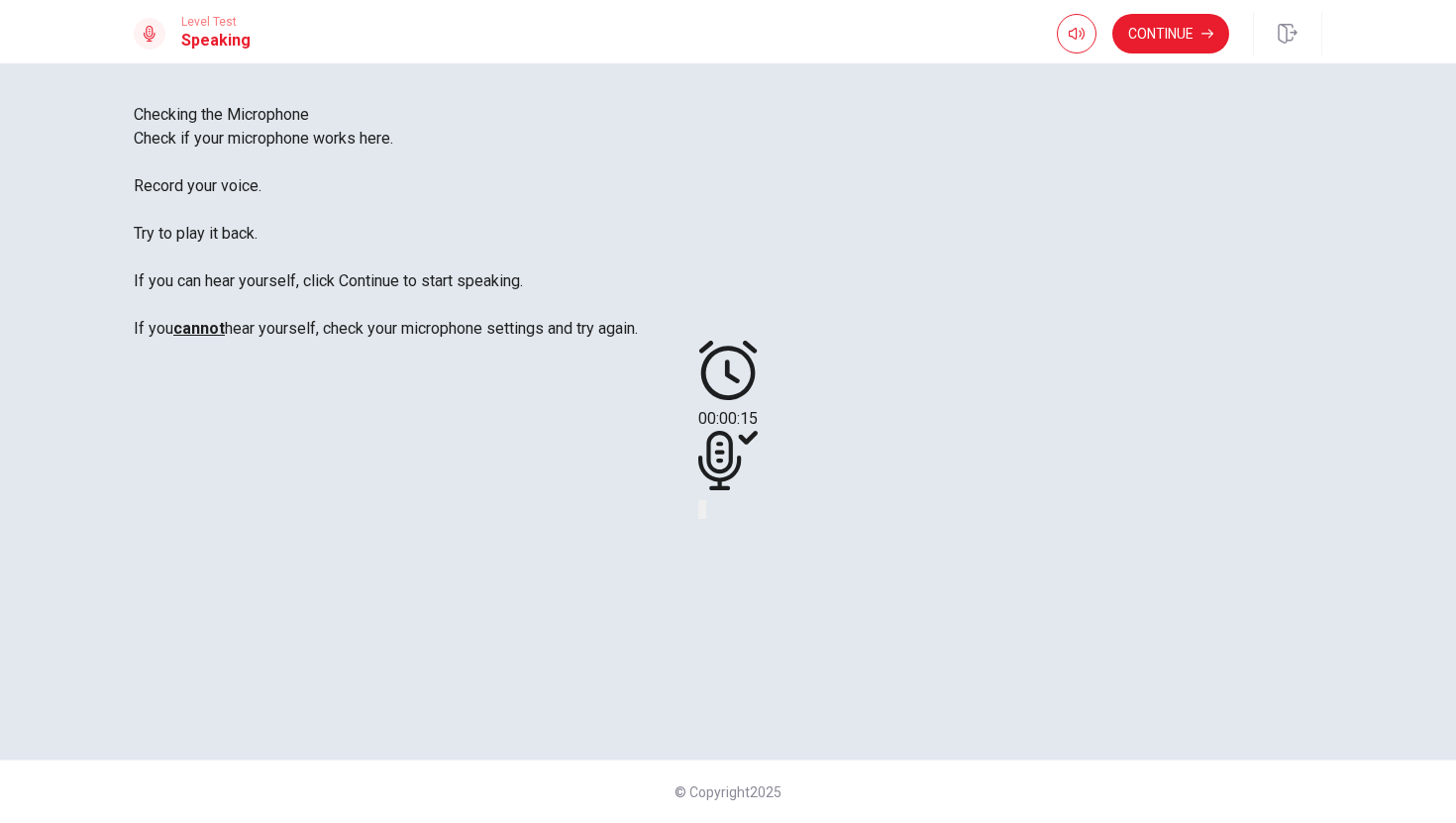
click at [757, 497] on div at bounding box center [728, 463] width 60 height 67
click at [703, 519] on button "Record Again" at bounding box center [701, 509] width 4 height 19
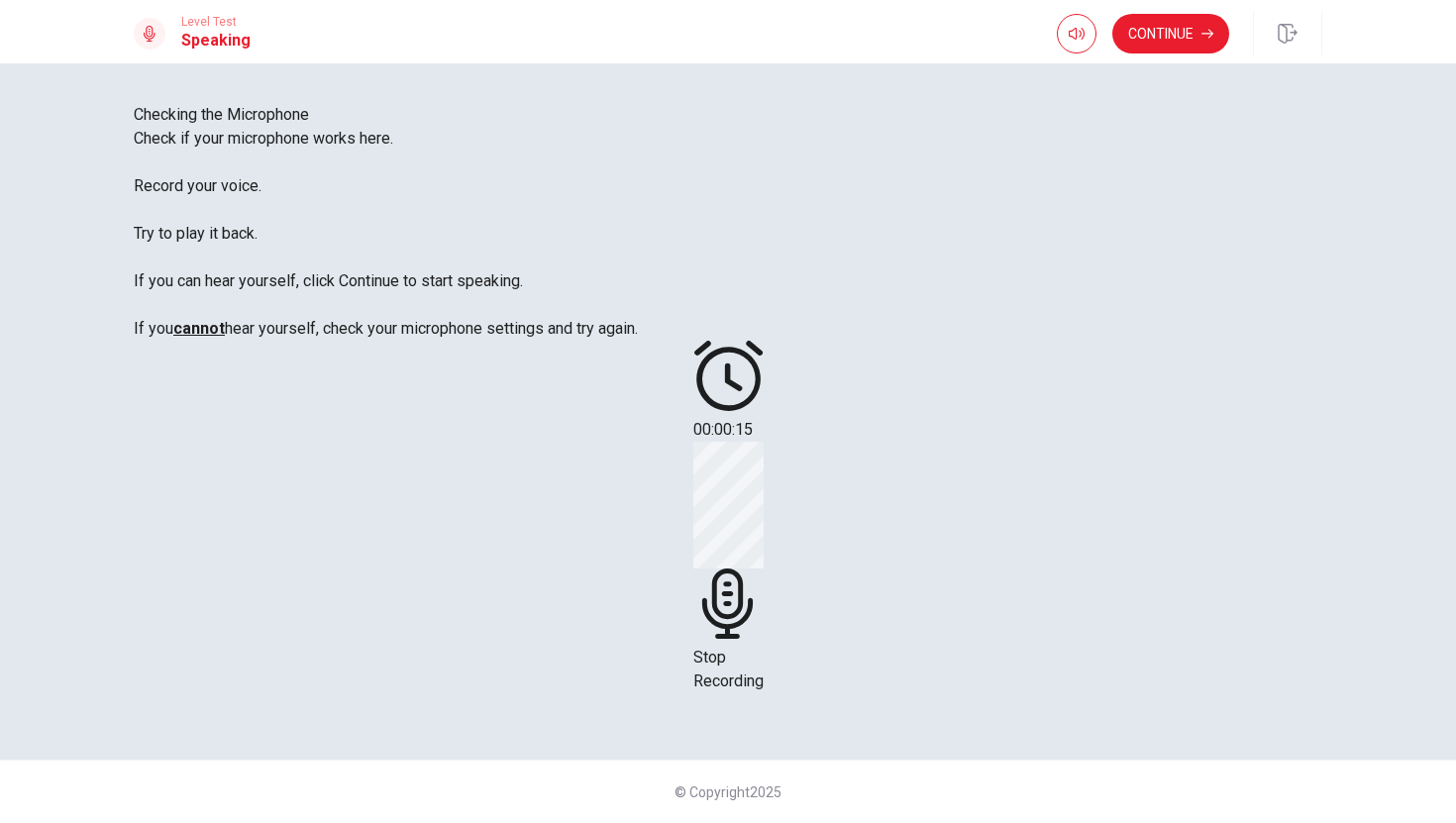
click at [763, 624] on div "00:00:15 Stop Recording" at bounding box center [728, 517] width 71 height 353
click at [763, 545] on div "Stop Recording" at bounding box center [728, 567] width 71 height 251
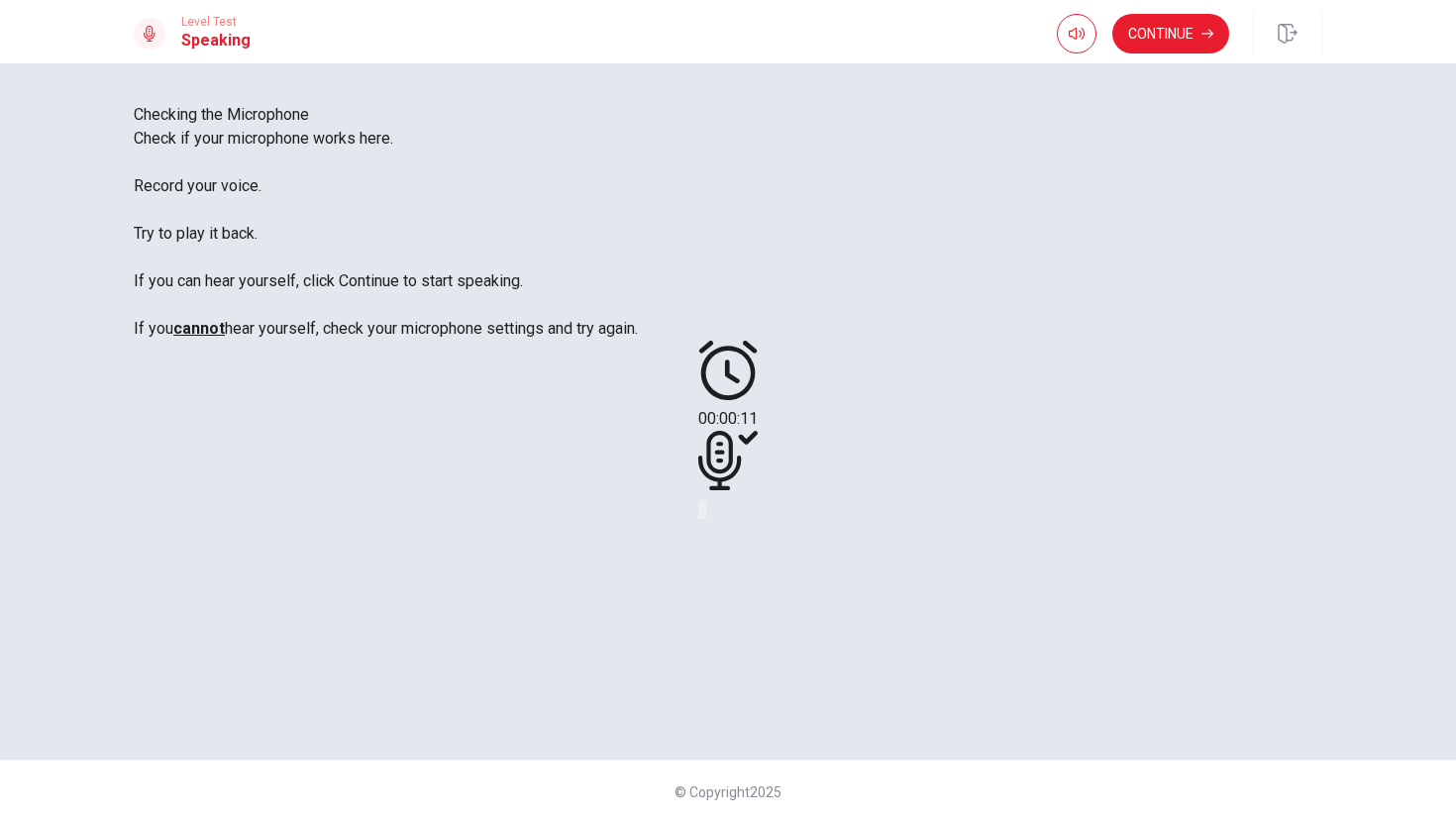
click at [707, 519] on button "Play Audio" at bounding box center [705, 509] width 4 height 19
click at [1187, 30] on button "Continue" at bounding box center [1170, 34] width 117 height 40
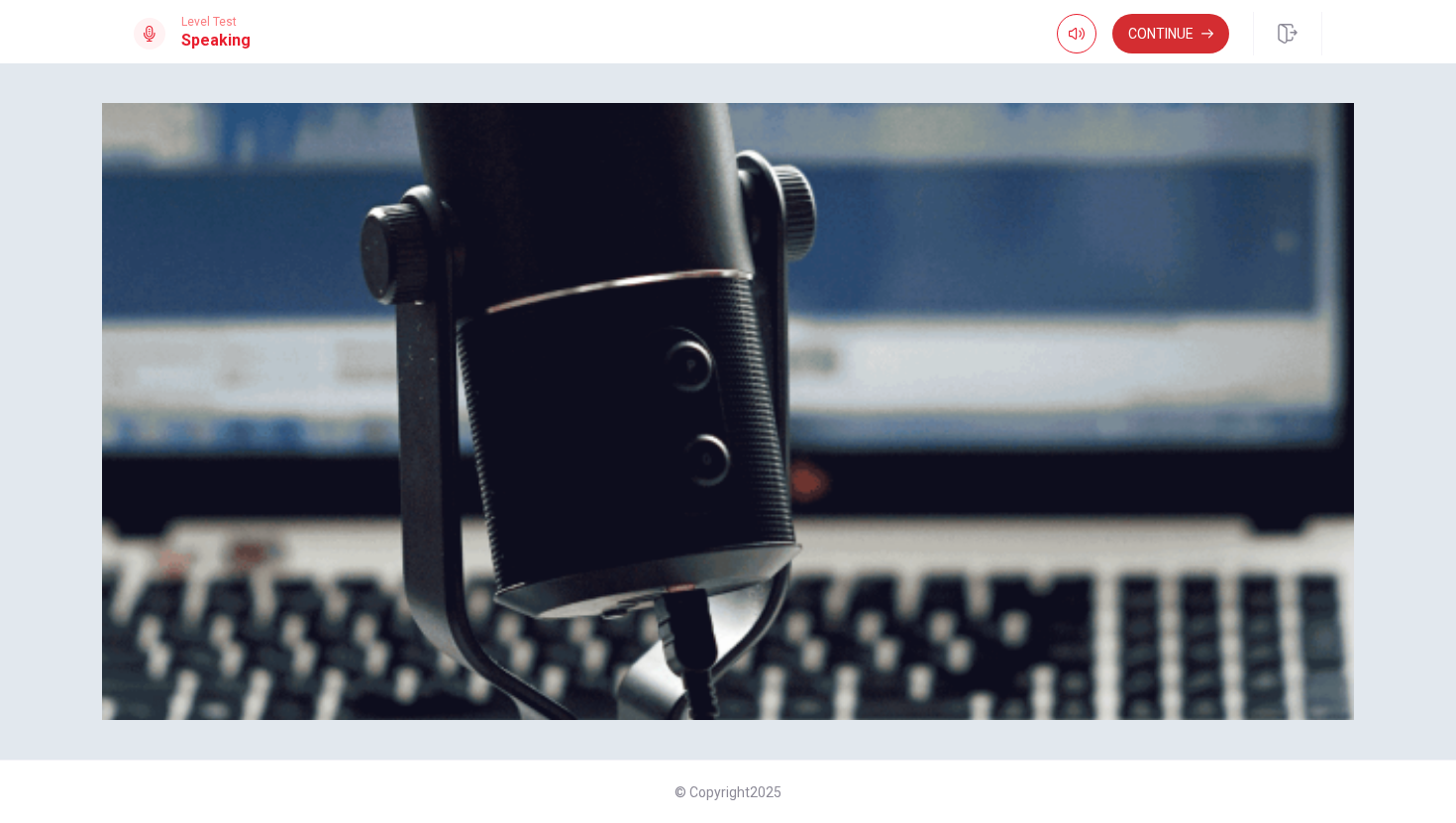
click at [1187, 49] on button "Continue" at bounding box center [1170, 34] width 117 height 40
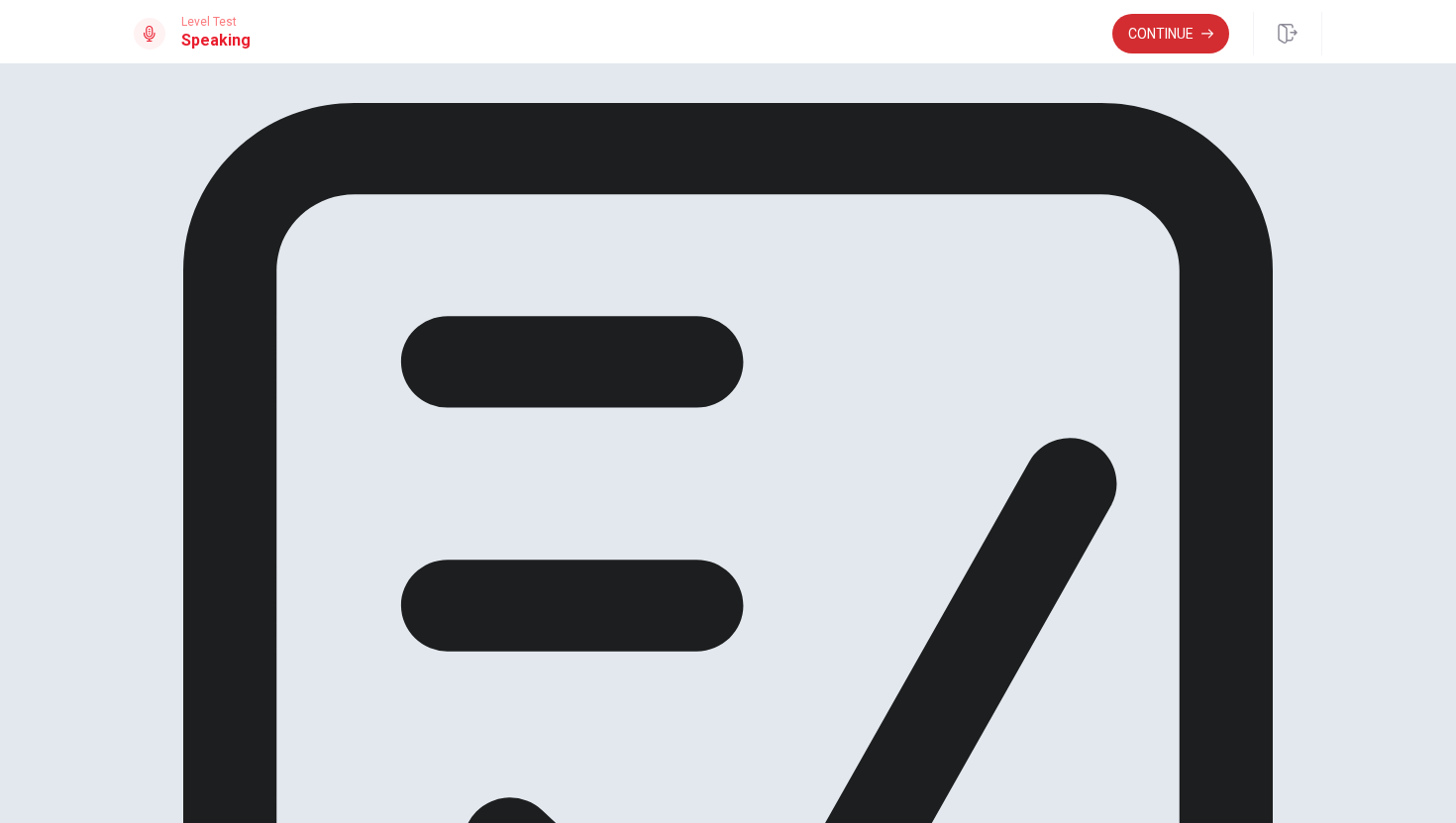
click at [1161, 19] on button "Continue" at bounding box center [1170, 34] width 117 height 40
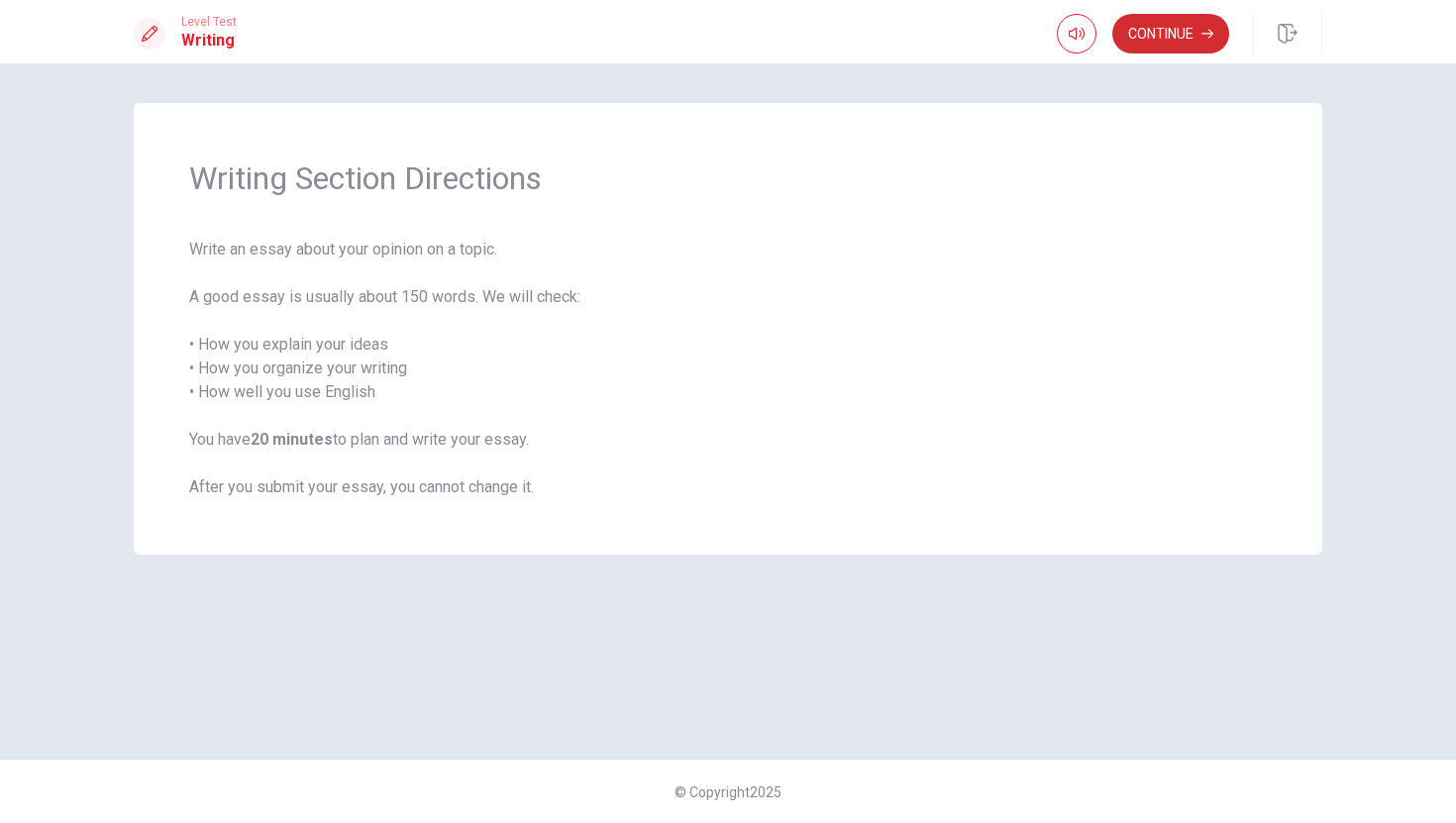
click at [1187, 30] on button "Continue" at bounding box center [1170, 34] width 117 height 40
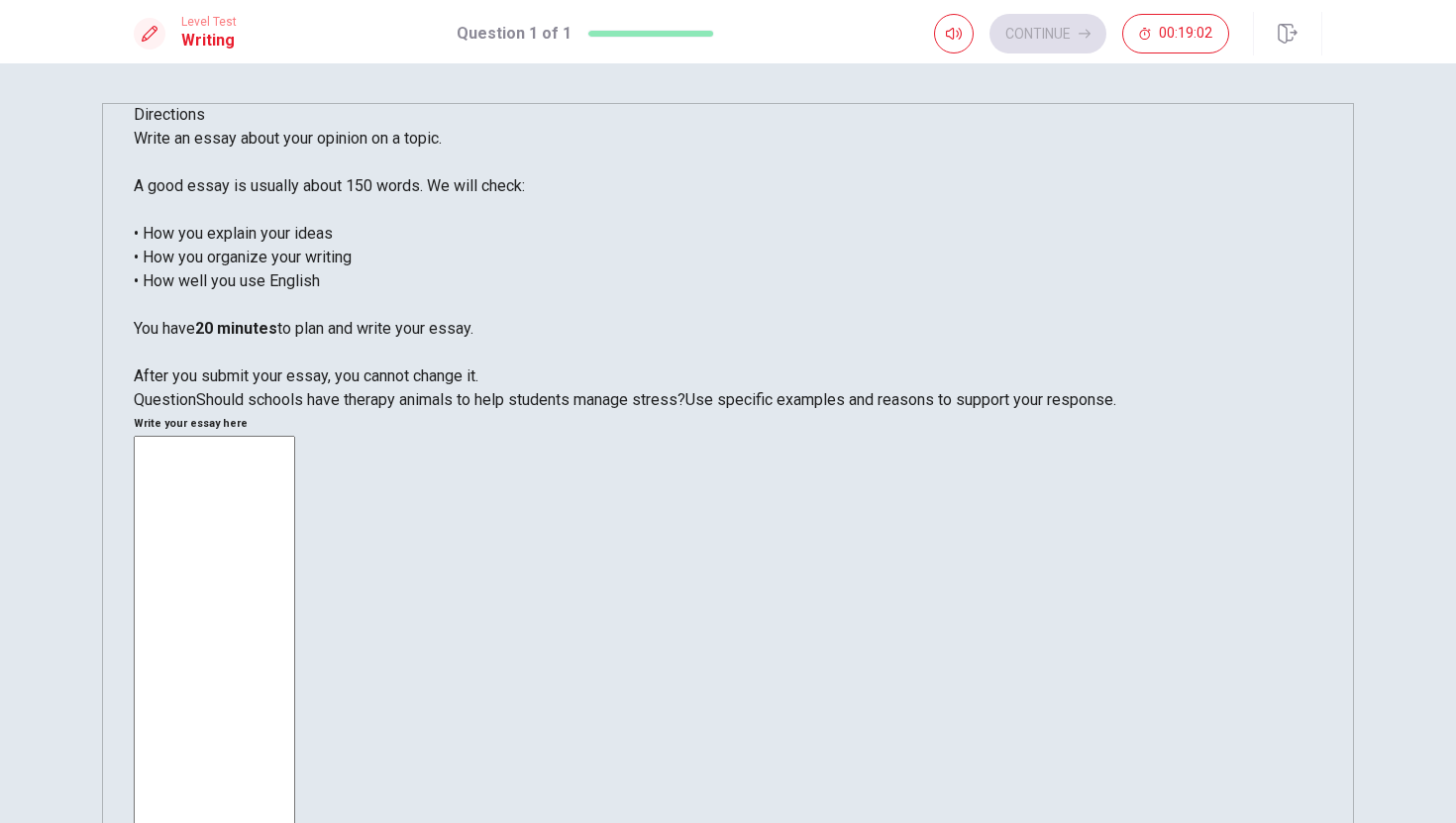
click at [295, 435] on textarea at bounding box center [214, 709] width 161 height 548
type textarea "i"
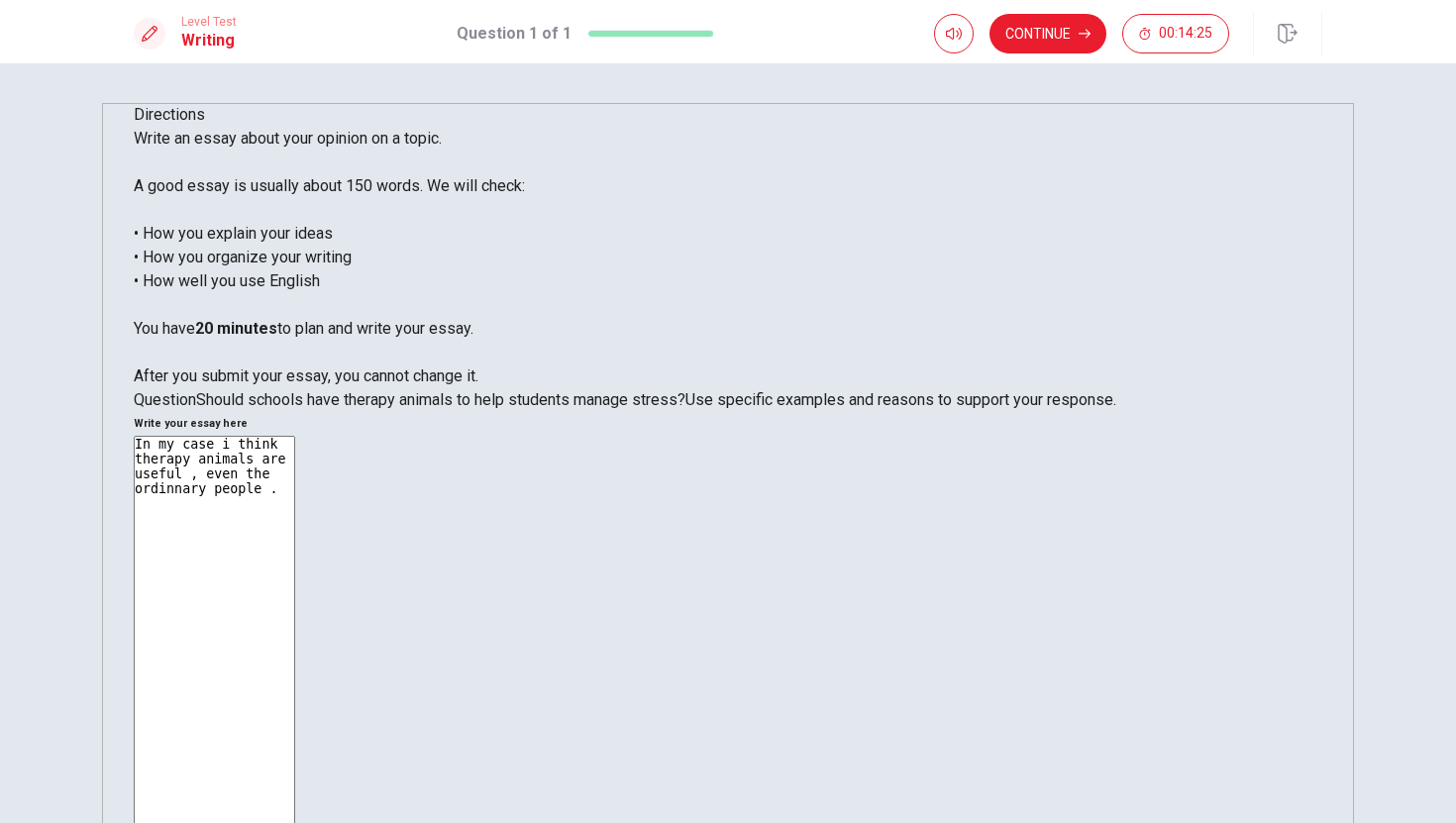
click at [295, 435] on textarea "In my case i think therapy animals are useful , even the ordinnary people ." at bounding box center [214, 709] width 161 height 548
click at [295, 435] on textarea "In my case i think therapy animals are useful , even to the ordinnary people ." at bounding box center [214, 709] width 161 height 548
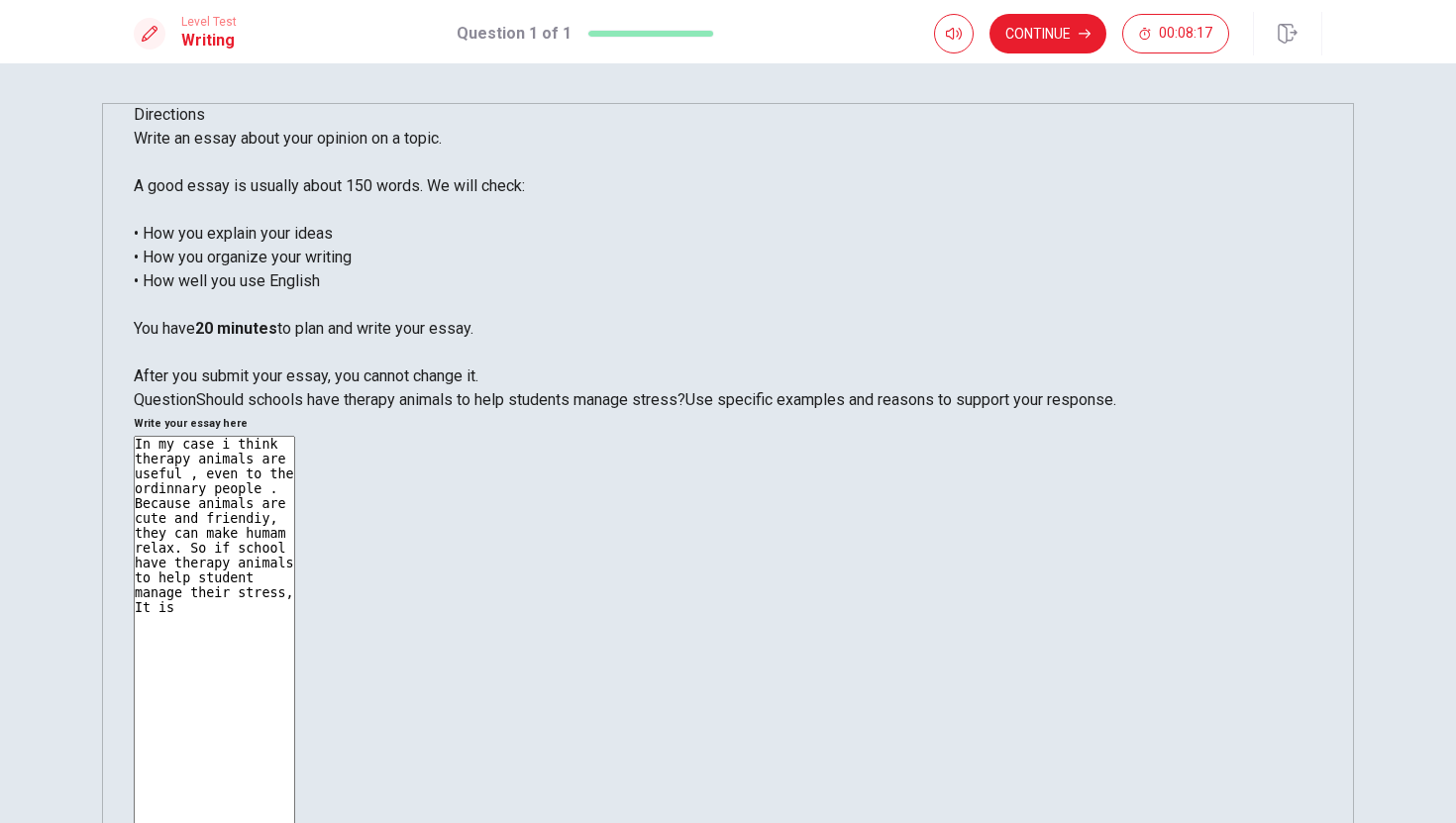
click at [295, 435] on textarea "In my case i think therapy animals are useful , even to the ordinnary people . …" at bounding box center [214, 709] width 161 height 548
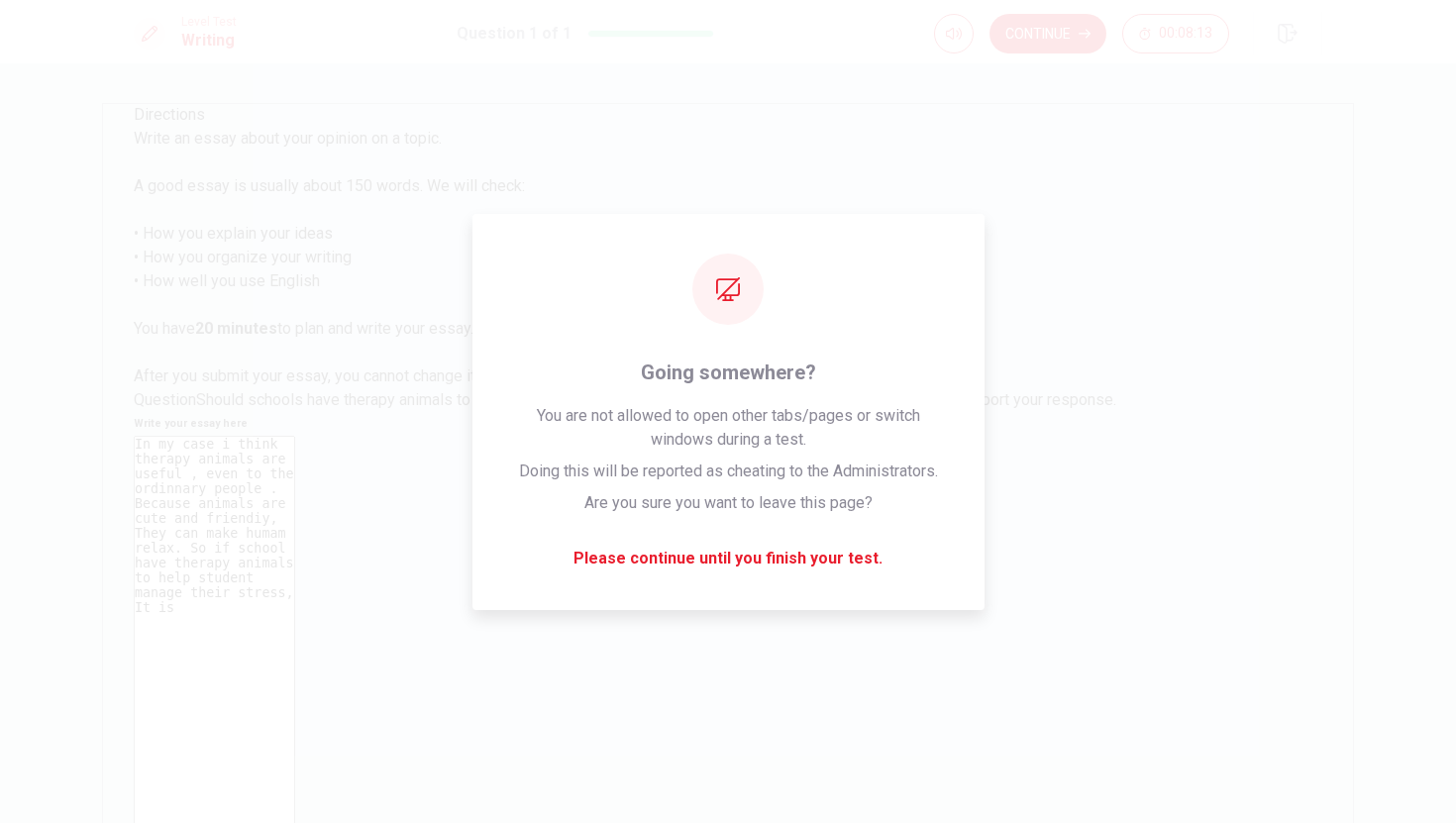
click at [295, 435] on textarea "In my case i think therapy animals are useful , even to the ordinnary people . …" at bounding box center [214, 709] width 161 height 548
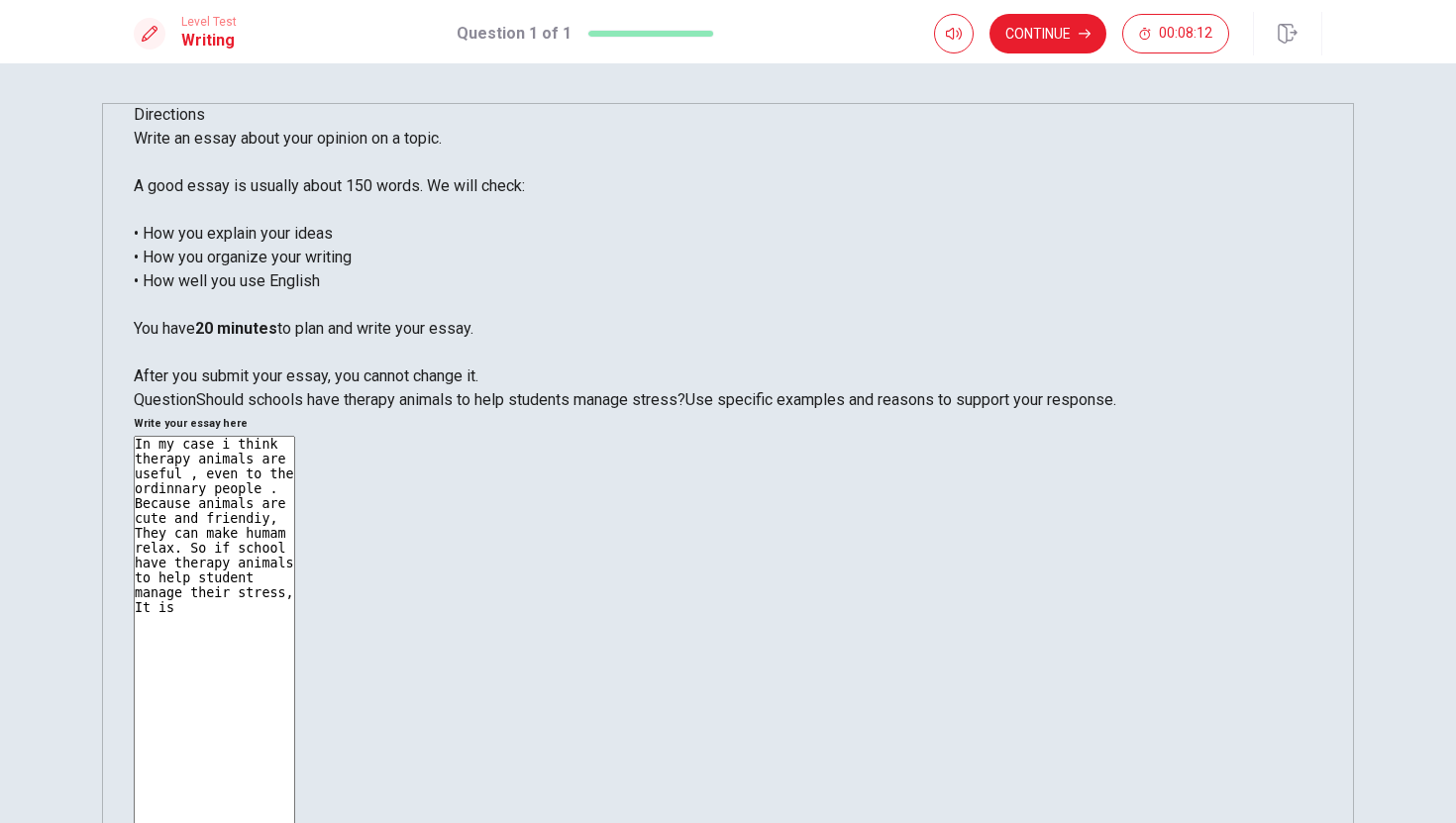
click at [295, 435] on textarea "In my case i think therapy animals are useful , even to the ordinnary people . …" at bounding box center [214, 709] width 161 height 548
click at [295, 435] on textarea "In my case i think therapy animals are useful , Even to the ordinnary people . …" at bounding box center [214, 709] width 161 height 548
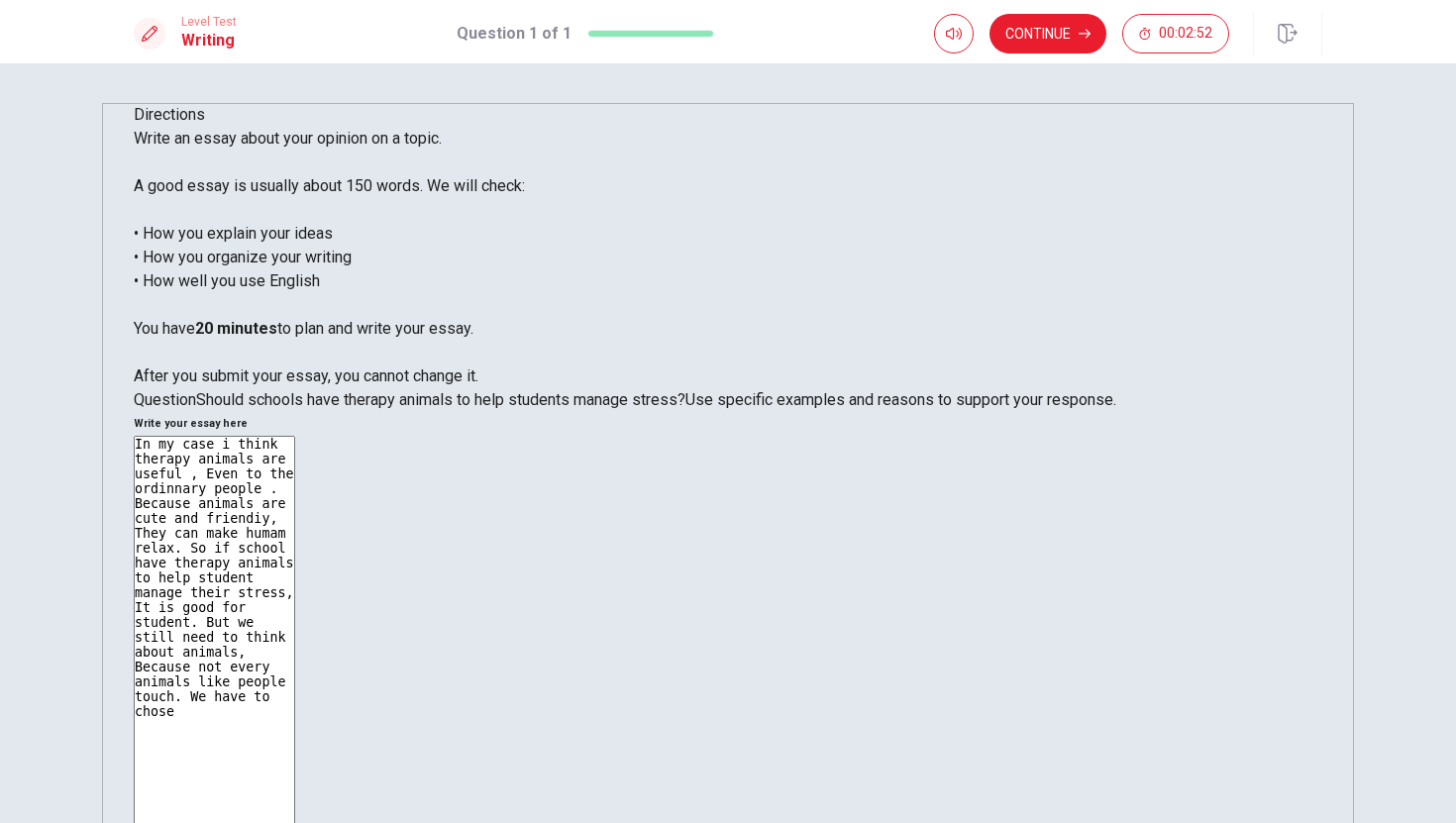
click at [295, 435] on textarea "In my case i think therapy animals are useful , Even to the ordinnary people . …" at bounding box center [214, 709] width 161 height 548
type textarea "In my case i think therapy animals are useful , Even to the ordinnary people . …"
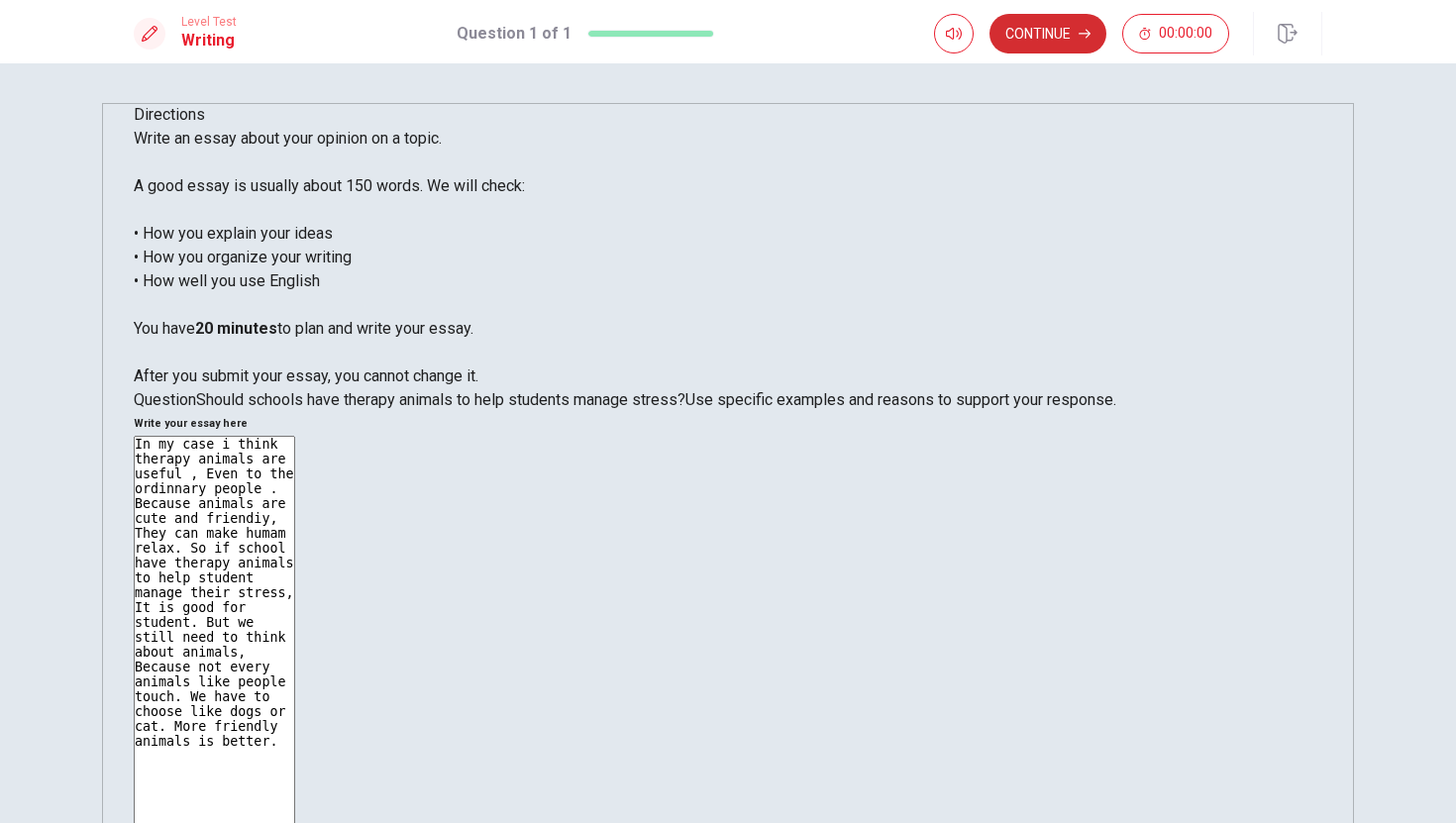
click at [1077, 39] on button "Continue" at bounding box center [1047, 34] width 117 height 40
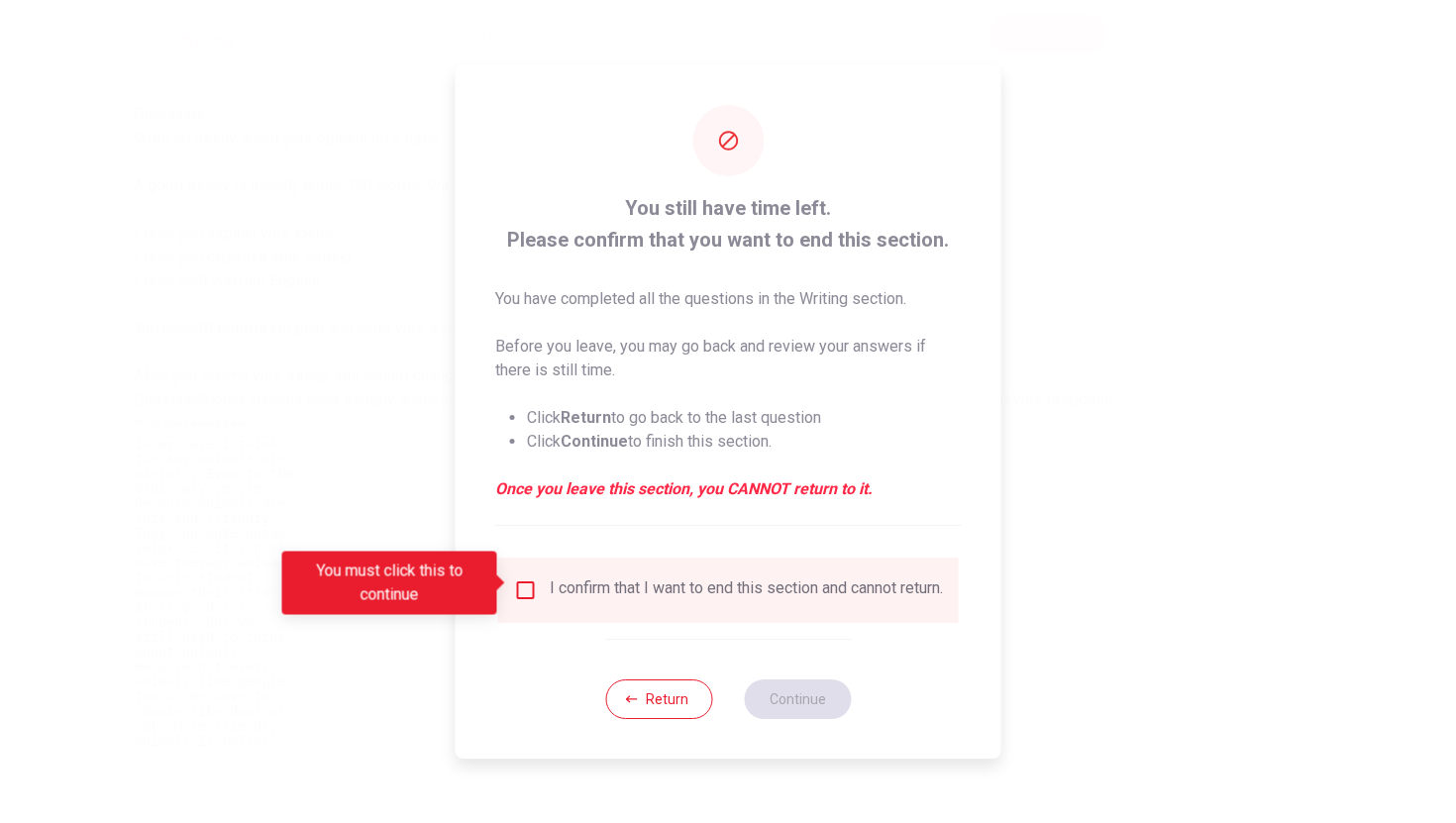
click at [528, 579] on input "You must click this to continue" at bounding box center [526, 590] width 24 height 24
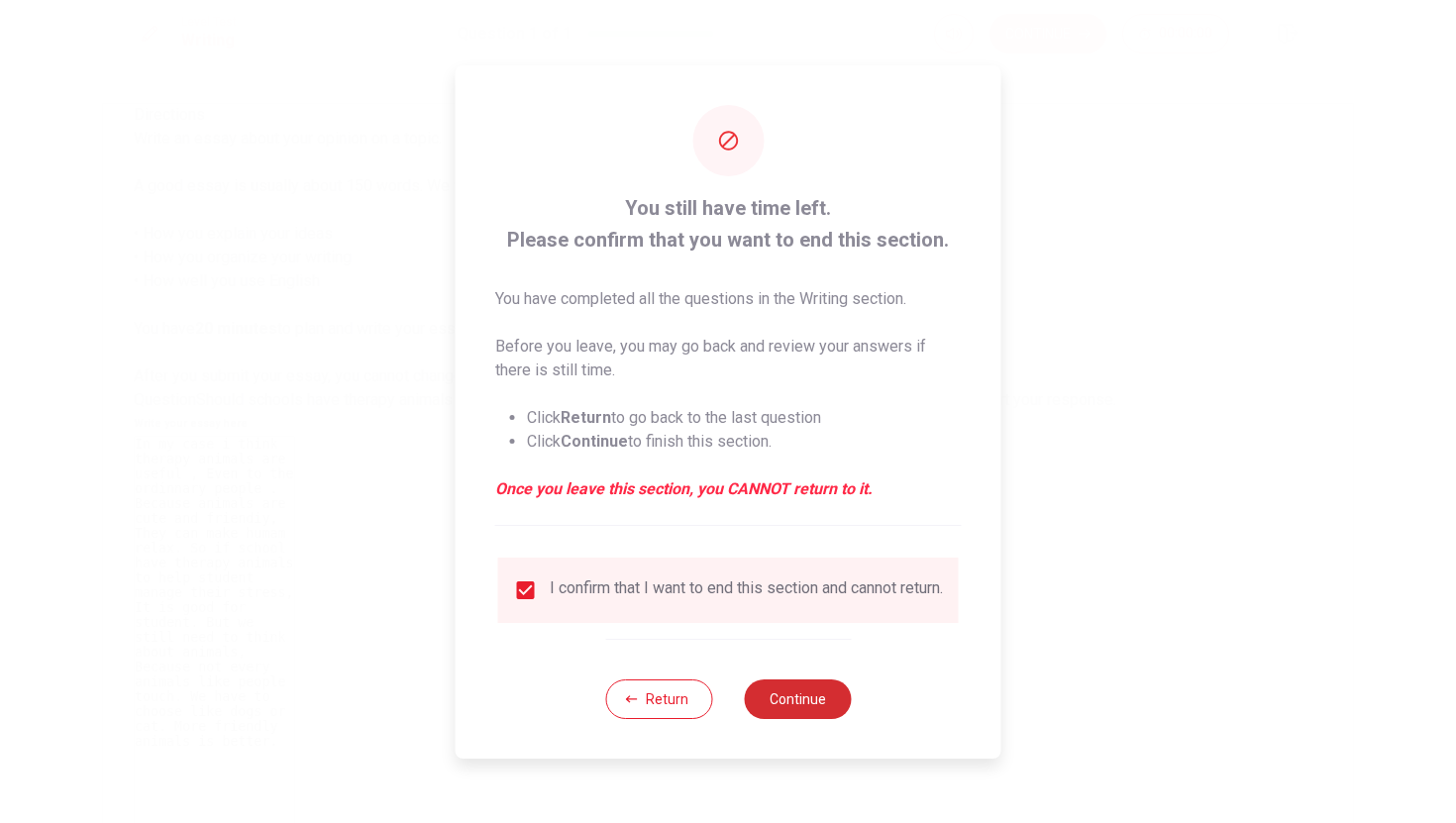
click at [784, 707] on button "Continue" at bounding box center [796, 699] width 107 height 40
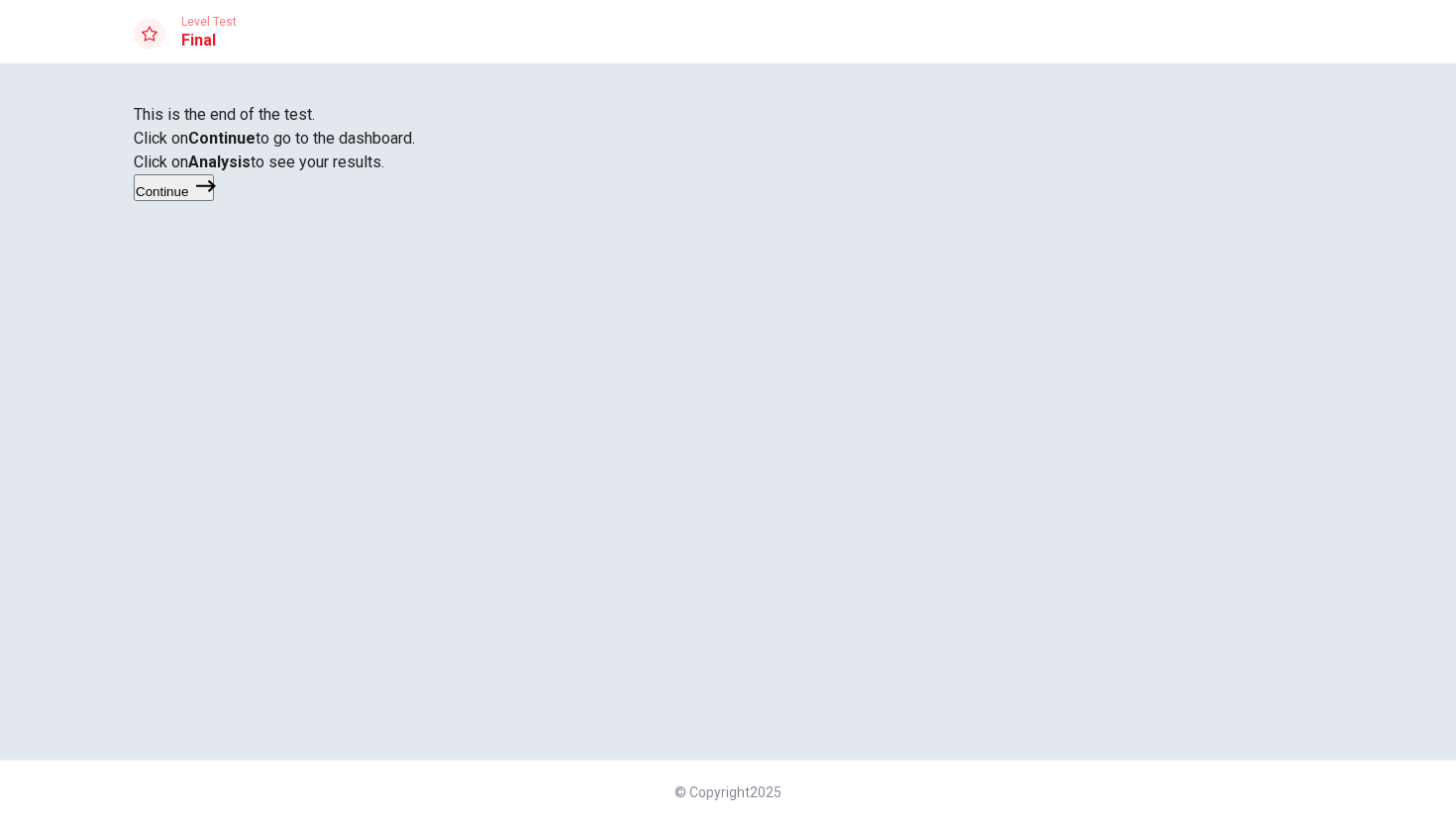
click at [214, 201] on button "Continue" at bounding box center [173, 187] width 80 height 27
